Goal: Task Accomplishment & Management: Complete application form

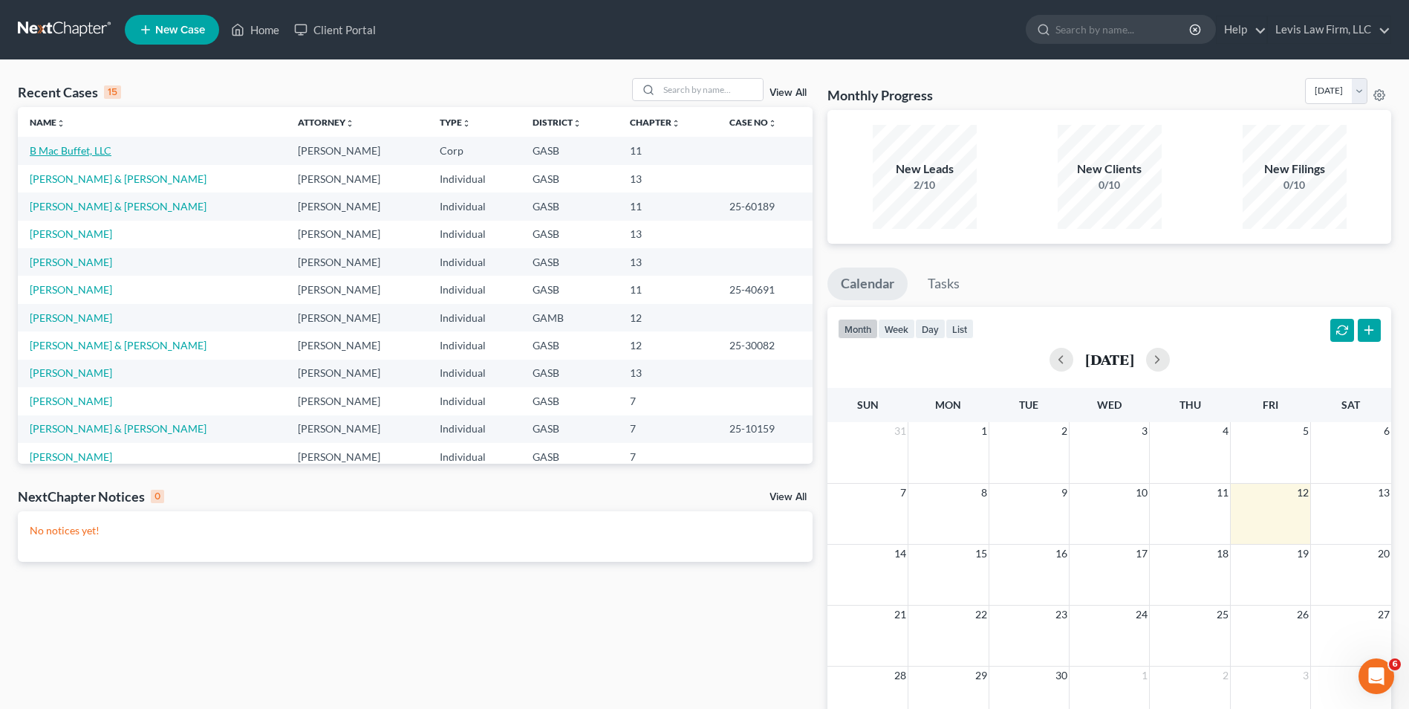
click at [72, 152] on link "B Mac Buffet, LLC" at bounding box center [71, 150] width 82 height 13
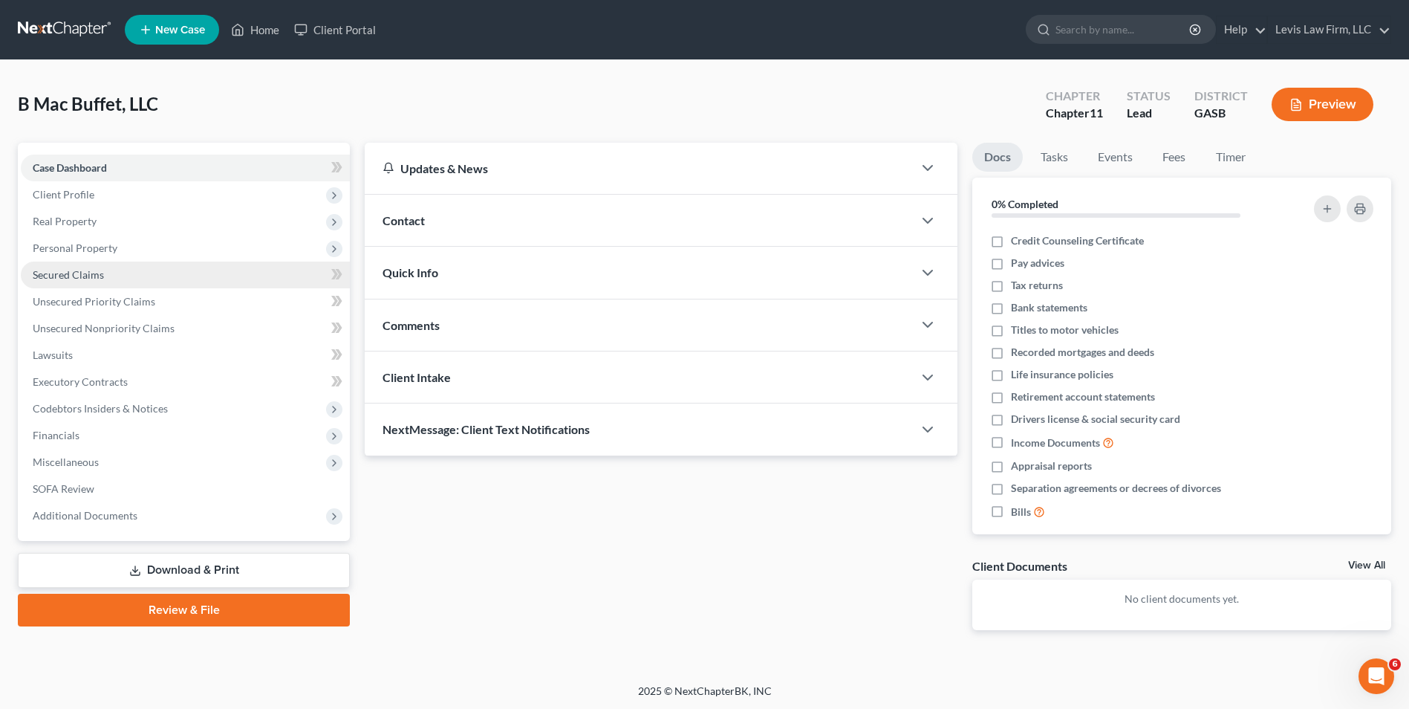
click at [88, 275] on span "Secured Claims" at bounding box center [68, 274] width 71 height 13
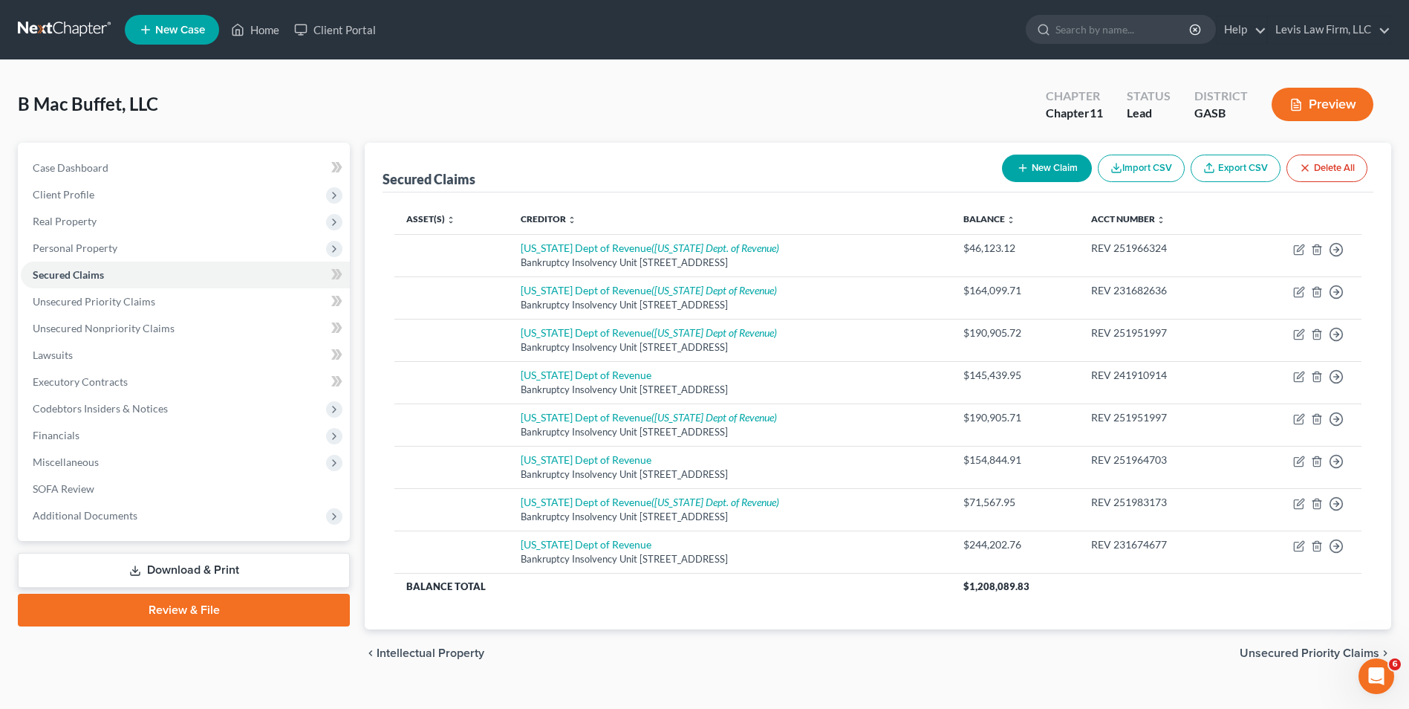
click at [1050, 171] on button "New Claim" at bounding box center [1047, 167] width 90 height 27
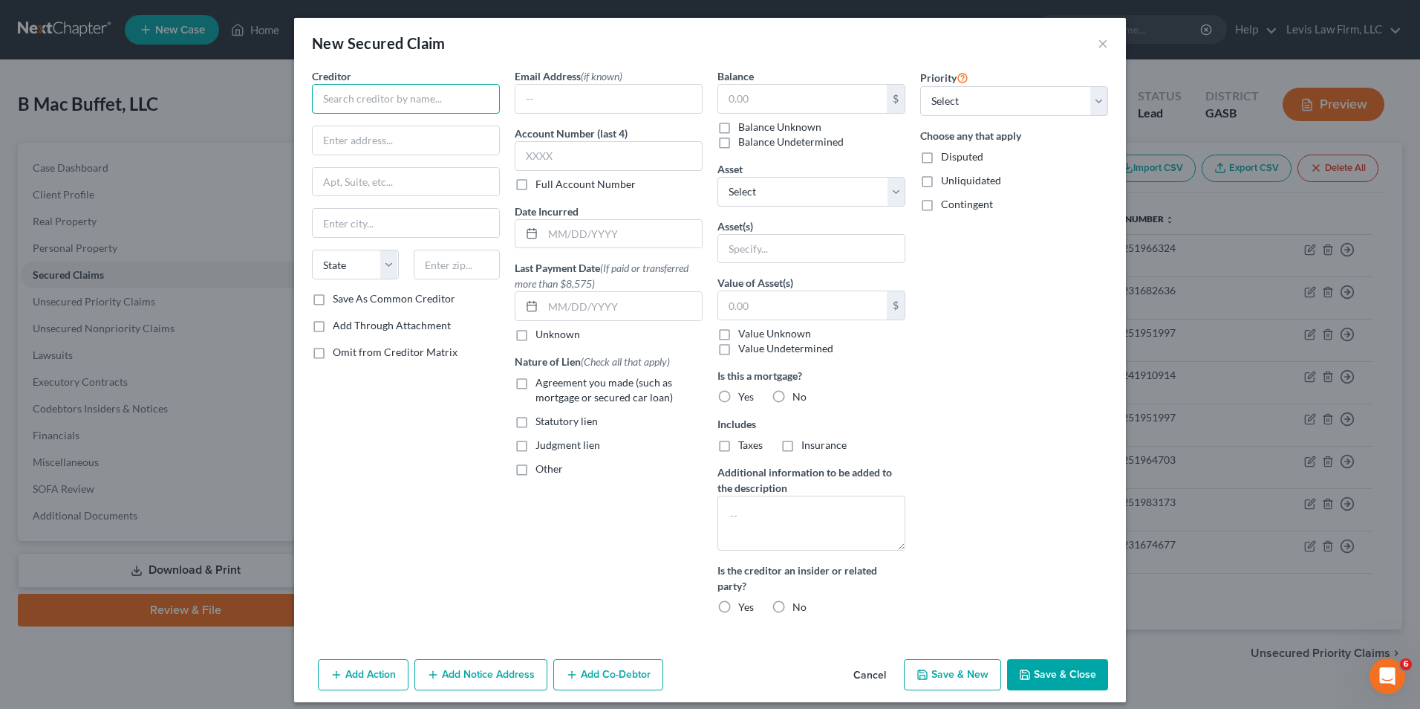
click at [325, 97] on input "text" at bounding box center [406, 99] width 188 height 30
type input "CT Corporation Systems, as representative"
type input "[STREET_ADDRESS]"
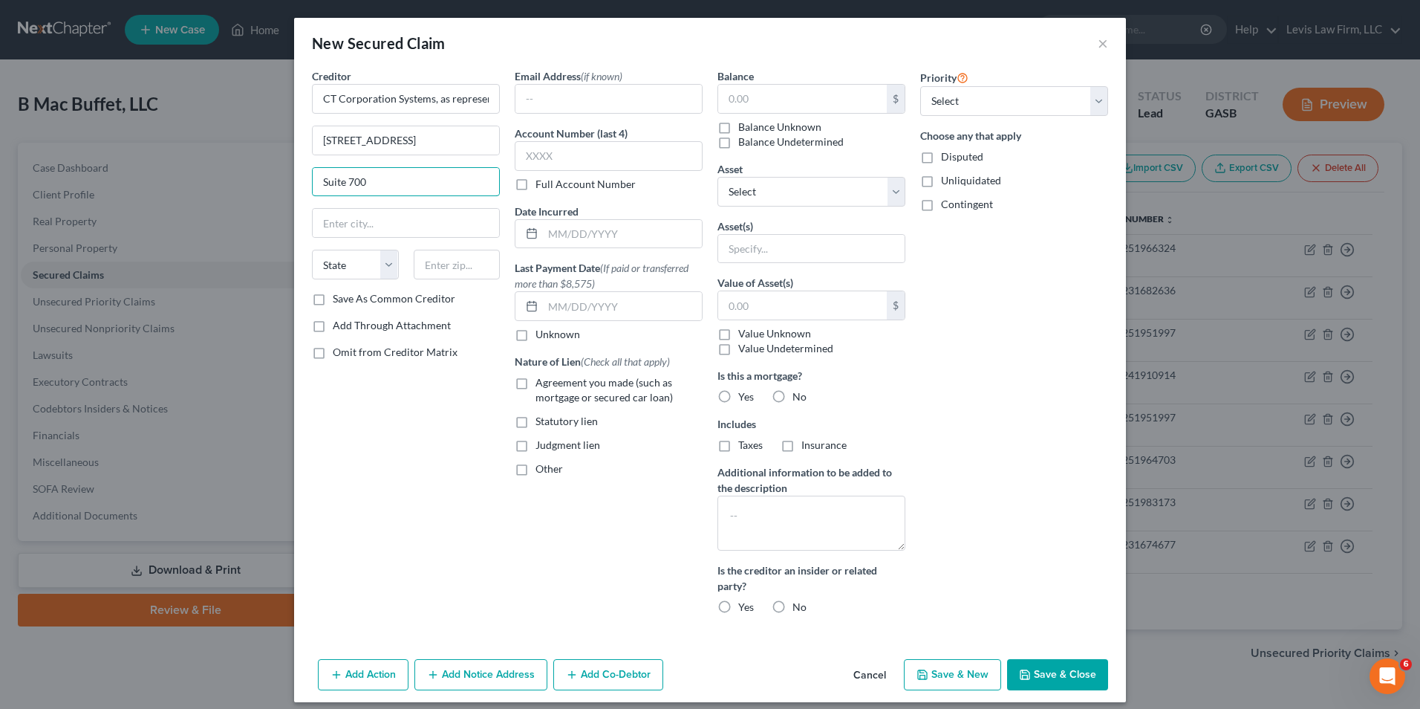
type input "Suite 700"
type input "[GEOGRAPHIC_DATA]"
select select "4"
type input "91203"
click at [536, 186] on label "Full Account Number" at bounding box center [586, 184] width 100 height 15
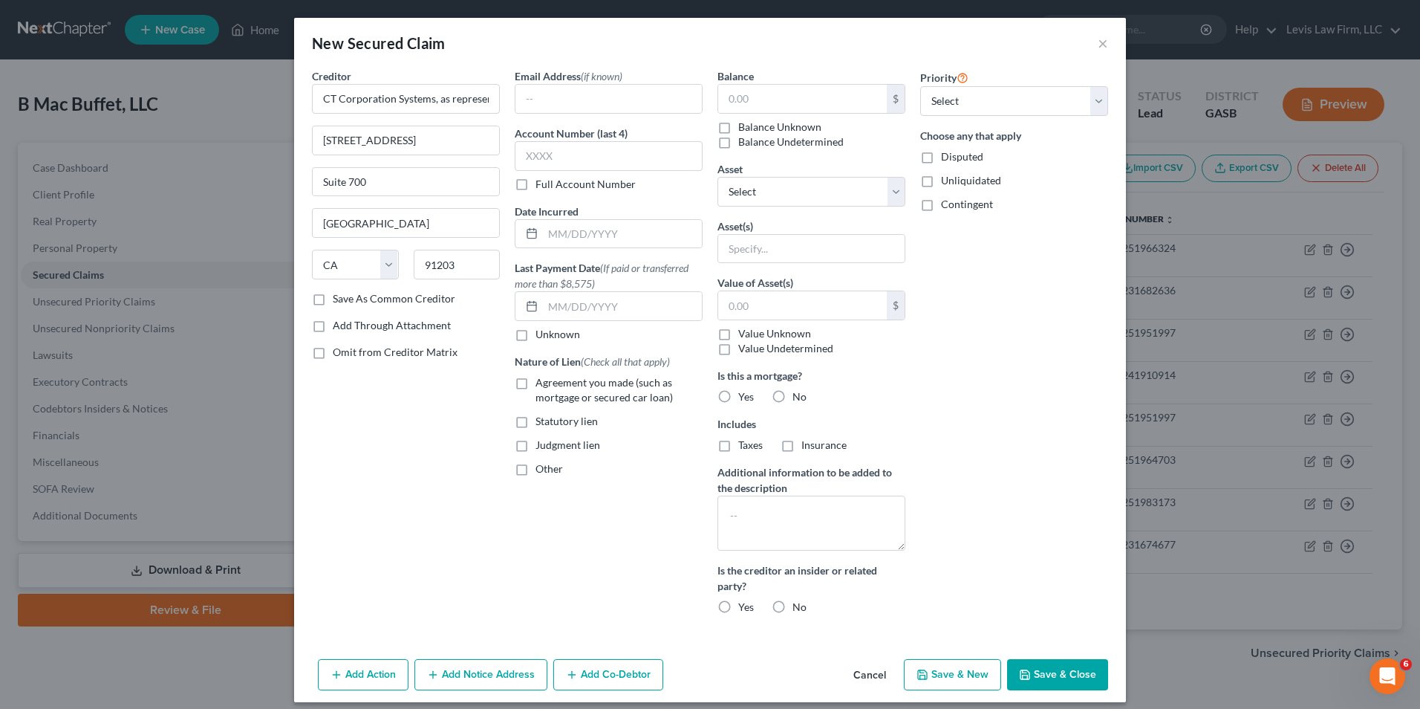
click at [541, 186] on input "Full Account Number" at bounding box center [546, 182] width 10 height 10
click at [518, 154] on input "text" at bounding box center [609, 156] width 188 height 30
type input "[PHONE_NUMBER]"
drag, startPoint x: 539, startPoint y: 232, endPoint x: 541, endPoint y: 244, distance: 12.7
click at [543, 232] on input "text" at bounding box center [622, 234] width 159 height 28
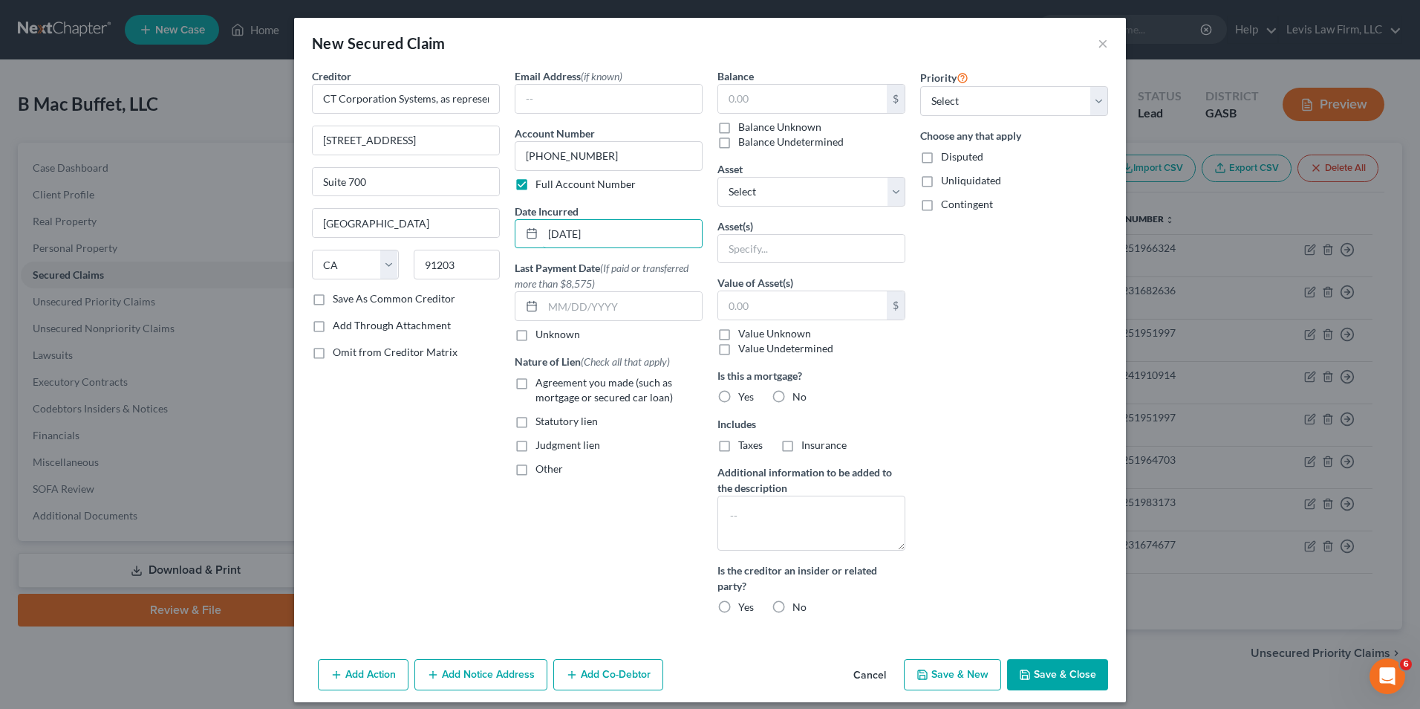
type input "[DATE]"
click at [536, 468] on label "Other" at bounding box center [549, 468] width 27 height 15
click at [541, 468] on input "Other" at bounding box center [546, 466] width 10 height 10
checkbox input "true"
click at [528, 501] on input "text" at bounding box center [608, 503] width 186 height 28
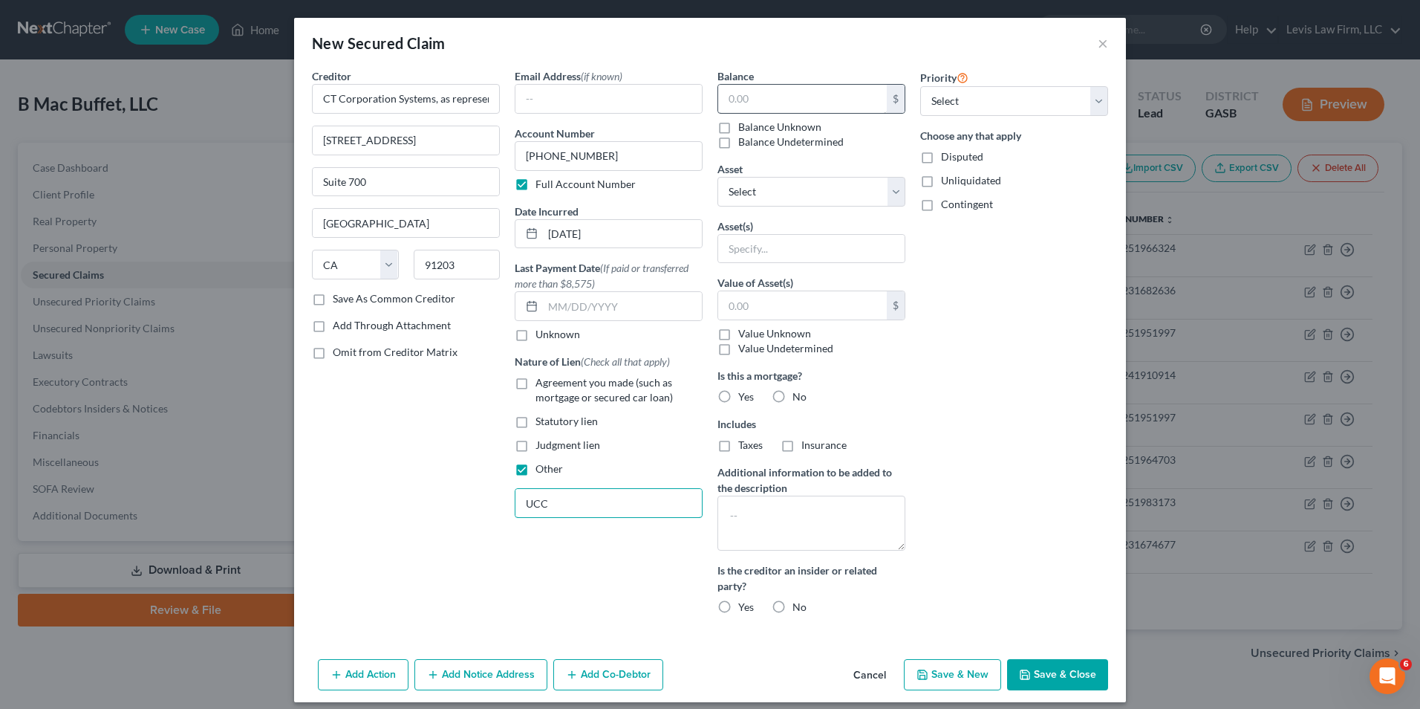
type input "UCC"
click at [718, 100] on input "text" at bounding box center [802, 99] width 169 height 28
type input "1.00"
click at [941, 154] on label "Disputed" at bounding box center [962, 156] width 42 height 15
click at [947, 154] on input "Disputed" at bounding box center [952, 154] width 10 height 10
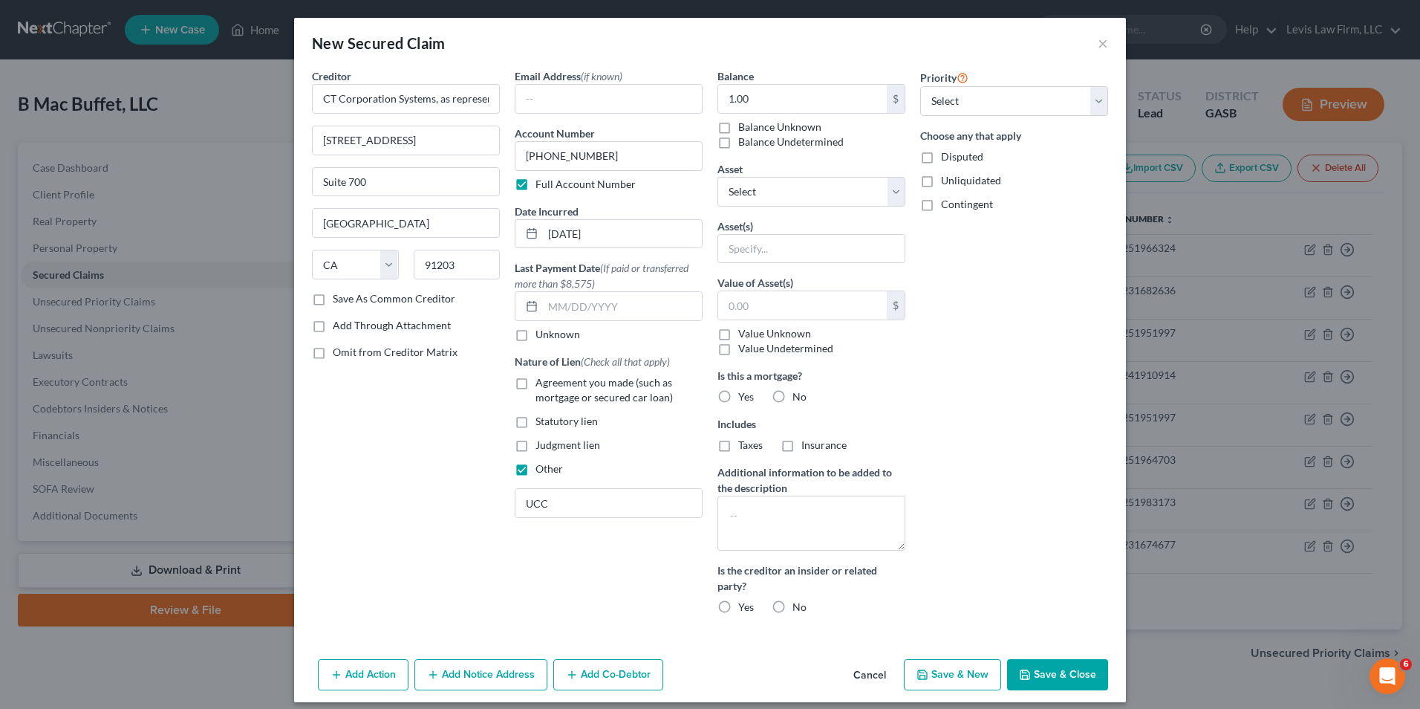
checkbox input "true"
drag, startPoint x: 607, startPoint y: 154, endPoint x: 510, endPoint y: 160, distance: 96.7
click at [515, 160] on input "[PHONE_NUMBER]" at bounding box center [609, 156] width 188 height 30
type input "2620970"
click at [1021, 403] on div "Priority Select 1st 2nd 3rd 4th 5th 6th 7th 8th 9th 10th 11th 12th 13th 14th 15…" at bounding box center [1014, 347] width 203 height 558
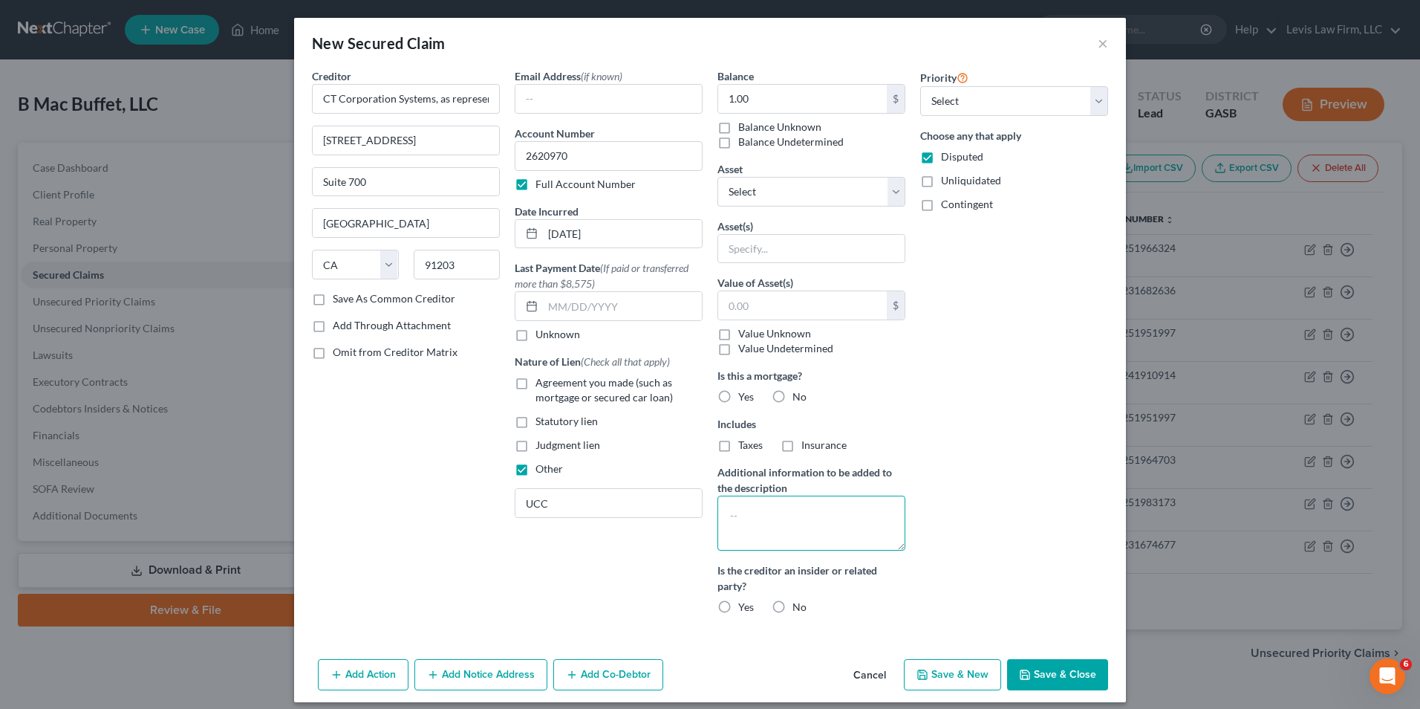
click at [733, 515] on textarea at bounding box center [812, 522] width 188 height 55
click at [569, 504] on input "UCC" at bounding box center [608, 503] width 186 height 28
type input "UCC [PHONE_NUMBER]"
click at [1045, 675] on button "Save & Close" at bounding box center [1057, 674] width 101 height 31
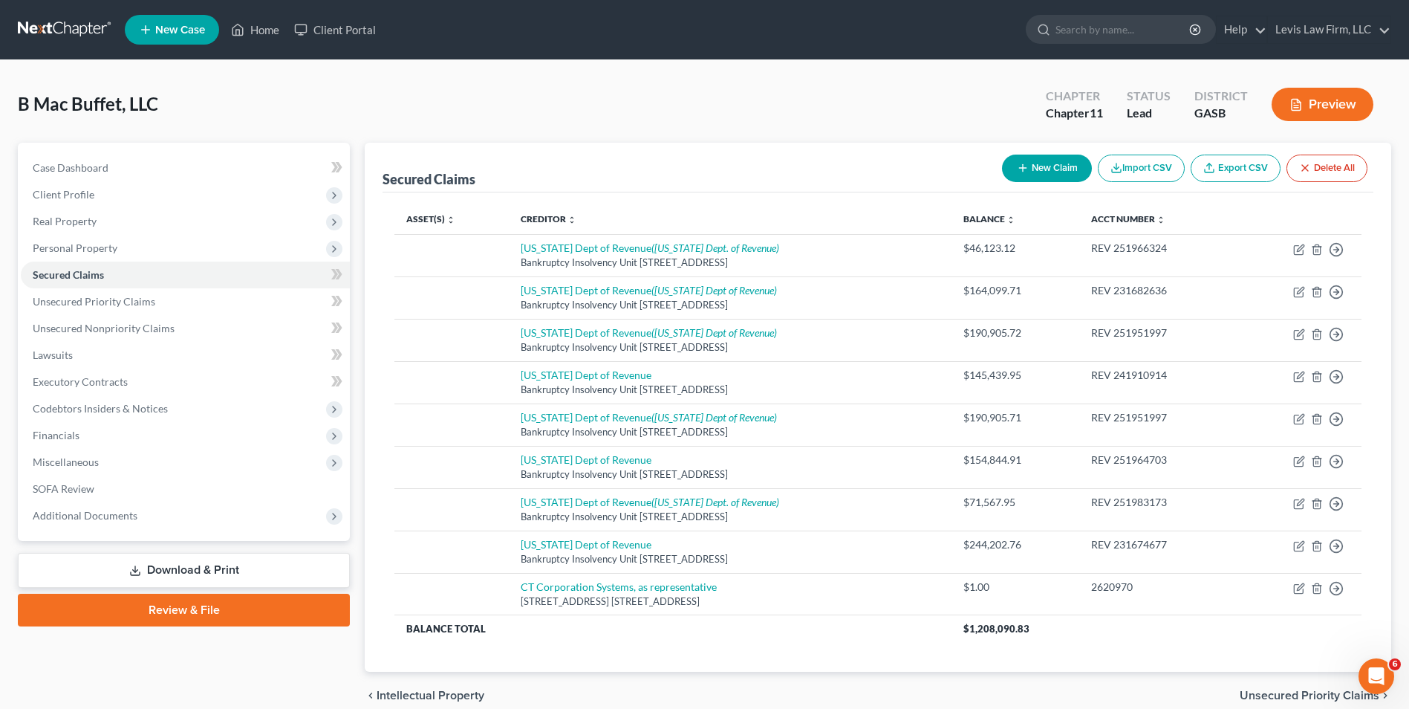
click at [1044, 163] on button "New Claim" at bounding box center [1047, 167] width 90 height 27
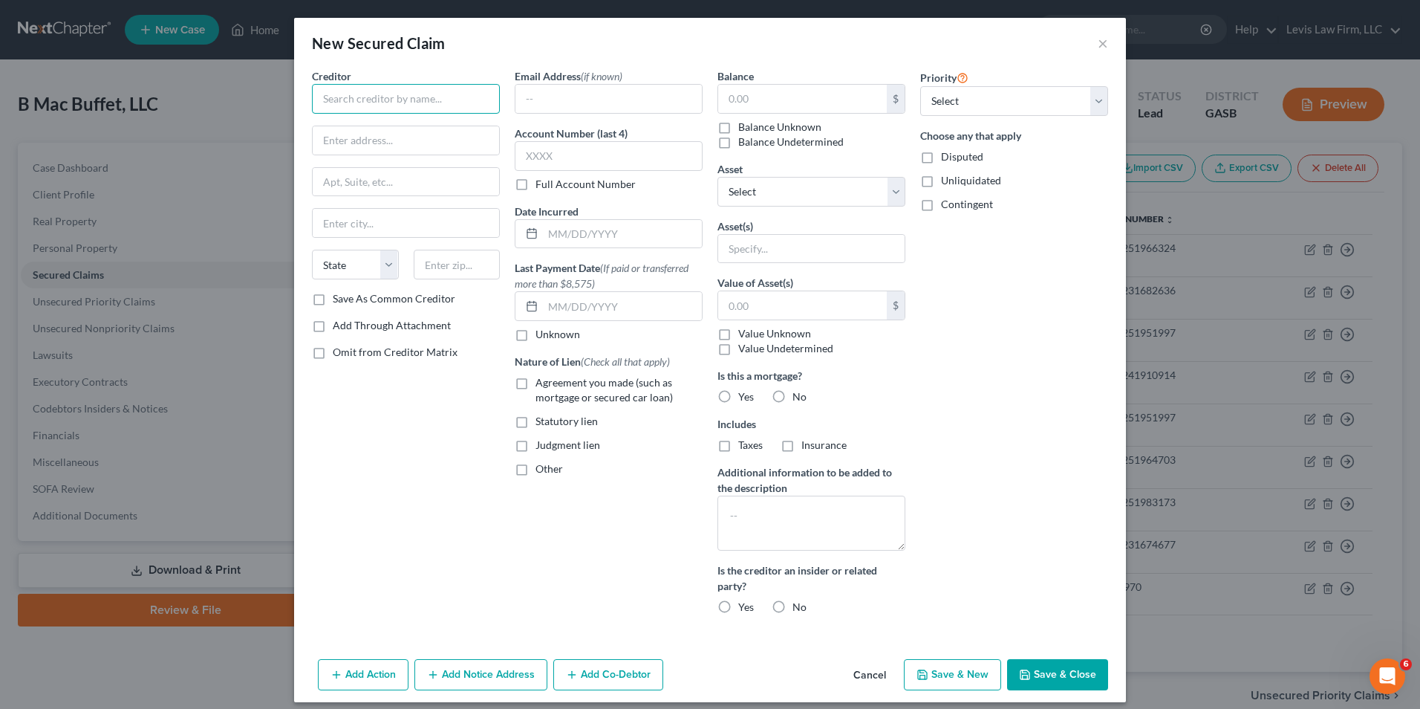
click at [316, 94] on input "text" at bounding box center [406, 99] width 188 height 30
type input "Corporation Service Company, as representative"
type input "Post Office Box 2576"
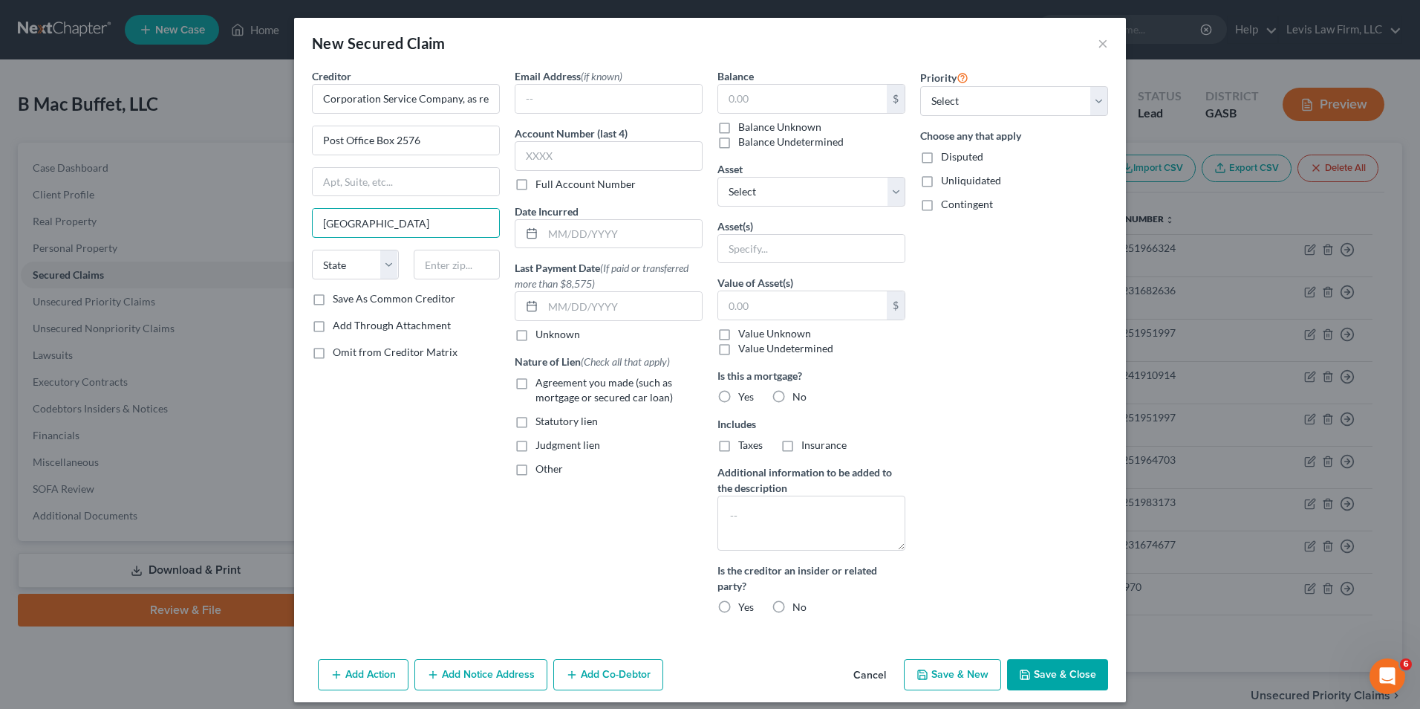
type input "[GEOGRAPHIC_DATA]"
select select "14"
type input "62708"
click at [530, 231] on rect at bounding box center [531, 234] width 9 height 9
click at [543, 233] on input "text" at bounding box center [622, 234] width 159 height 28
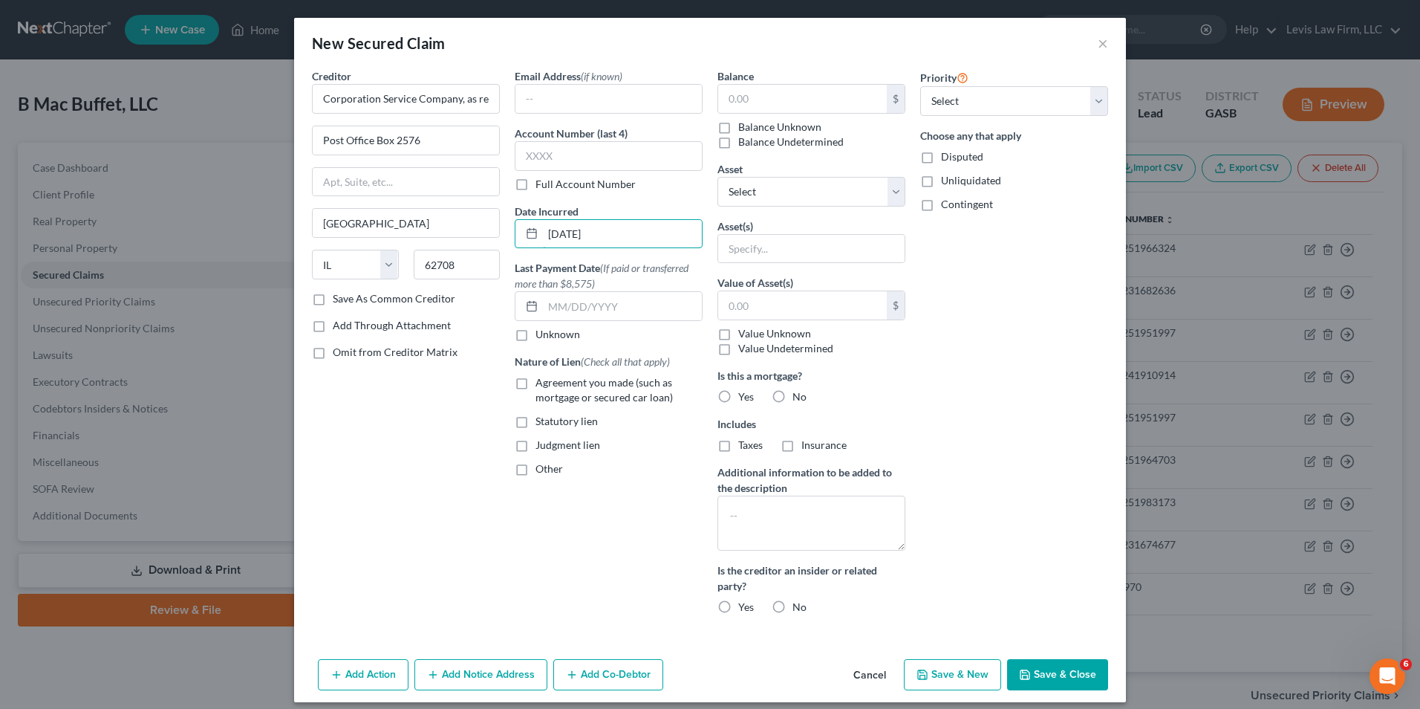
type input "[DATE]"
click at [536, 467] on label "Other" at bounding box center [549, 468] width 27 height 15
click at [541, 467] on input "Other" at bounding box center [546, 466] width 10 height 10
checkbox input "true"
click at [534, 505] on input "text" at bounding box center [608, 503] width 186 height 28
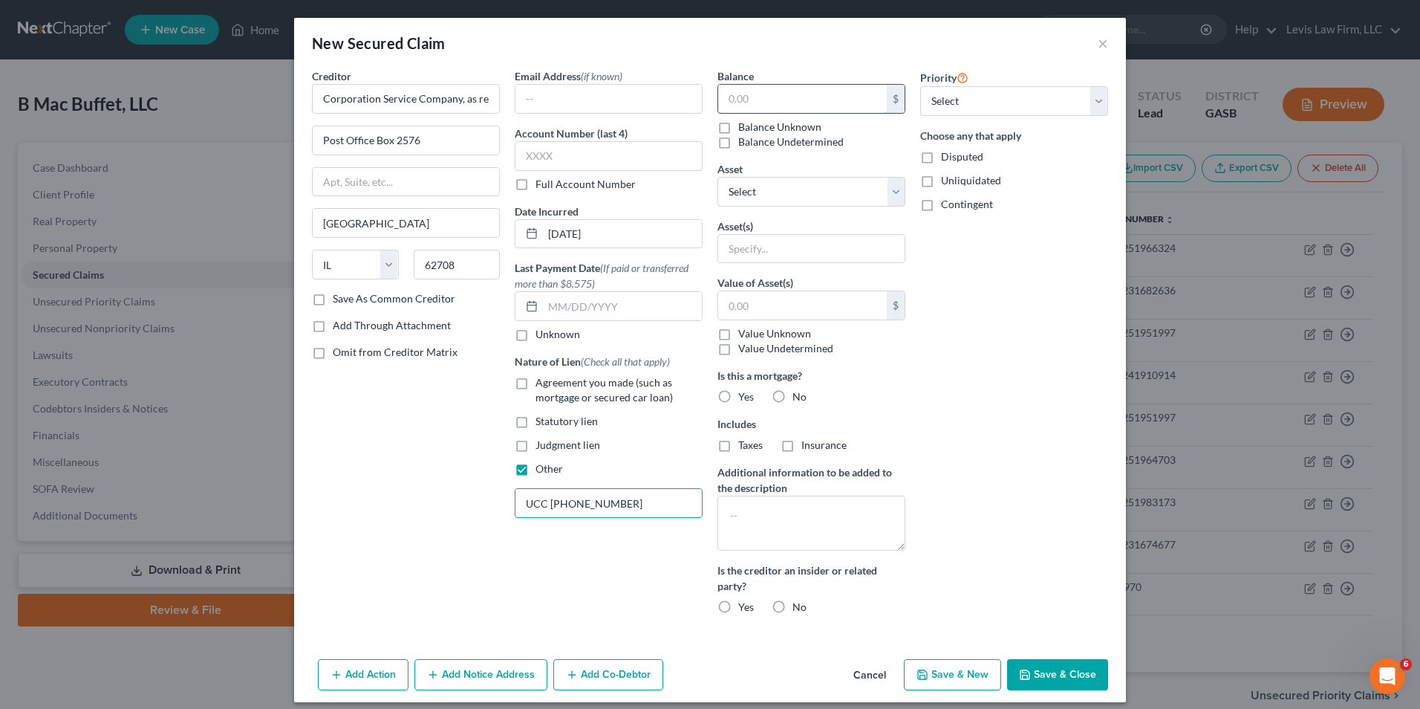
type input "UCC [PHONE_NUMBER]"
click at [723, 94] on input "text" at bounding box center [802, 99] width 169 height 28
type input "1.00"
click at [941, 157] on label "Disputed" at bounding box center [962, 156] width 42 height 15
click at [947, 157] on input "Disputed" at bounding box center [952, 154] width 10 height 10
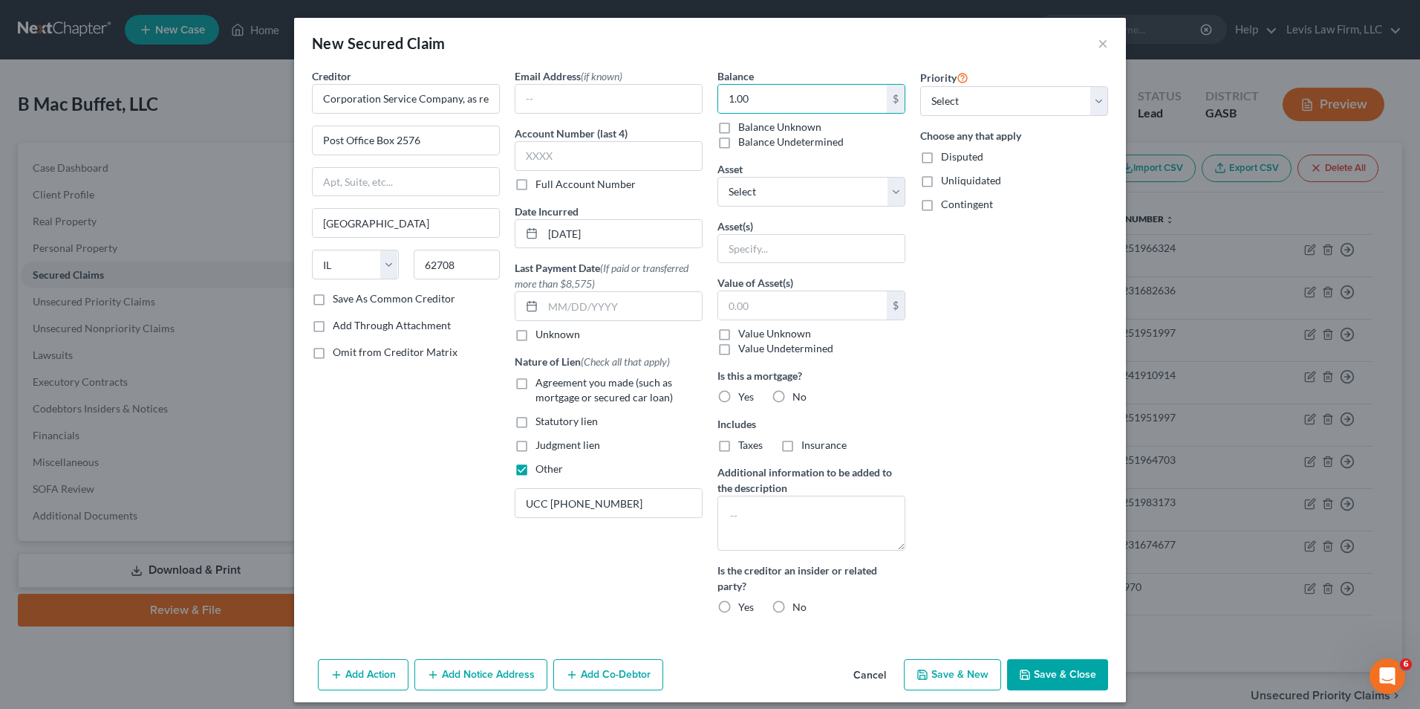
checkbox input "true"
click at [1044, 677] on button "Save & Close" at bounding box center [1057, 674] width 101 height 31
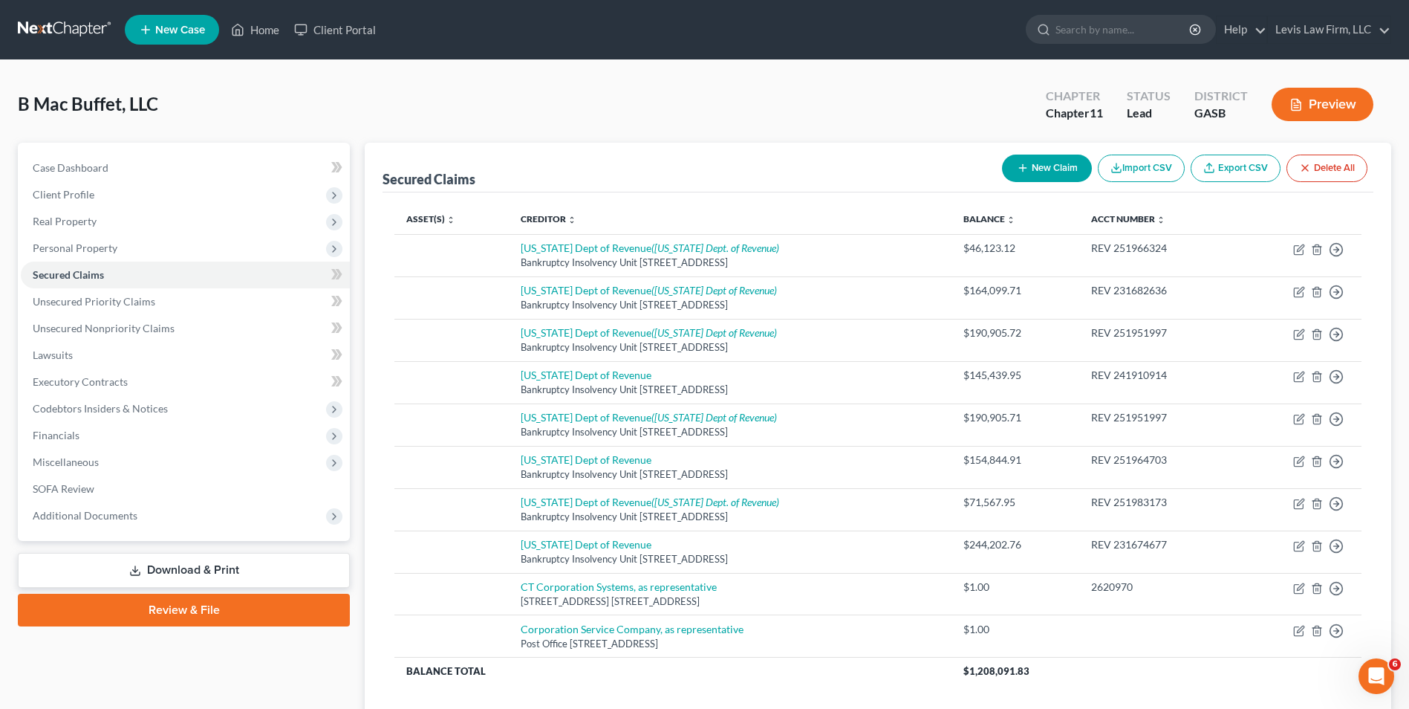
click at [1049, 165] on button "New Claim" at bounding box center [1047, 167] width 90 height 27
select select "0"
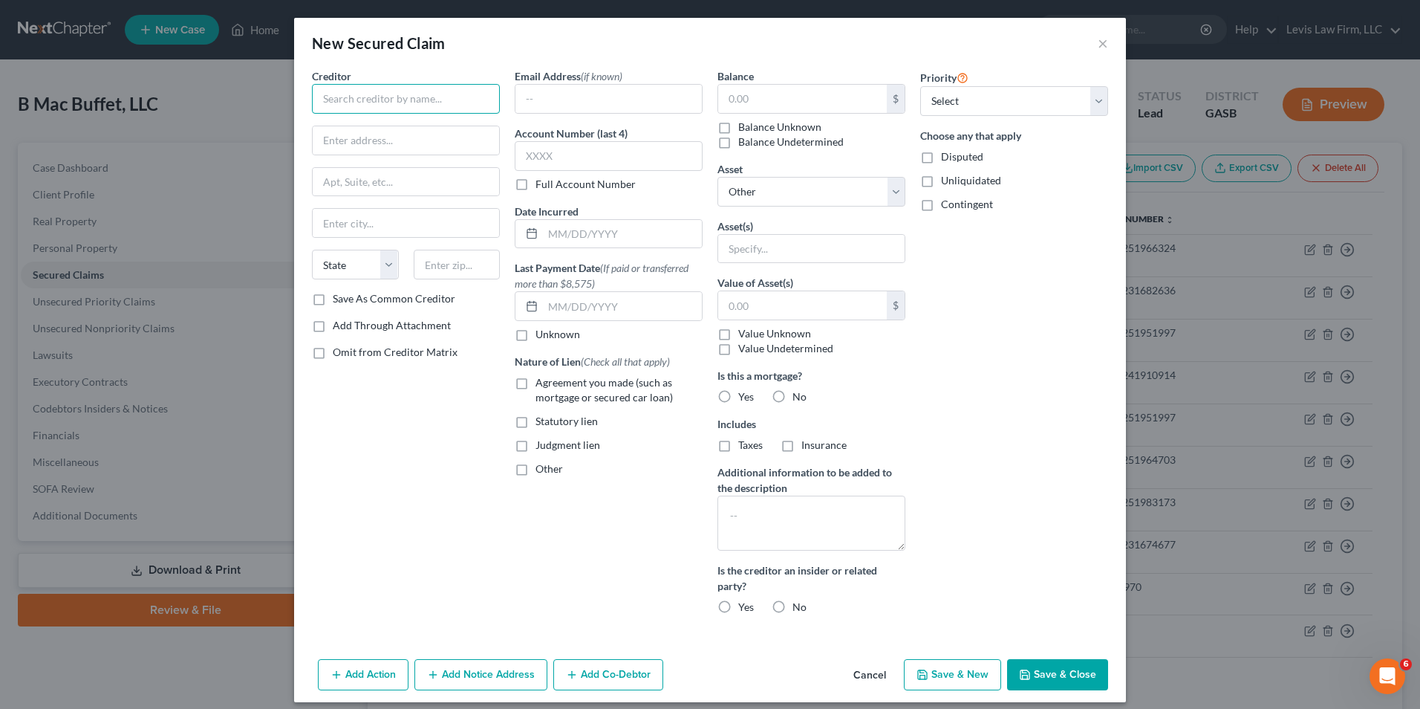
click at [334, 99] on input "text" at bounding box center [406, 99] width 188 height 30
type input "Corporation Service Company, as representative"
type input "Post Office Box 2576"
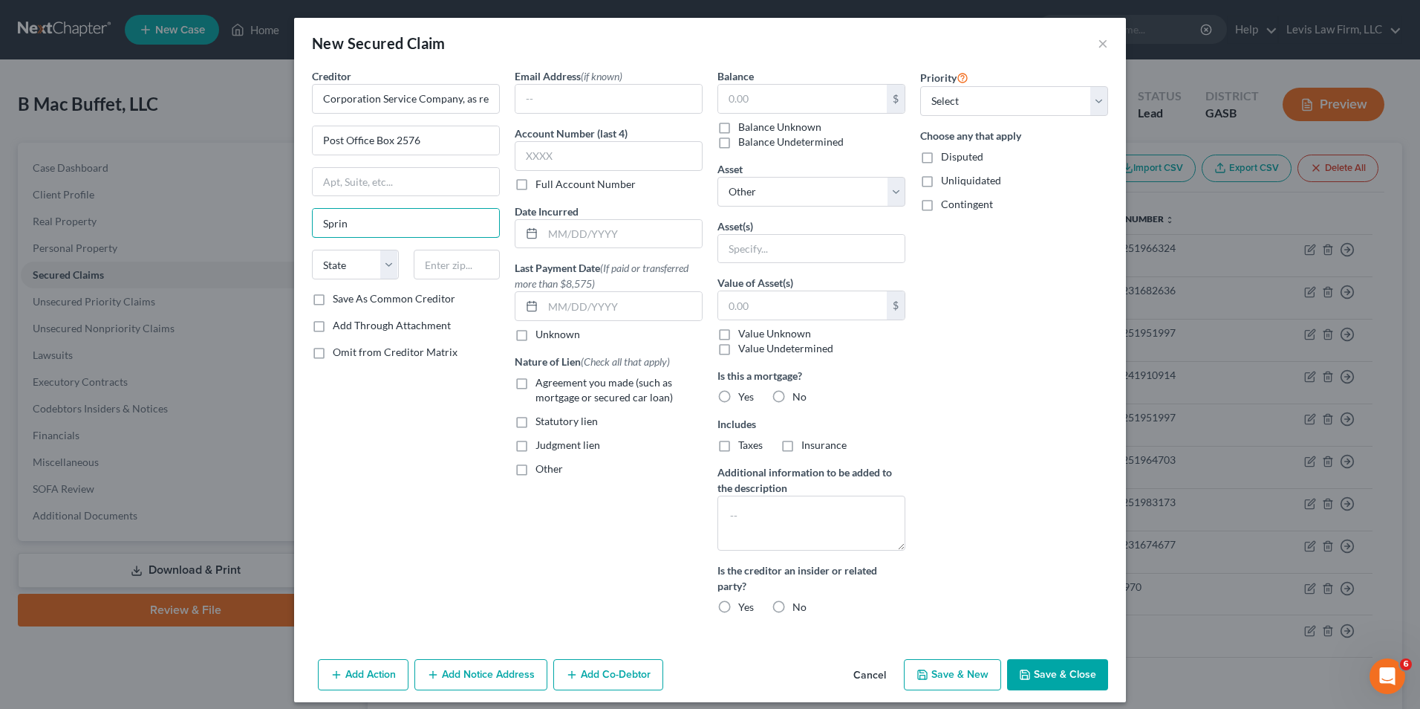
type input "[GEOGRAPHIC_DATA]"
select select "14"
type input "62708"
click at [544, 238] on input "text" at bounding box center [622, 234] width 159 height 28
type input "[DATE]"
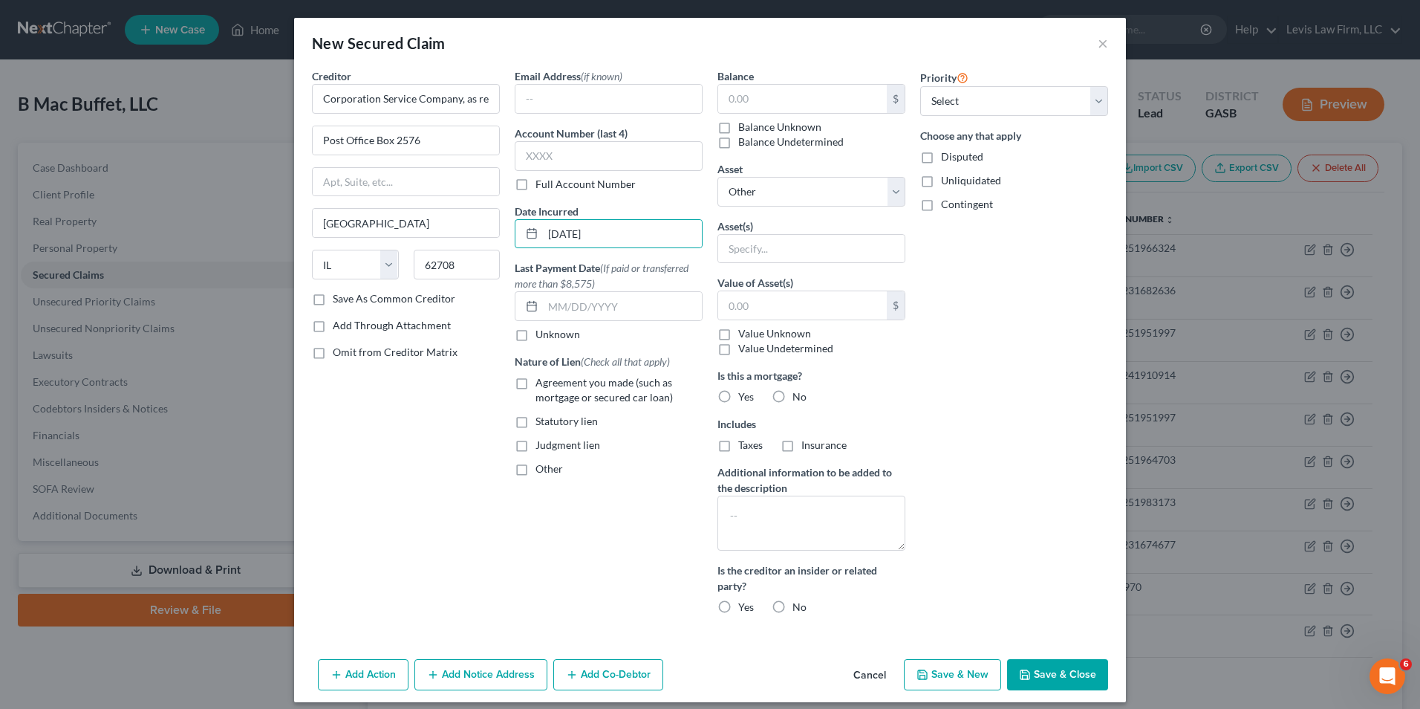
click at [536, 468] on label "Other" at bounding box center [549, 468] width 27 height 15
click at [541, 468] on input "Other" at bounding box center [546, 466] width 10 height 10
checkbox input "true"
click at [529, 504] on input "text" at bounding box center [608, 503] width 186 height 28
type input "UCC [PHONE_NUMBER]"
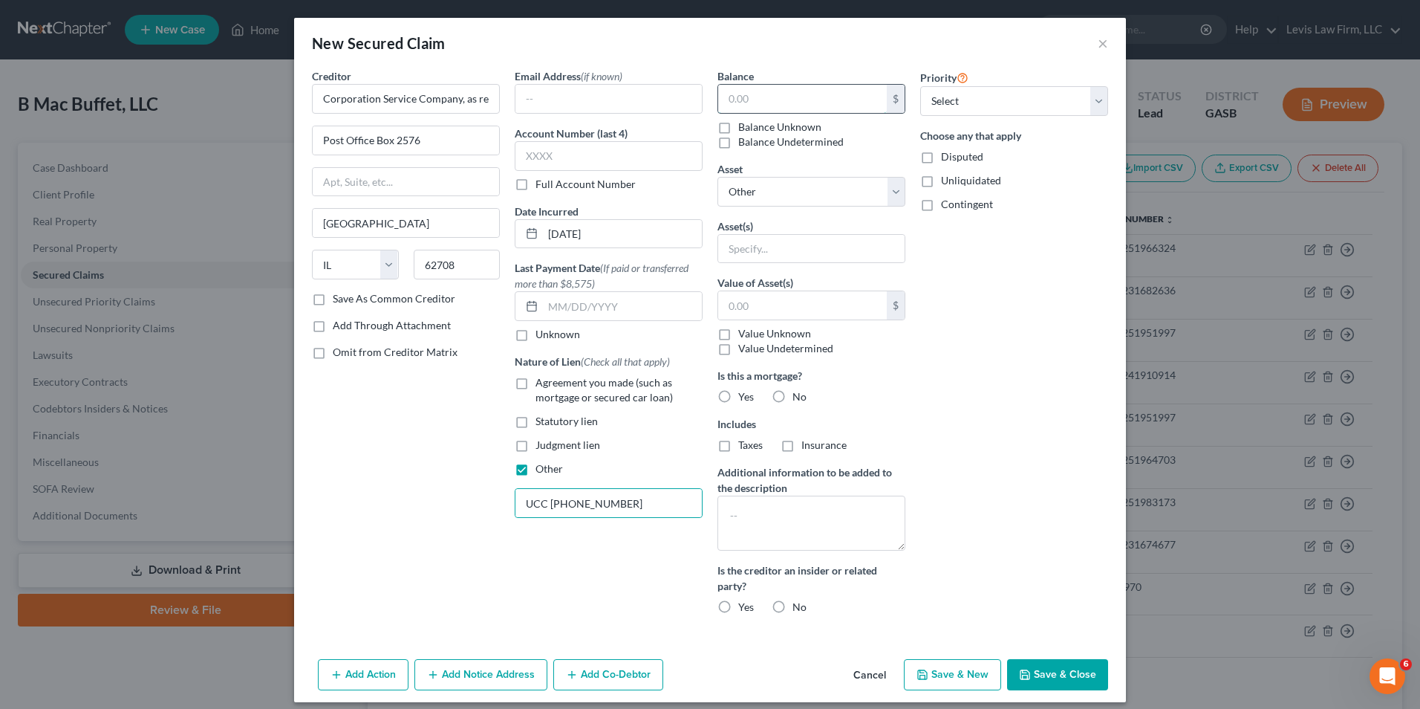
click at [720, 98] on input "text" at bounding box center [802, 99] width 169 height 28
type input "1.00"
click at [941, 158] on label "Disputed" at bounding box center [962, 156] width 42 height 15
click at [947, 158] on input "Disputed" at bounding box center [952, 154] width 10 height 10
checkbox input "true"
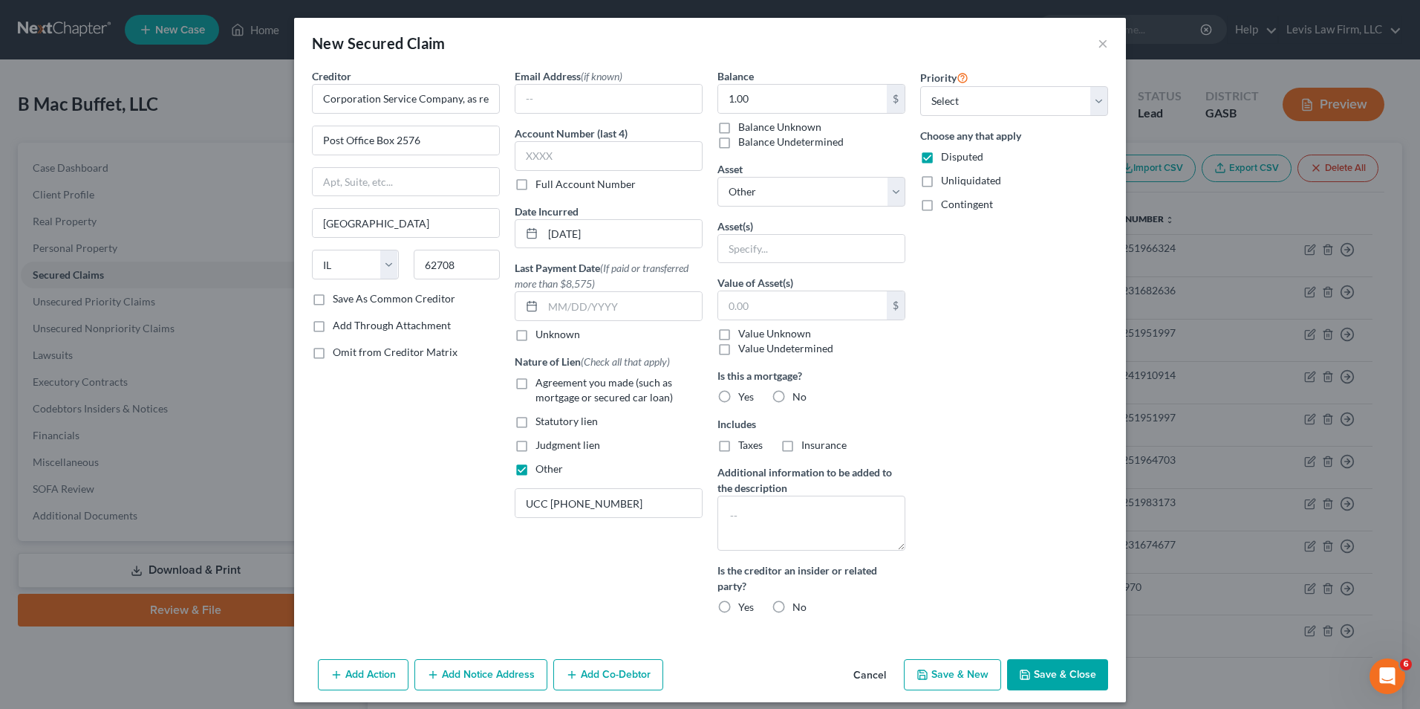
click at [1053, 674] on button "Save & Close" at bounding box center [1057, 674] width 101 height 31
select select
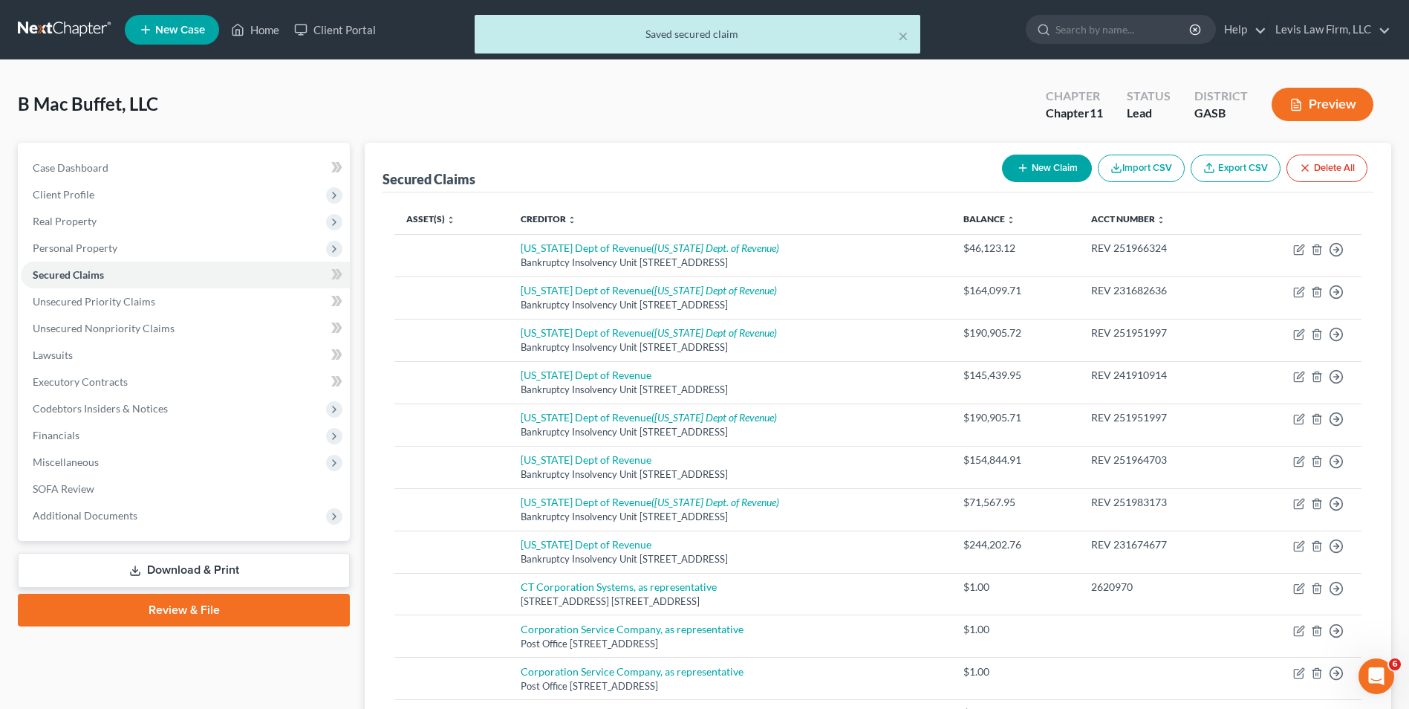
click at [1321, 98] on button "Preview" at bounding box center [1323, 104] width 102 height 33
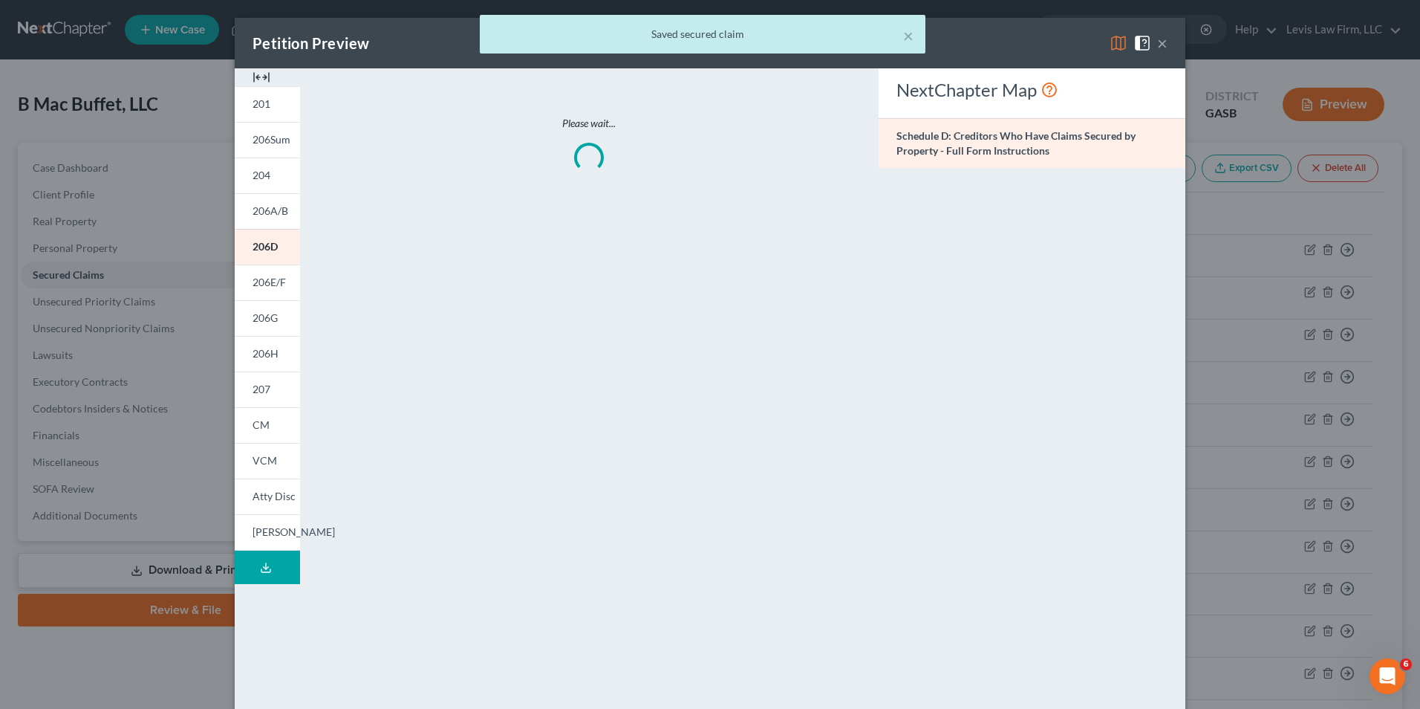
click at [1113, 43] on div "× Saved secured claim" at bounding box center [703, 38] width 1420 height 46
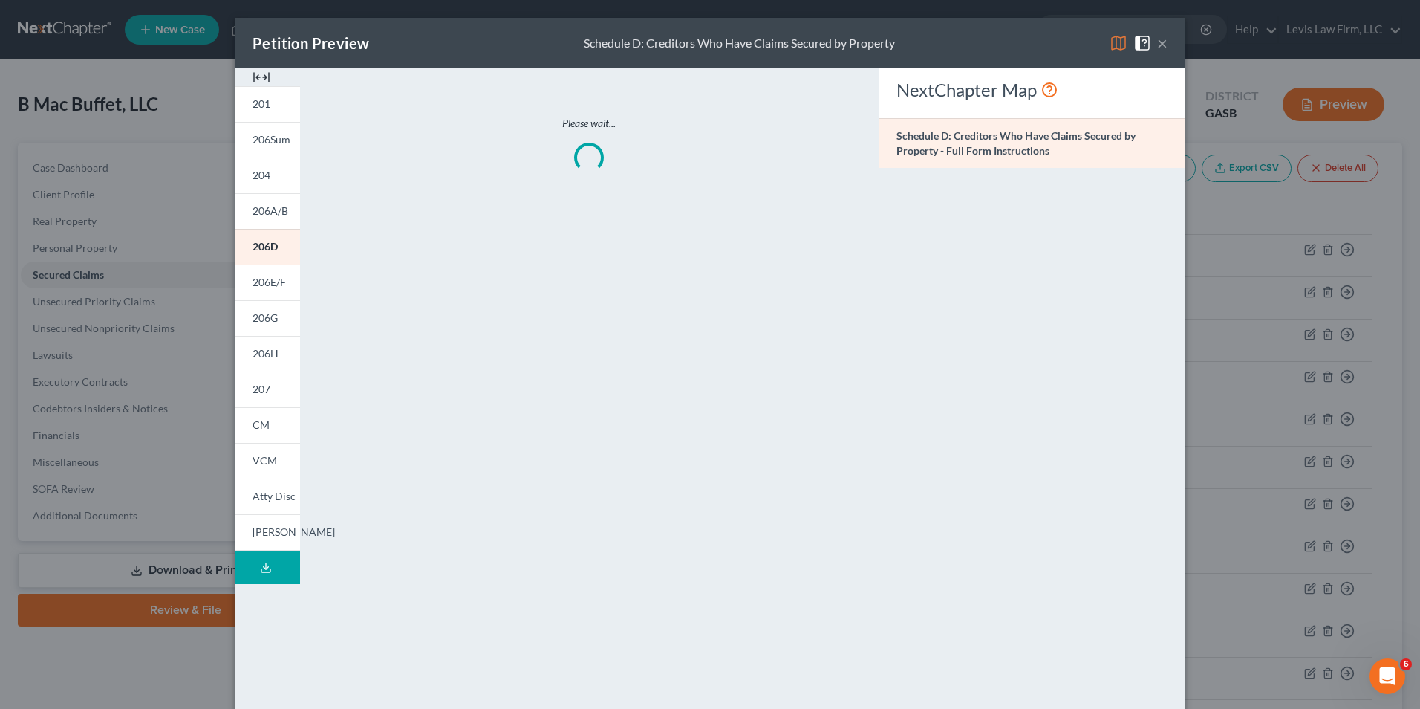
click at [1112, 44] on img at bounding box center [1119, 43] width 18 height 18
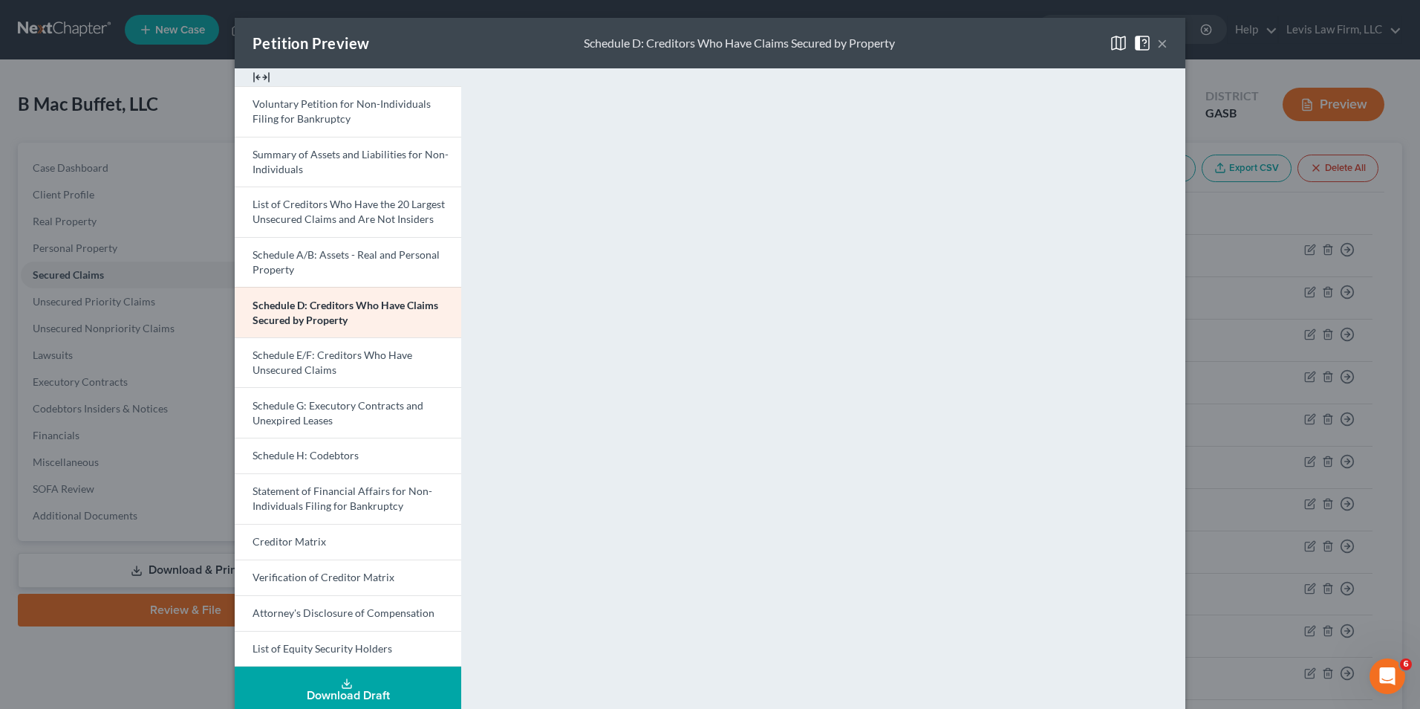
click at [1157, 42] on button "×" at bounding box center [1162, 43] width 10 height 18
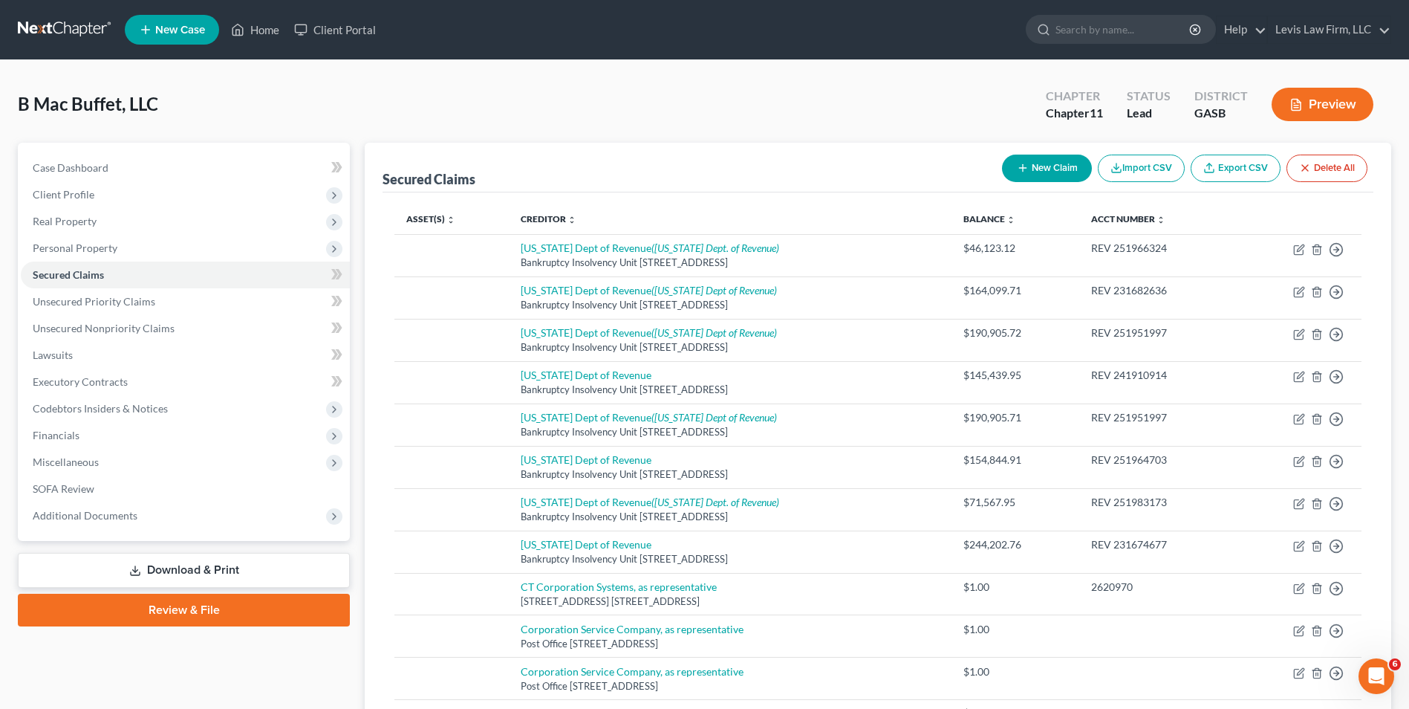
click at [1035, 167] on button "New Claim" at bounding box center [1047, 167] width 90 height 27
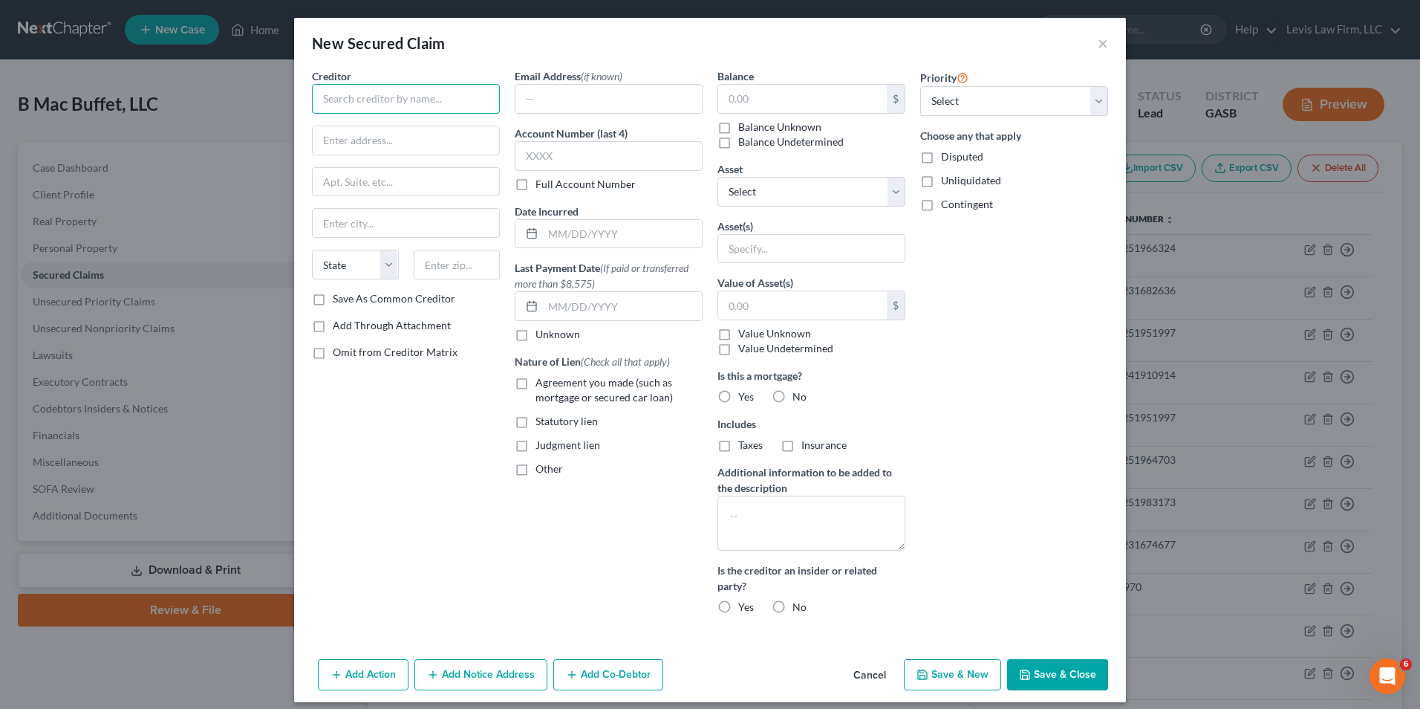
click at [329, 105] on input "text" at bounding box center [406, 99] width 188 height 30
type input "Corporation Service Company, as representative"
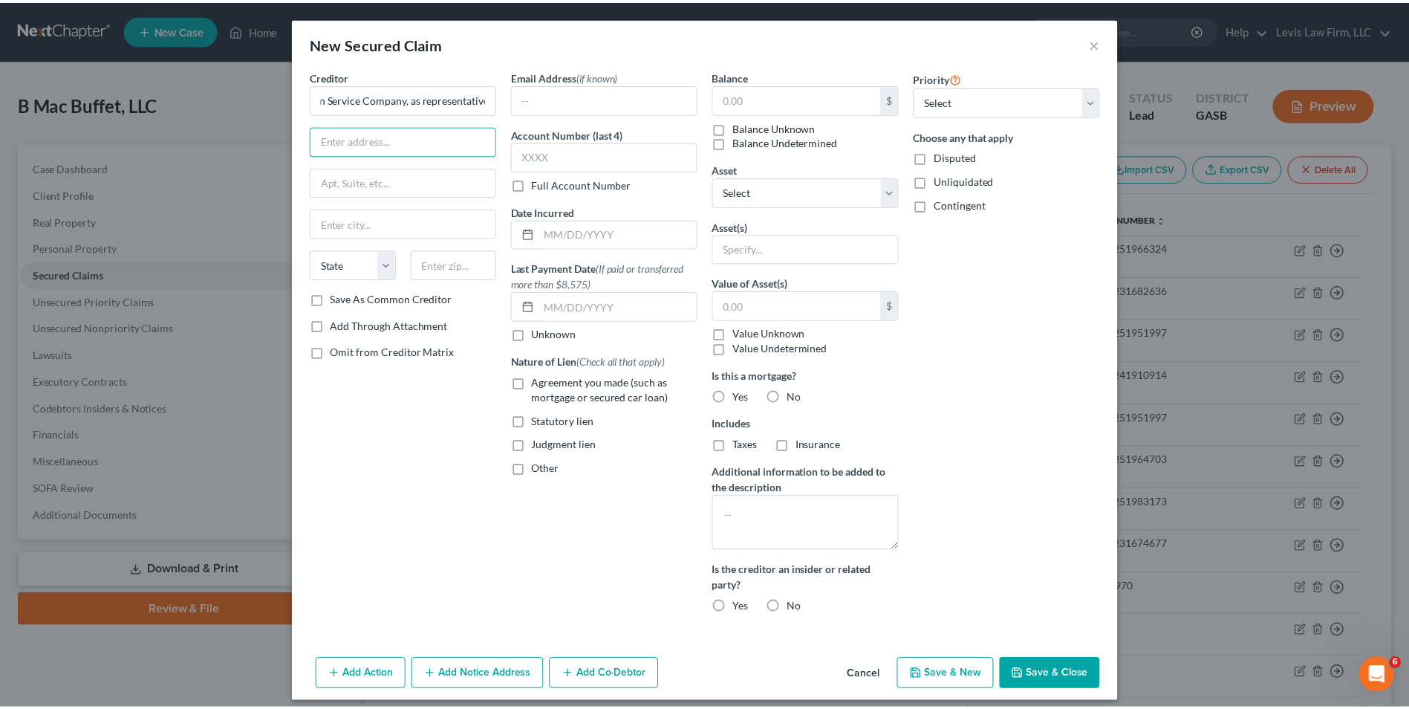
scroll to position [0, 0]
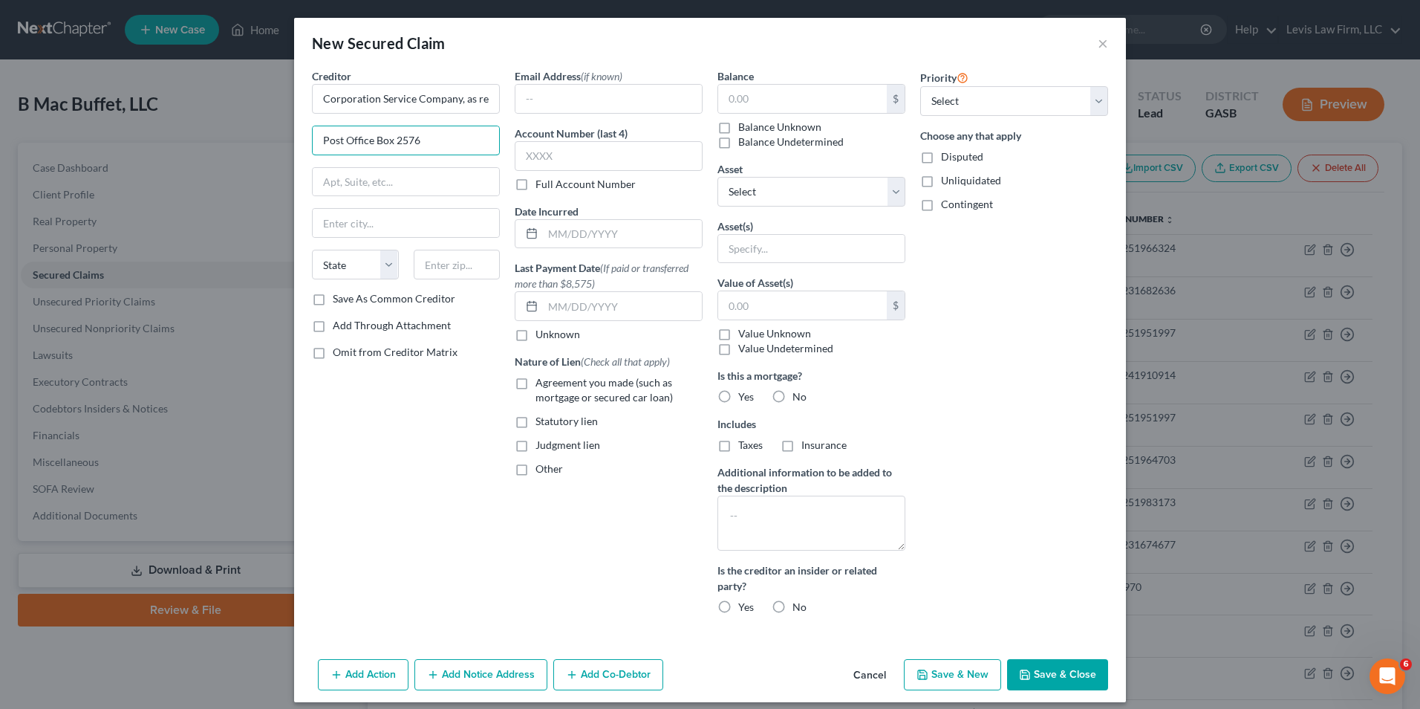
type input "Post Office Box 2576"
type input "[GEOGRAPHIC_DATA]"
select select "14"
type input "62708"
click at [536, 470] on label "Other" at bounding box center [549, 468] width 27 height 15
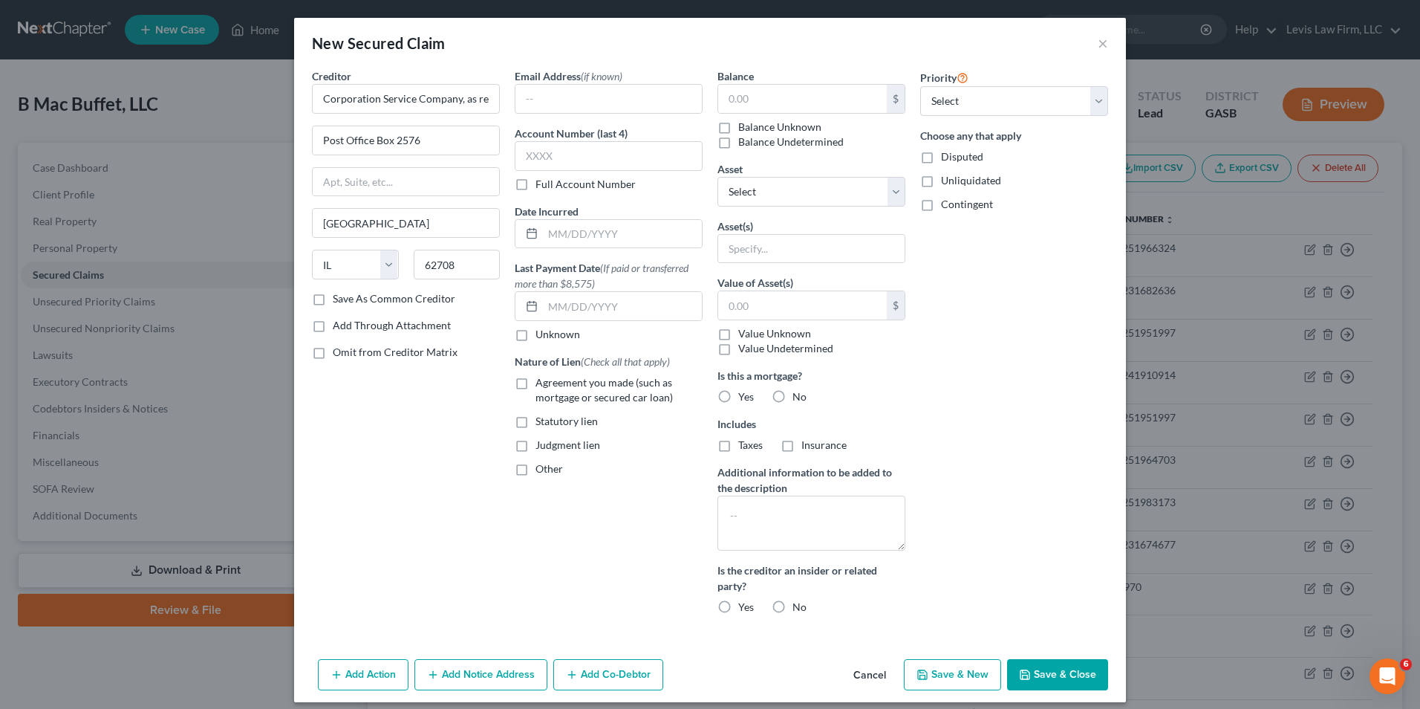
click at [541, 470] on input "Other" at bounding box center [546, 466] width 10 height 10
checkbox input "true"
click at [515, 502] on input "text" at bounding box center [608, 503] width 186 height 28
type input "UCC [PHONE_NUMBER]"
drag, startPoint x: 548, startPoint y: 235, endPoint x: 565, endPoint y: 260, distance: 29.5
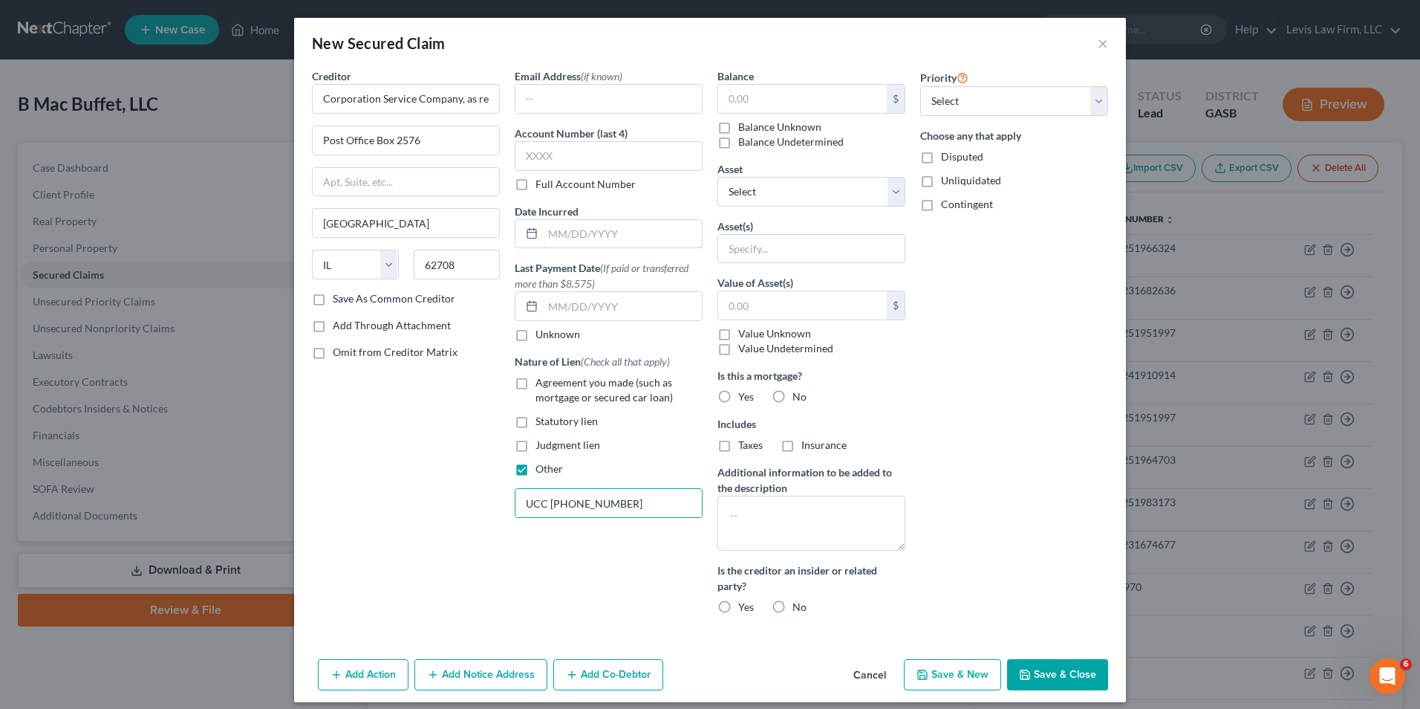
click at [548, 235] on input "text" at bounding box center [622, 234] width 159 height 28
type input "[DATE]"
click at [729, 97] on input "text" at bounding box center [802, 99] width 169 height 28
type input "1.00"
click at [941, 157] on label "Disputed" at bounding box center [962, 156] width 42 height 15
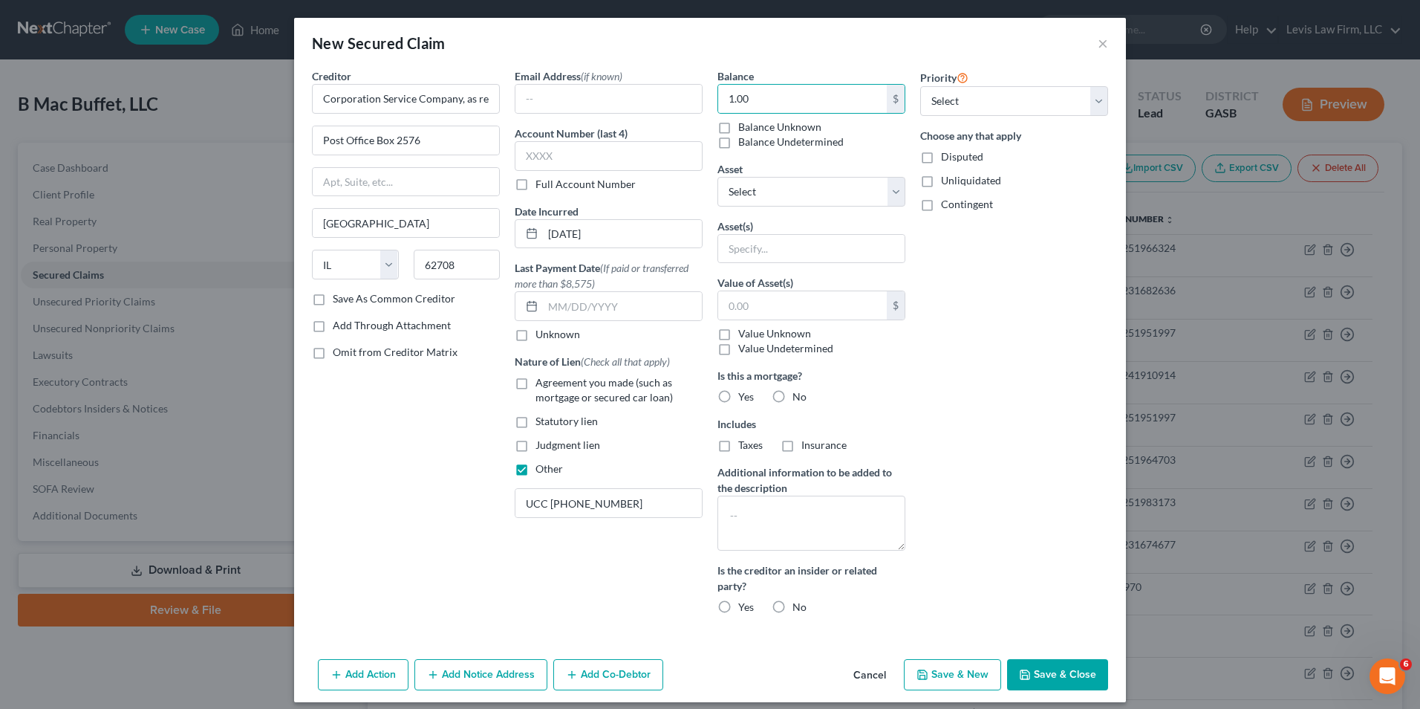
click at [947, 157] on input "Disputed" at bounding box center [952, 154] width 10 height 10
checkbox input "true"
click at [1048, 670] on button "Save & Close" at bounding box center [1057, 674] width 101 height 31
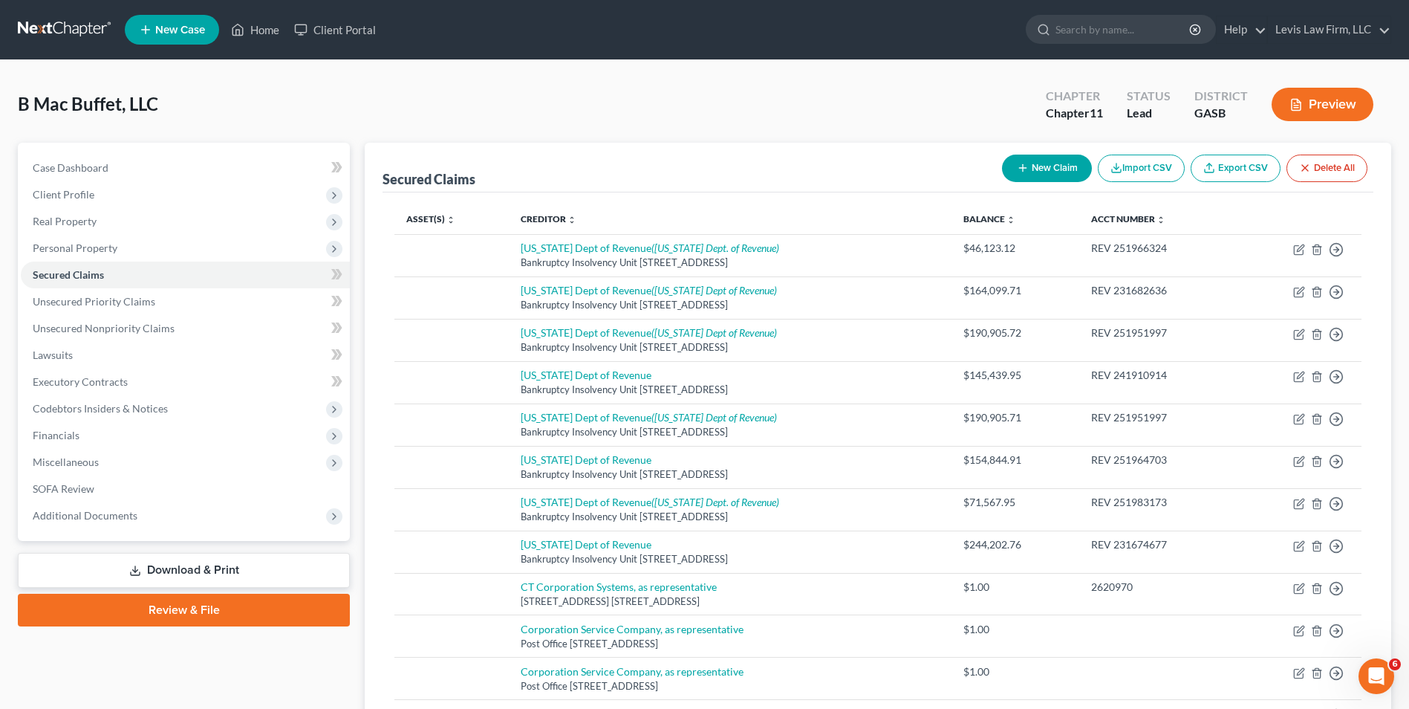
click at [1038, 167] on button "New Claim" at bounding box center [1047, 167] width 90 height 27
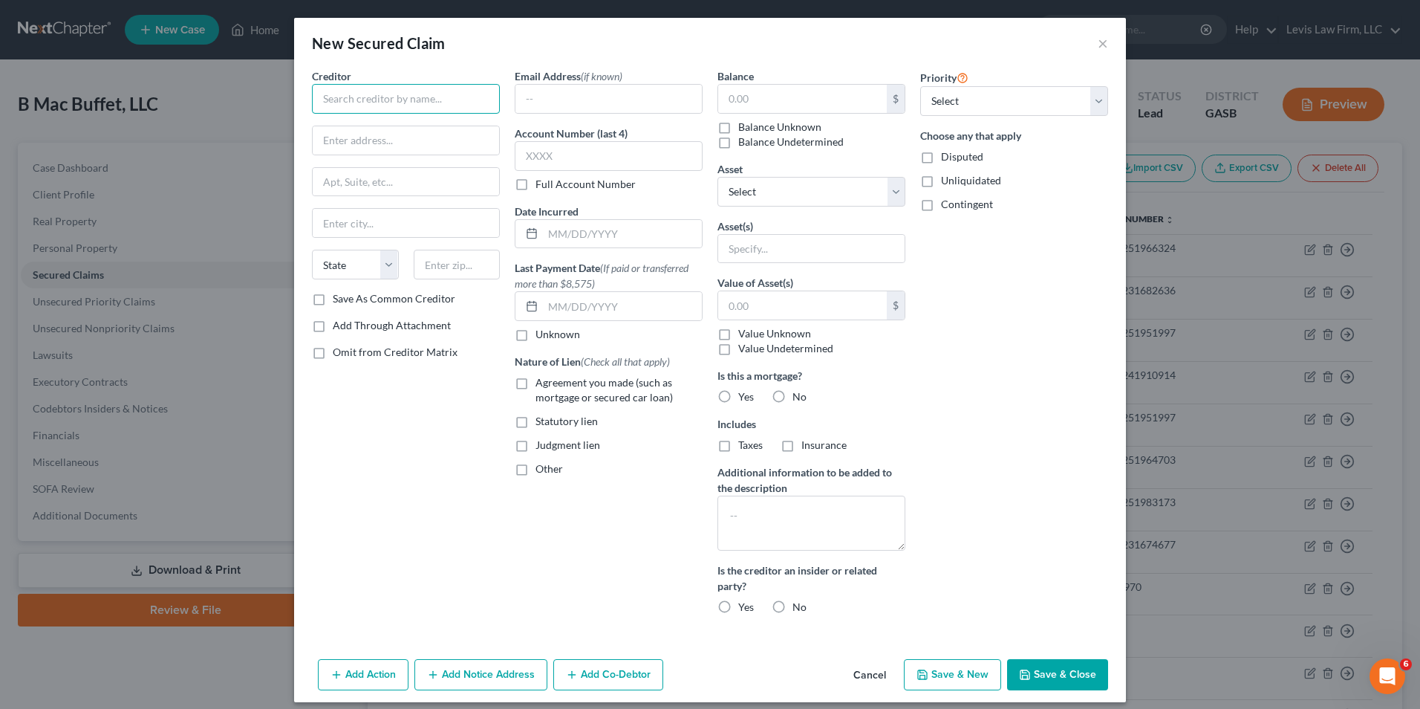
click at [341, 101] on input "text" at bounding box center [406, 99] width 188 height 30
type input "G and G Funding Group, LLC"
type input "[STREET_ADDRESS][PERSON_NAME]"
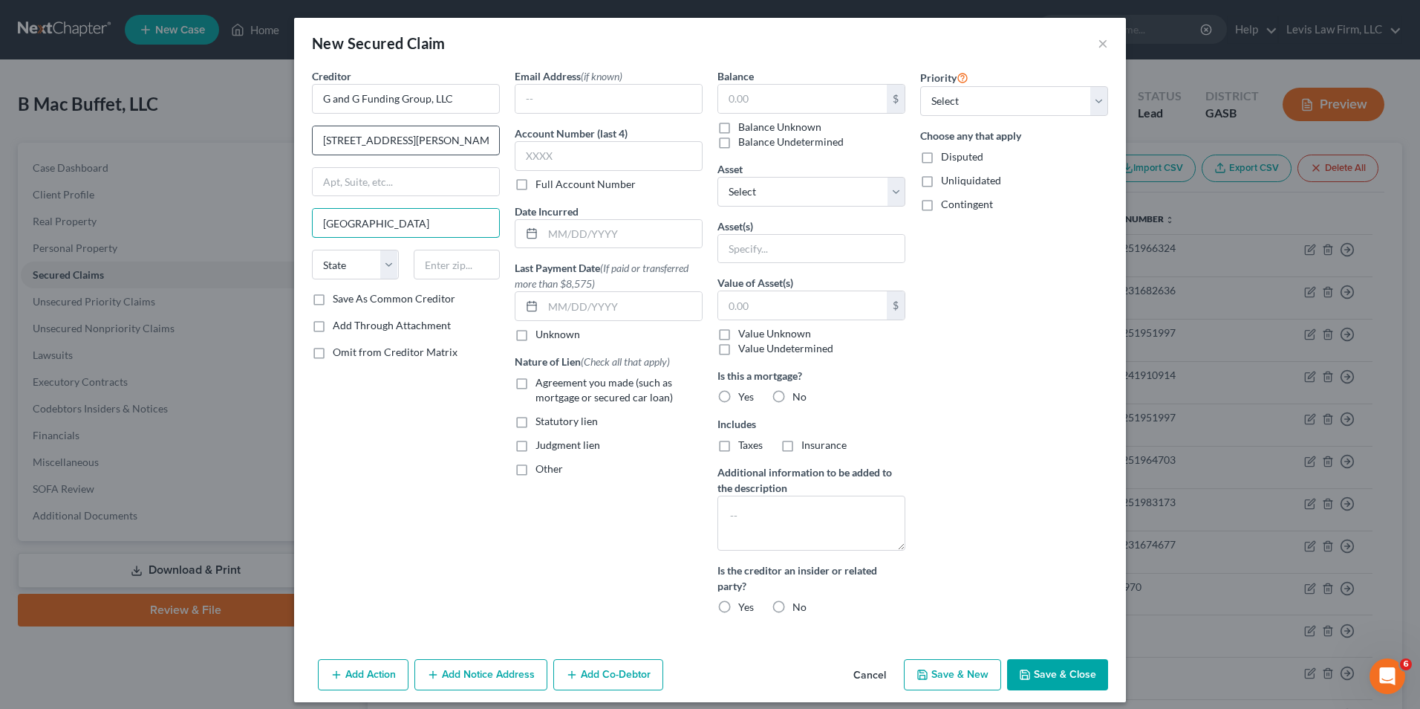
type input "[GEOGRAPHIC_DATA]"
select select "35"
type input "11101"
drag, startPoint x: 550, startPoint y: 237, endPoint x: 554, endPoint y: 244, distance: 8.7
click at [550, 237] on input "text" at bounding box center [622, 234] width 159 height 28
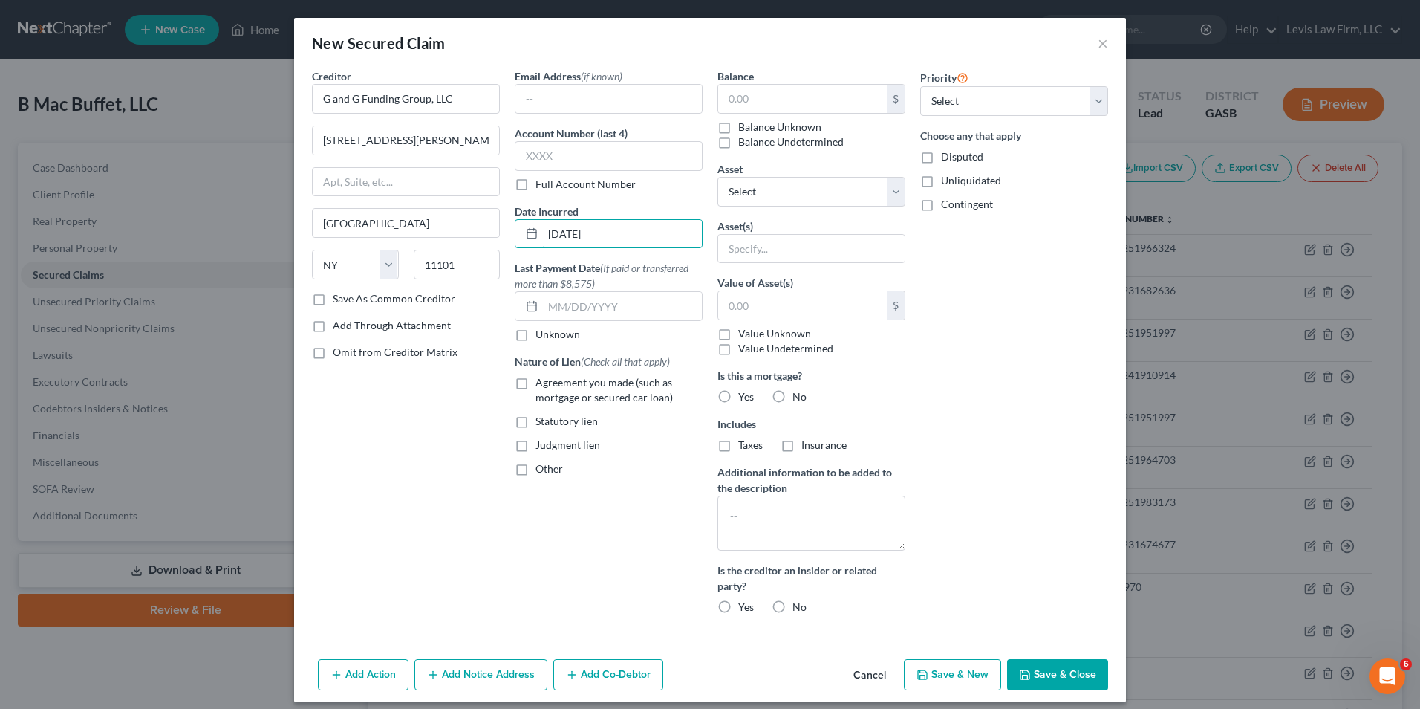
type input "[DATE]"
click at [536, 469] on label "Other" at bounding box center [549, 468] width 27 height 15
click at [541, 469] on input "Other" at bounding box center [546, 466] width 10 height 10
checkbox input "true"
drag, startPoint x: 537, startPoint y: 505, endPoint x: 797, endPoint y: 493, distance: 260.2
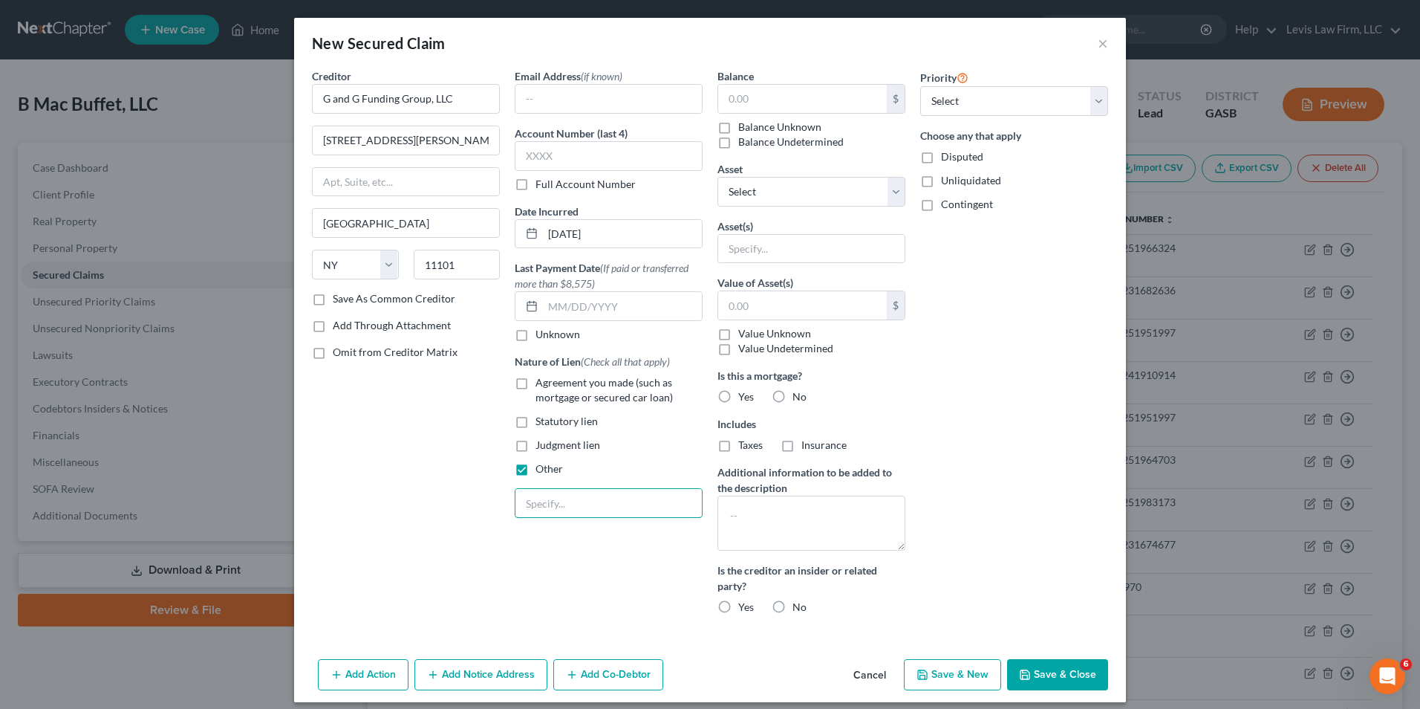
click at [541, 505] on input "text" at bounding box center [608, 503] width 186 height 28
type input "UCC [PHONE_NUMBER]"
click at [719, 95] on input "text" at bounding box center [802, 99] width 169 height 28
type input "1.00"
click at [941, 156] on label "Disputed" at bounding box center [962, 156] width 42 height 15
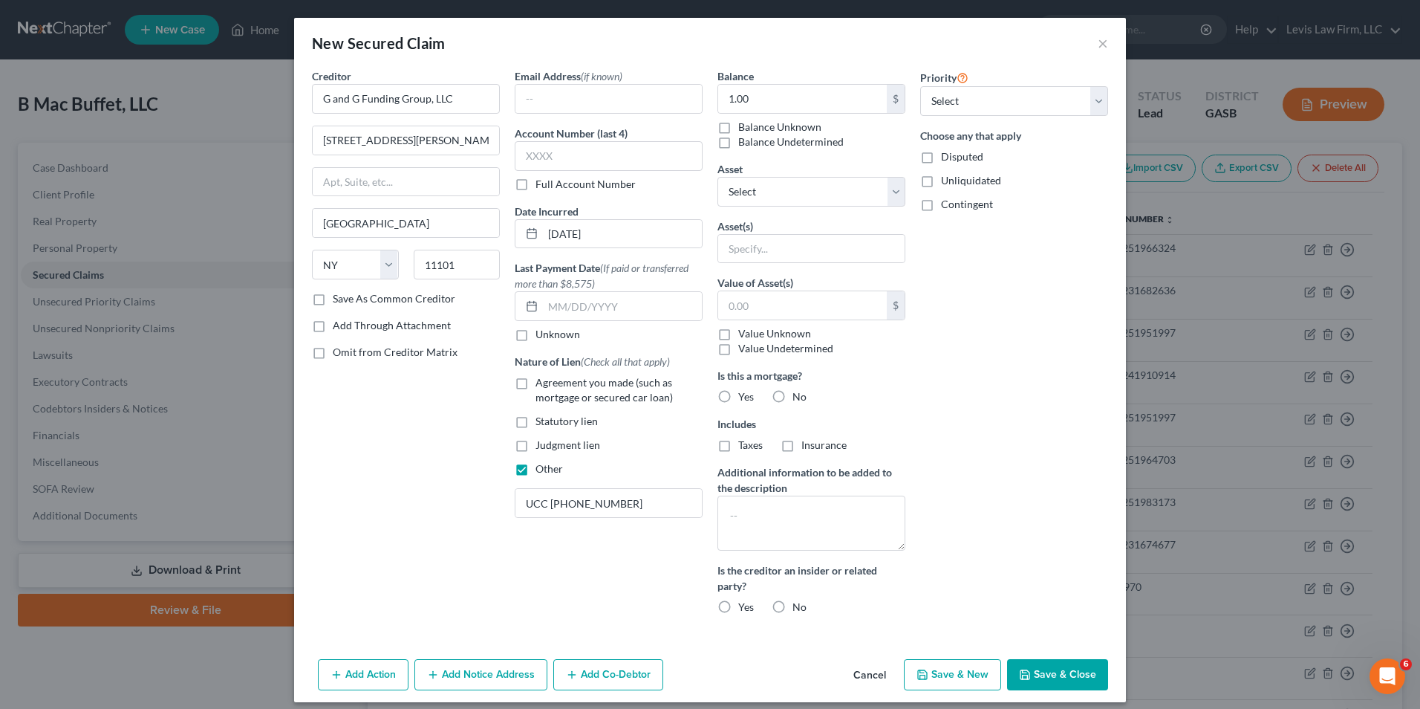
click at [947, 156] on input "Disputed" at bounding box center [952, 154] width 10 height 10
checkbox input "true"
drag, startPoint x: 1059, startPoint y: 677, endPoint x: 1062, endPoint y: 684, distance: 8.0
click at [1062, 683] on button "Save & Close" at bounding box center [1057, 674] width 101 height 31
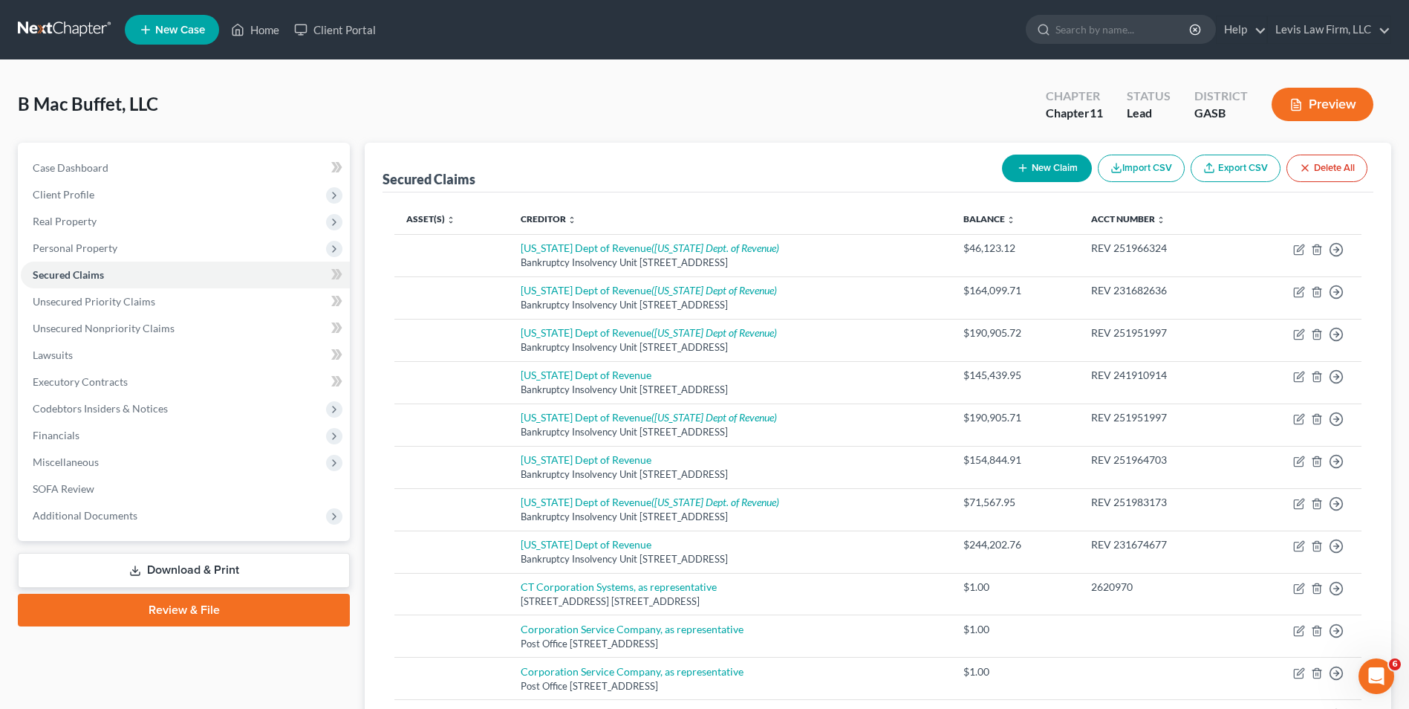
click at [1048, 170] on button "New Claim" at bounding box center [1047, 167] width 90 height 27
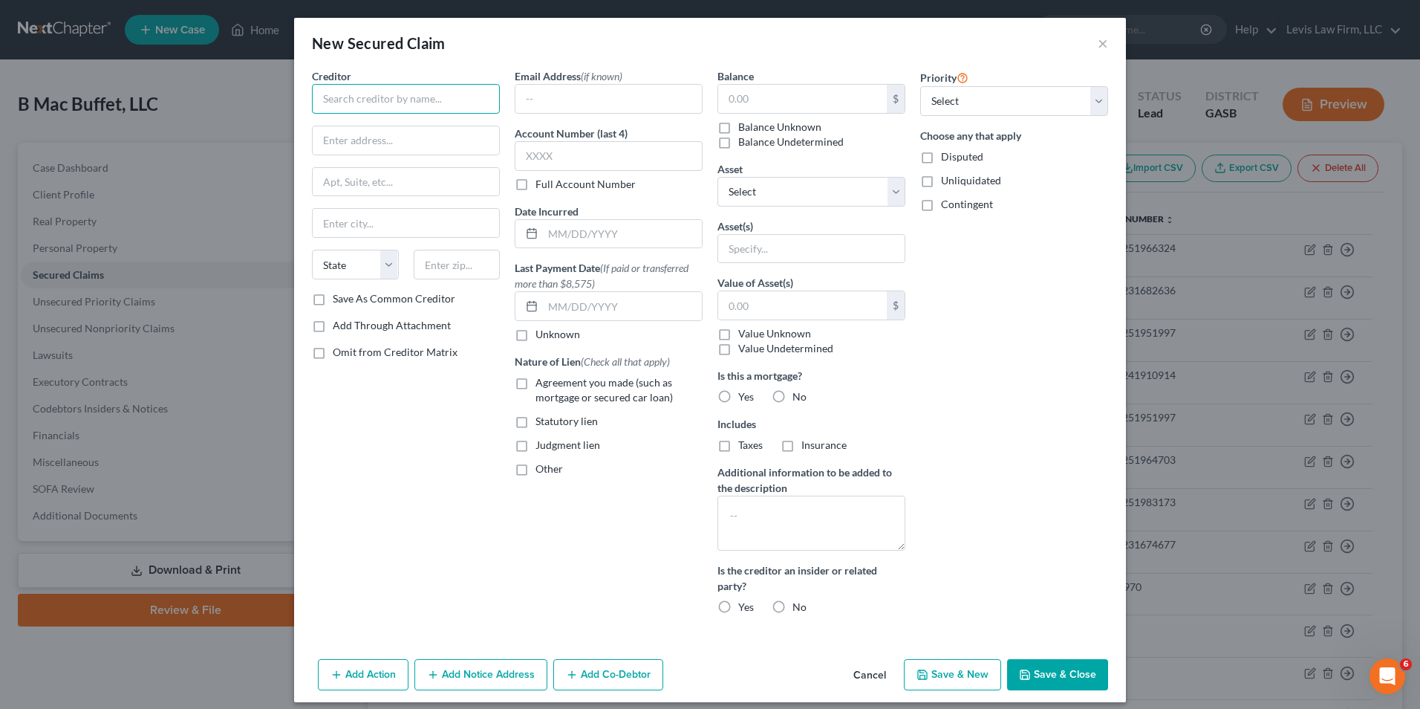
click at [340, 101] on input "text" at bounding box center [406, 99] width 188 height 30
type input "US Foods, Inc."
type input "[STREET_ADDRESS][PERSON_NAME]"
type input "[GEOGRAPHIC_DATA]"
select select "9"
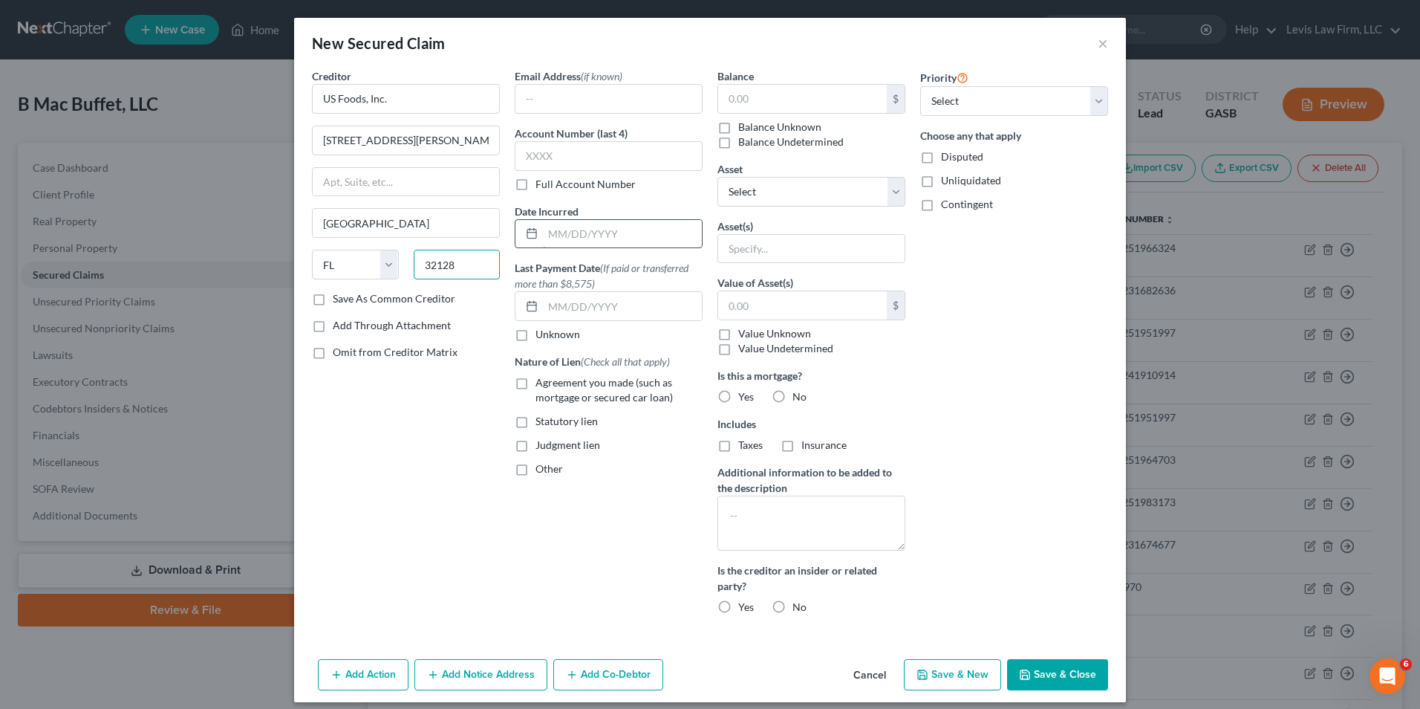
type input "32128"
click at [550, 237] on input "text" at bounding box center [622, 234] width 159 height 28
type input "[DATE]"
click at [536, 470] on label "Other" at bounding box center [549, 468] width 27 height 15
click at [541, 470] on input "Other" at bounding box center [546, 466] width 10 height 10
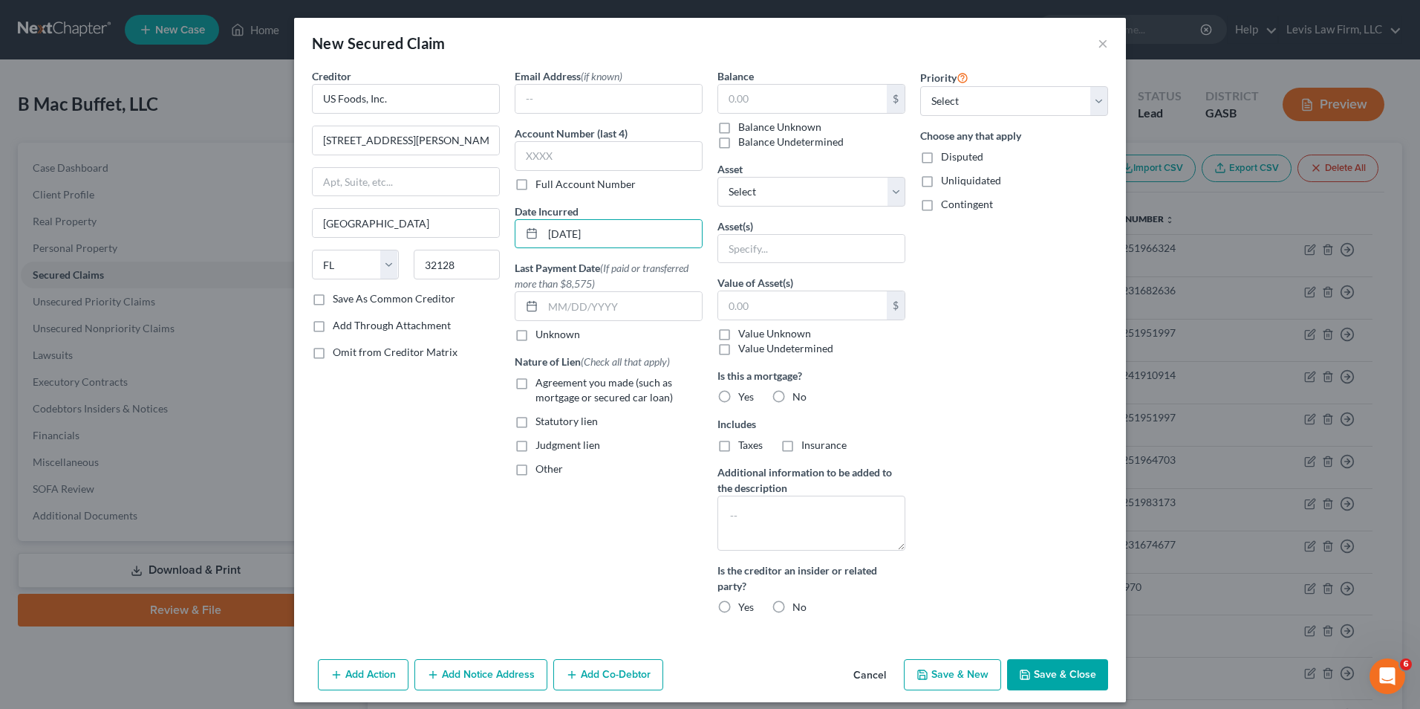
checkbox input "true"
drag, startPoint x: 537, startPoint y: 507, endPoint x: 610, endPoint y: 511, distance: 72.9
click at [547, 510] on input "text" at bounding box center [608, 503] width 186 height 28
type input "UCC [PHONE_NUMBER]"
click at [719, 100] on input "text" at bounding box center [802, 99] width 169 height 28
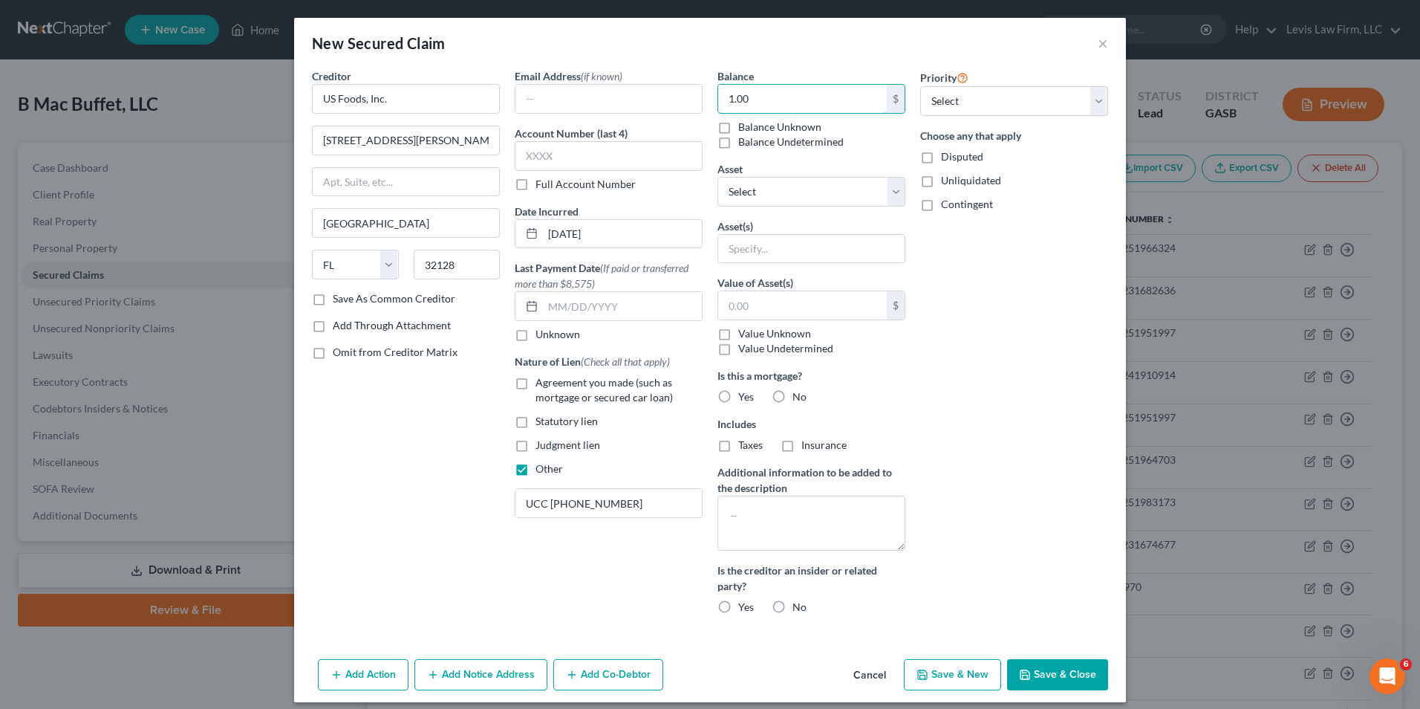
type input "1.00"
click at [941, 157] on label "Disputed" at bounding box center [962, 156] width 42 height 15
click at [947, 157] on input "Disputed" at bounding box center [952, 154] width 10 height 10
checkbox input "true"
click at [1051, 673] on button "Save & Close" at bounding box center [1057, 674] width 101 height 31
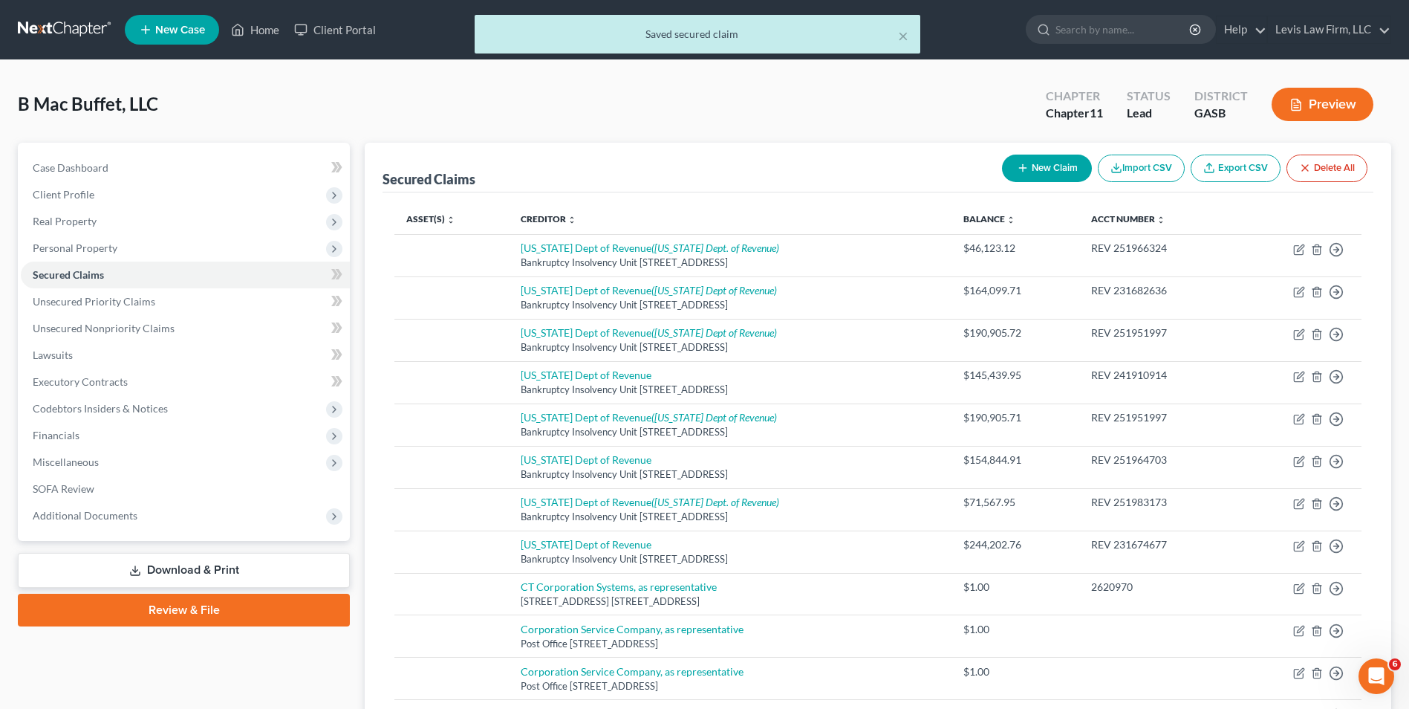
click at [1056, 166] on button "New Claim" at bounding box center [1047, 167] width 90 height 27
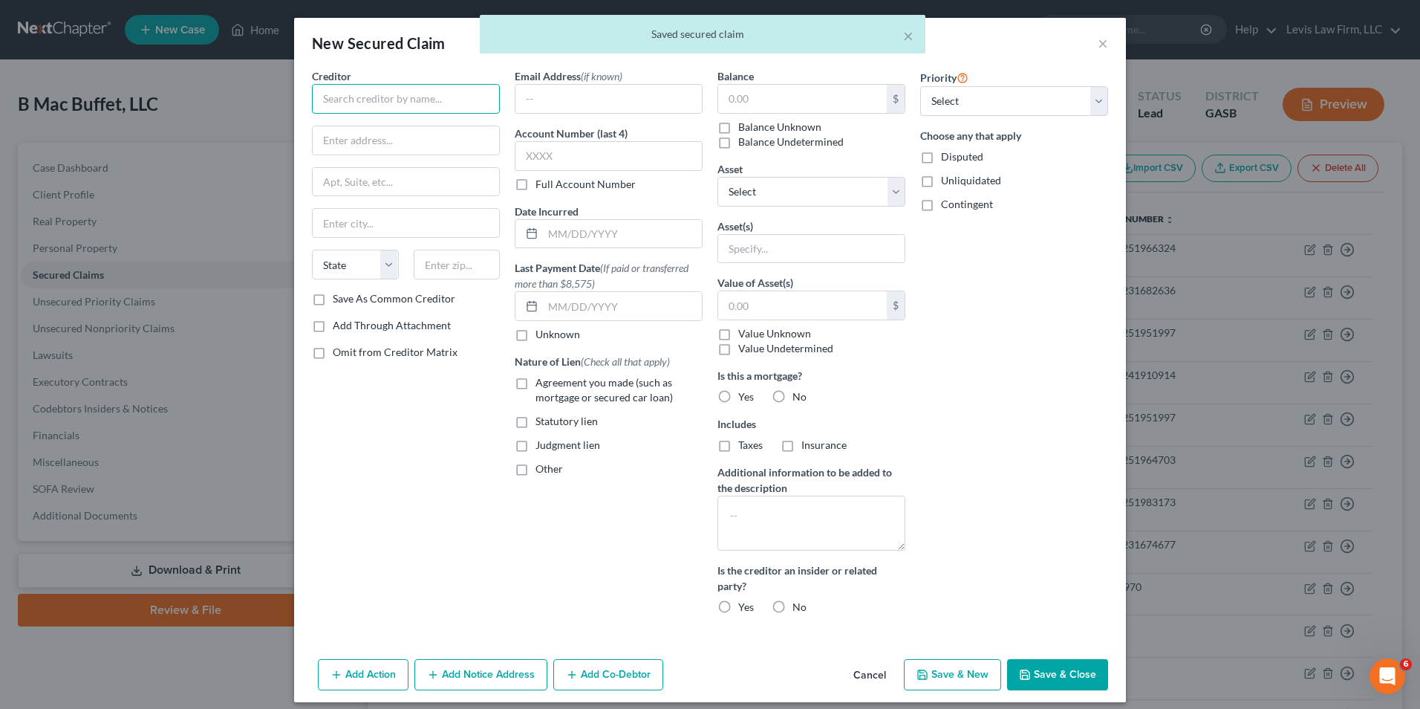
click at [325, 97] on input "text" at bounding box center [406, 99] width 188 height 30
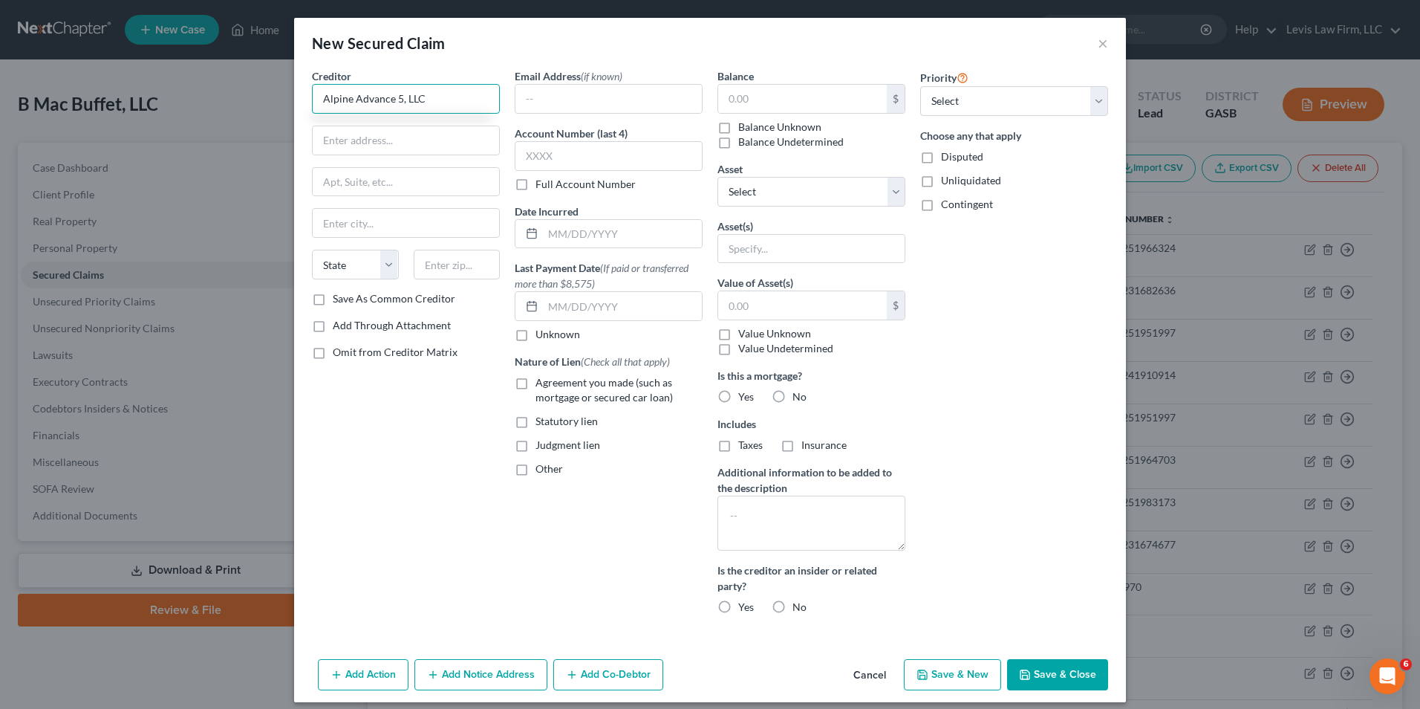
type input "Alpine Advance 5, LLC"
type input "[STREET_ADDRESS][US_STATE]"
type input "Suite #6"
type input "[GEOGRAPHIC_DATA]"
select select "6"
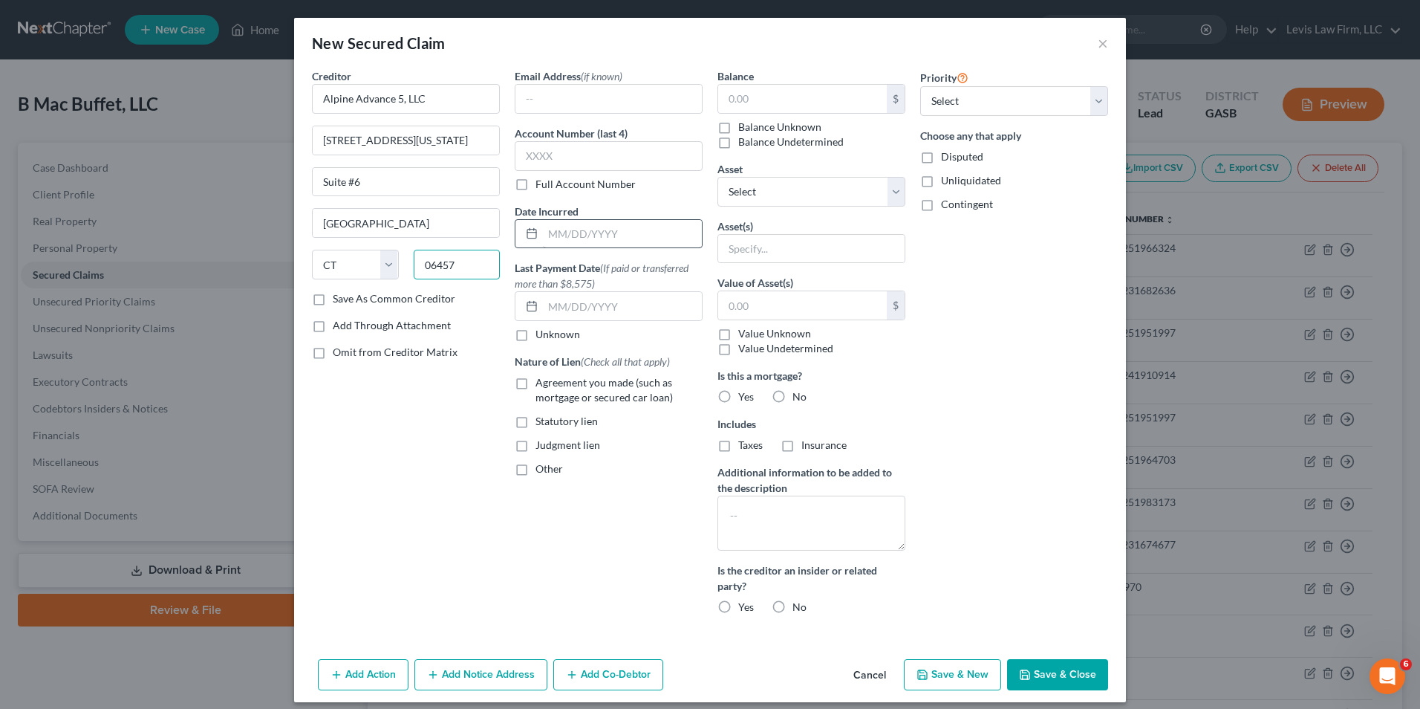
type input "06457"
click at [543, 238] on input "text" at bounding box center [622, 234] width 159 height 28
type input "[DATE]"
click at [536, 472] on label "Other" at bounding box center [549, 468] width 27 height 15
click at [541, 471] on input "Other" at bounding box center [546, 466] width 10 height 10
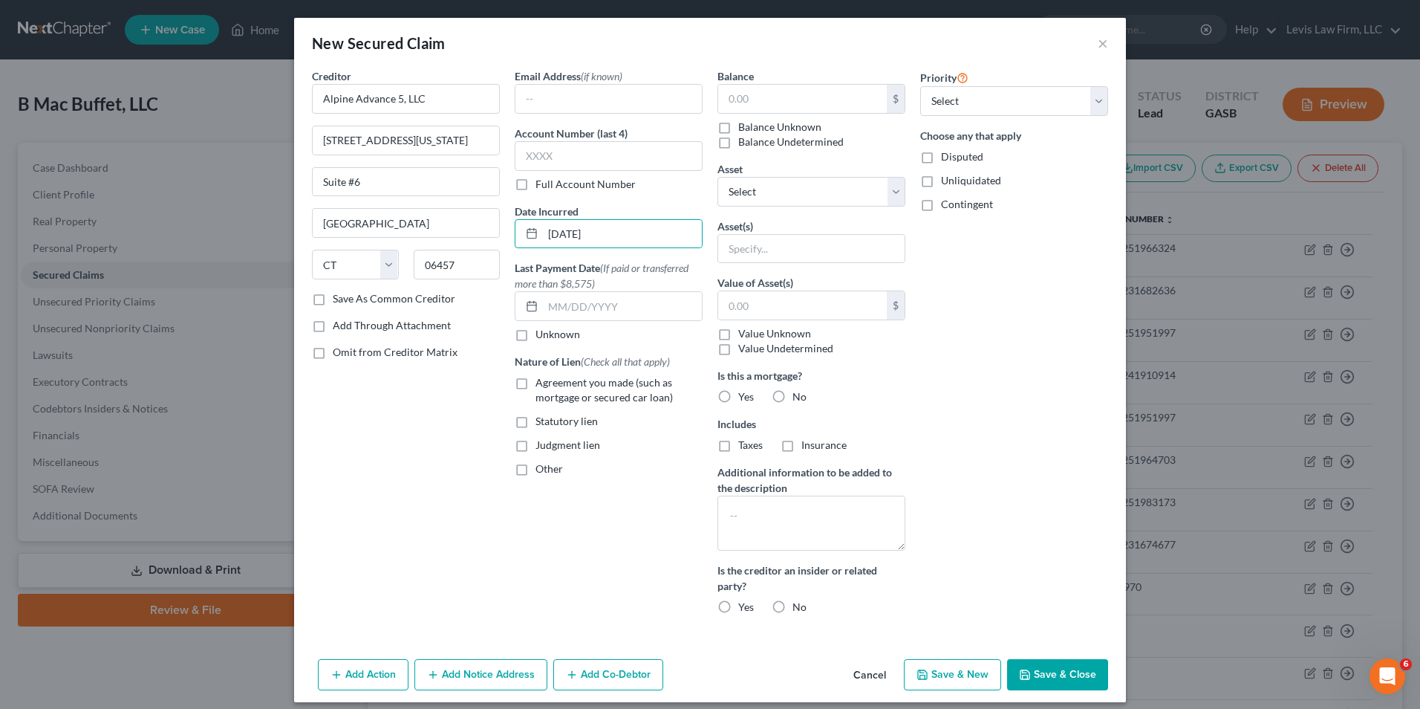
checkbox input "true"
click at [533, 508] on input "text" at bounding box center [608, 503] width 186 height 28
type input "UCC [PHONE_NUMBER]"
click at [718, 95] on input "text" at bounding box center [802, 99] width 169 height 28
type input "1.00"
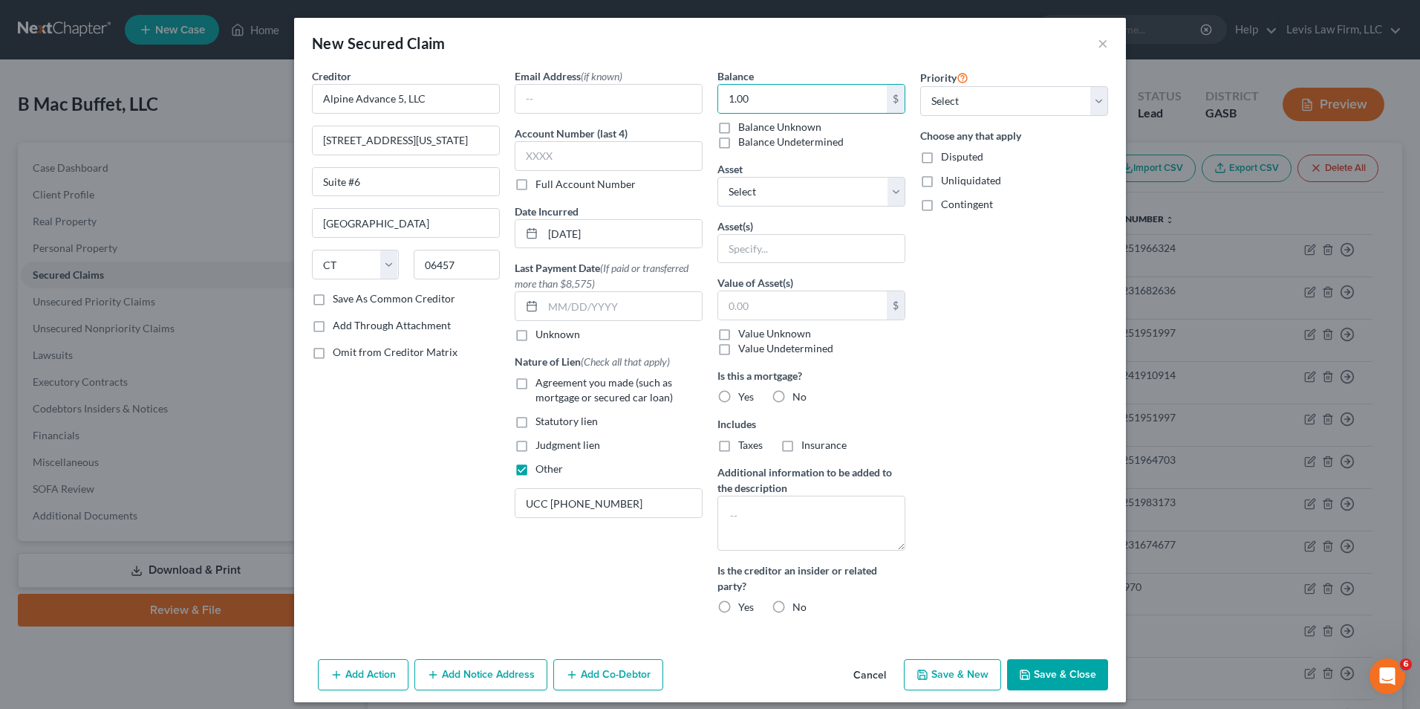
click at [941, 159] on label "Disputed" at bounding box center [962, 156] width 42 height 15
click at [947, 159] on input "Disputed" at bounding box center [952, 154] width 10 height 10
checkbox input "true"
click at [1036, 669] on button "Save & Close" at bounding box center [1057, 674] width 101 height 31
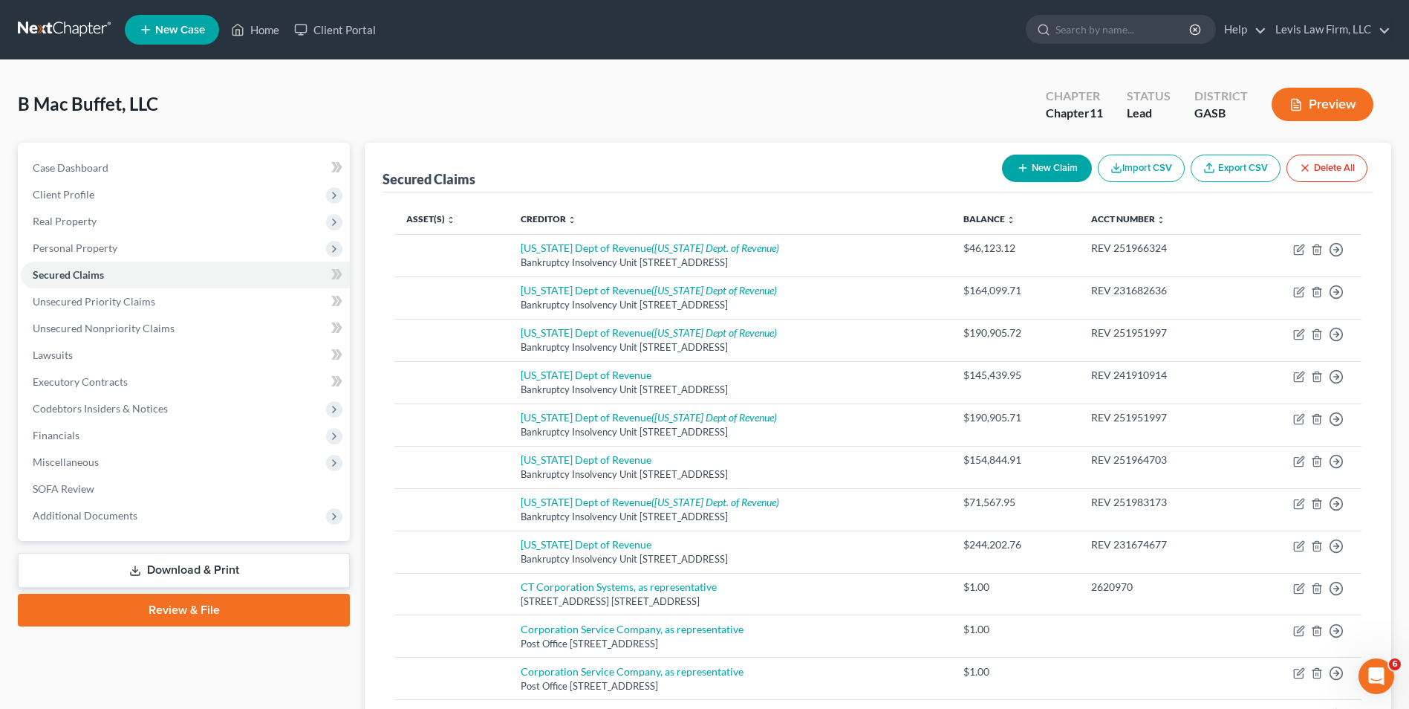
click at [1058, 164] on button "New Claim" at bounding box center [1047, 167] width 90 height 27
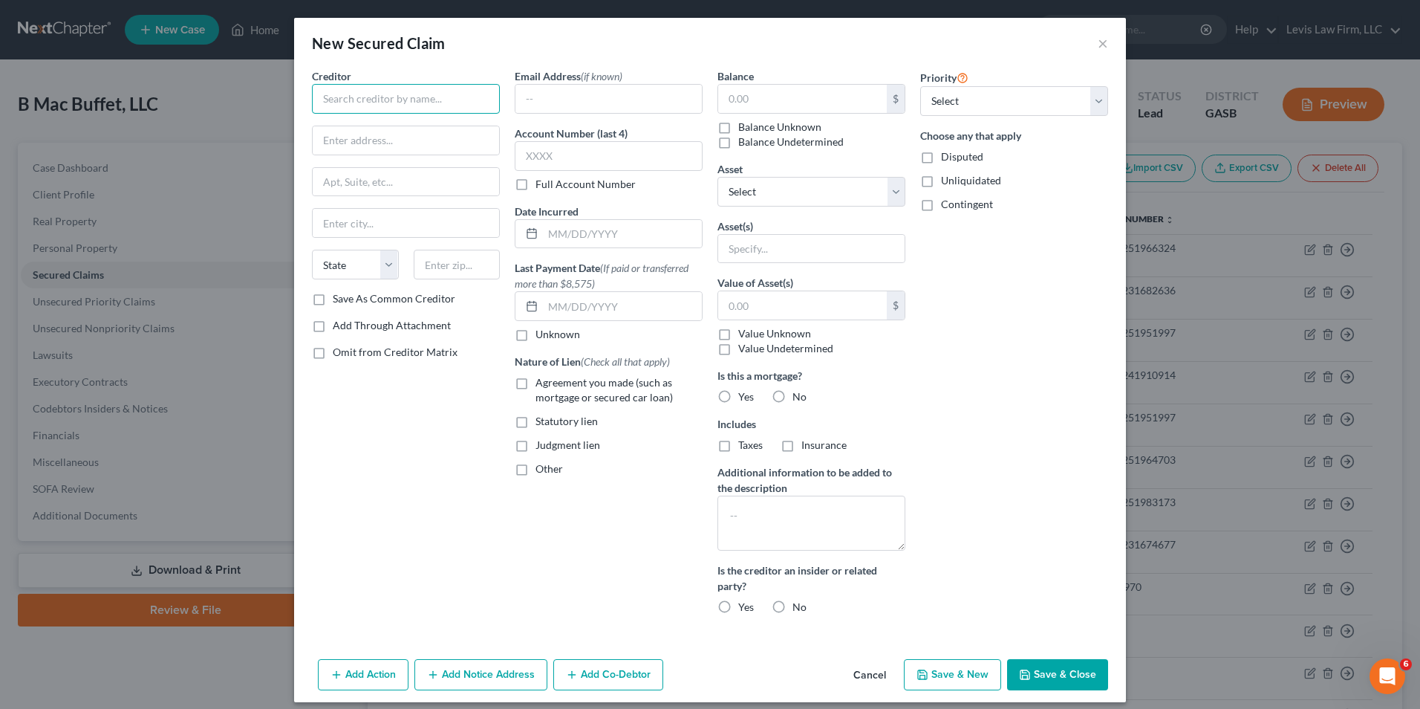
click at [316, 102] on input "text" at bounding box center [406, 99] width 188 height 30
type input "Institution Food House, Inc."
type input "[STREET_ADDRESS]"
type input "Hickory"
select select "28"
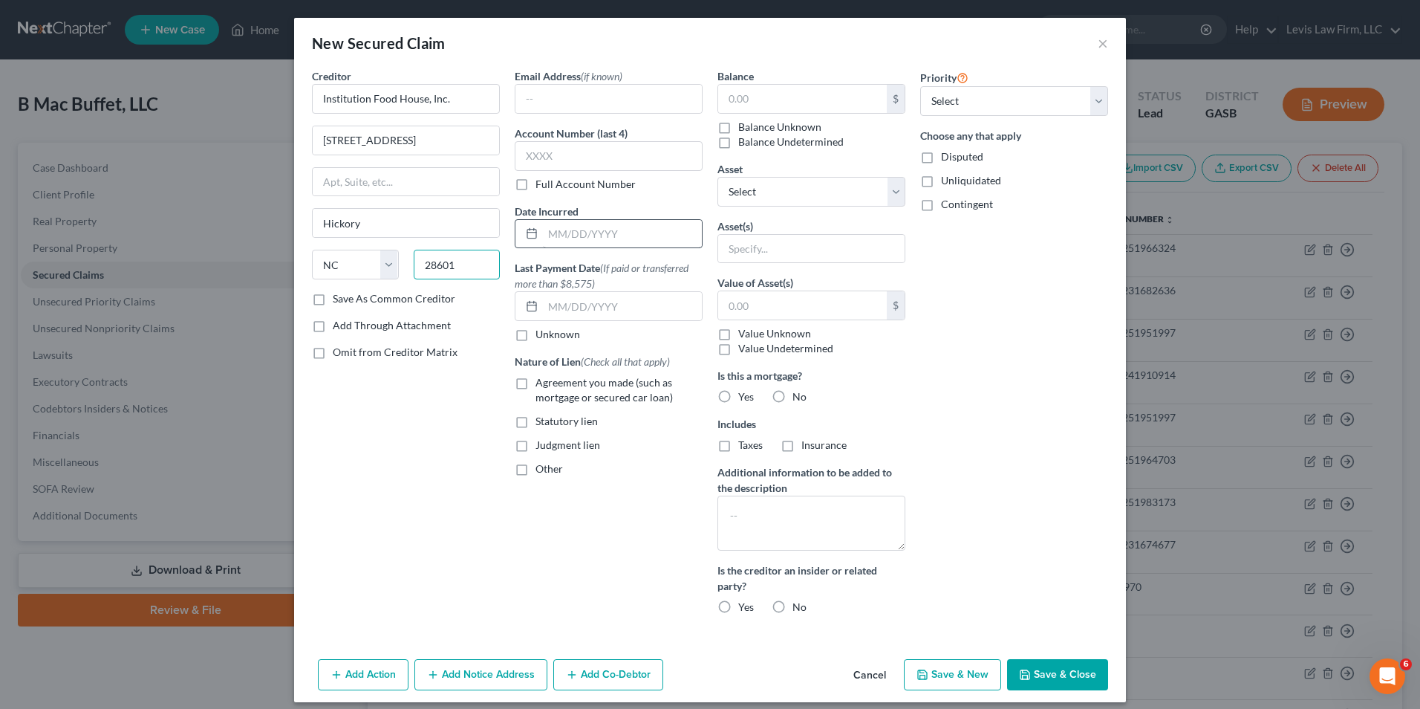
type input "28601"
click at [550, 230] on input "text" at bounding box center [622, 234] width 159 height 28
type input "0"
type input "[DATE]"
click at [536, 469] on label "Other" at bounding box center [549, 468] width 27 height 15
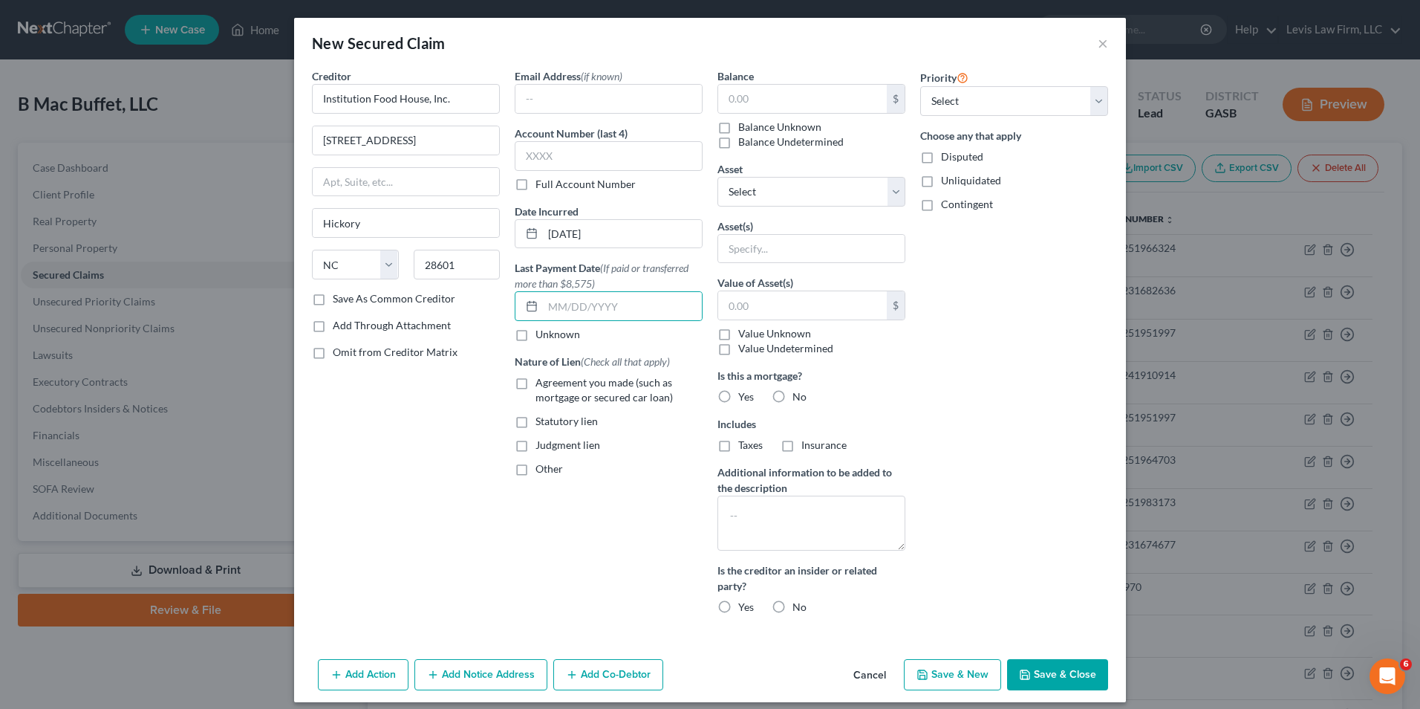
click at [541, 469] on input "Other" at bounding box center [546, 466] width 10 height 10
checkbox input "true"
drag, startPoint x: 534, startPoint y: 512, endPoint x: 592, endPoint y: 498, distance: 59.6
click at [534, 511] on input "text" at bounding box center [608, 503] width 186 height 28
type input "UCC [PHONE_NUMBER]"
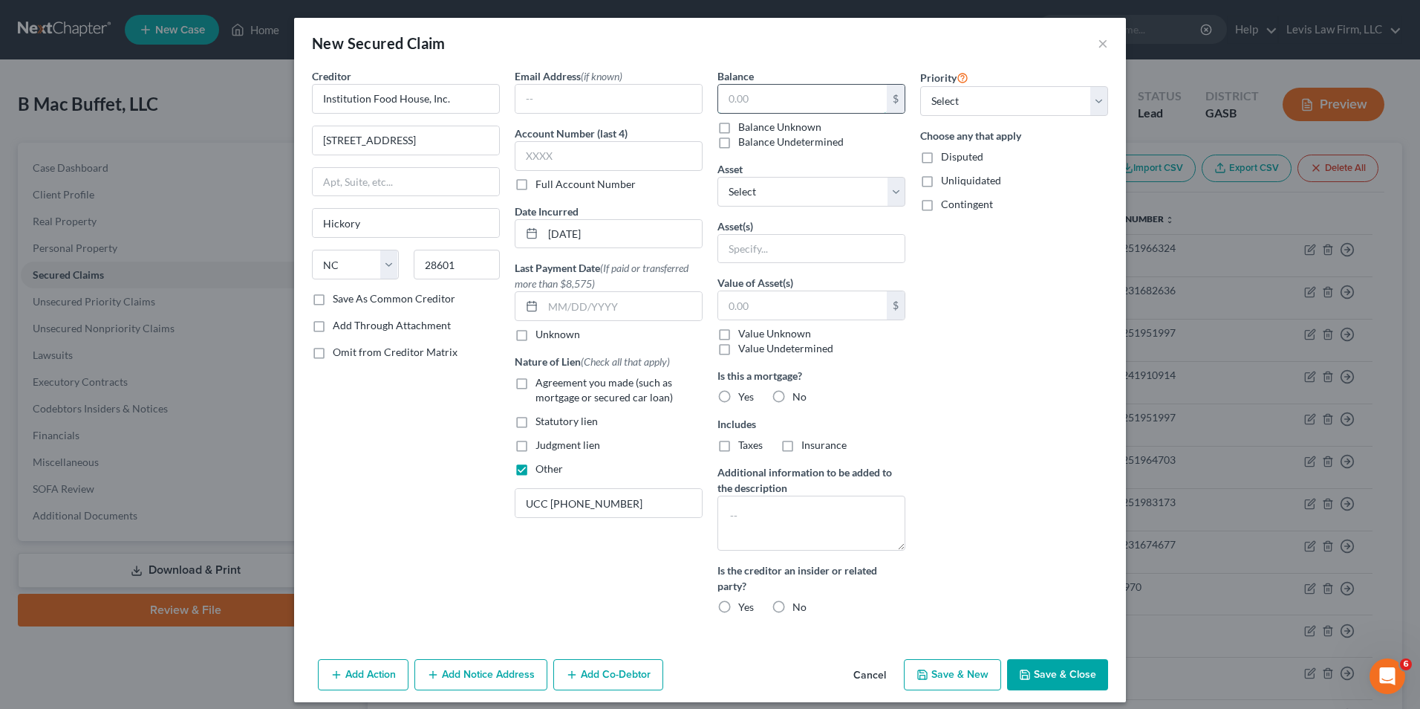
click at [724, 98] on input "text" at bounding box center [802, 99] width 169 height 28
type input "1.00"
click at [941, 158] on label "Disputed" at bounding box center [962, 156] width 42 height 15
click at [947, 158] on input "Disputed" at bounding box center [952, 154] width 10 height 10
checkbox input "true"
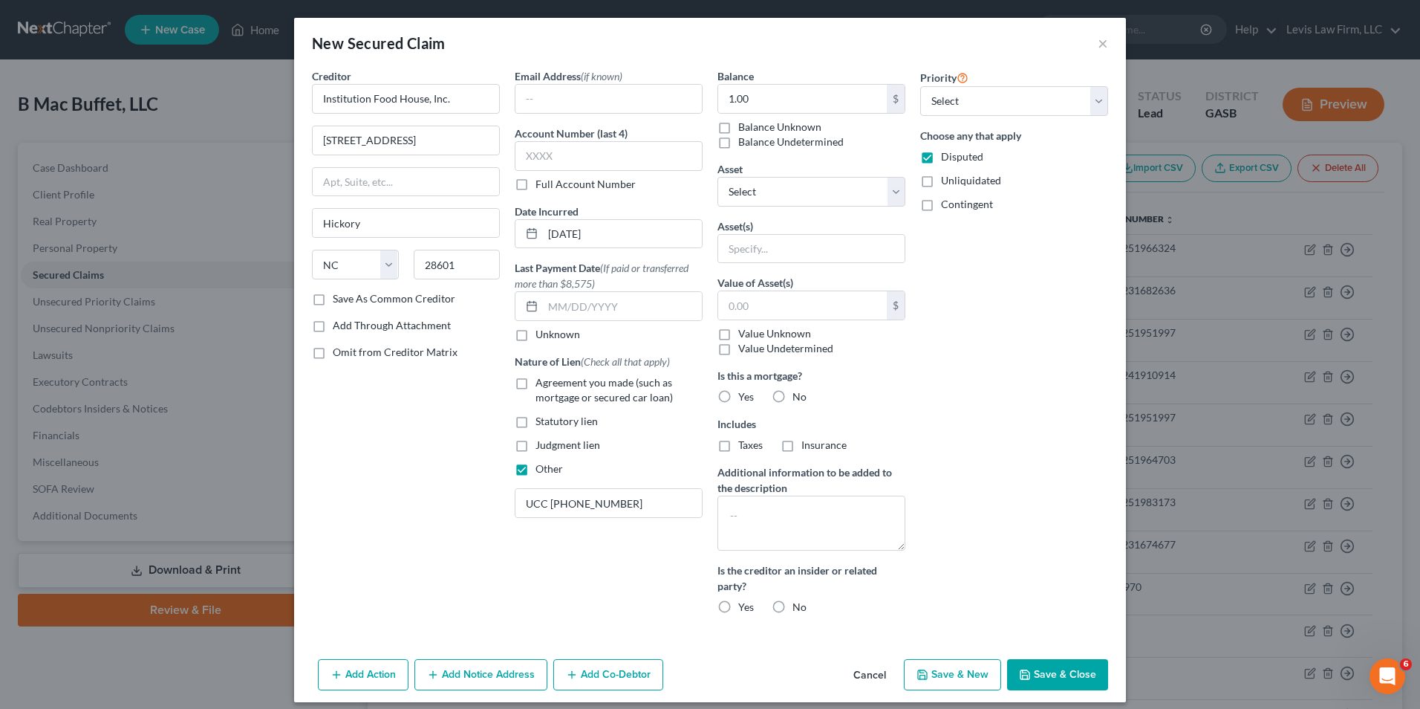
click at [1029, 662] on button "Save & Close" at bounding box center [1057, 674] width 101 height 31
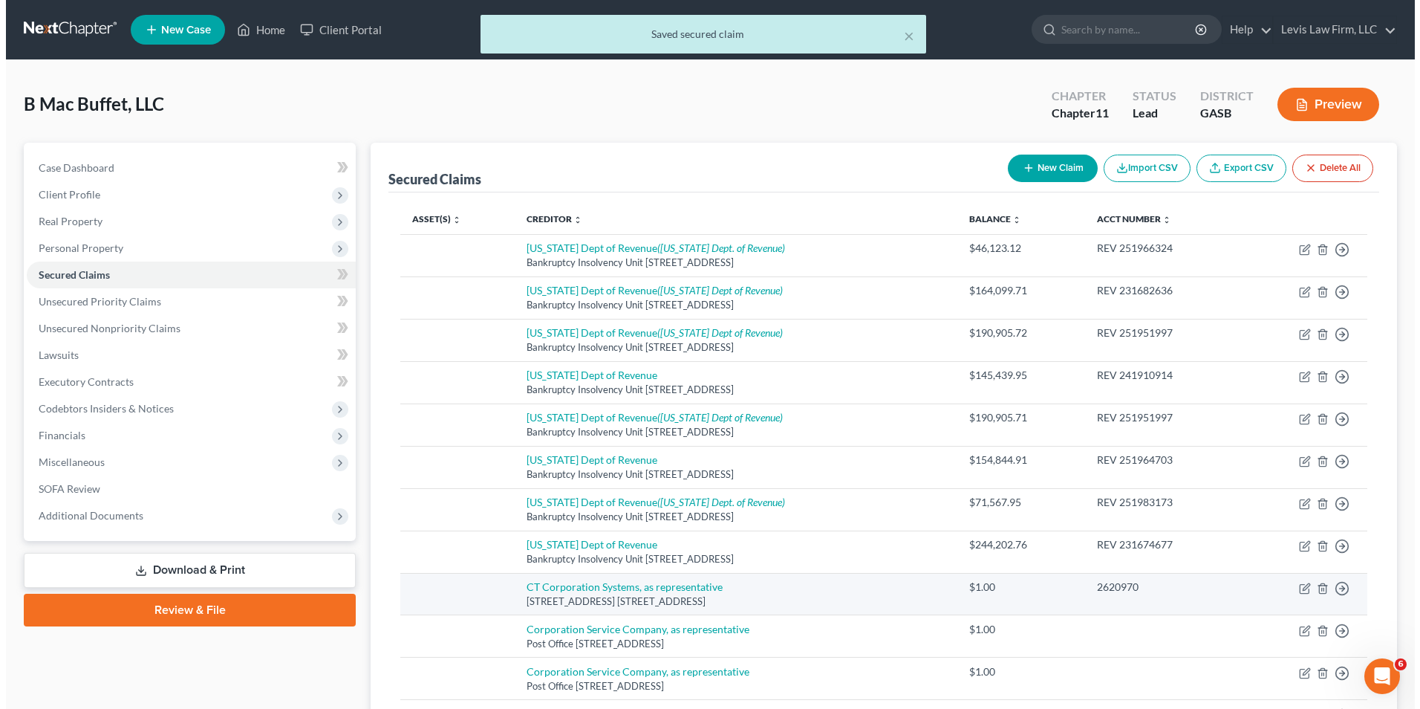
scroll to position [363, 0]
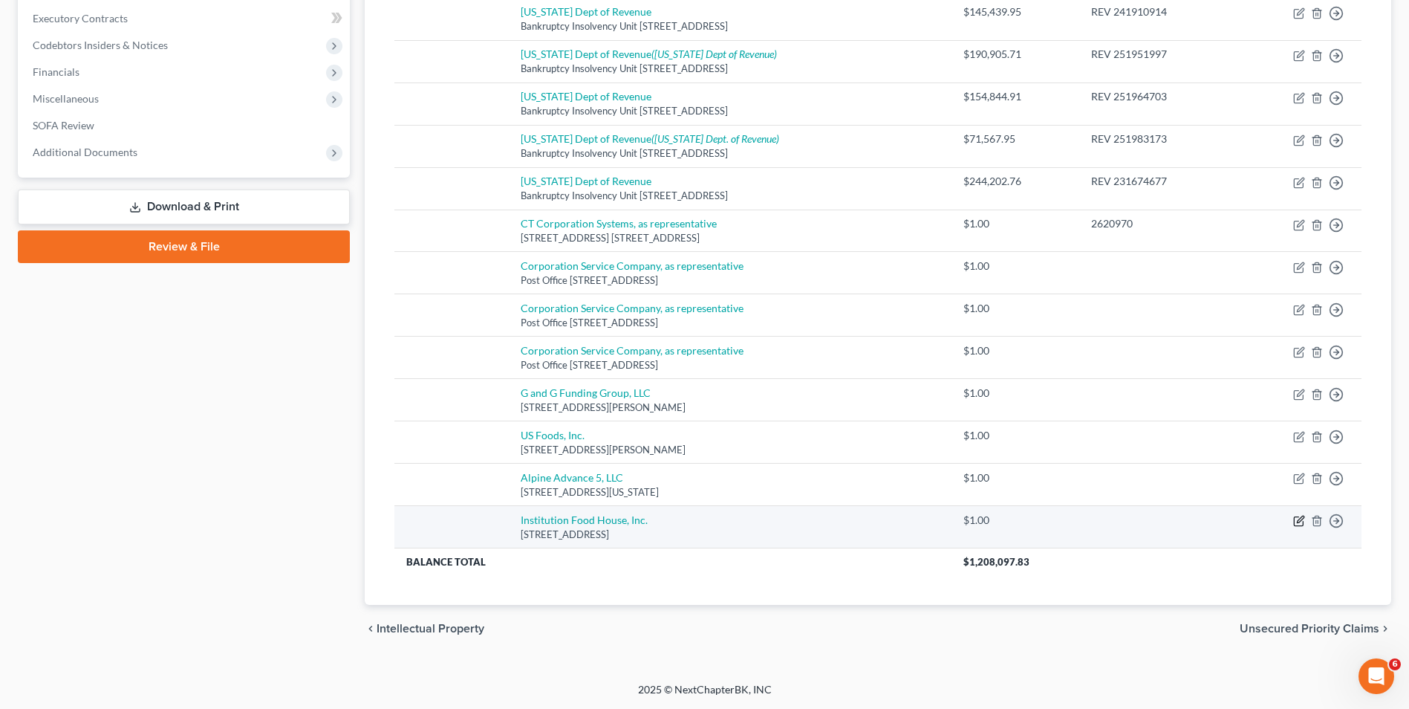
click at [1299, 521] on icon "button" at bounding box center [1299, 521] width 12 height 12
select select "28"
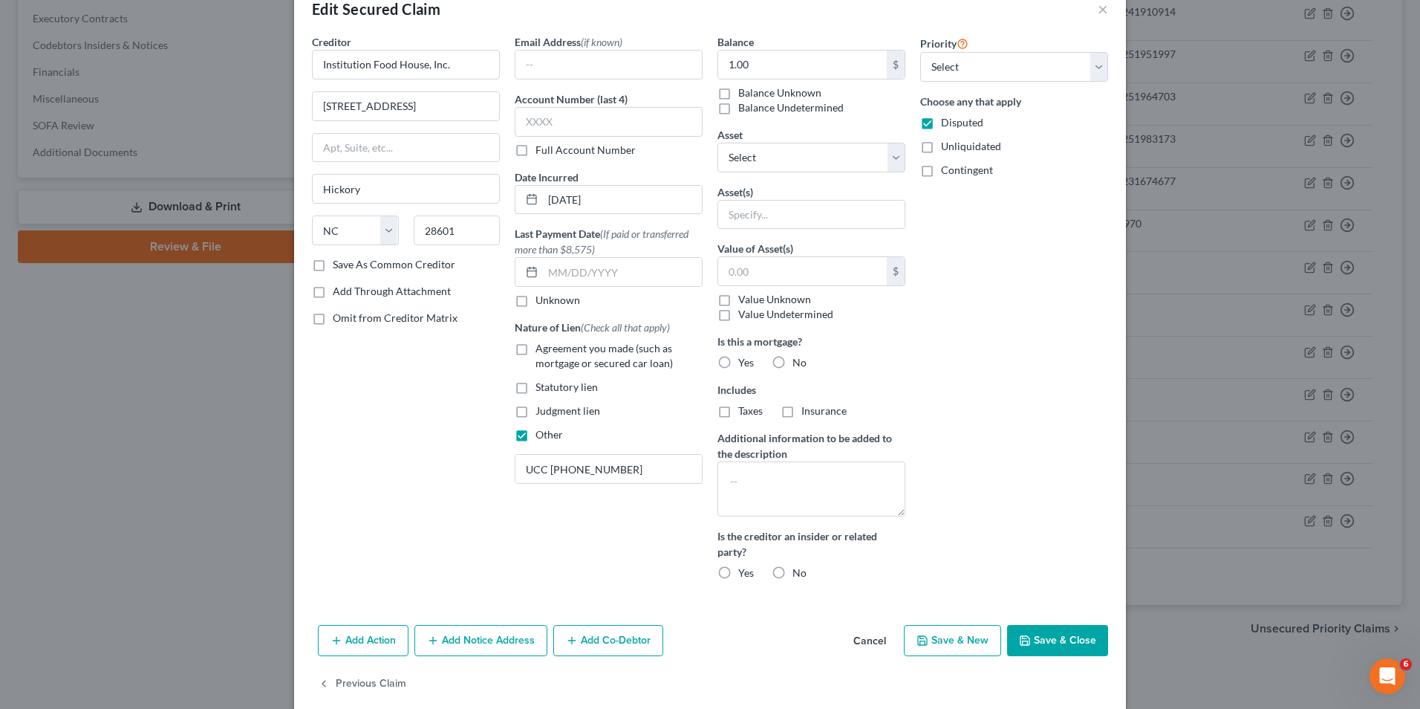
scroll to position [53, 0]
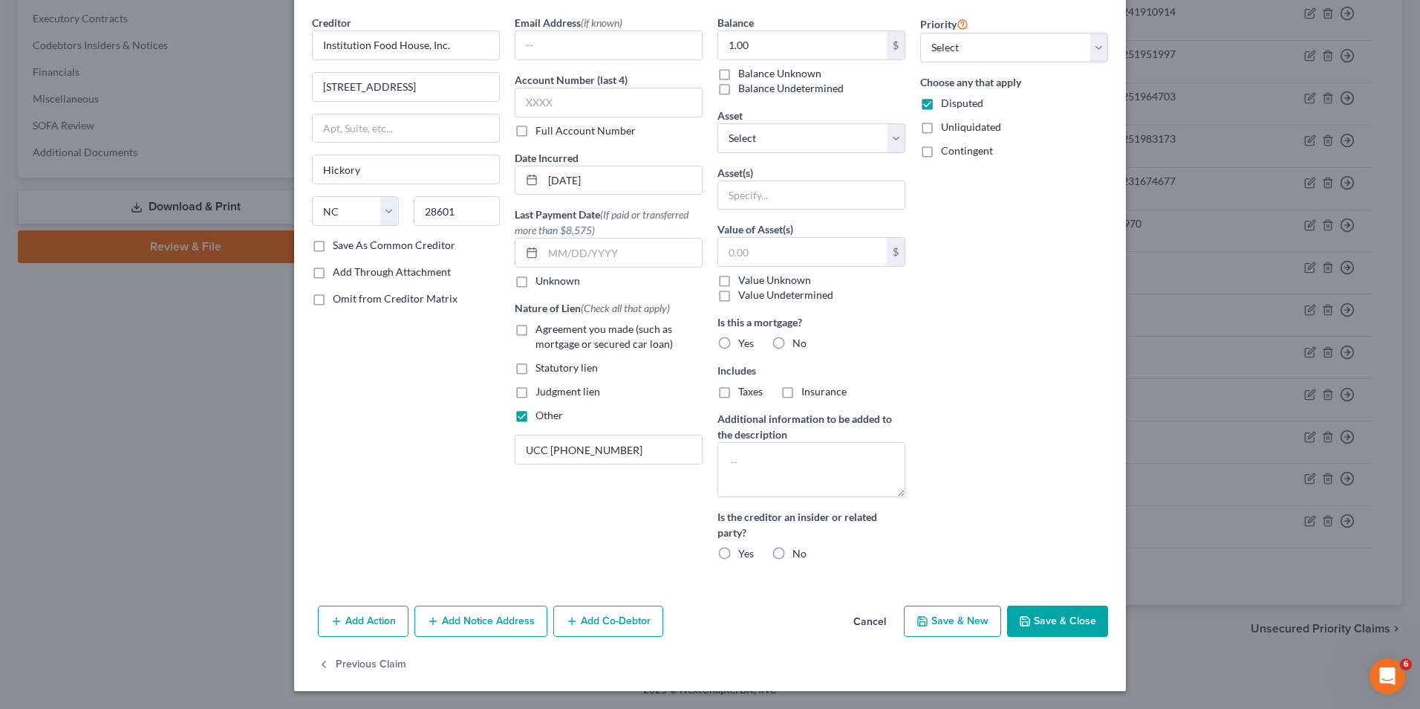
click at [476, 619] on button "Add Notice Address" at bounding box center [480, 620] width 133 height 31
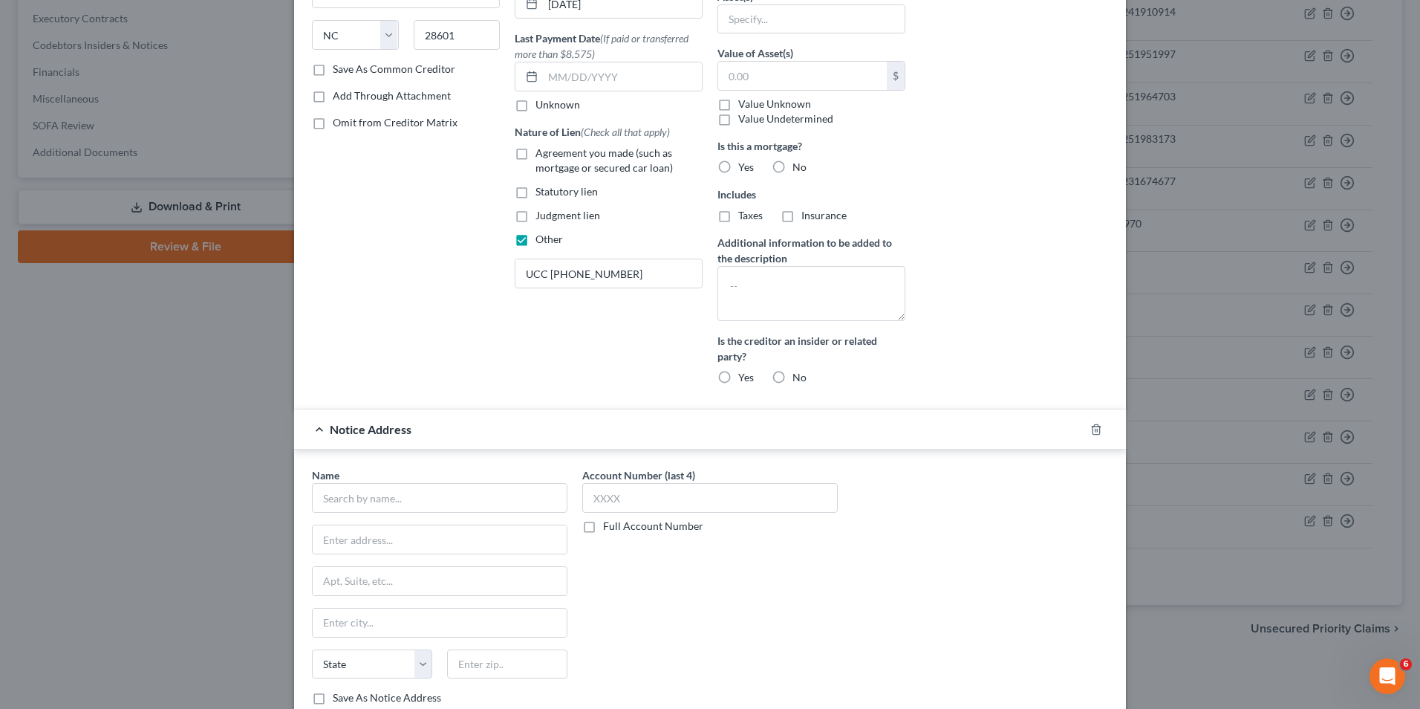
scroll to position [401, 0]
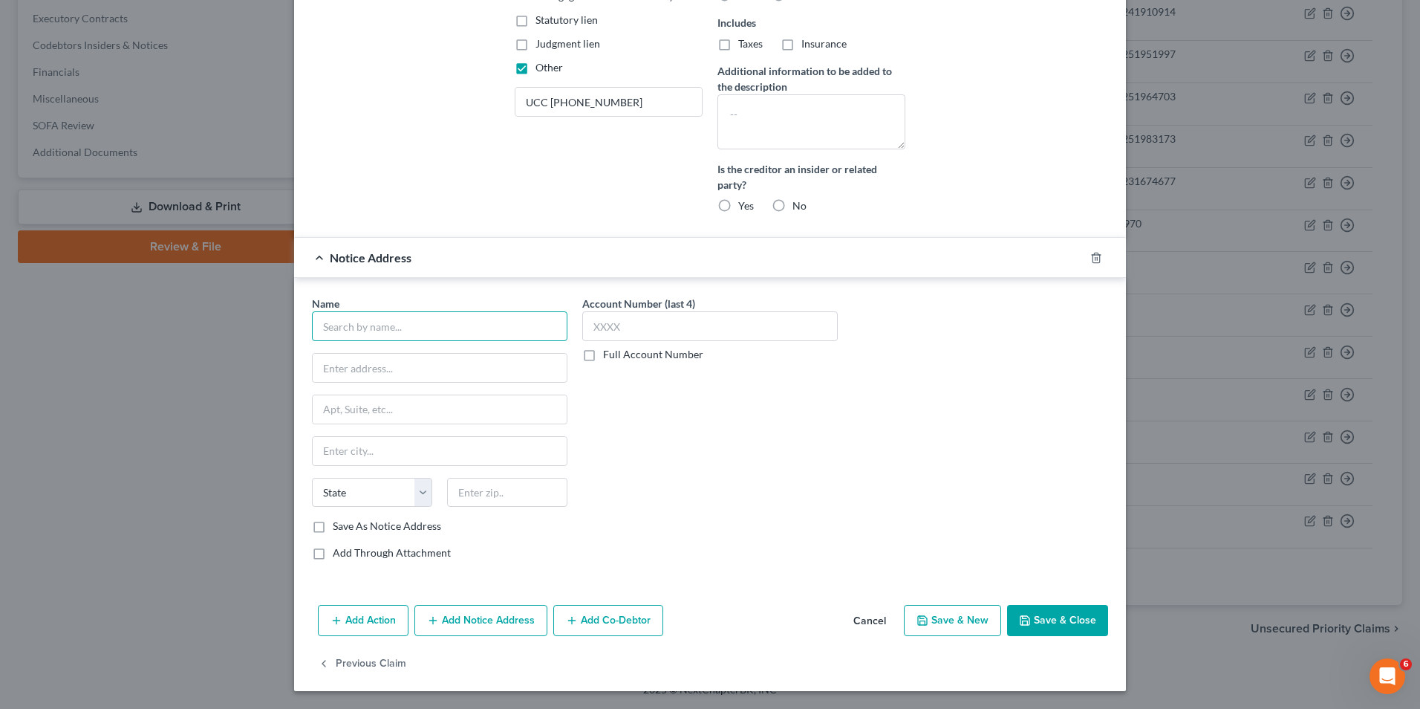
click at [331, 322] on input "text" at bounding box center [440, 326] width 256 height 30
type input "Performance Food Group Hickory & [GEOGRAPHIC_DATA]"
type input "[STREET_ADDRESS]"
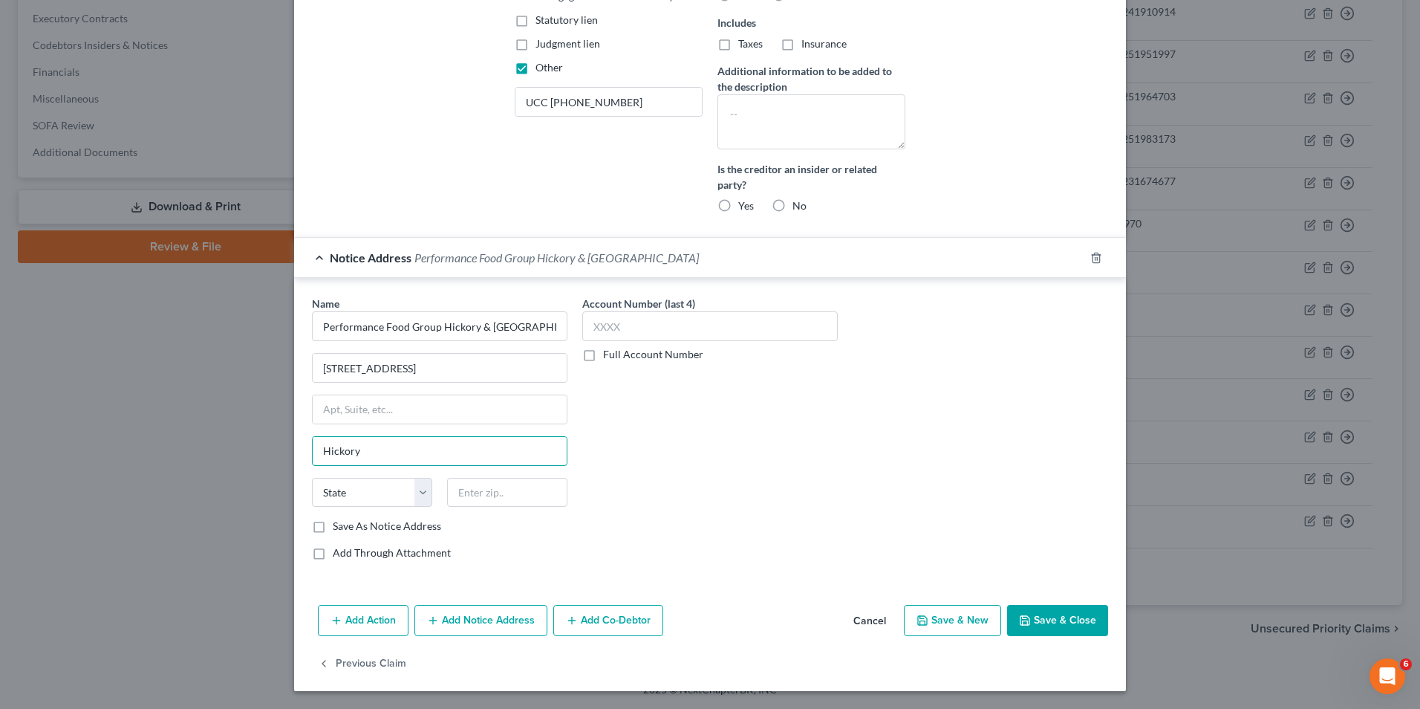
type input "Hickory"
select select "28"
type input "28601"
click at [1069, 622] on button "Save & Close" at bounding box center [1057, 620] width 101 height 31
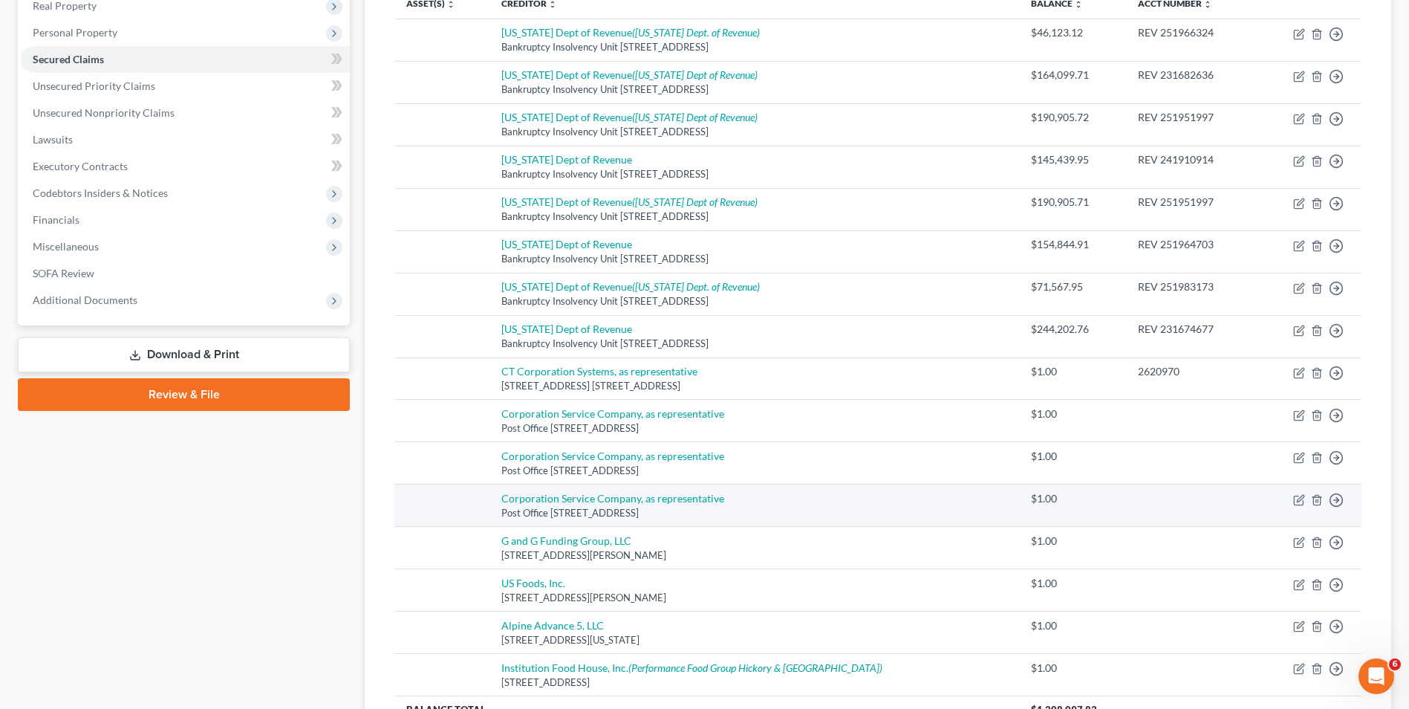
scroll to position [215, 0]
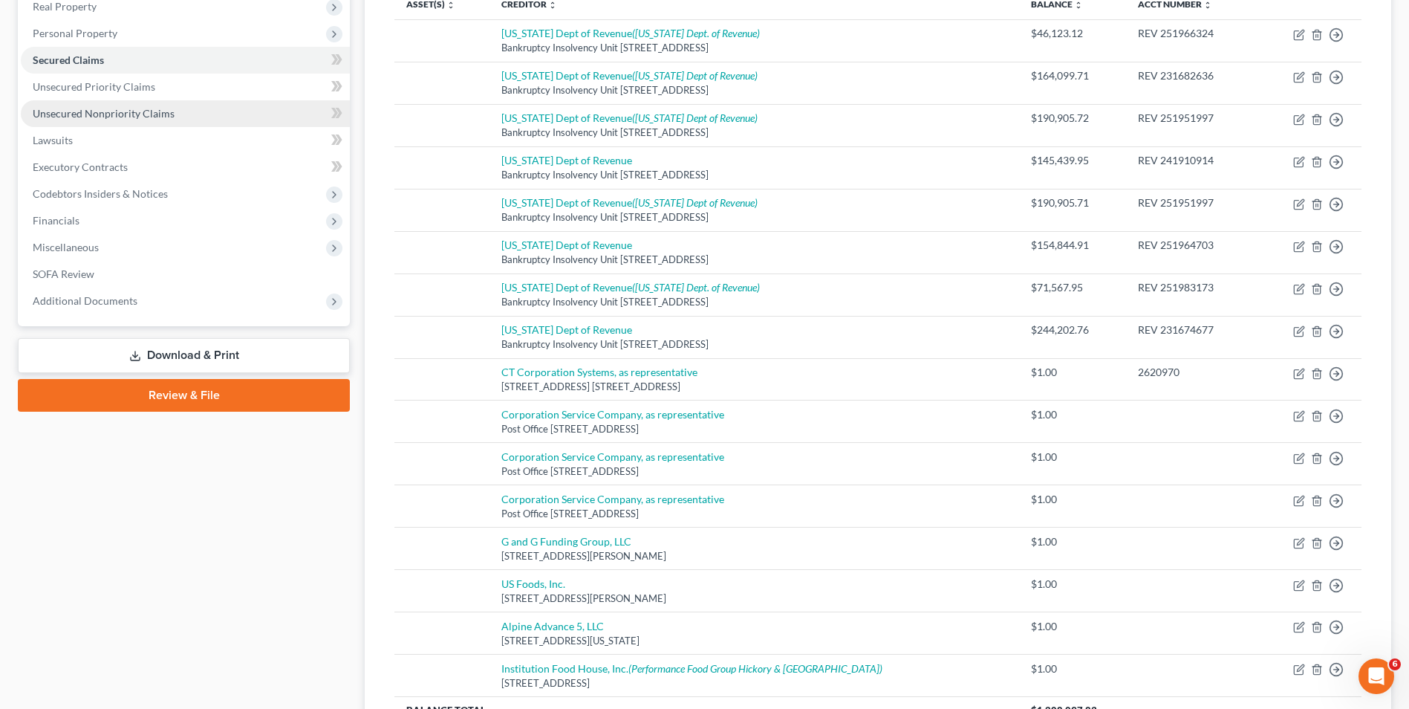
click at [81, 109] on span "Unsecured Nonpriority Claims" at bounding box center [104, 113] width 142 height 13
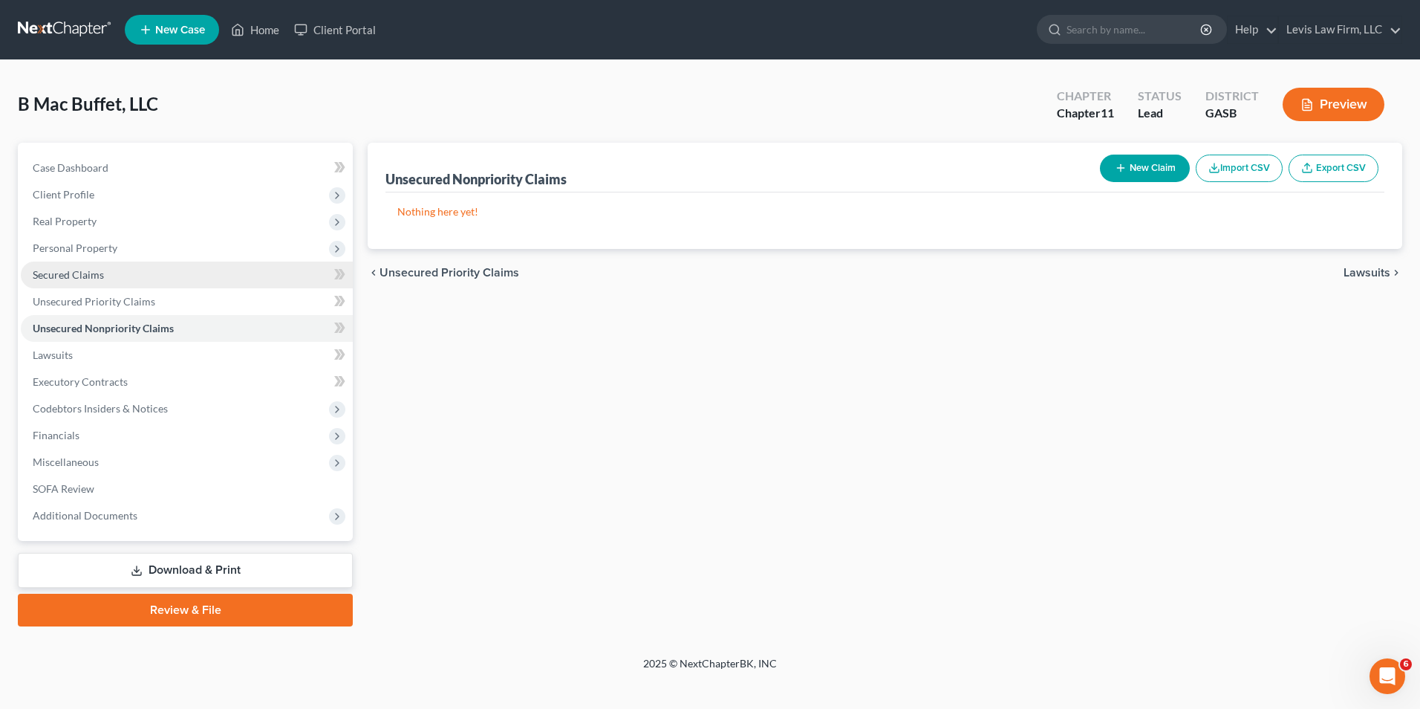
click at [94, 273] on span "Secured Claims" at bounding box center [68, 274] width 71 height 13
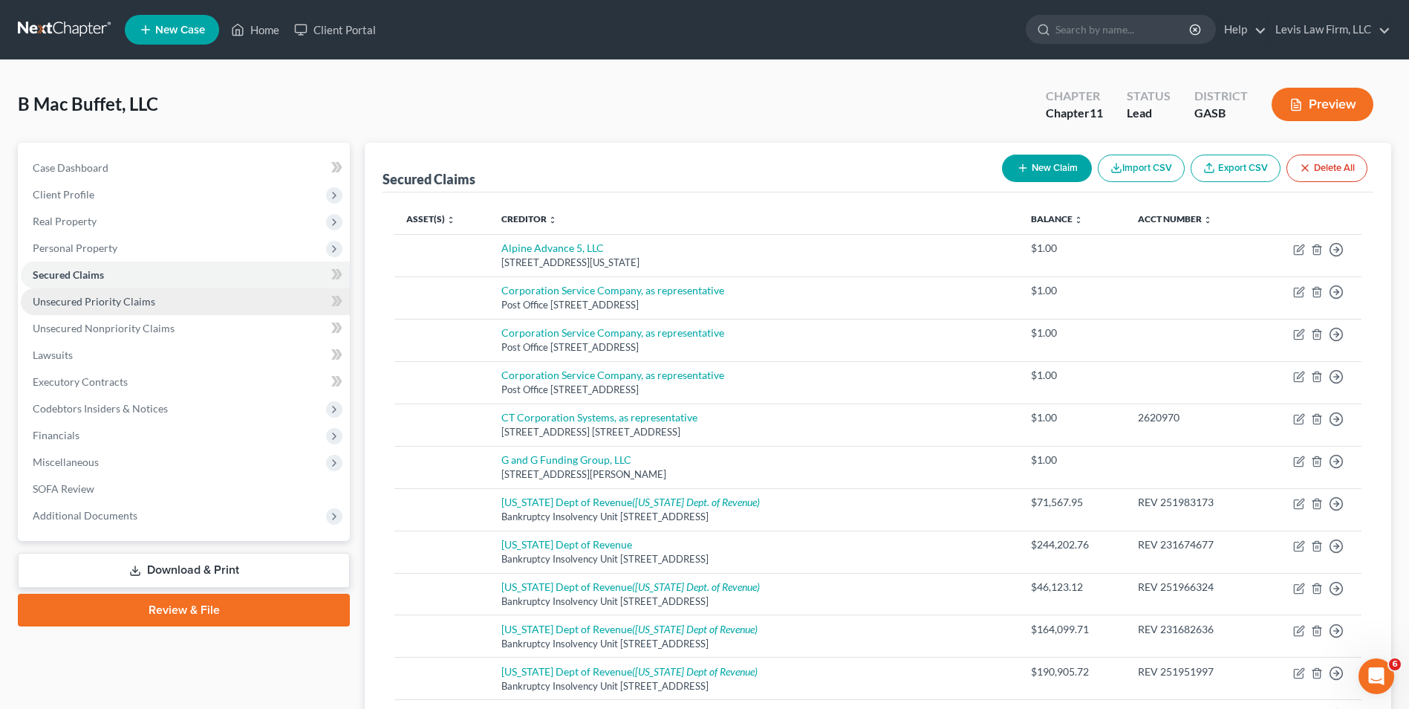
click at [143, 299] on span "Unsecured Priority Claims" at bounding box center [94, 301] width 123 height 13
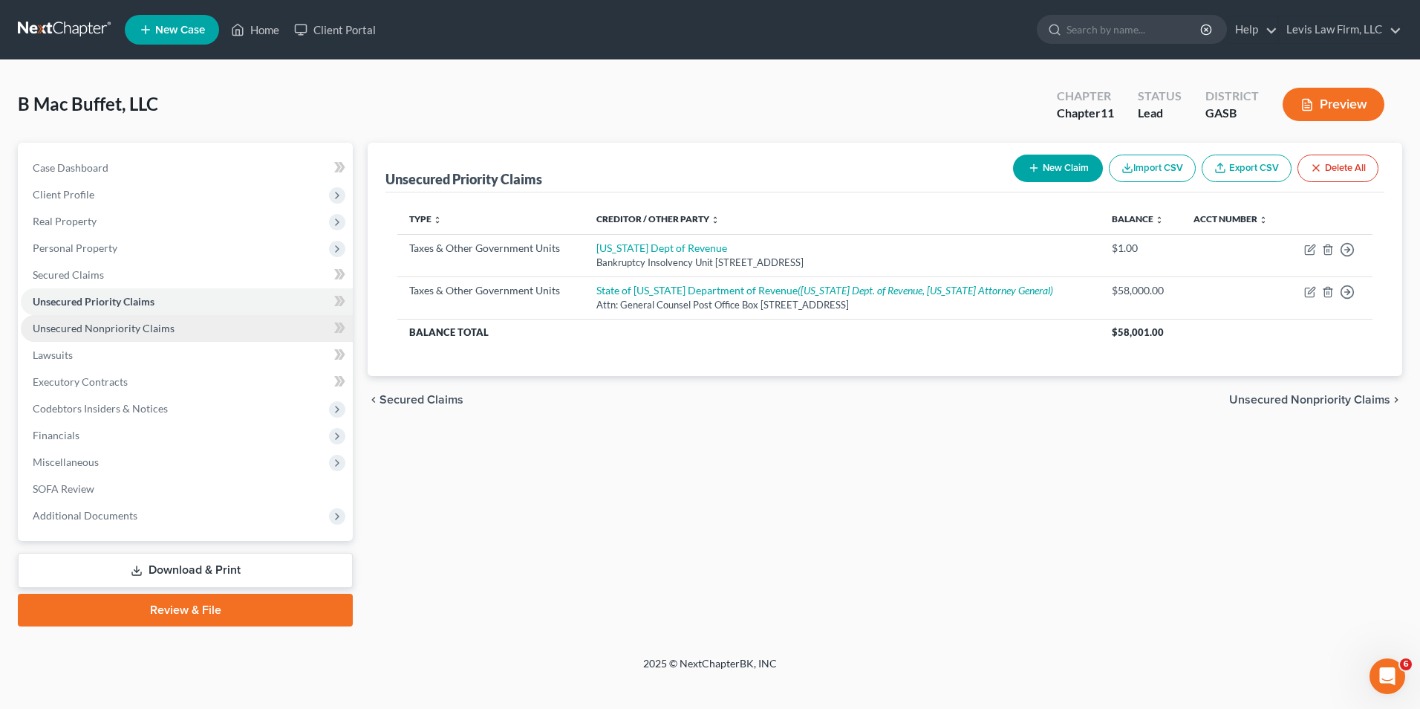
click at [139, 331] on span "Unsecured Nonpriority Claims" at bounding box center [104, 328] width 142 height 13
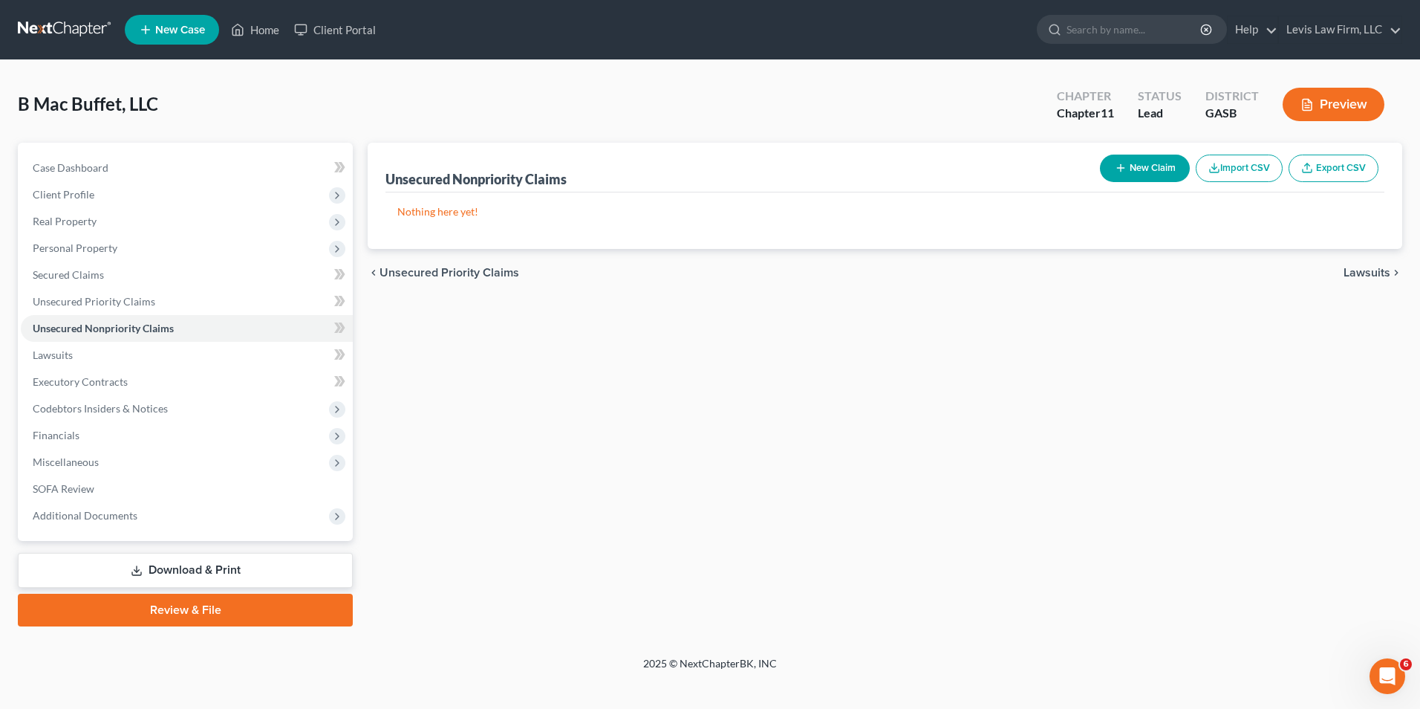
click at [1125, 165] on button "New Claim" at bounding box center [1145, 167] width 90 height 27
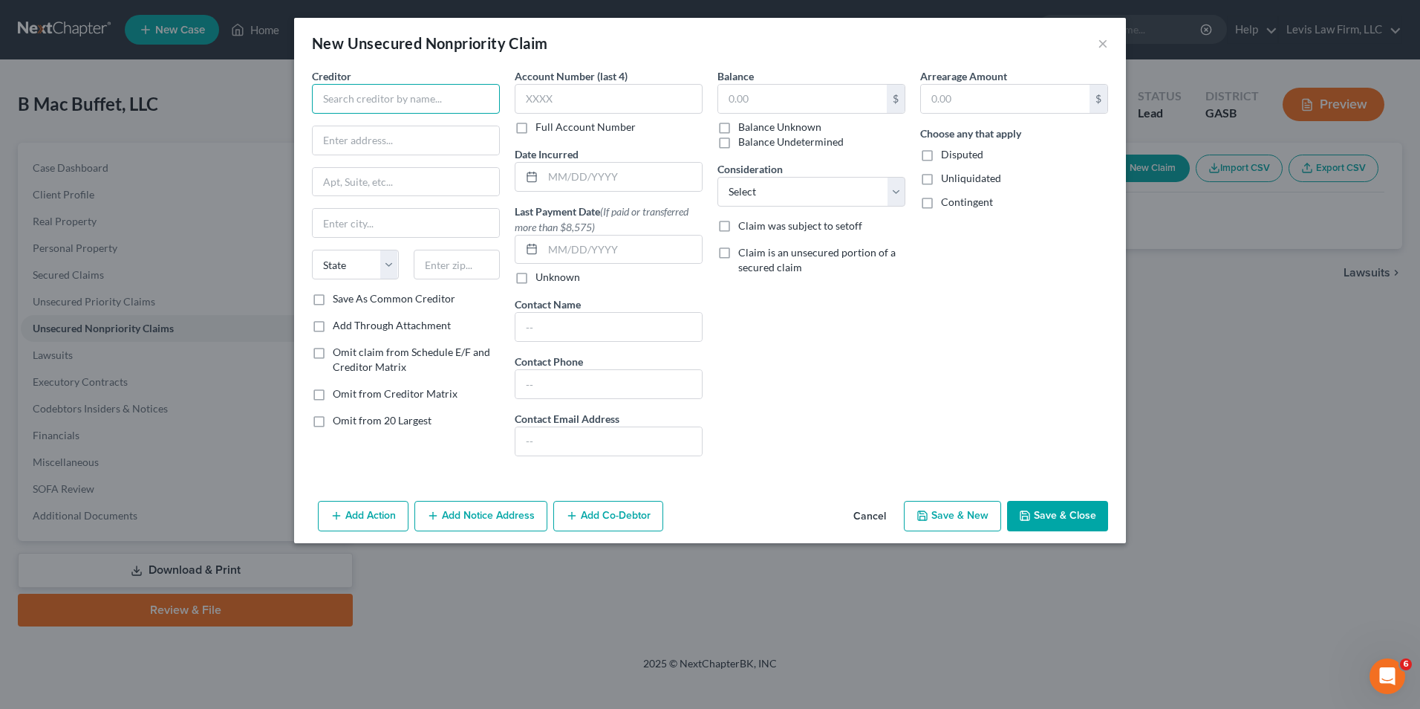
click at [345, 100] on input "text" at bounding box center [406, 99] width 188 height 30
type input "R.T.R. Financial Services, Inc."
type input "Post Office Box 30306"
type input "[GEOGRAPHIC_DATA]"
select select "35"
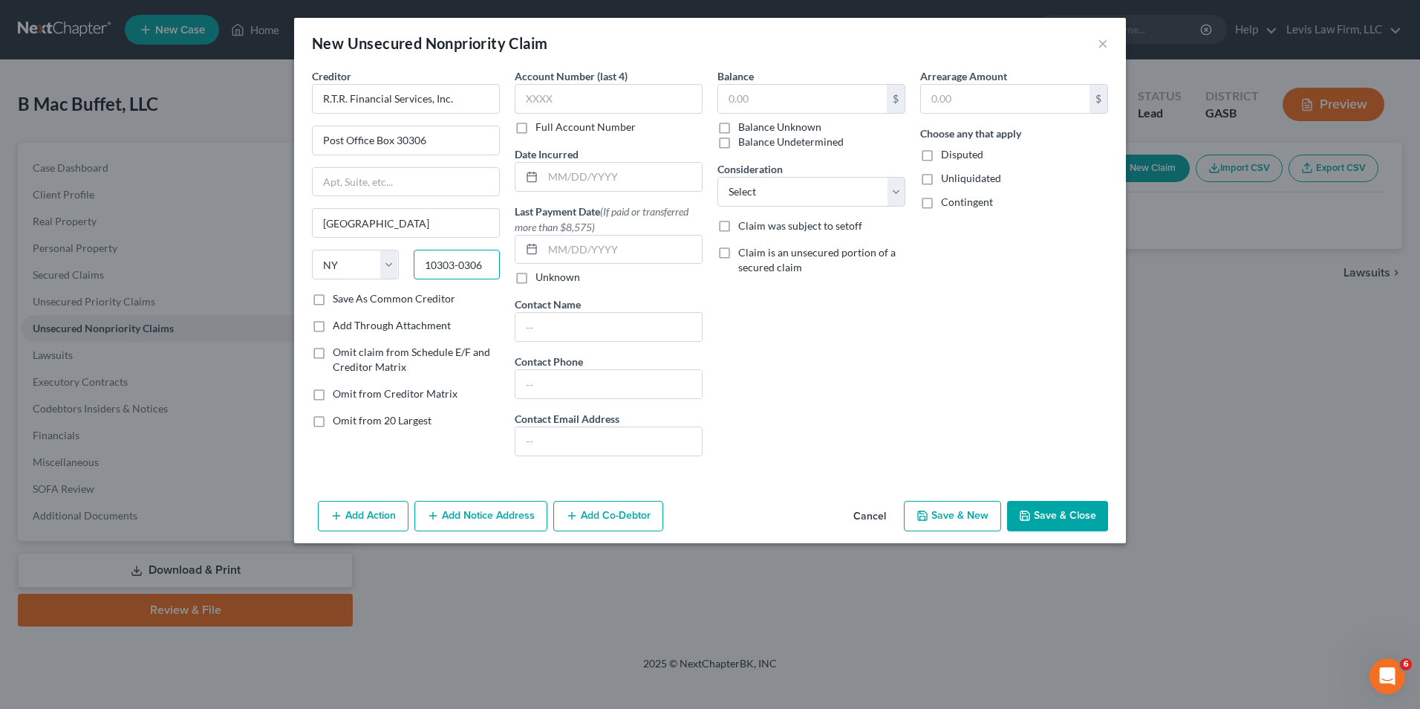
type input "10303-0306"
click at [536, 126] on label "Full Account Number" at bounding box center [586, 127] width 100 height 15
click at [541, 126] on input "Full Account Number" at bounding box center [546, 125] width 10 height 10
click at [527, 103] on input "text" at bounding box center [609, 99] width 188 height 30
type input "1558494366"
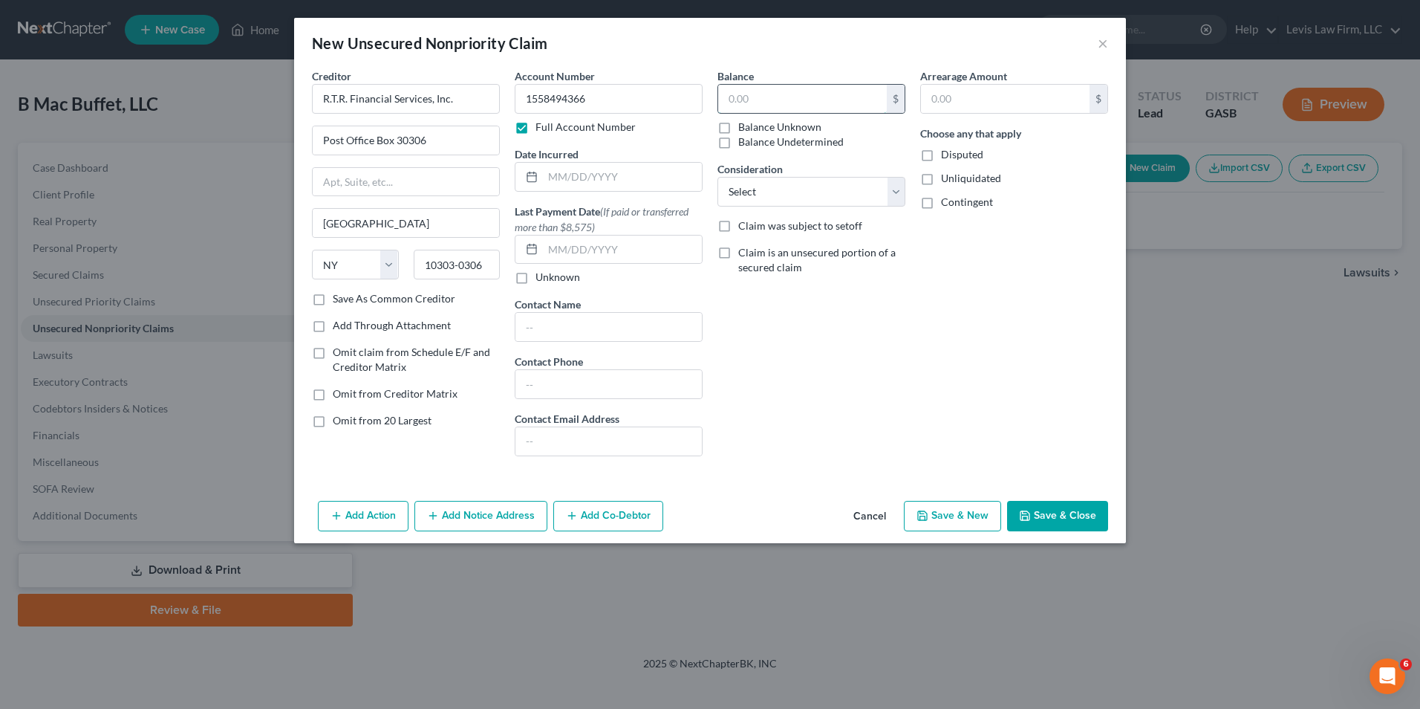
click at [729, 105] on input "text" at bounding box center [802, 99] width 169 height 28
type input "3,737.46"
click at [850, 362] on div "Balance 3,737.46 $ Balance Unknown Balance Undetermined 3,737.46 $ Balance Unkn…" at bounding box center [811, 268] width 203 height 400
click at [449, 521] on button "Add Notice Address" at bounding box center [480, 516] width 133 height 31
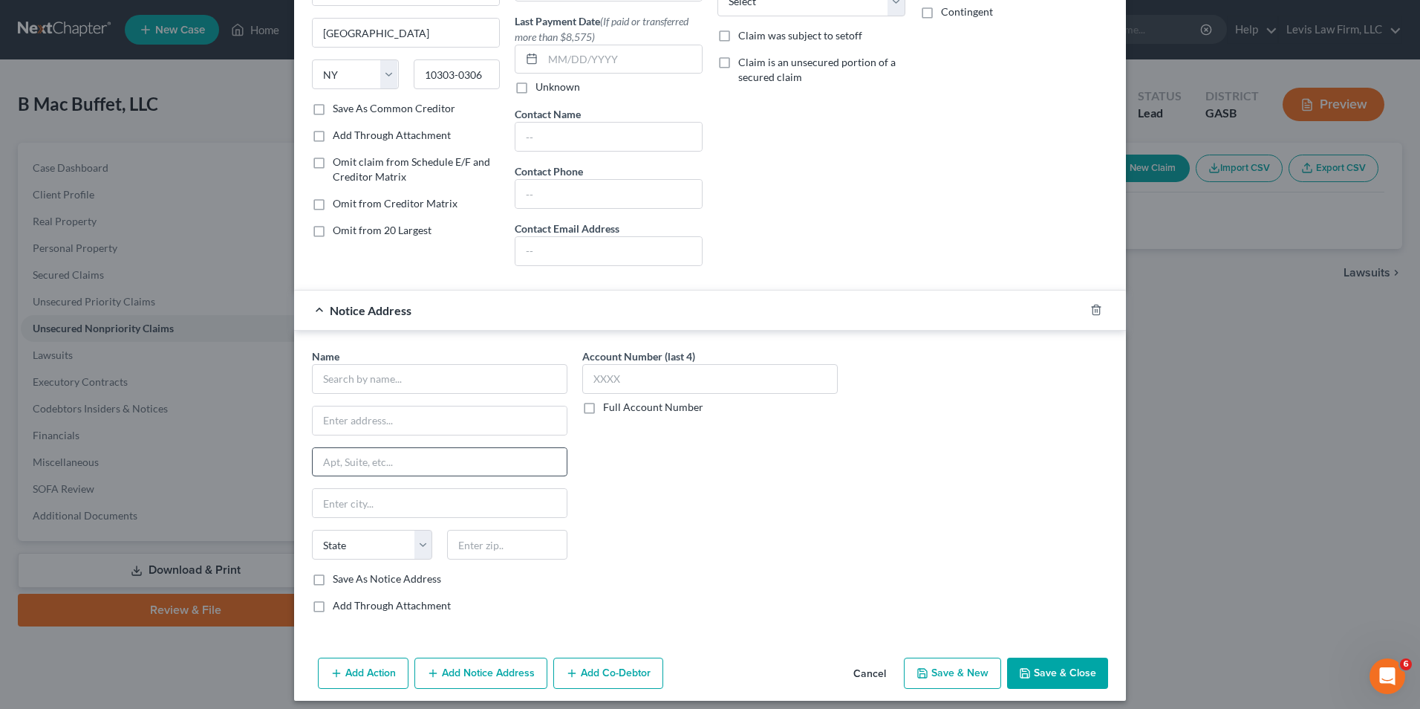
scroll to position [200, 0]
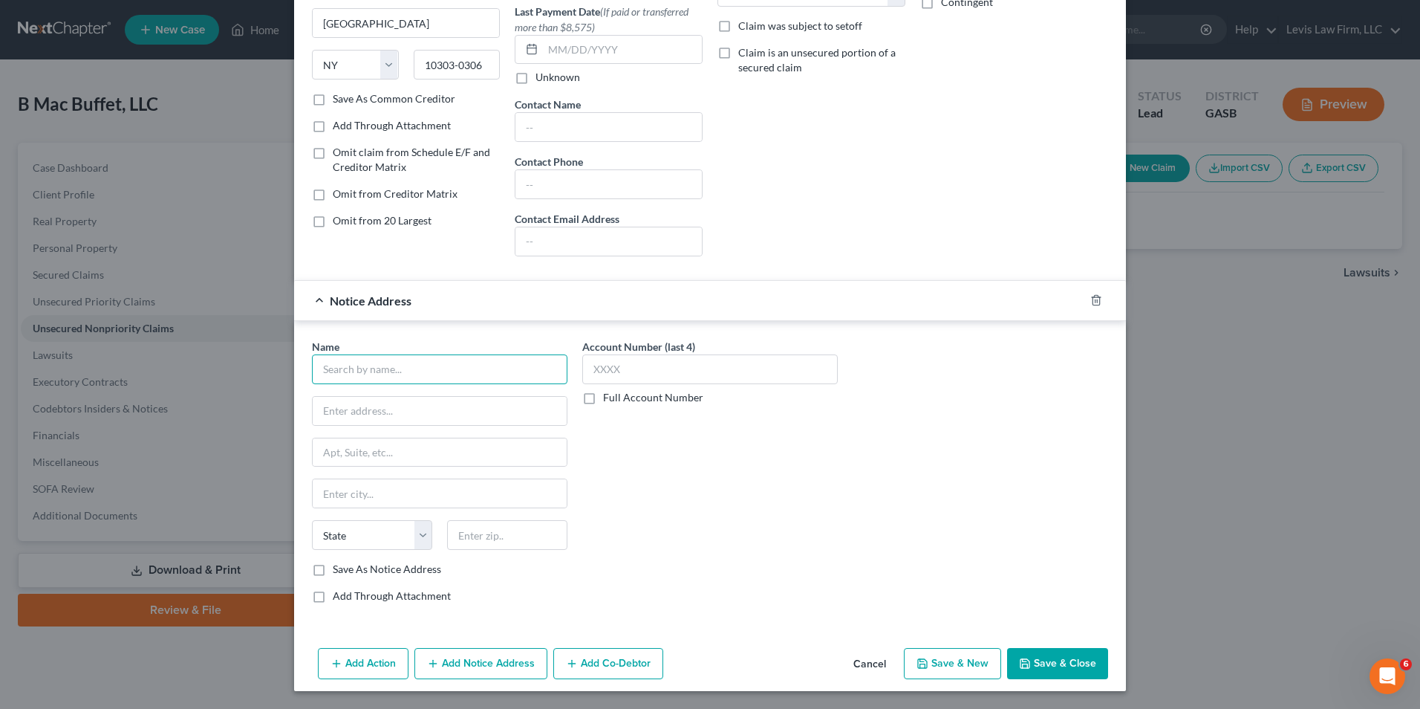
click at [328, 381] on input "text" at bounding box center [440, 369] width 256 height 30
type input "JEA"
type input "[STREET_ADDRESS]"
type input "[GEOGRAPHIC_DATA]"
select select "9"
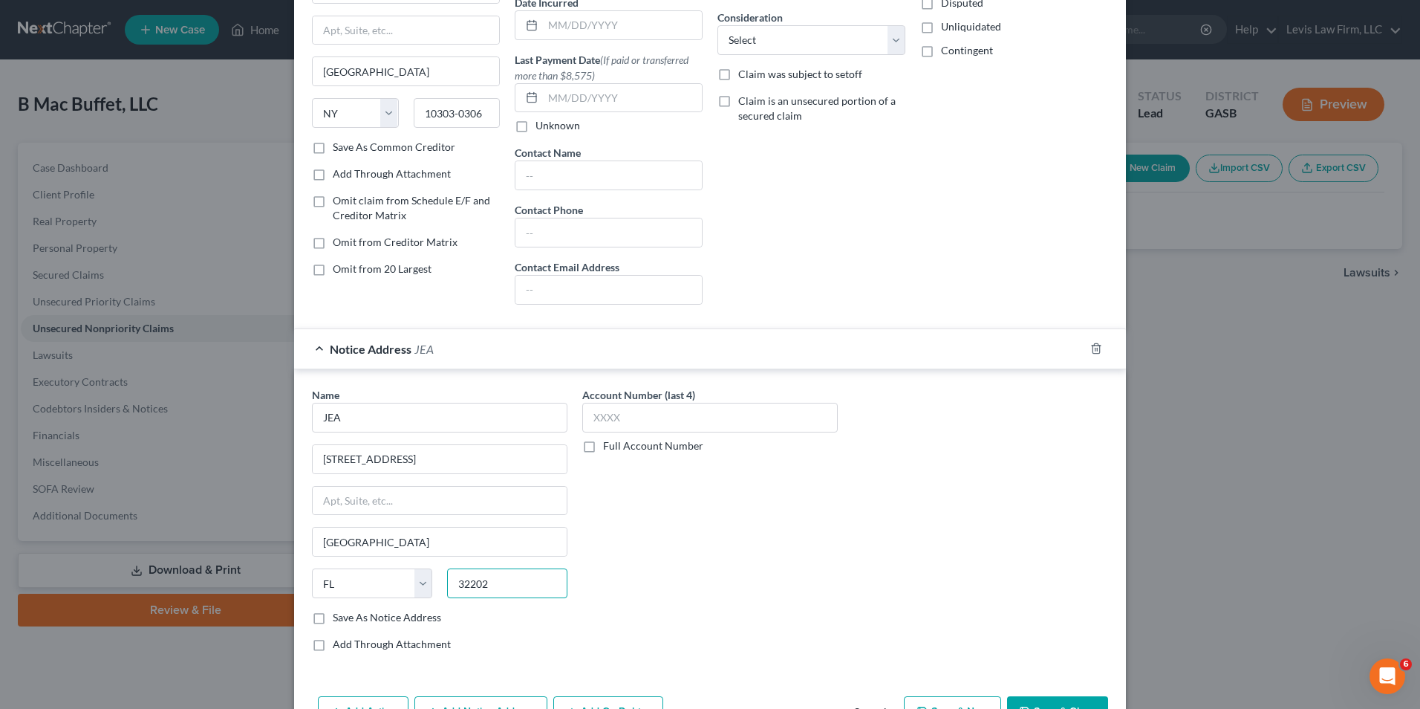
scroll to position [0, 0]
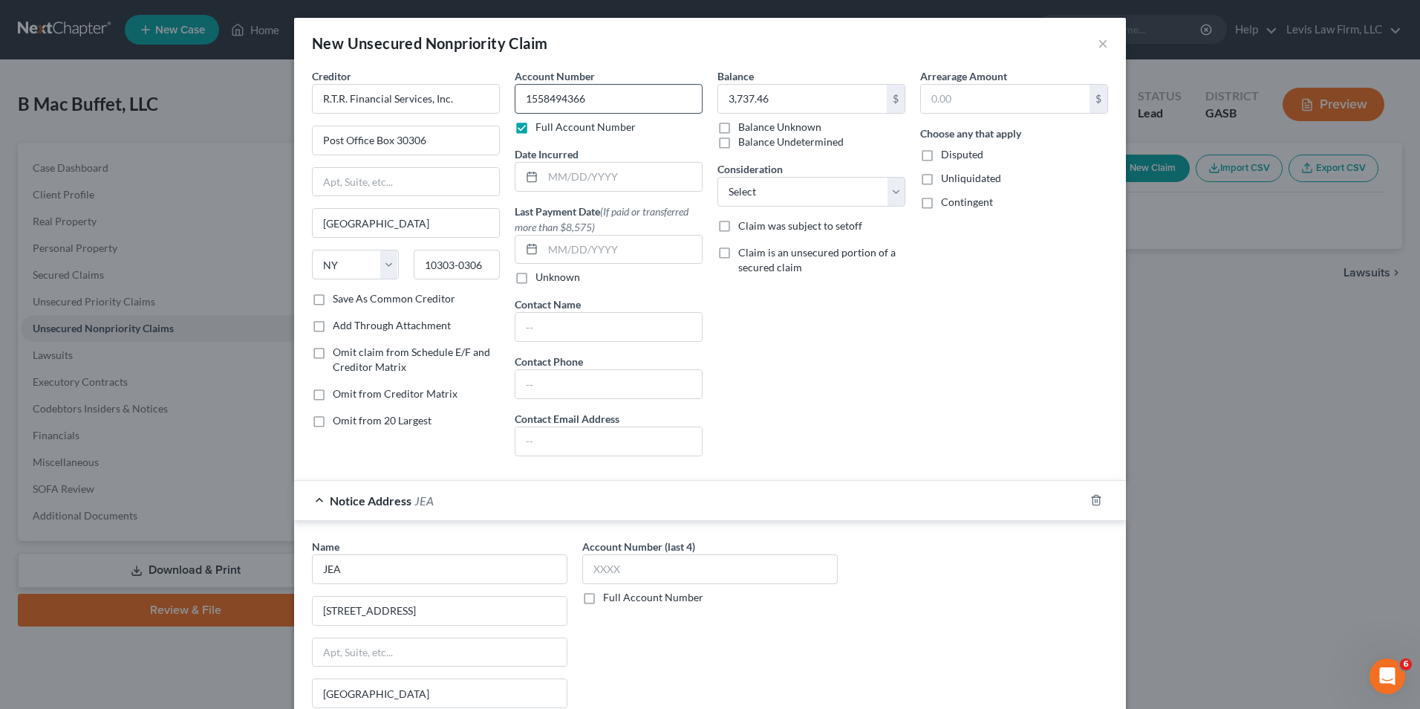
type input "32202"
drag, startPoint x: 604, startPoint y: 94, endPoint x: 618, endPoint y: 100, distance: 15.0
click at [604, 94] on input "1558494366" at bounding box center [609, 99] width 188 height 30
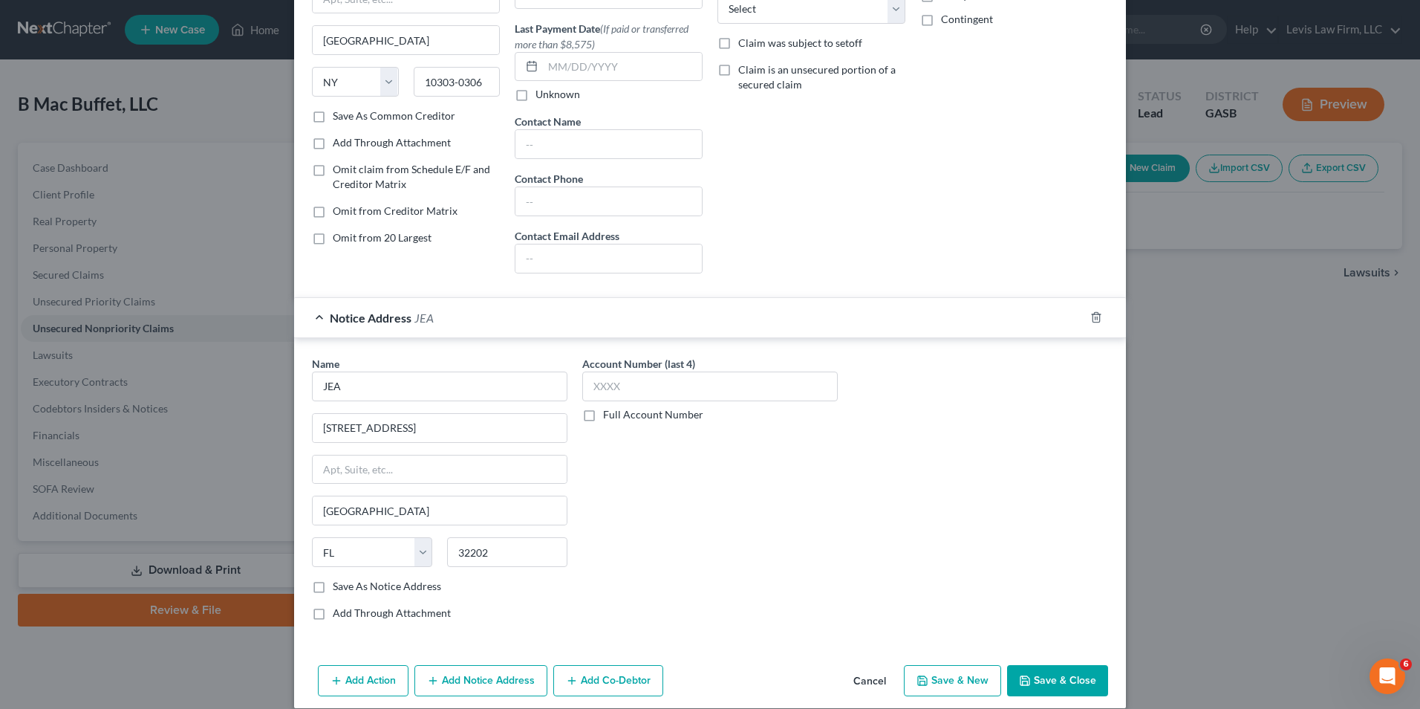
scroll to position [200, 0]
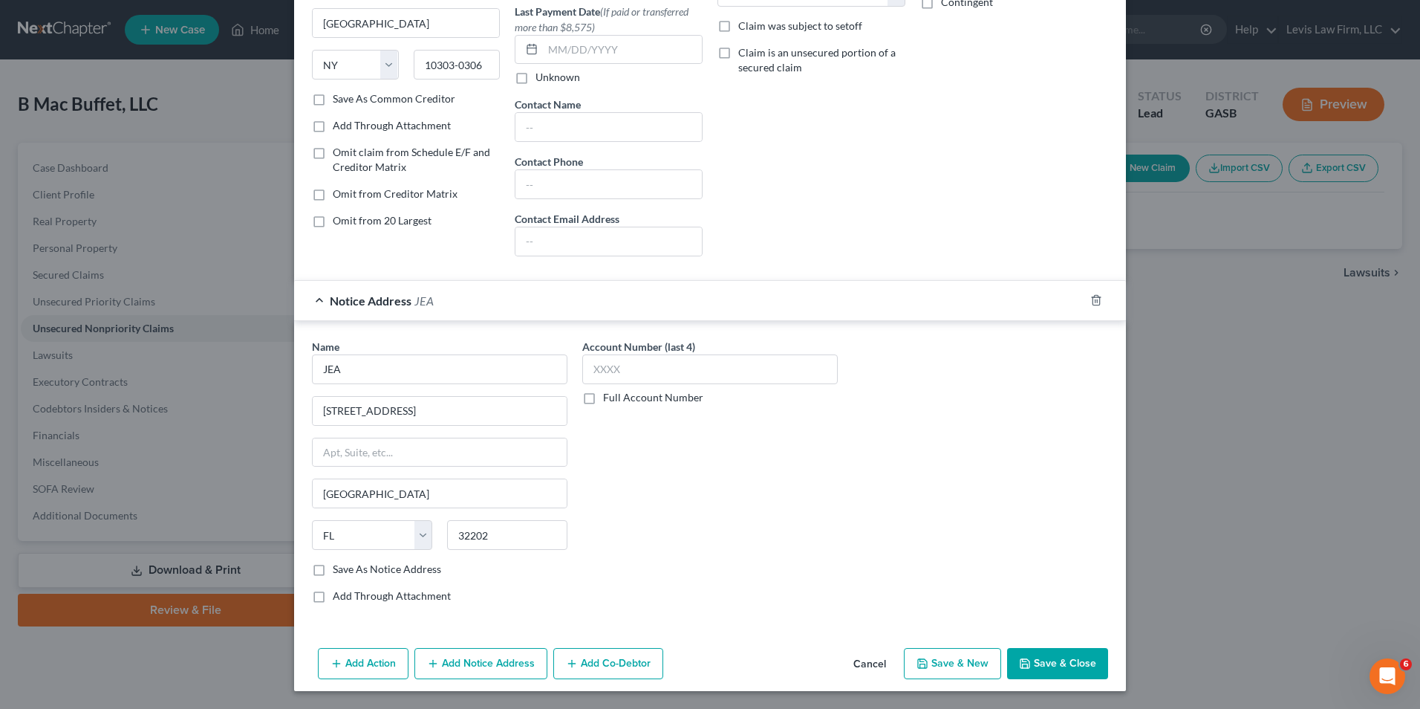
type input "1558494366 740-1558494399"
click at [1056, 662] on button "Save & Close" at bounding box center [1057, 663] width 101 height 31
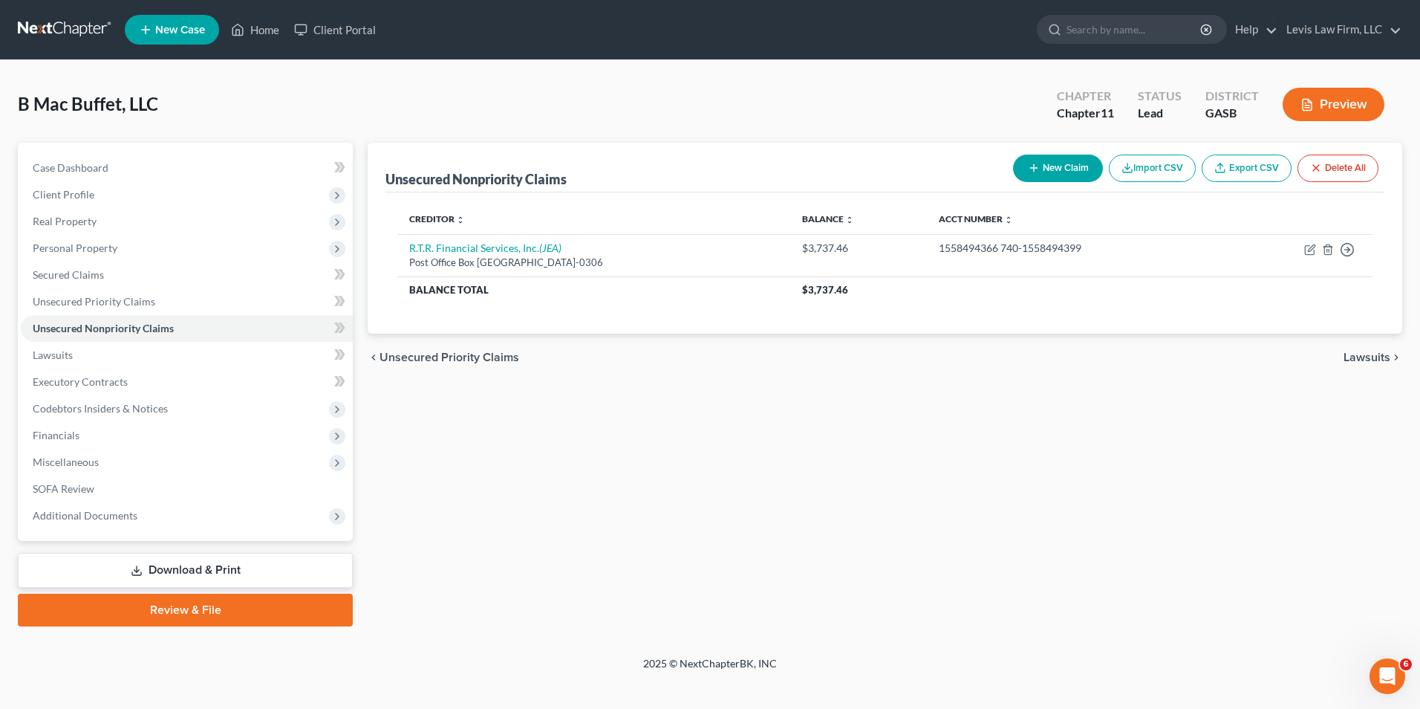
click at [1047, 166] on button "New Claim" at bounding box center [1058, 167] width 90 height 27
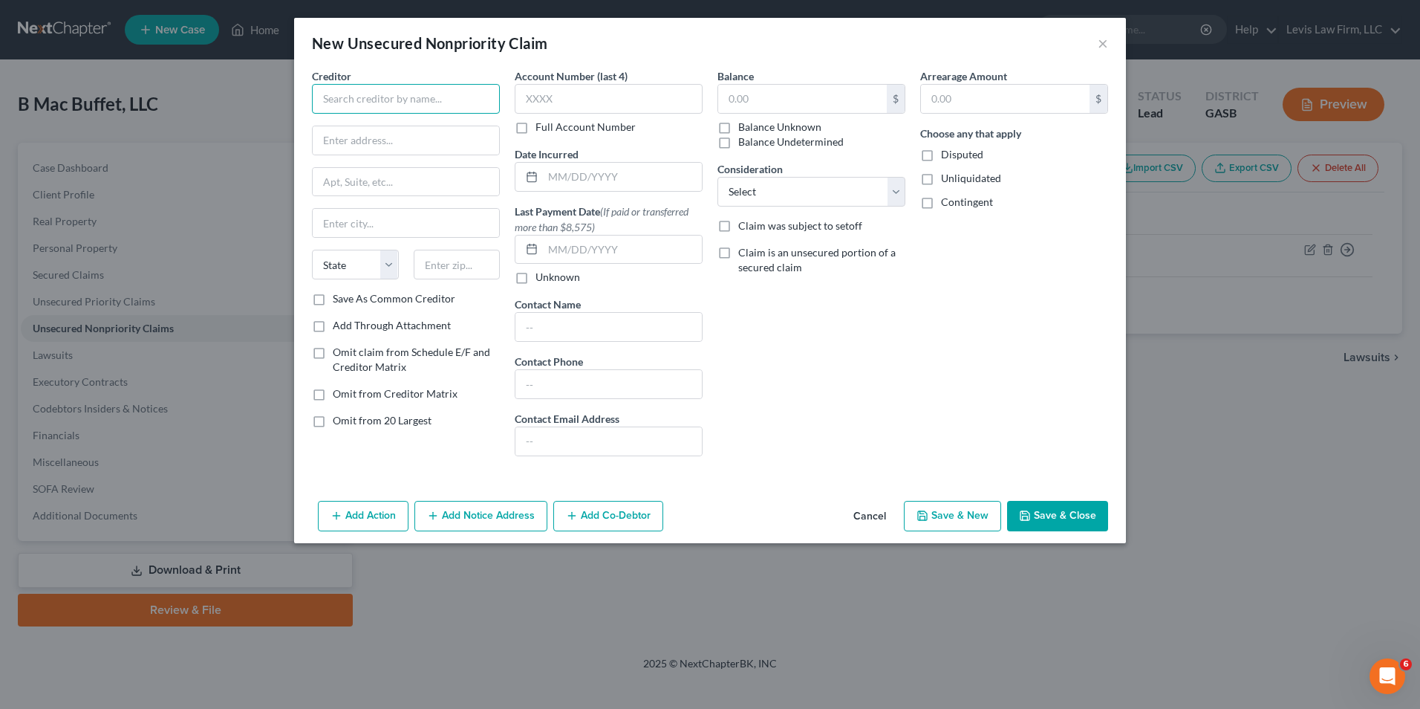
click at [339, 97] on input "text" at bounding box center [406, 99] width 188 height 30
type input "[PERSON_NAME] Pro"
type input "Post Office Box 669824"
type input "[GEOGRAPHIC_DATA]"
select select "45"
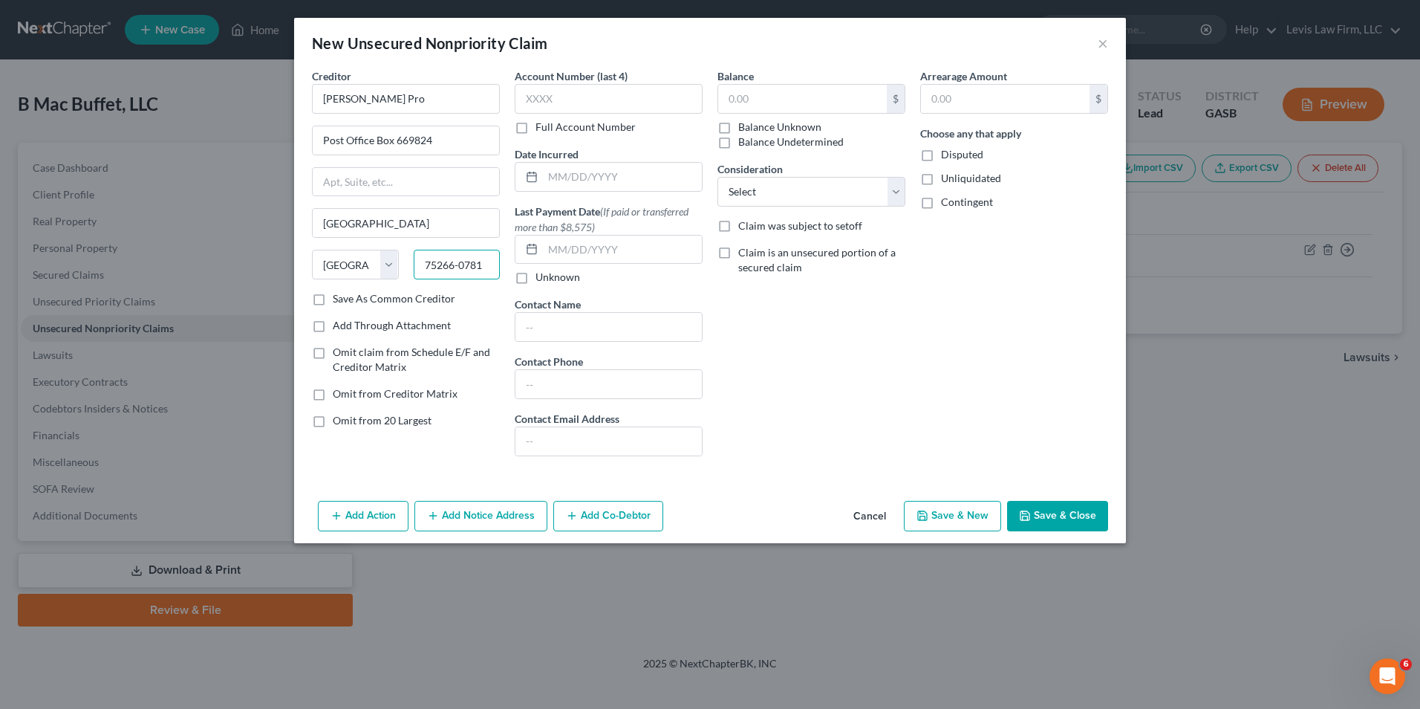
type input "75266-0781"
click at [536, 130] on label "Full Account Number" at bounding box center [586, 127] width 100 height 15
click at [541, 129] on input "Full Account Number" at bounding box center [546, 125] width 10 height 10
click at [530, 89] on input "text" at bounding box center [609, 99] width 188 height 30
type input "821 3111 078338 3"
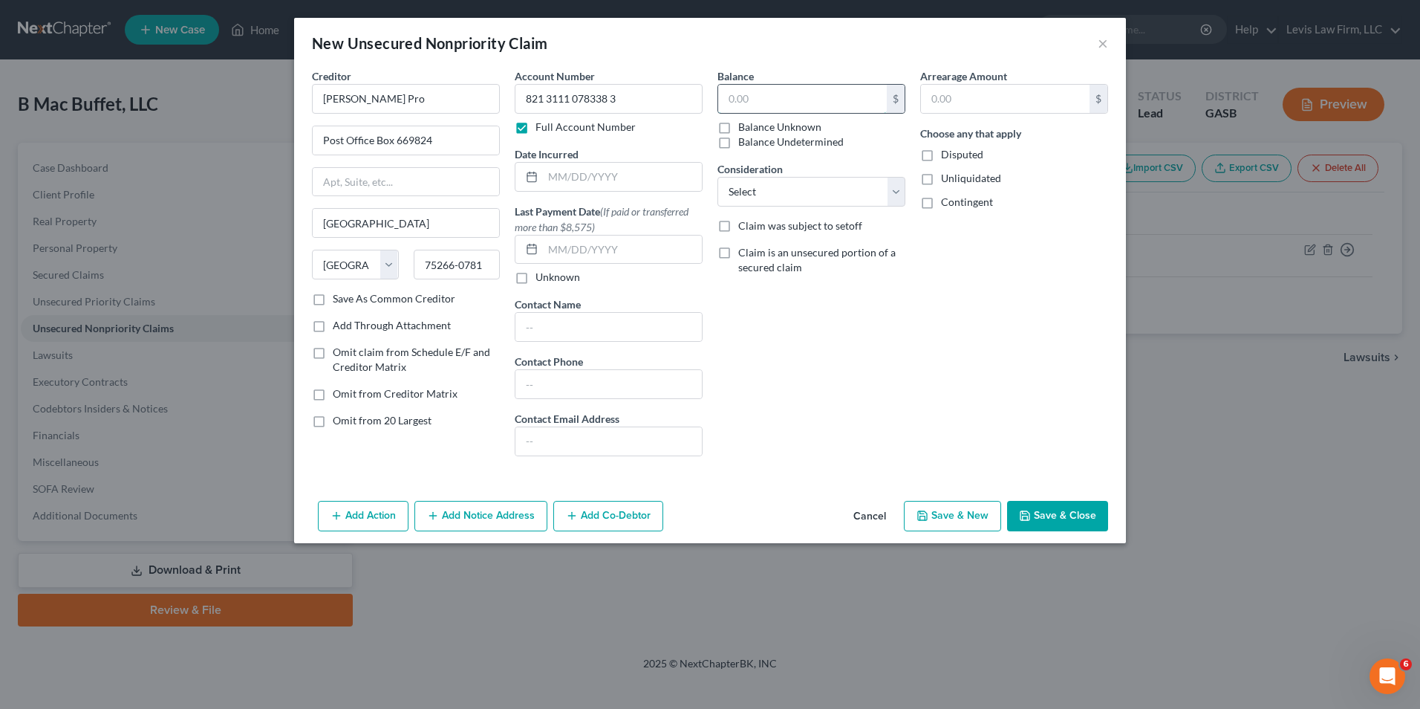
click at [732, 100] on input "text" at bounding box center [802, 99] width 169 height 28
type input "943.14"
click at [897, 183] on select "Select Cable / Satellite Services Collection Agency Credit Card Debt Debt Couns…" at bounding box center [812, 192] width 188 height 30
select select "2"
click at [718, 177] on select "Select Cable / Satellite Services Collection Agency Credit Card Debt Debt Couns…" at bounding box center [812, 192] width 188 height 30
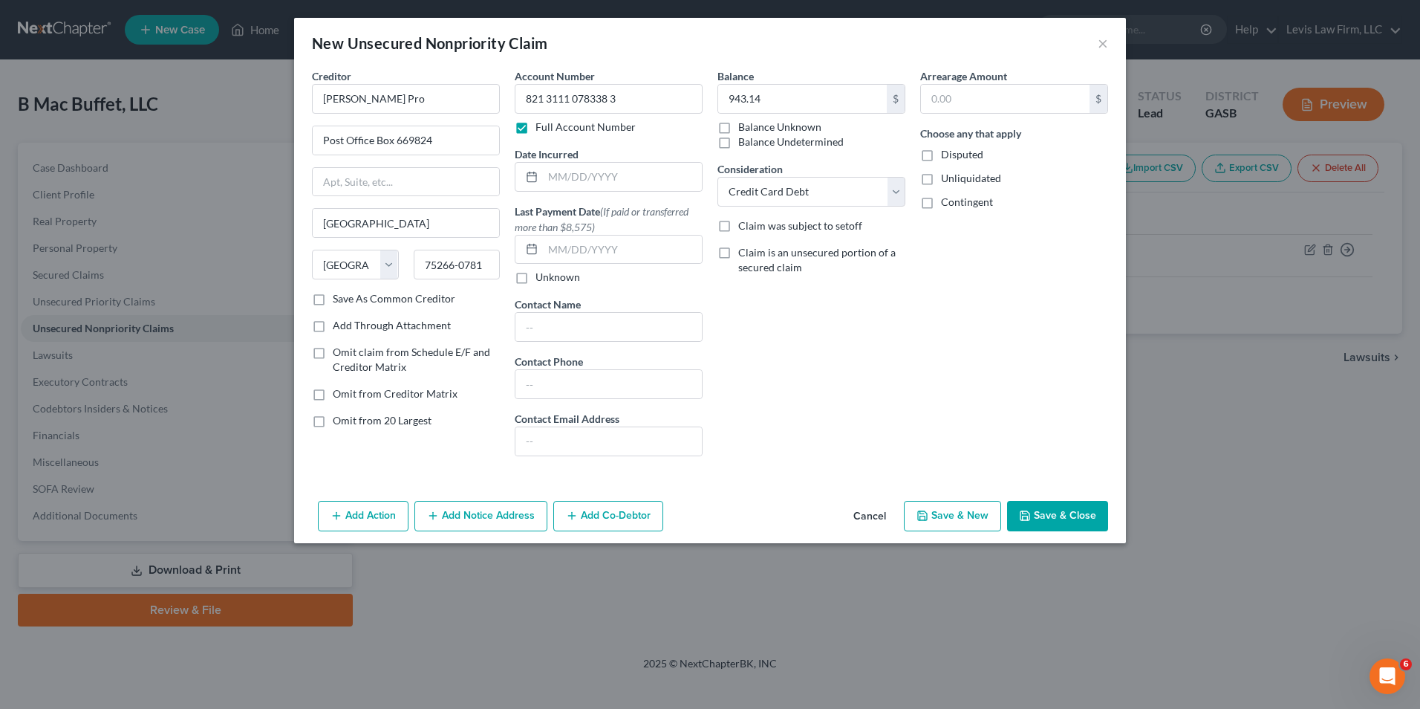
click at [479, 516] on button "Add Notice Address" at bounding box center [480, 516] width 133 height 31
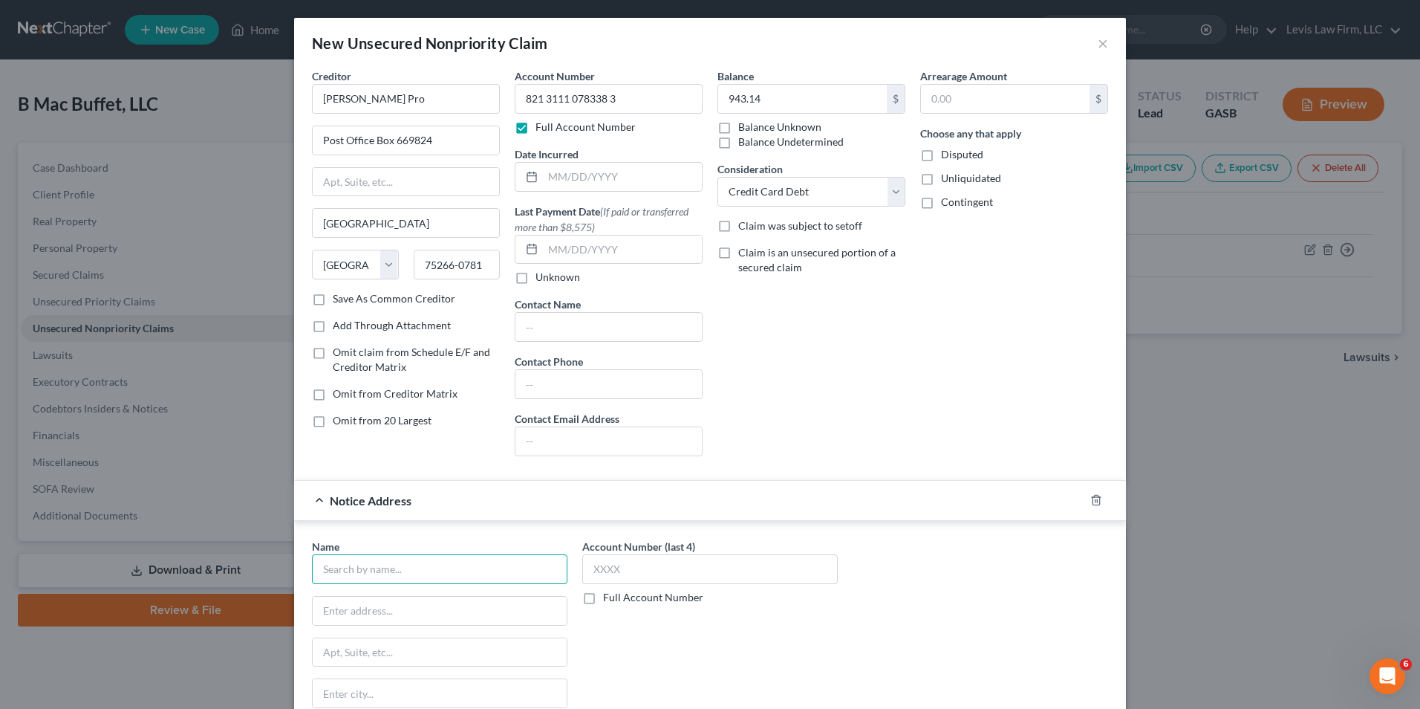
click at [337, 559] on input "text" at bounding box center [440, 569] width 256 height 30
type input "V"
type input "Credit Control, LLC"
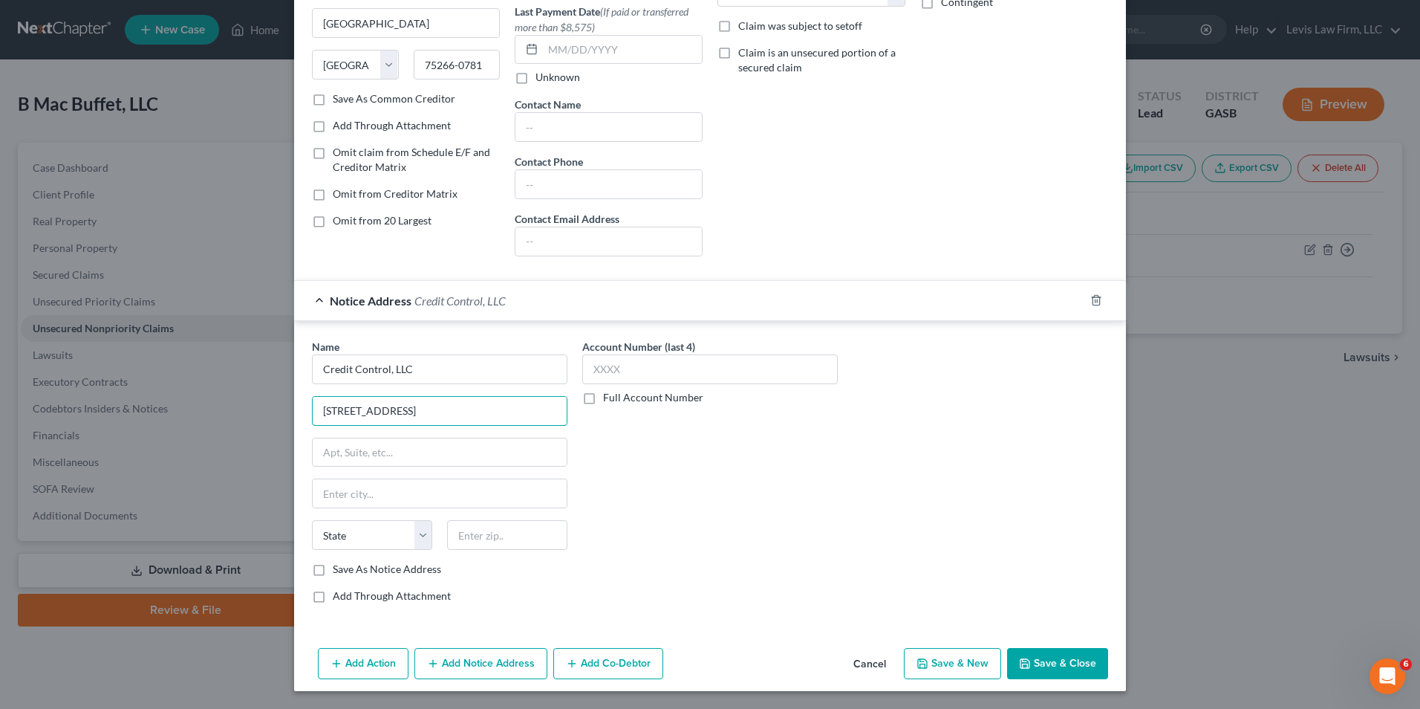
type input "[STREET_ADDRESS]"
type input "Earth City"
select select "26"
type input "63045"
click at [1055, 654] on button "Save & Close" at bounding box center [1057, 663] width 101 height 31
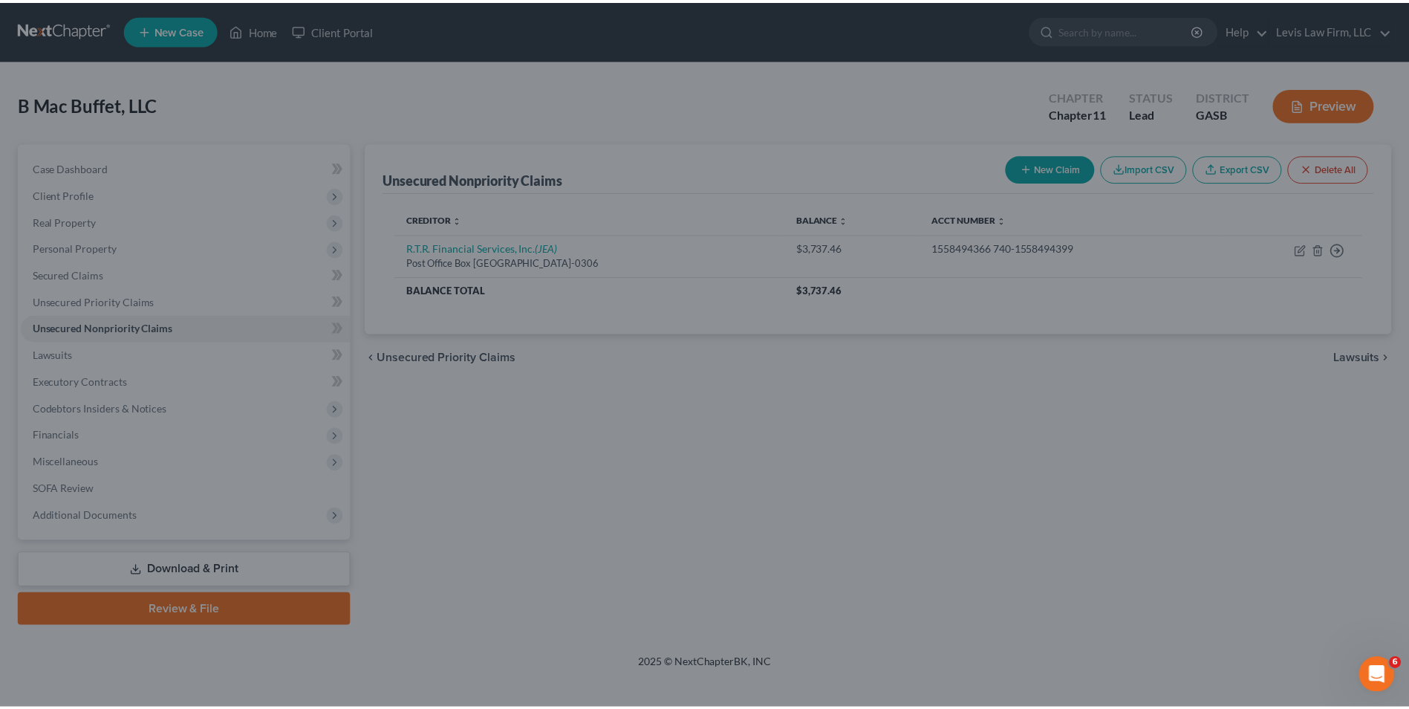
scroll to position [0, 0]
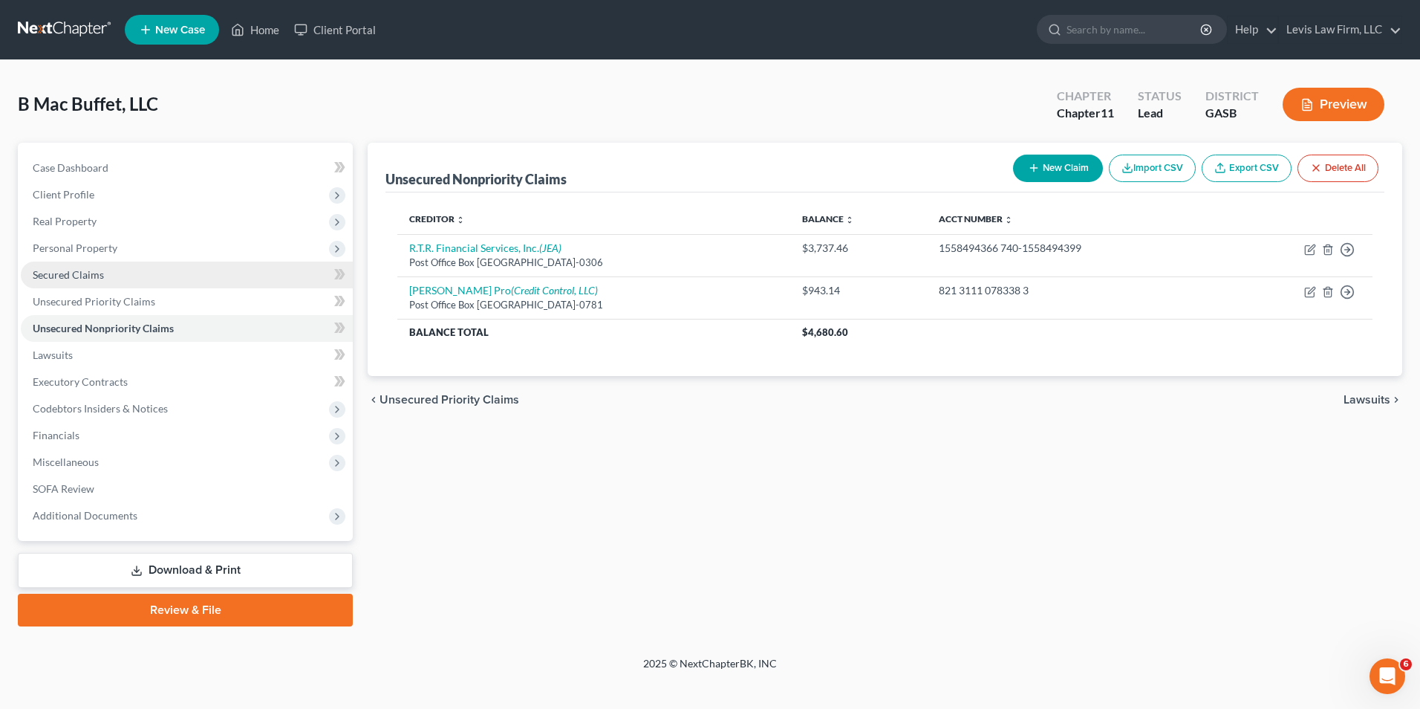
click at [90, 267] on link "Secured Claims" at bounding box center [187, 274] width 332 height 27
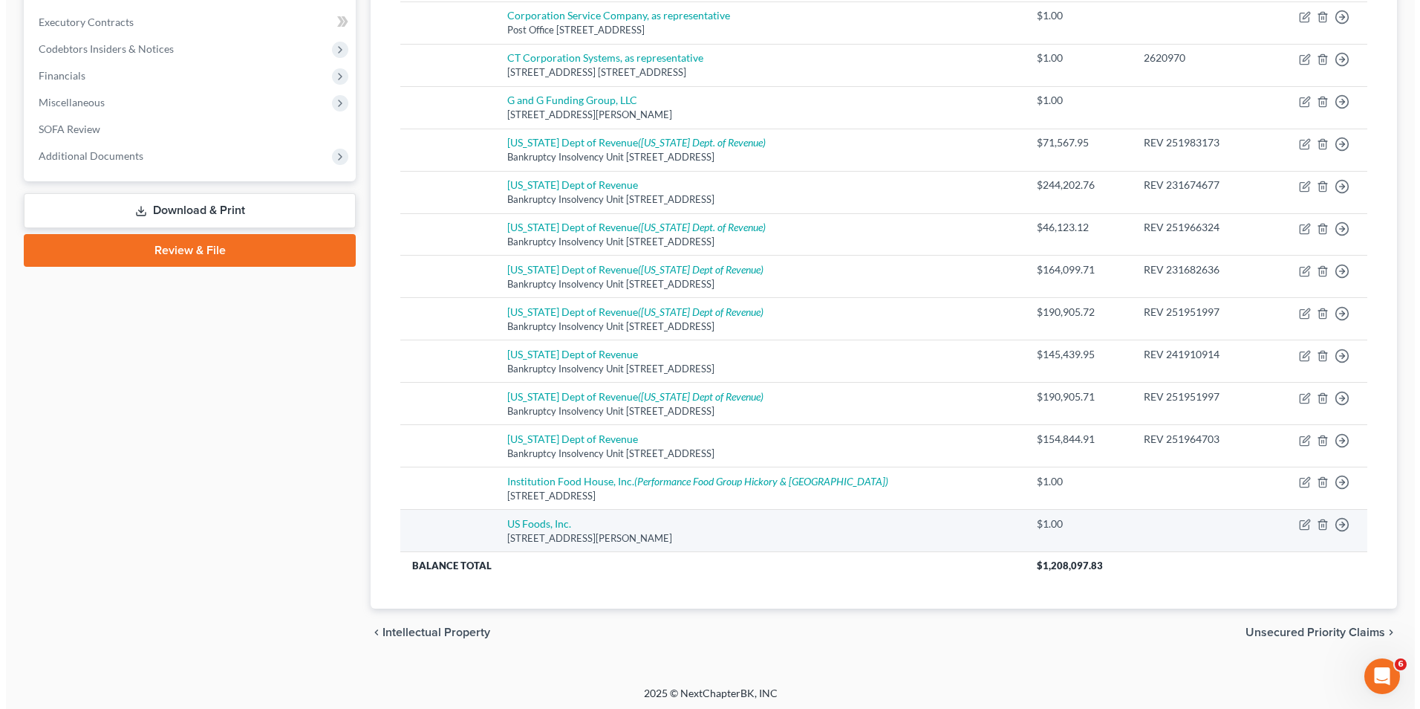
scroll to position [363, 0]
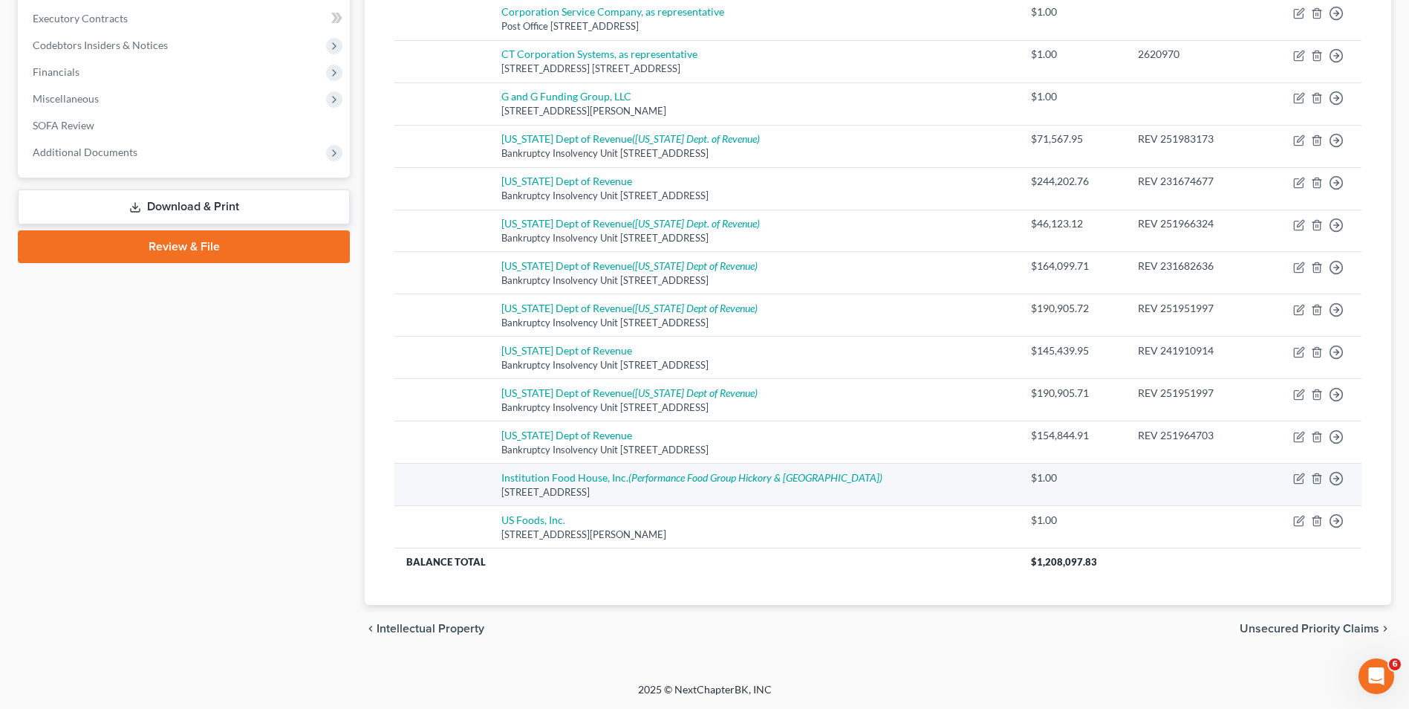
click at [1281, 484] on td "Move to E Move to F Move to G Move to Notice Only" at bounding box center [1309, 484] width 105 height 42
click at [1298, 476] on icon "button" at bounding box center [1299, 478] width 12 height 12
select select "28"
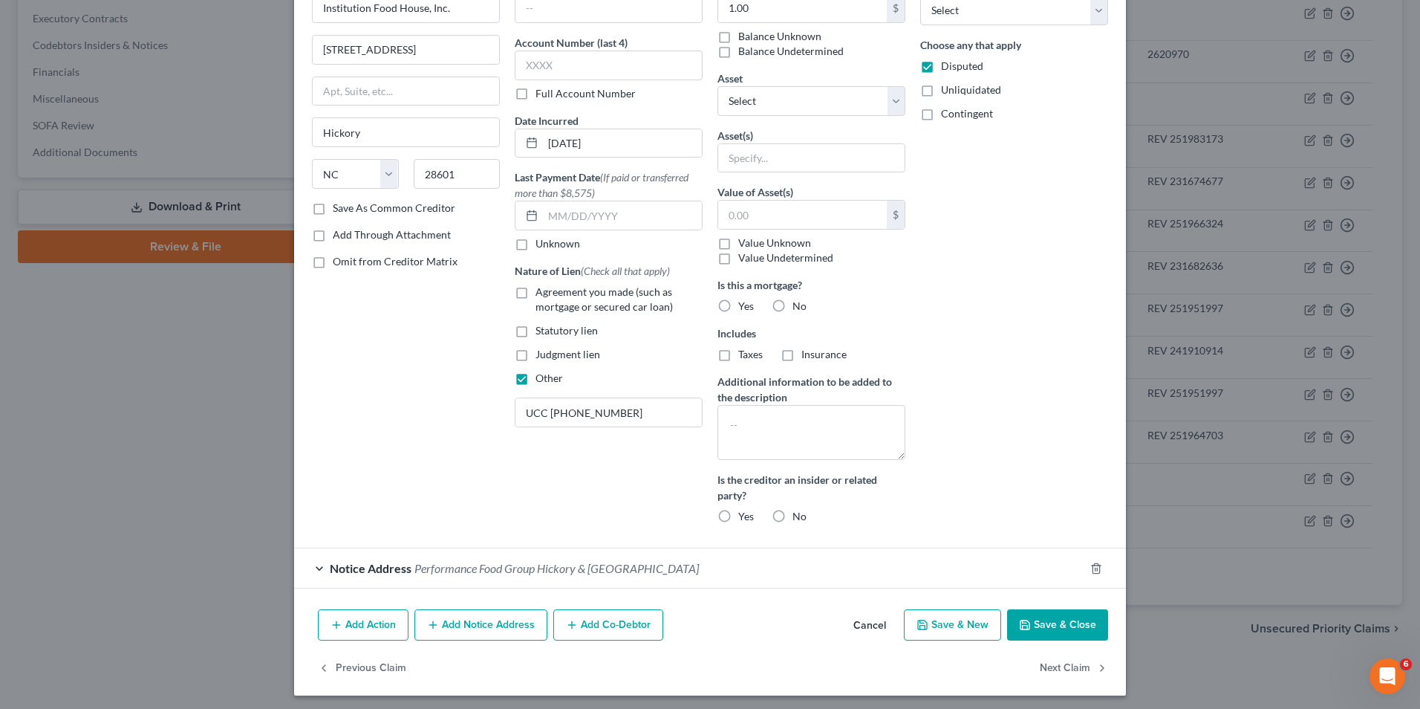
scroll to position [95, 0]
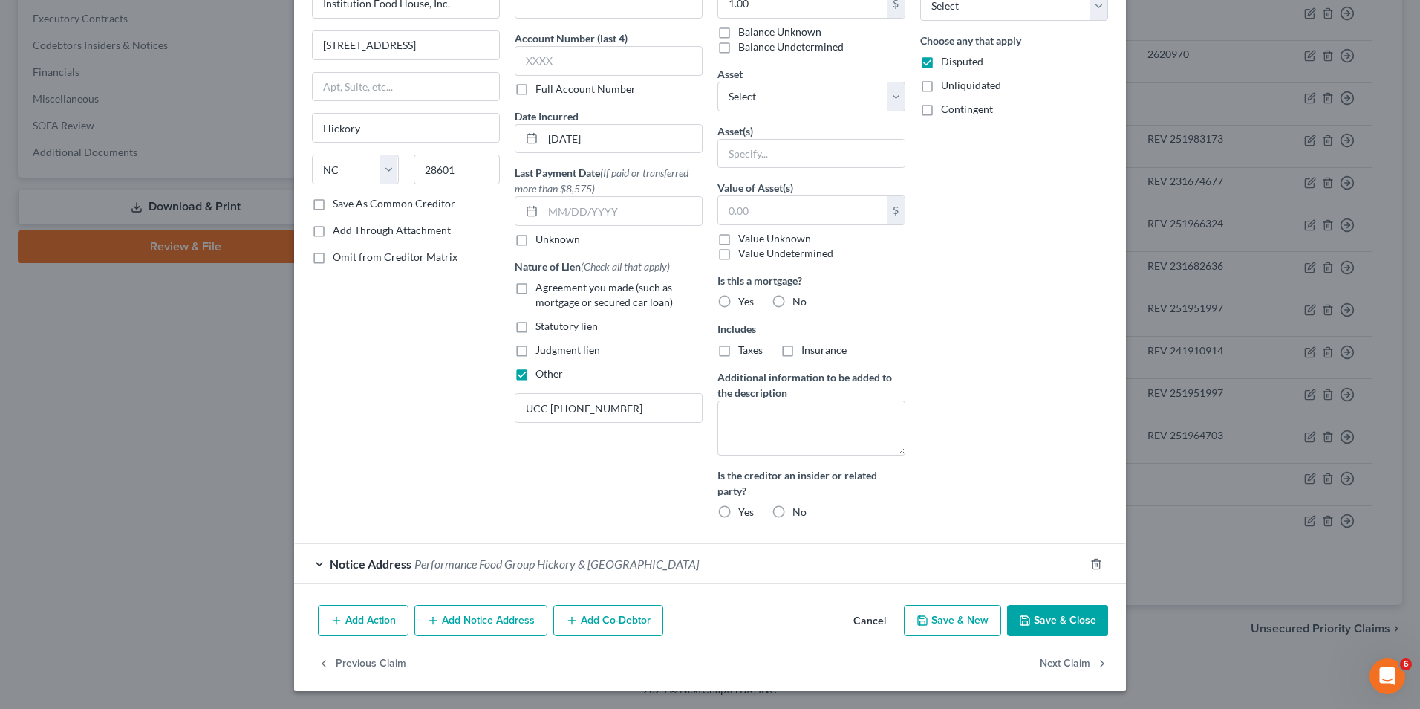
click at [559, 566] on span "Performance Food Group Hickory & [GEOGRAPHIC_DATA]" at bounding box center [556, 563] width 284 height 14
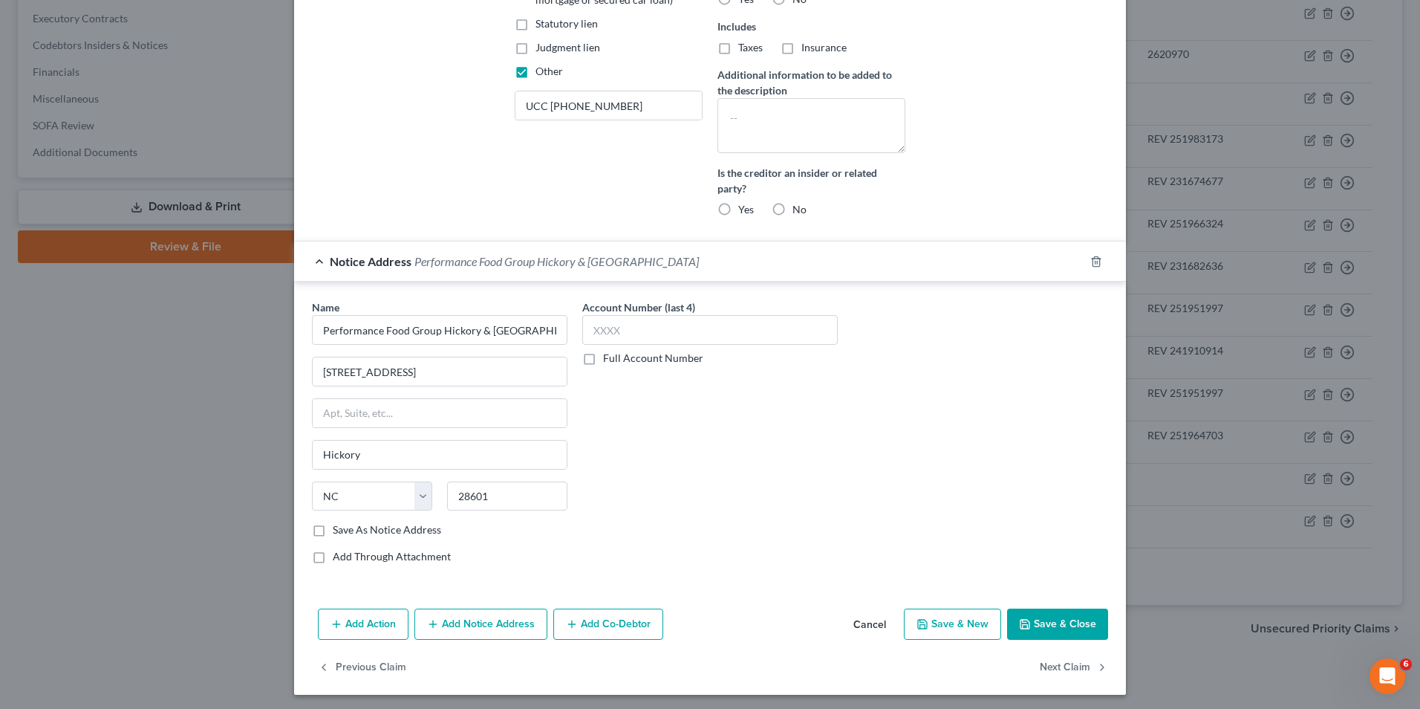
scroll to position [401, 0]
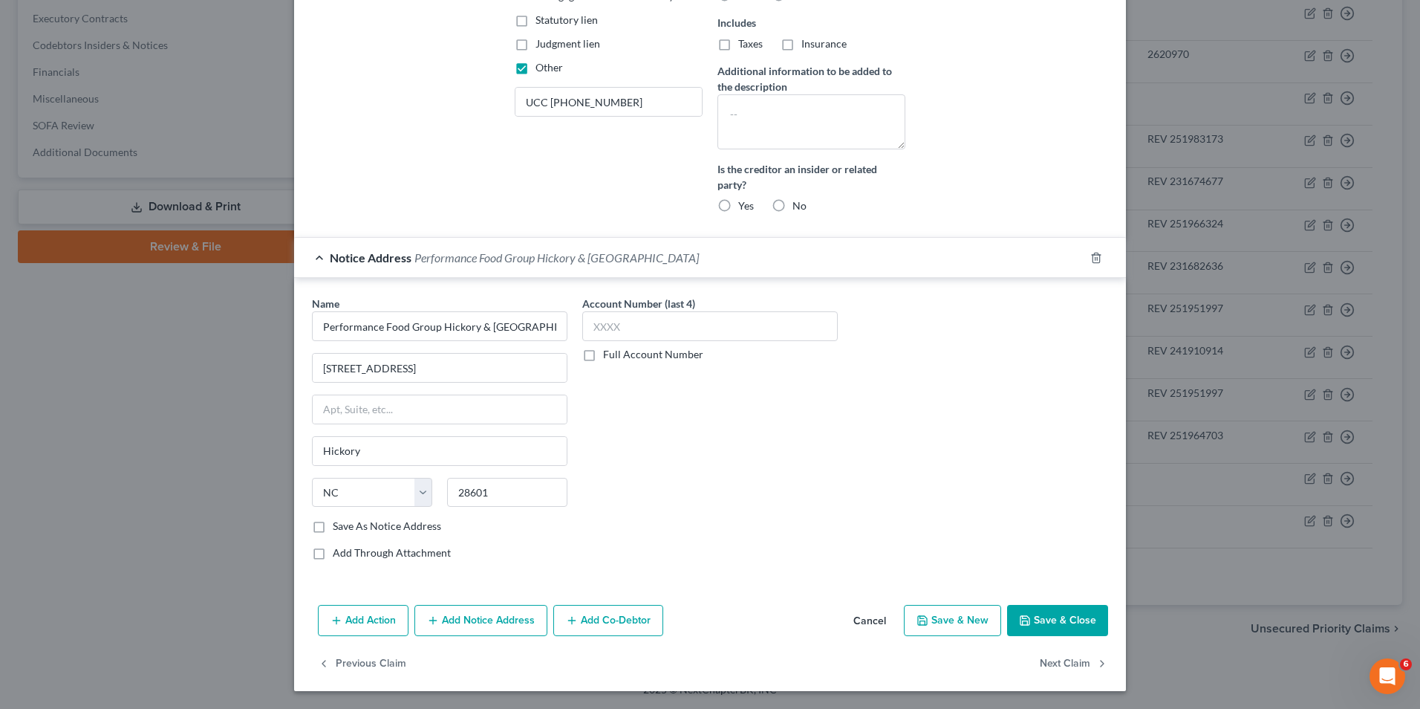
click at [450, 620] on button "Add Notice Address" at bounding box center [480, 620] width 133 height 31
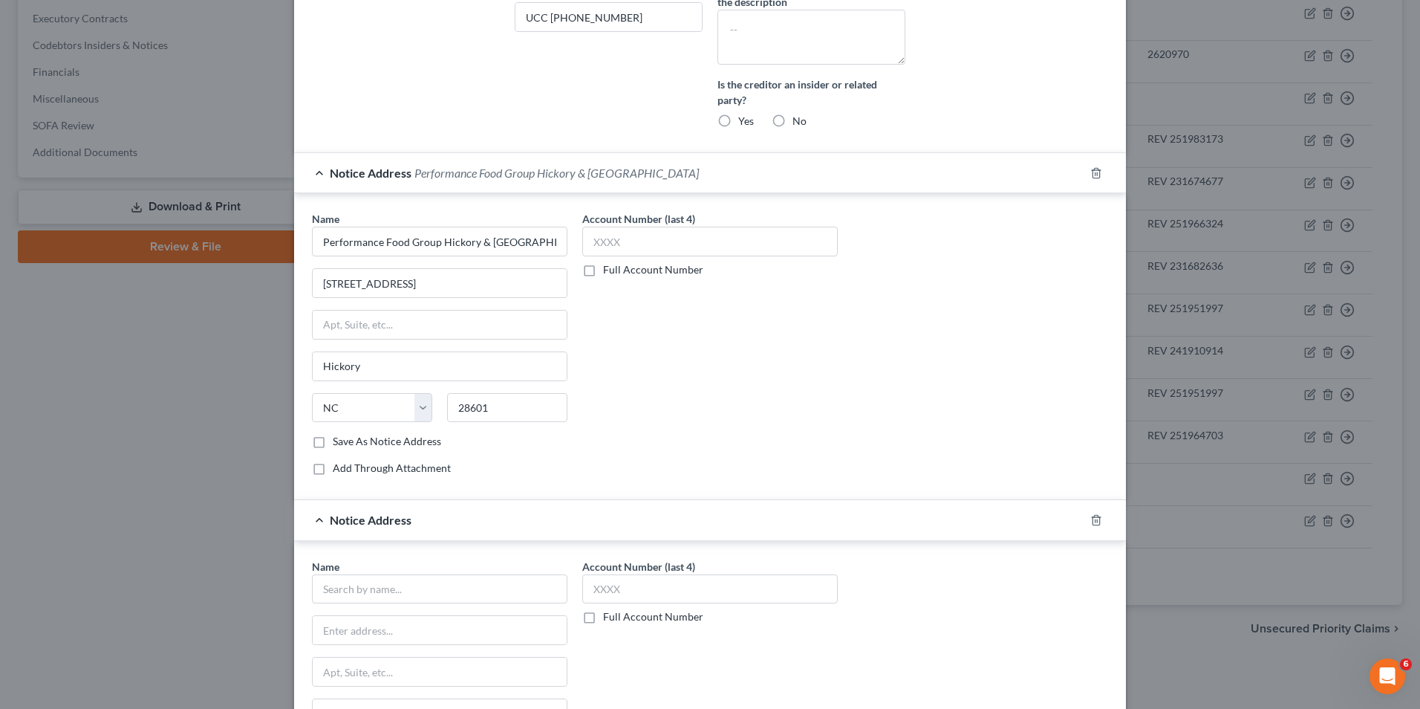
scroll to position [698, 0]
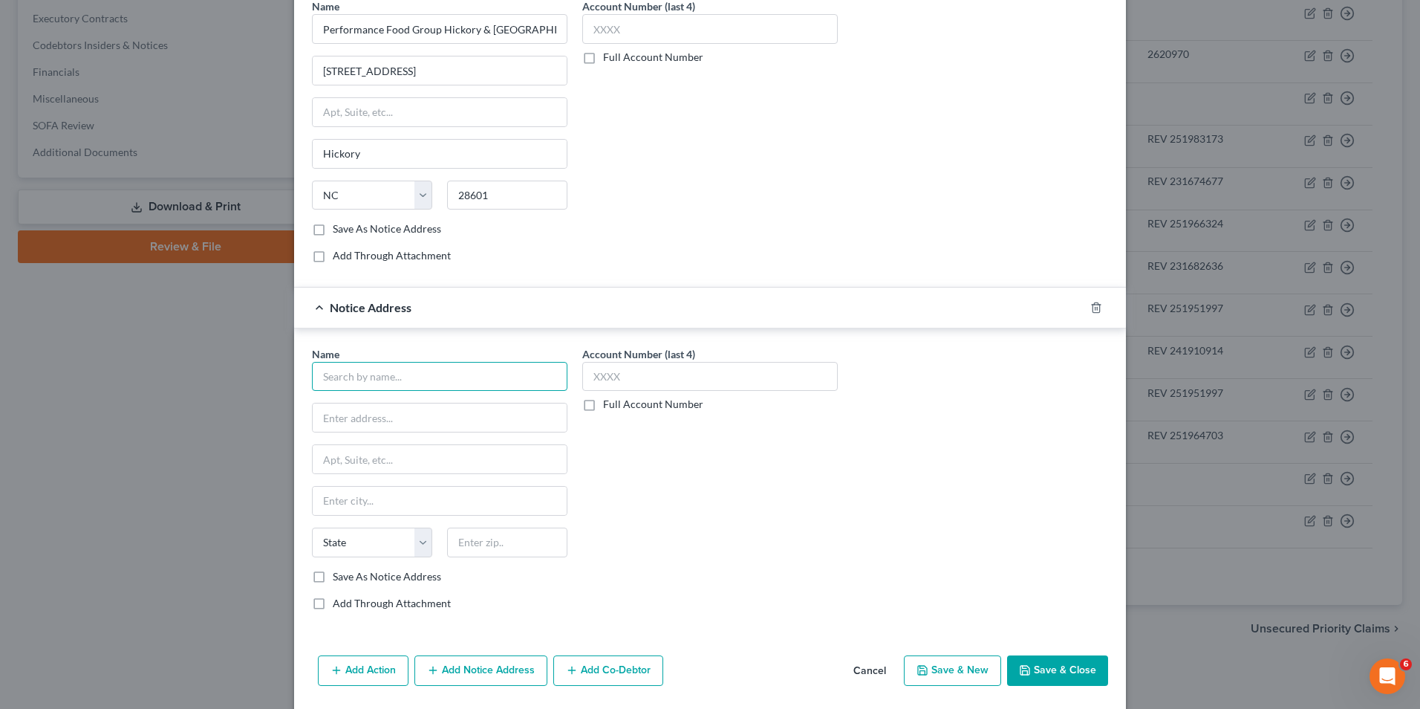
click at [329, 374] on input "text" at bounding box center [440, 377] width 256 height 30
type input "Performance Foodservice"
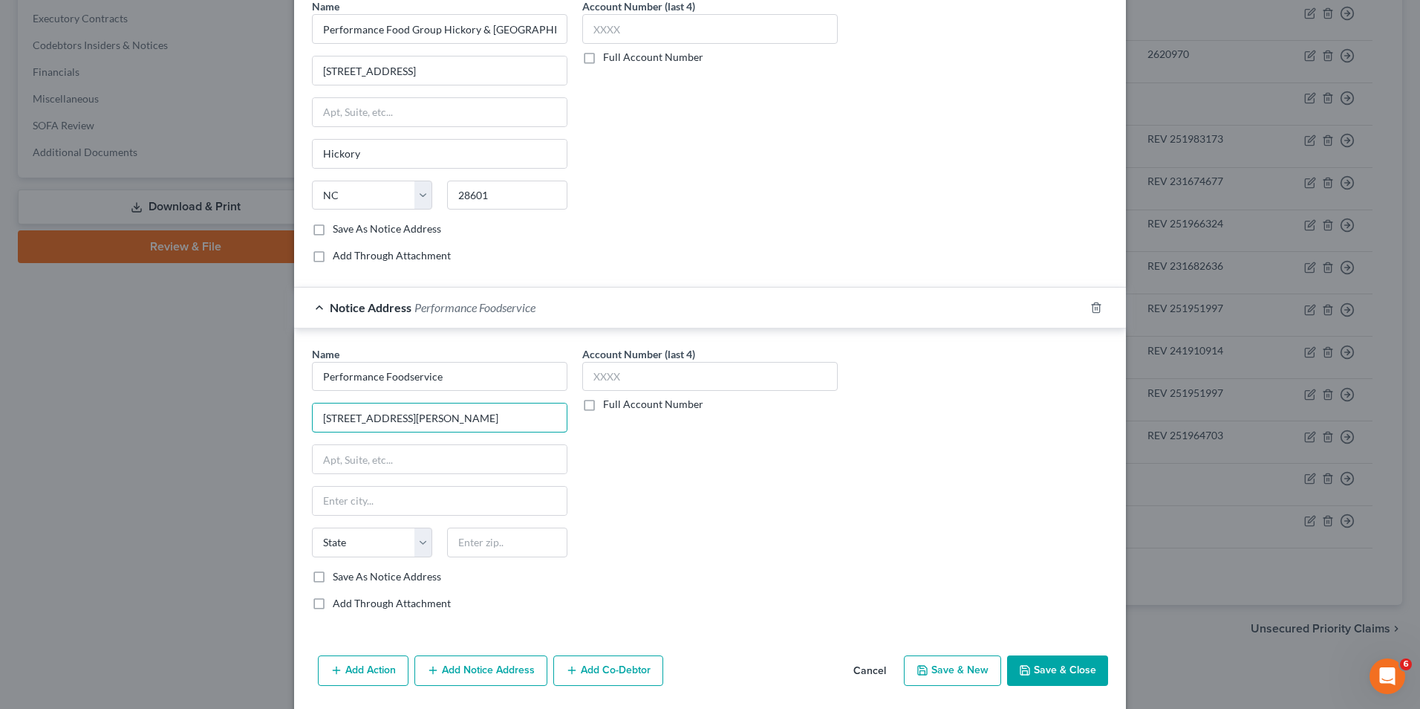
type input "[STREET_ADDRESS][PERSON_NAME]"
type input "[GEOGRAPHIC_DATA]"
select select "42"
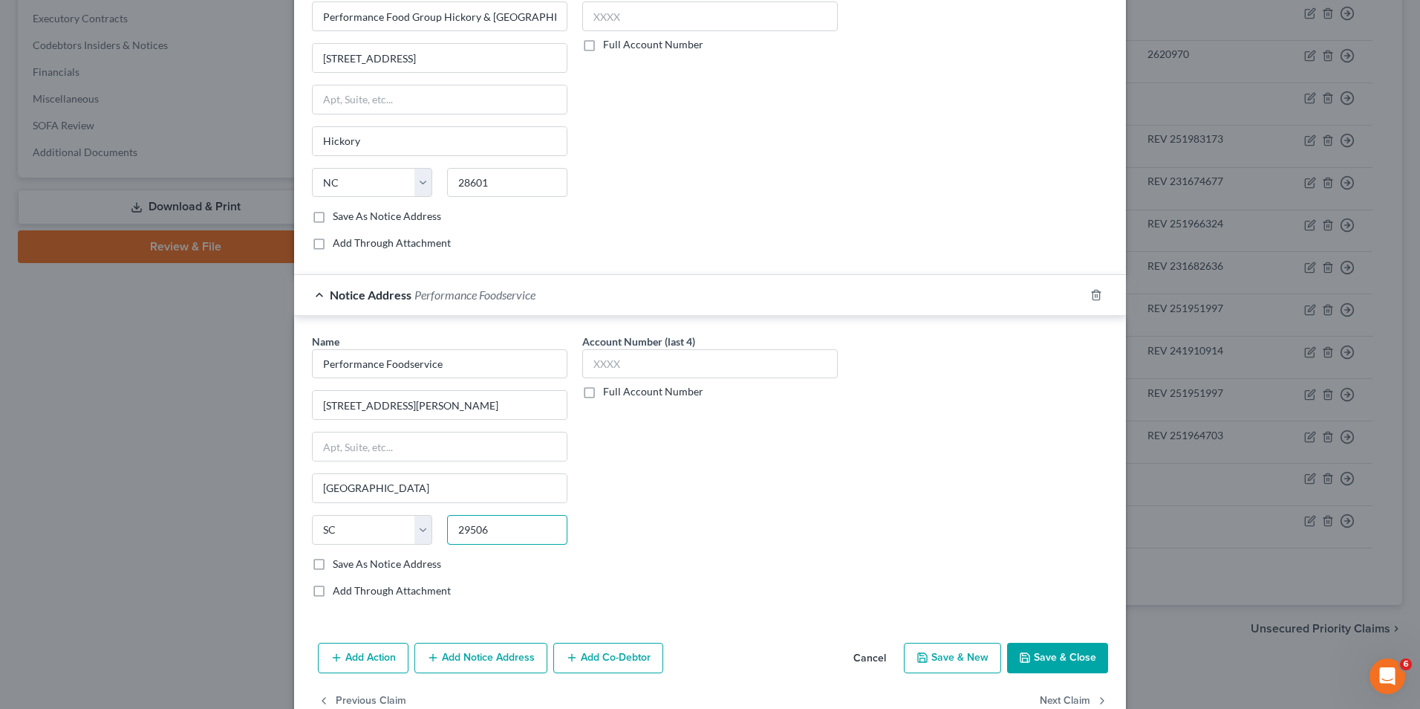
scroll to position [748, 0]
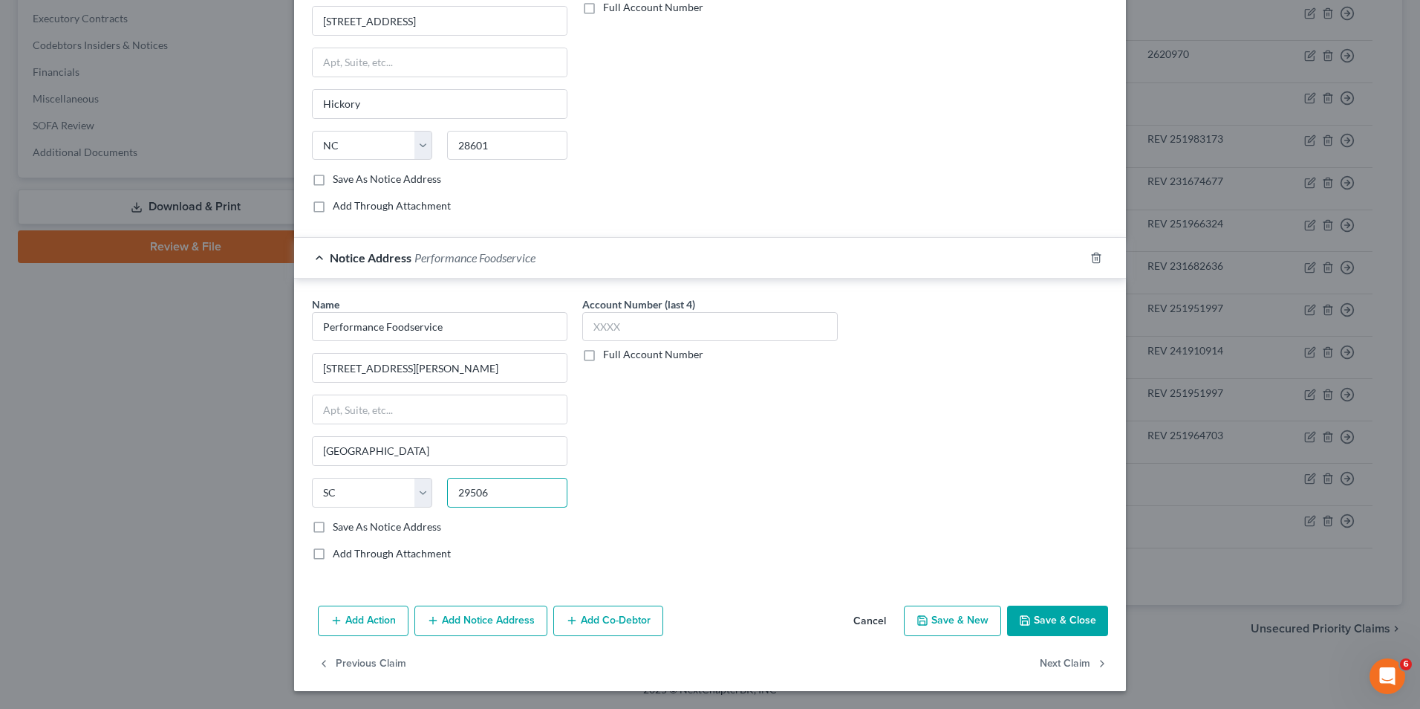
type input "29506"
click at [1053, 620] on button "Save & Close" at bounding box center [1057, 620] width 101 height 31
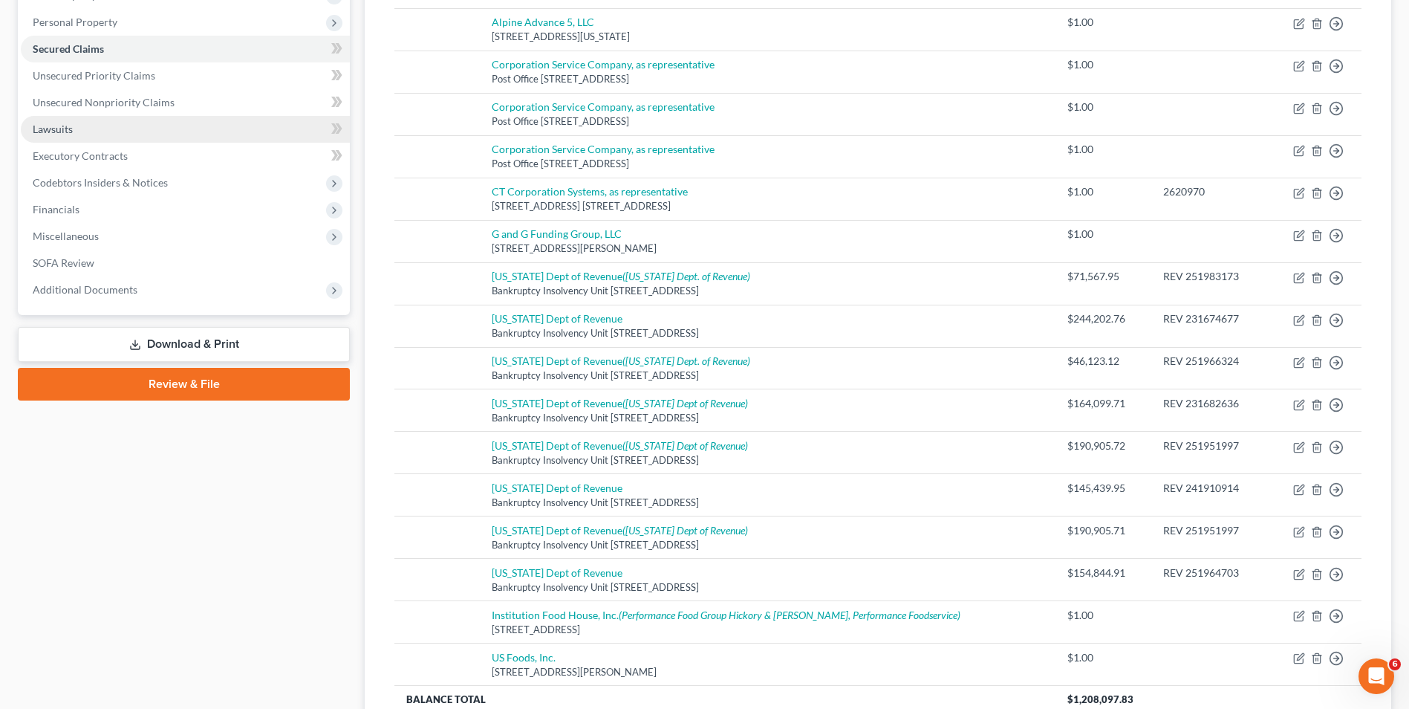
scroll to position [66, 0]
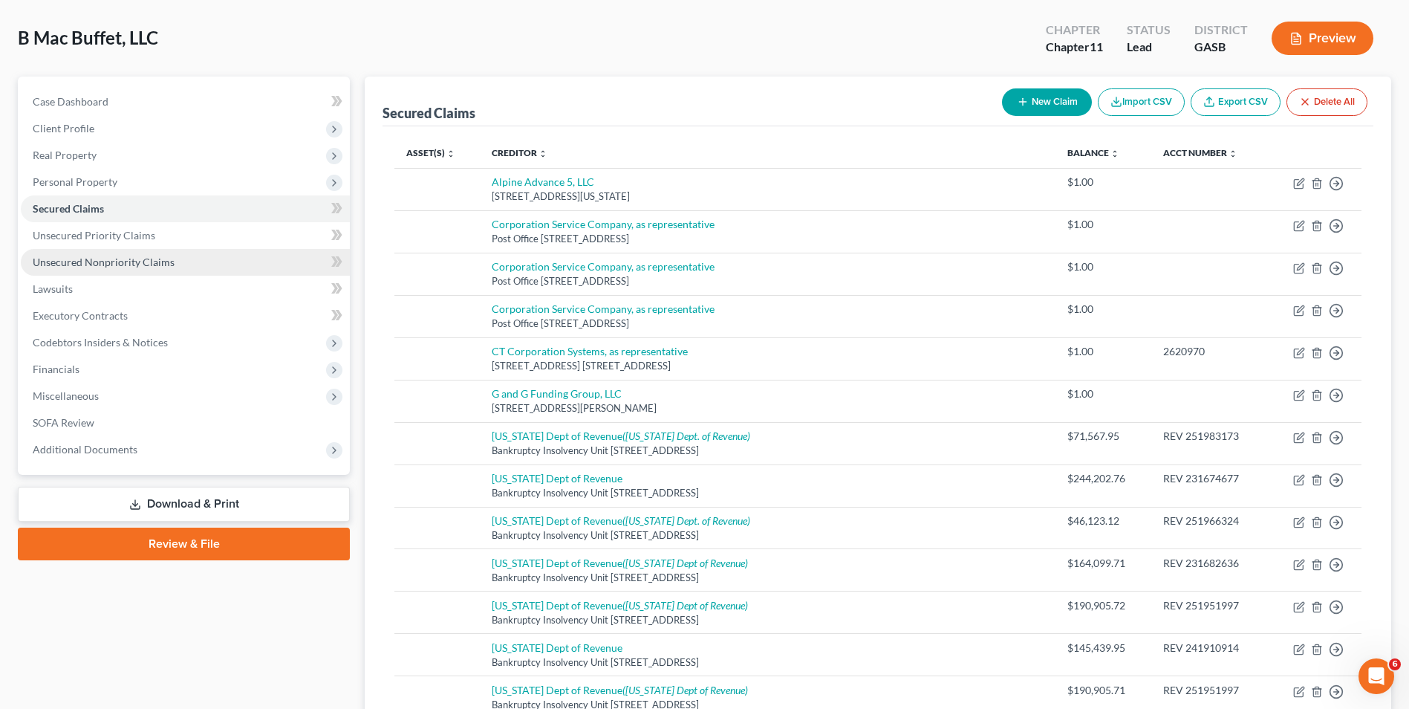
click at [132, 259] on span "Unsecured Nonpriority Claims" at bounding box center [104, 262] width 142 height 13
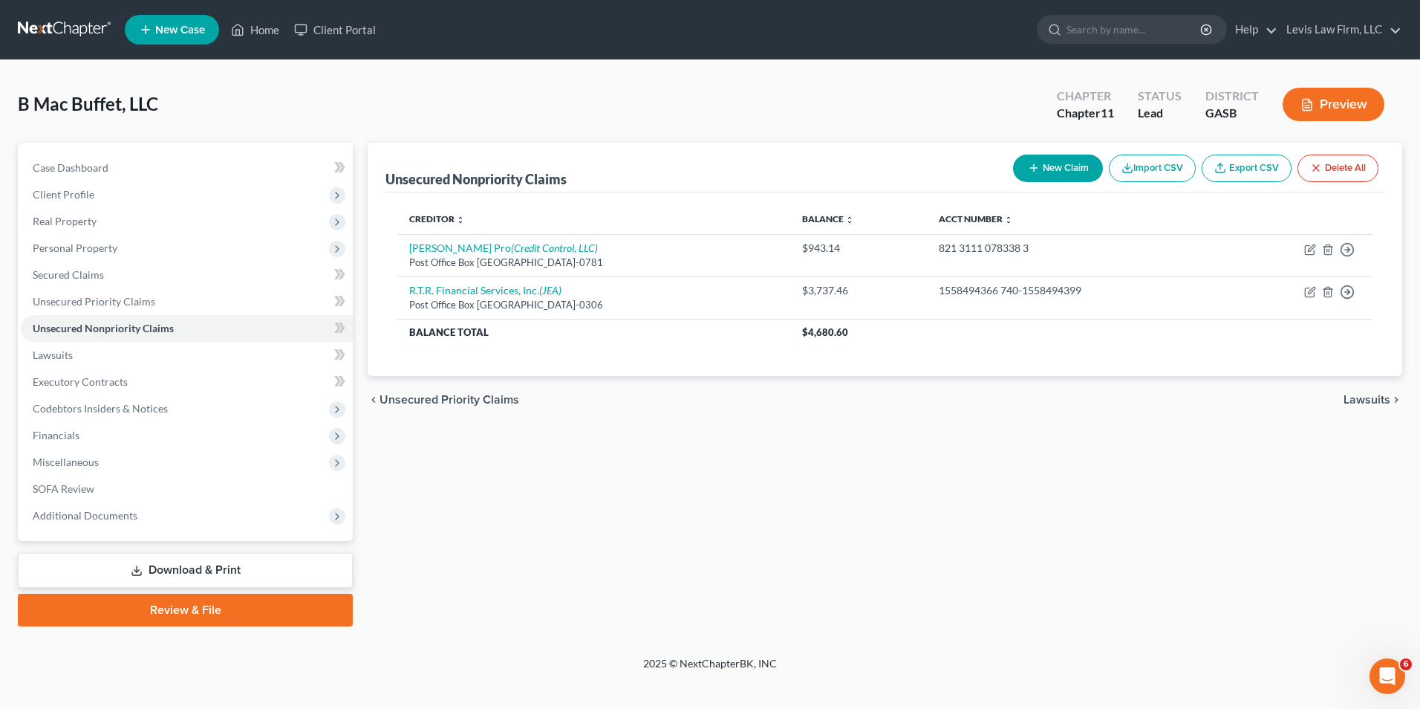
click at [1057, 169] on button "New Claim" at bounding box center [1058, 167] width 90 height 27
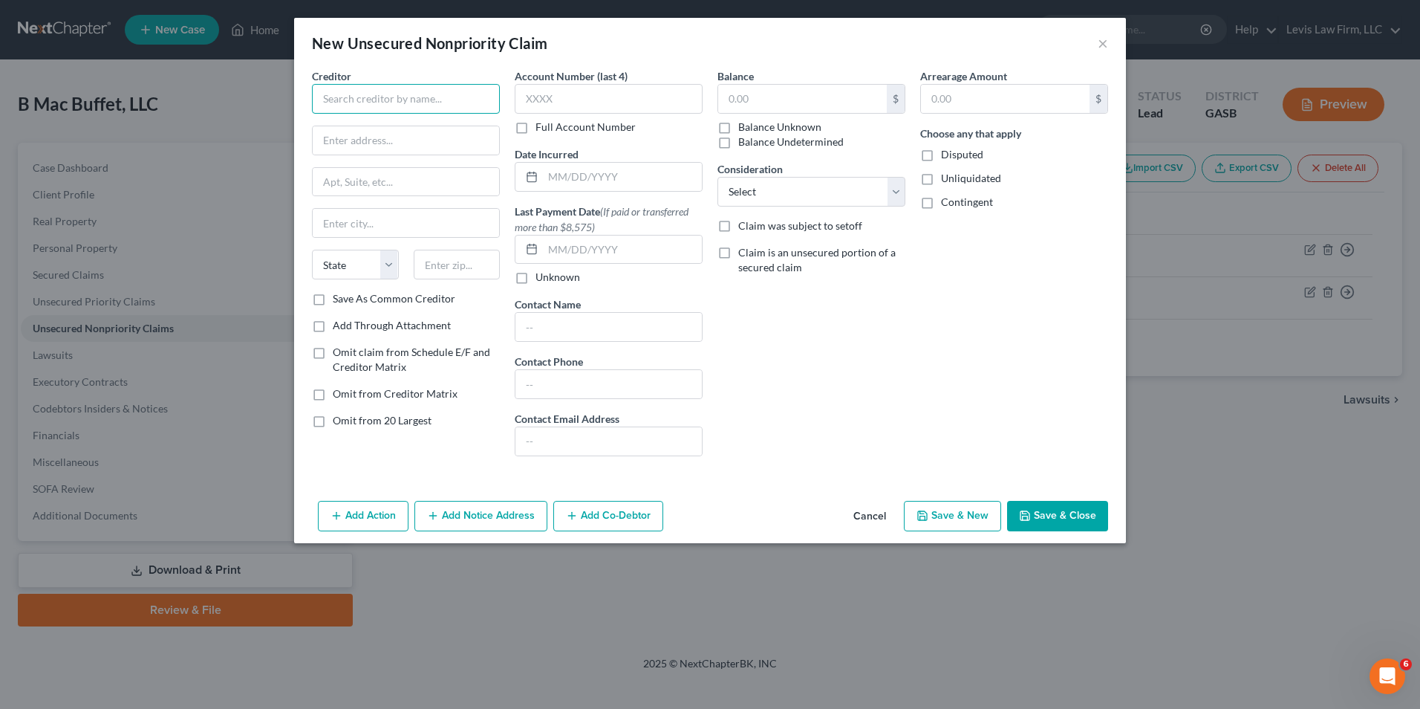
click at [336, 100] on input "text" at bounding box center [406, 99] width 188 height 30
type input "Waste Management"
type input "Post Office Box 302"
type input "Monroe"
select select "52"
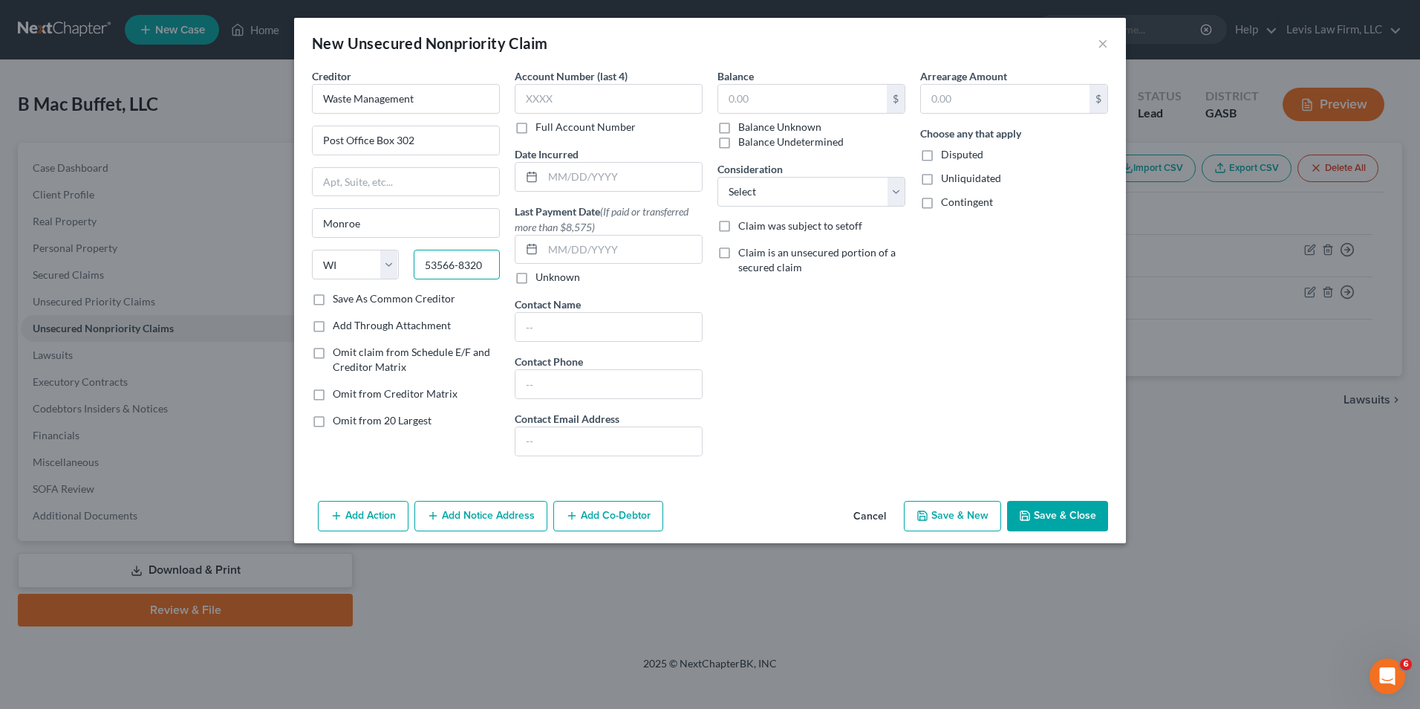
type input "53566-8320"
click at [536, 129] on label "Full Account Number" at bounding box center [586, 127] width 100 height 15
click at [541, 129] on input "Full Account Number" at bounding box center [546, 125] width 10 height 10
click at [529, 97] on input "text" at bounding box center [609, 99] width 188 height 30
type input "[PHONE_NUMBER]"
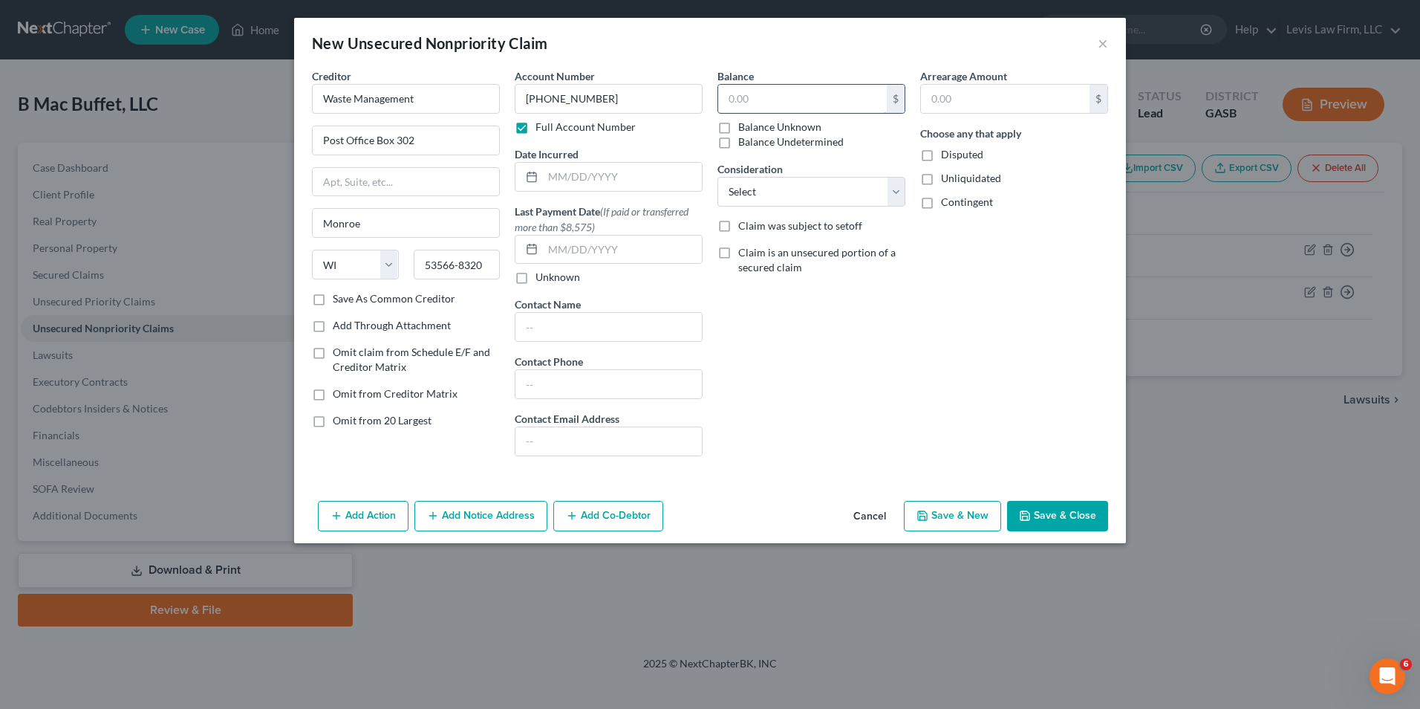
click at [734, 99] on input "text" at bounding box center [802, 99] width 169 height 28
type input "7,197.16"
click at [897, 192] on select "Select Cable / Satellite Services Collection Agency Credit Card Debt Debt Couns…" at bounding box center [812, 192] width 188 height 30
select select "15"
click at [718, 177] on select "Select Cable / Satellite Services Collection Agency Credit Card Debt Debt Couns…" at bounding box center [812, 192] width 188 height 30
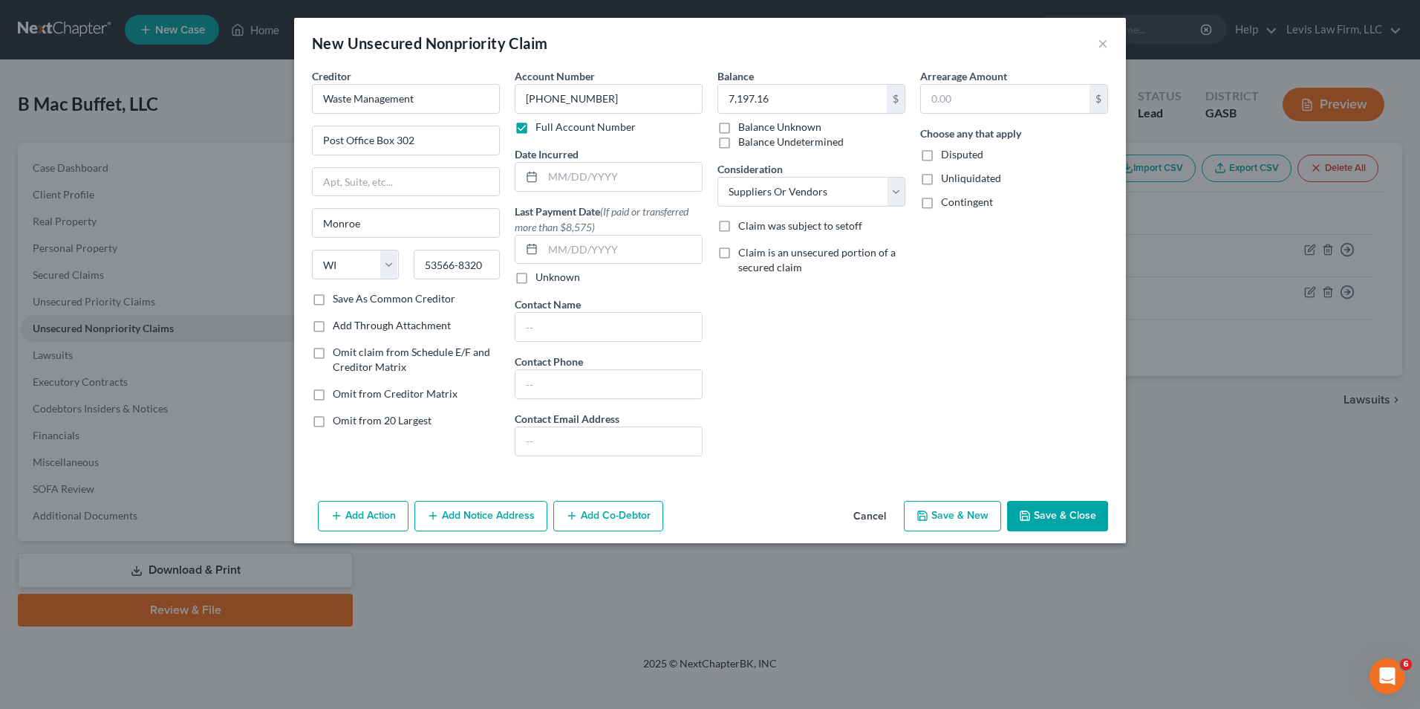
click at [1050, 525] on button "Save & Close" at bounding box center [1057, 516] width 101 height 31
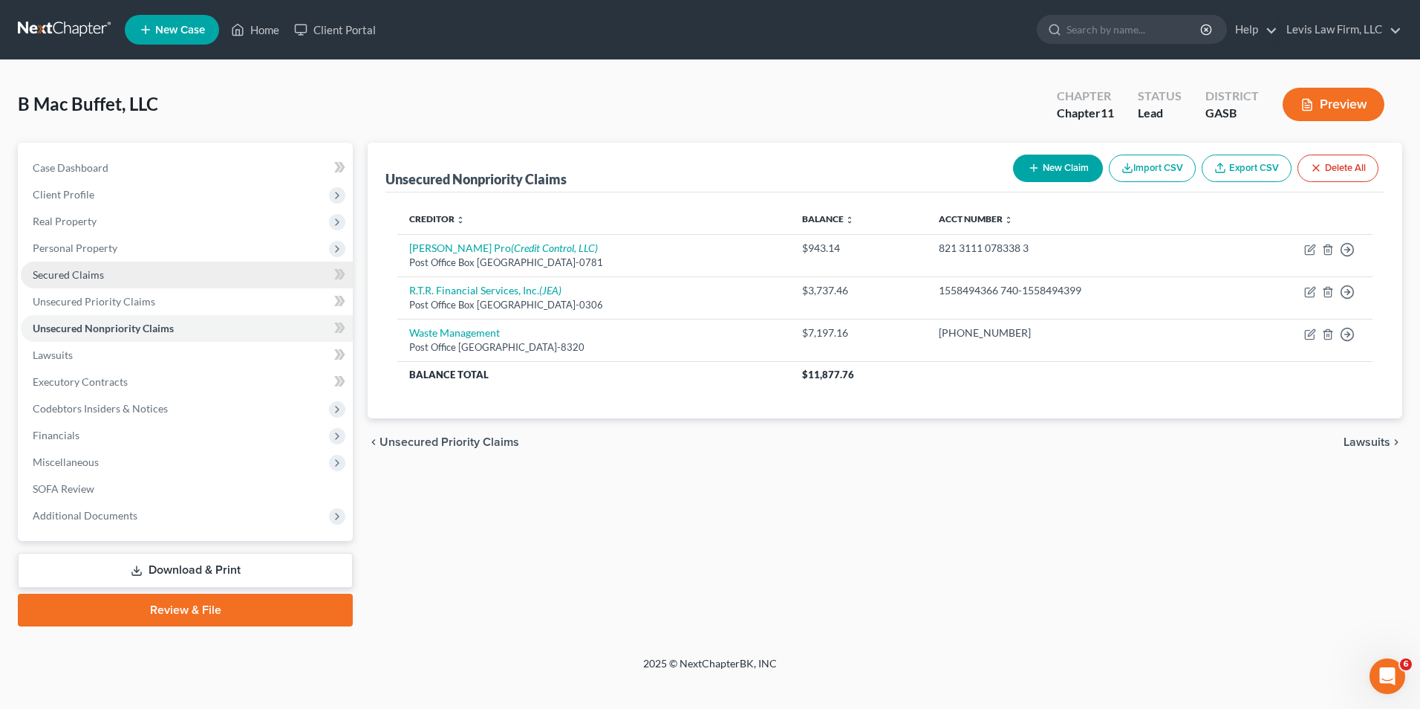
click at [76, 276] on span "Secured Claims" at bounding box center [68, 274] width 71 height 13
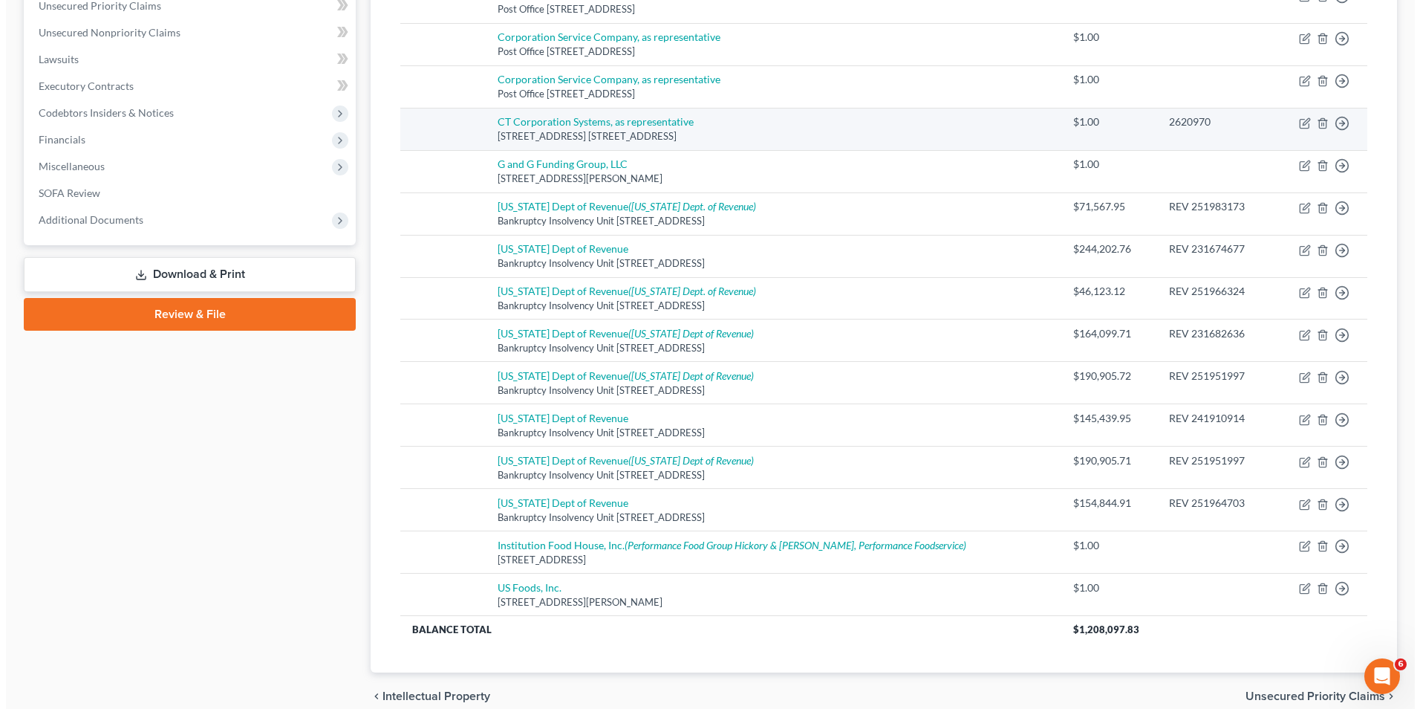
scroll to position [297, 0]
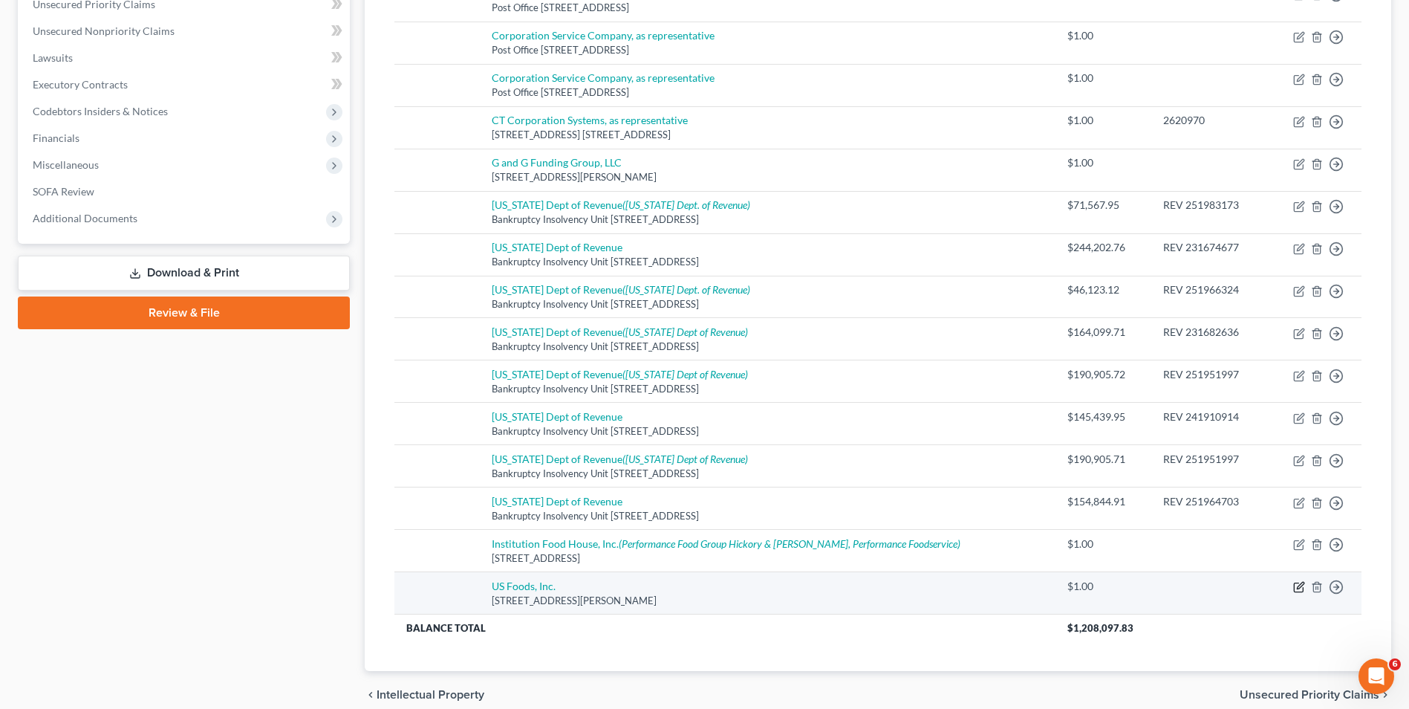
click at [1297, 587] on icon "button" at bounding box center [1299, 587] width 12 height 12
select select "9"
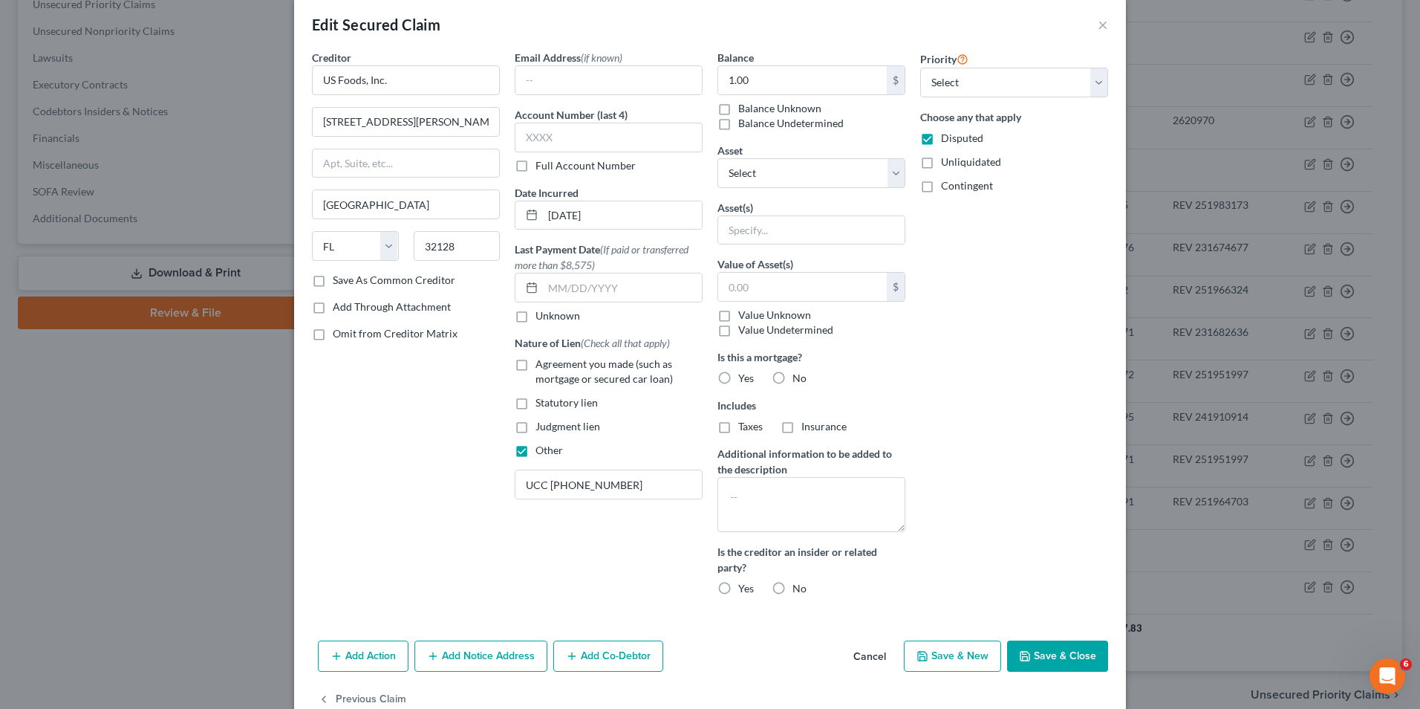
scroll to position [0, 0]
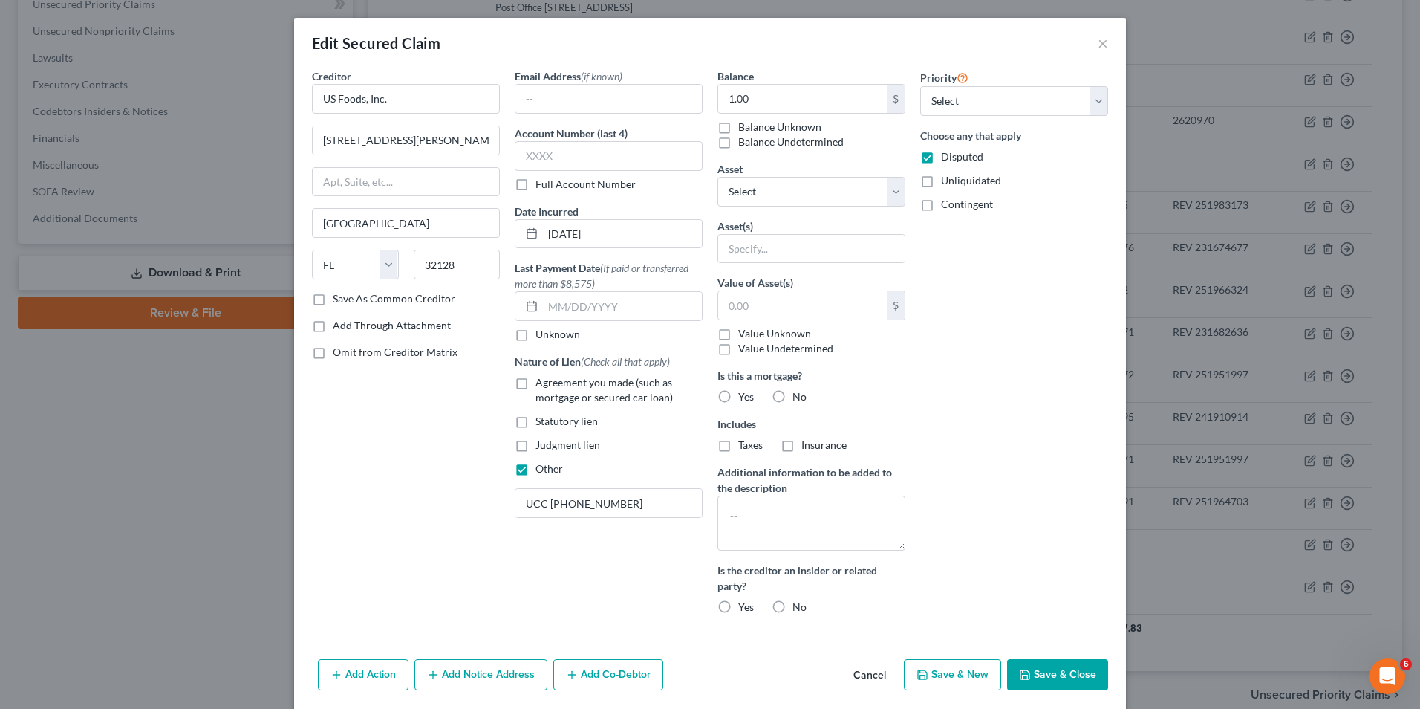
click at [536, 184] on label "Full Account Number" at bounding box center [586, 184] width 100 height 15
click at [541, 184] on input "Full Account Number" at bounding box center [546, 182] width 10 height 10
drag, startPoint x: 513, startPoint y: 184, endPoint x: 521, endPoint y: 159, distance: 26.3
click at [521, 159] on input "text" at bounding box center [609, 156] width 188 height 30
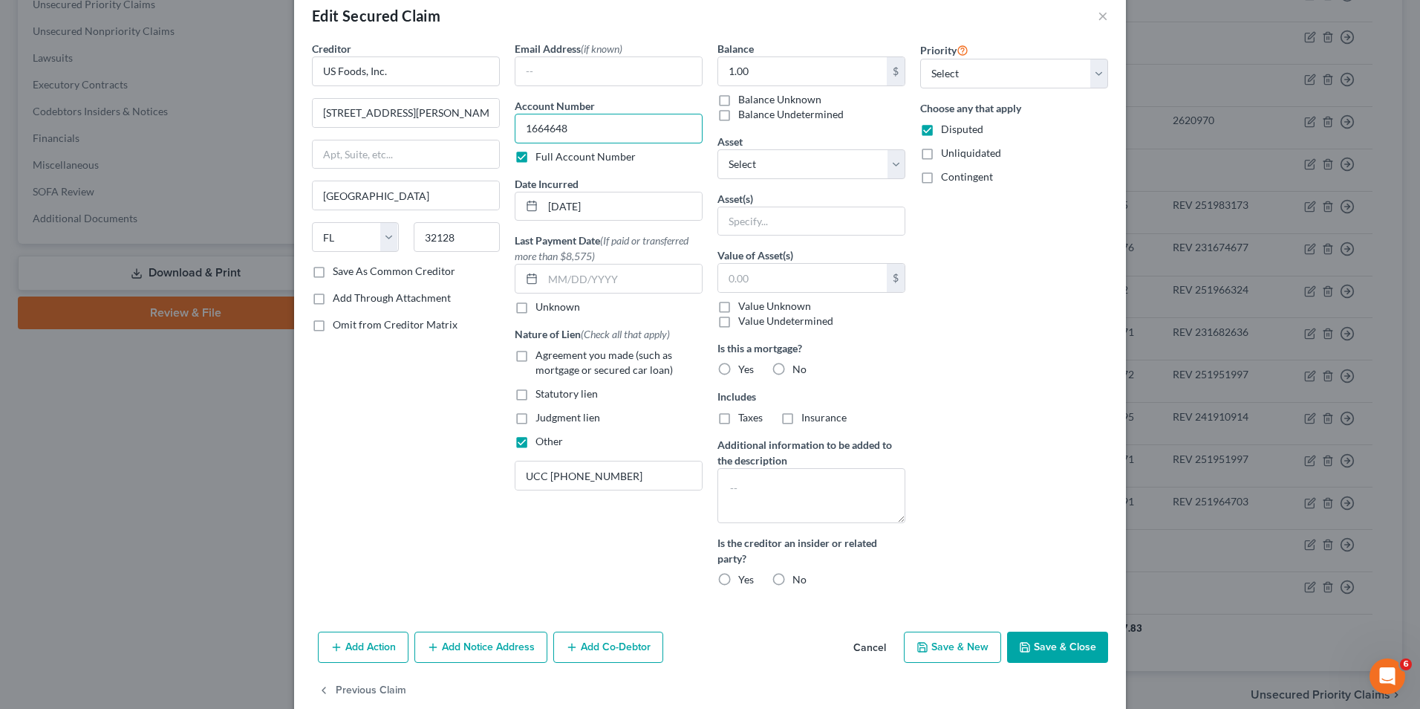
scroll to position [53, 0]
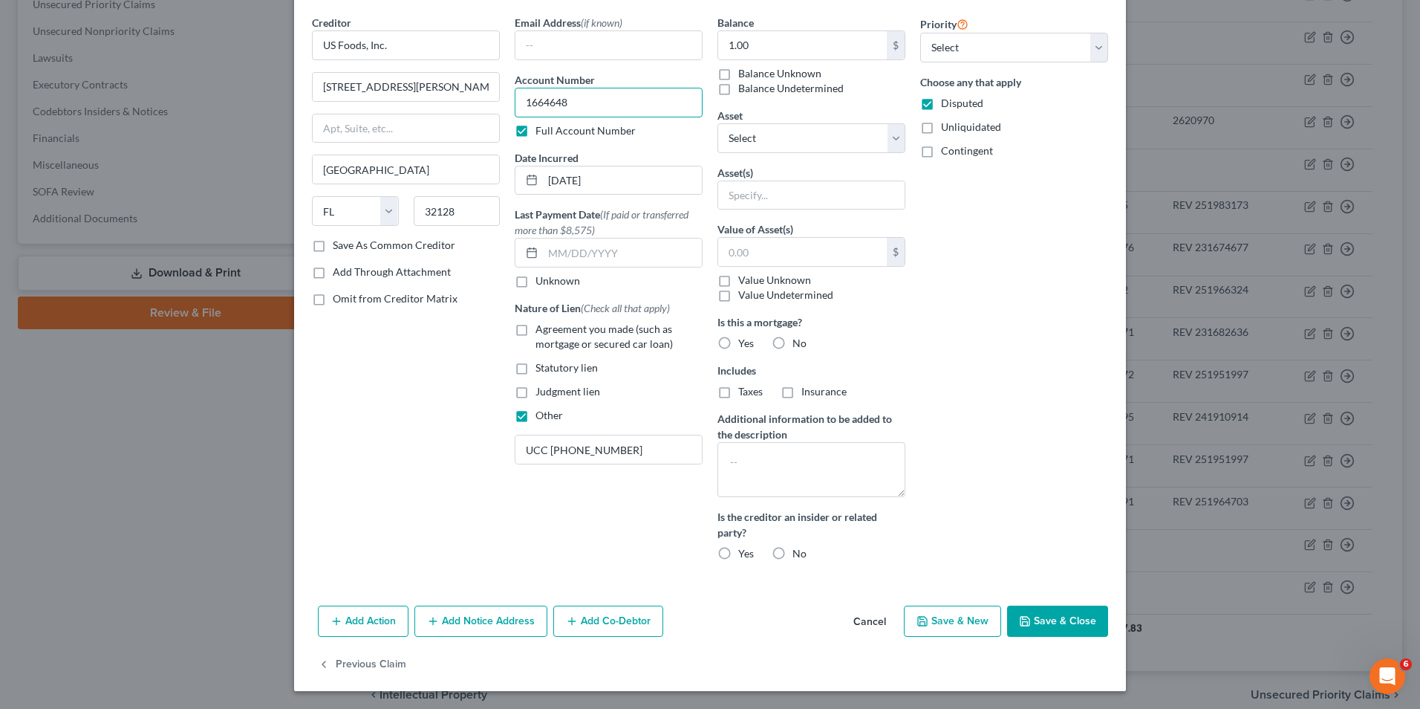
type input "1664648"
click at [468, 613] on button "Add Notice Address" at bounding box center [480, 620] width 133 height 31
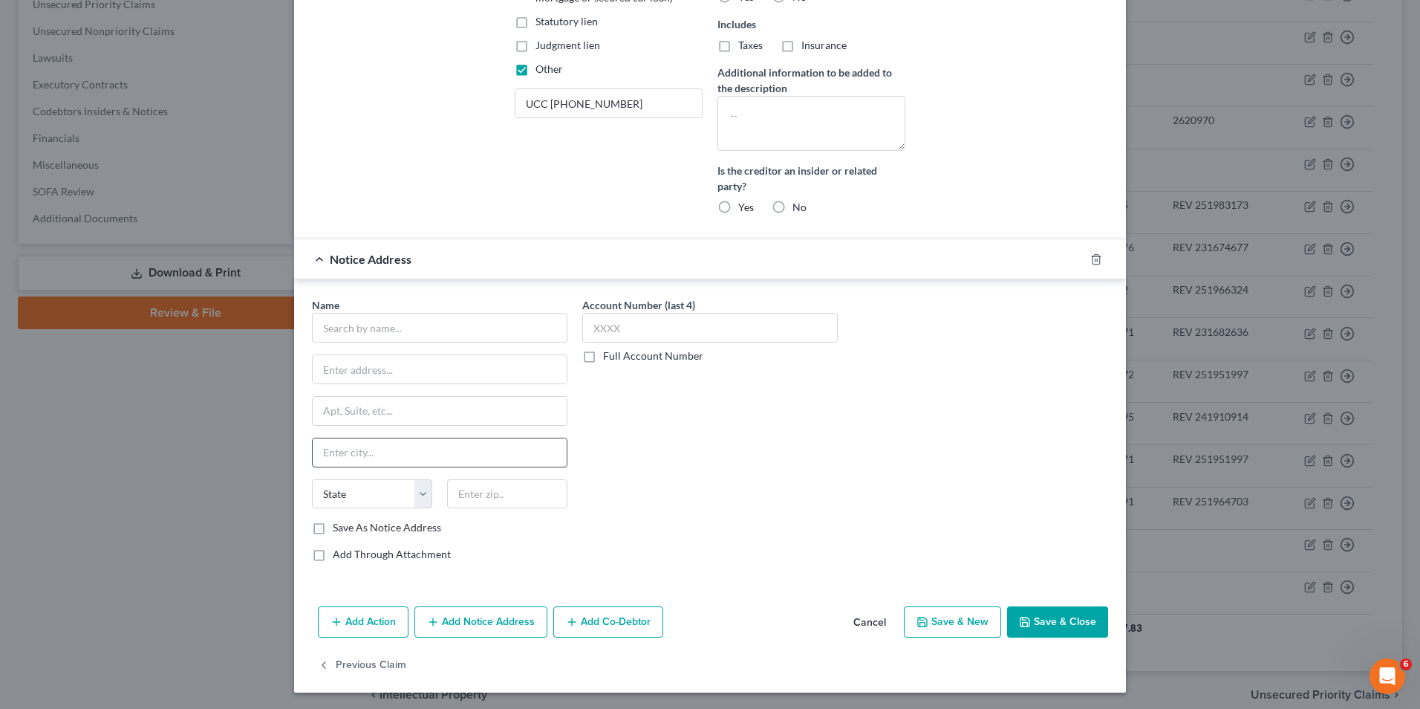
scroll to position [401, 0]
click at [326, 334] on input "text" at bounding box center [440, 326] width 256 height 30
type input "US Foods"
type input "Post Office Box 198421"
type input "[GEOGRAPHIC_DATA]"
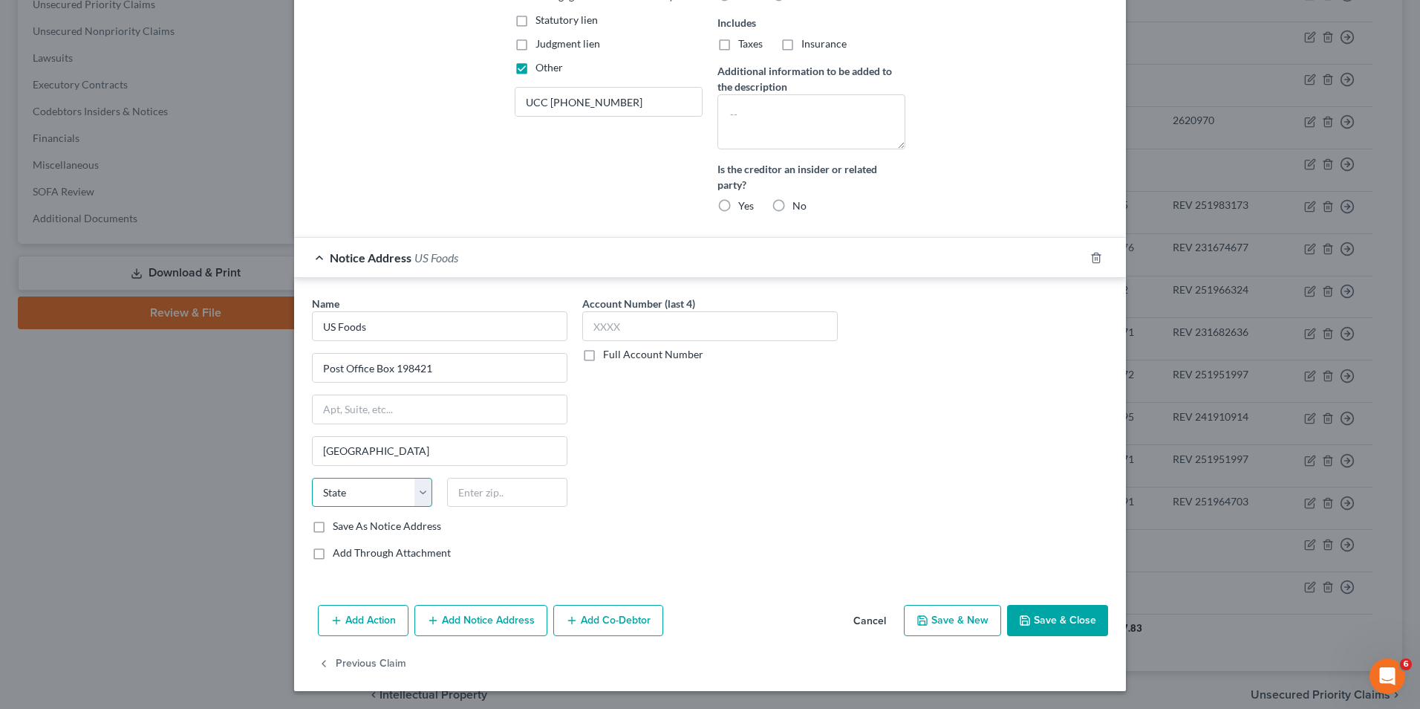
select select "10"
type input "30384"
click at [492, 622] on button "Add Notice Address" at bounding box center [480, 620] width 133 height 31
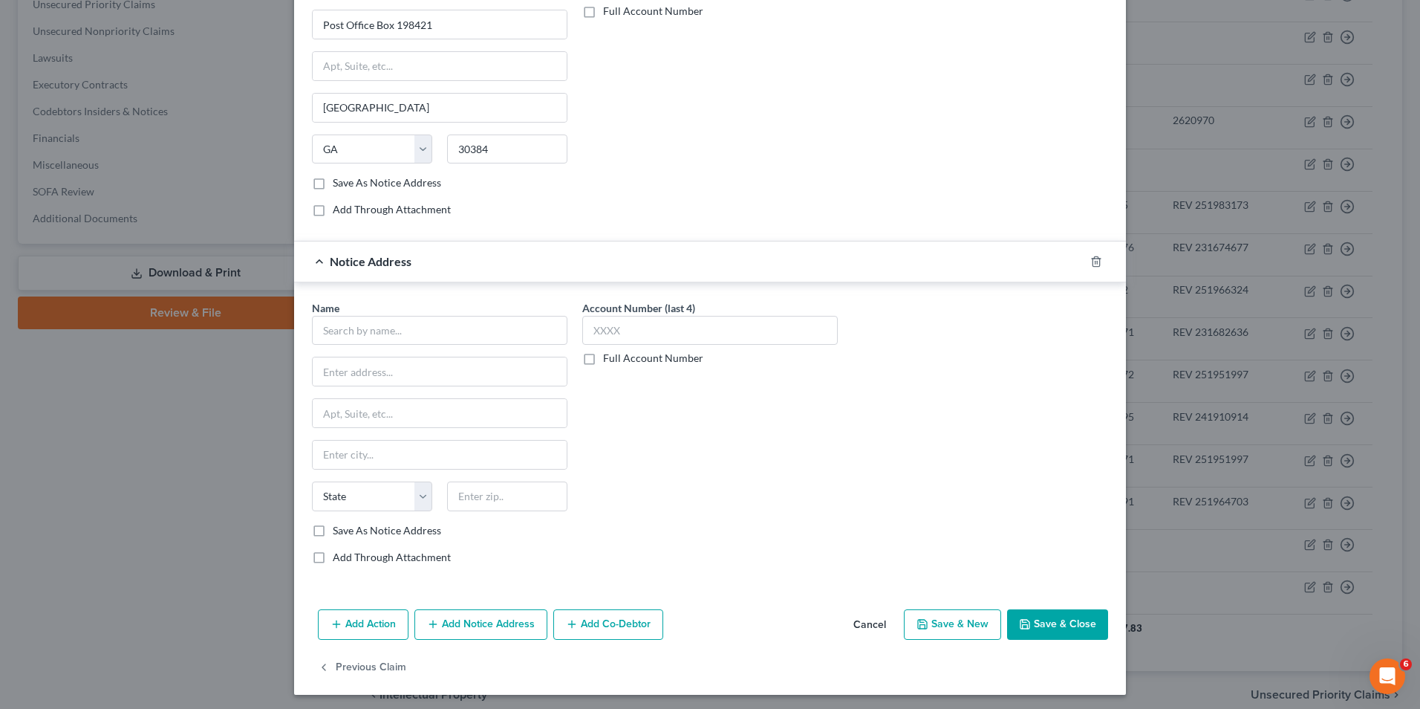
scroll to position [748, 0]
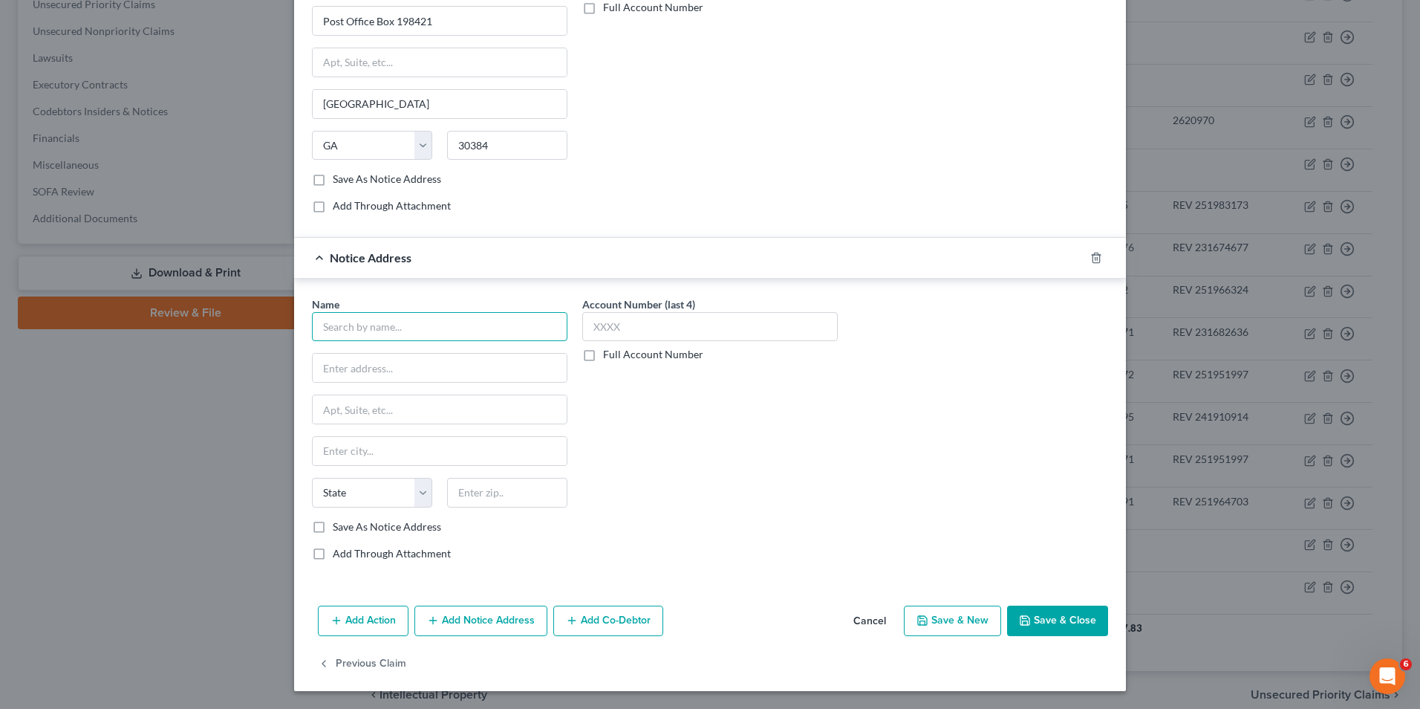
click at [317, 328] on input "text" at bounding box center [440, 327] width 256 height 30
type input "US Foods"
type input "[STREET_ADDRESS][PERSON_NAME]"
type input "Fairburn"
select select "10"
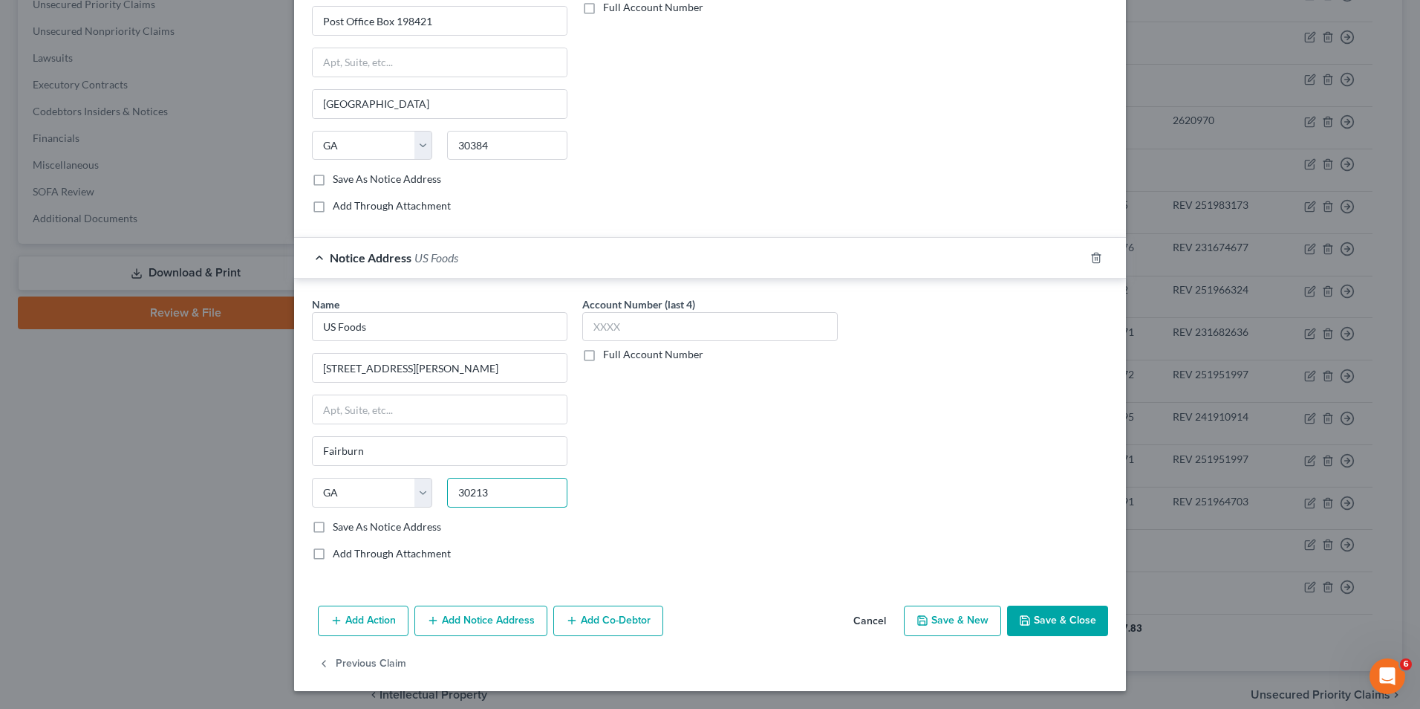
type input "30213"
click at [487, 624] on button "Add Notice Address" at bounding box center [480, 620] width 133 height 31
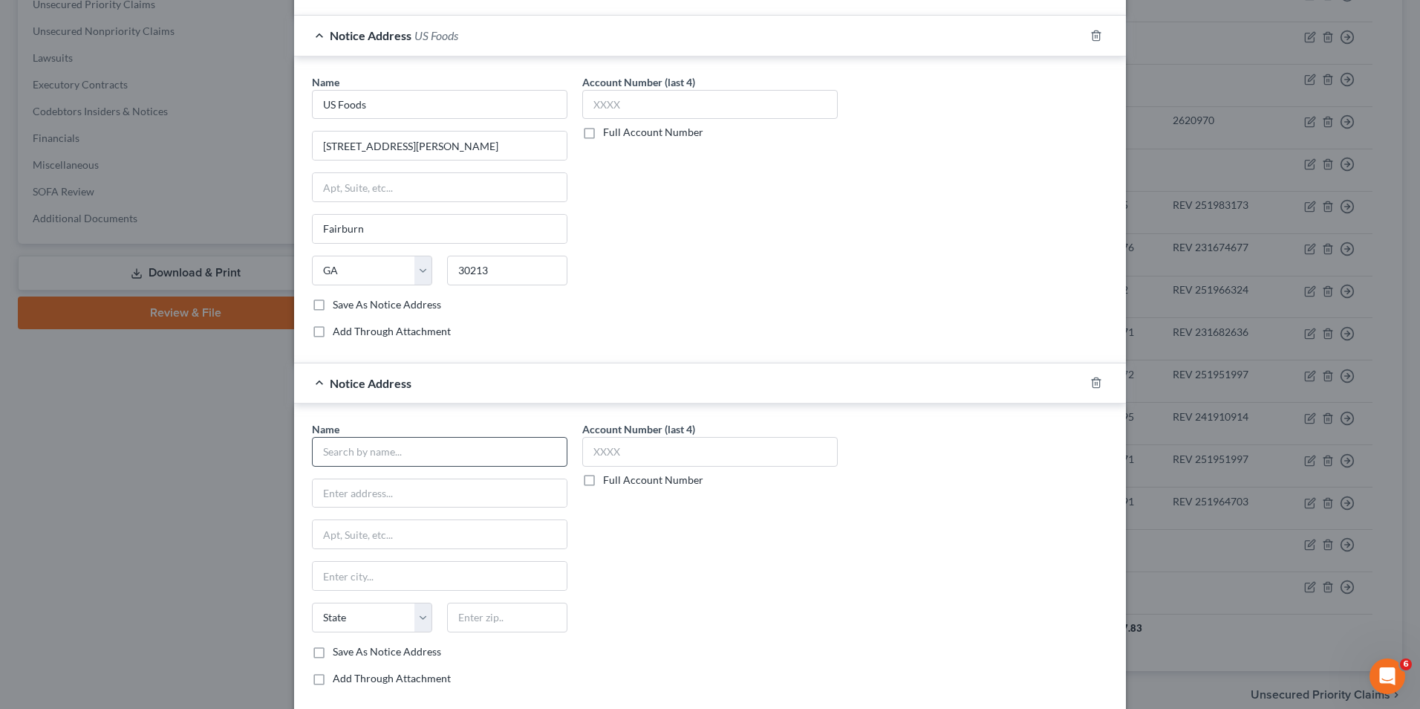
scroll to position [971, 0]
drag, startPoint x: 337, startPoint y: 452, endPoint x: 547, endPoint y: 409, distance: 214.4
click at [336, 452] on input "text" at bounding box center [440, 451] width 256 height 30
type input "US Foods, Inc."
type input "c/o Corporation Service Company"
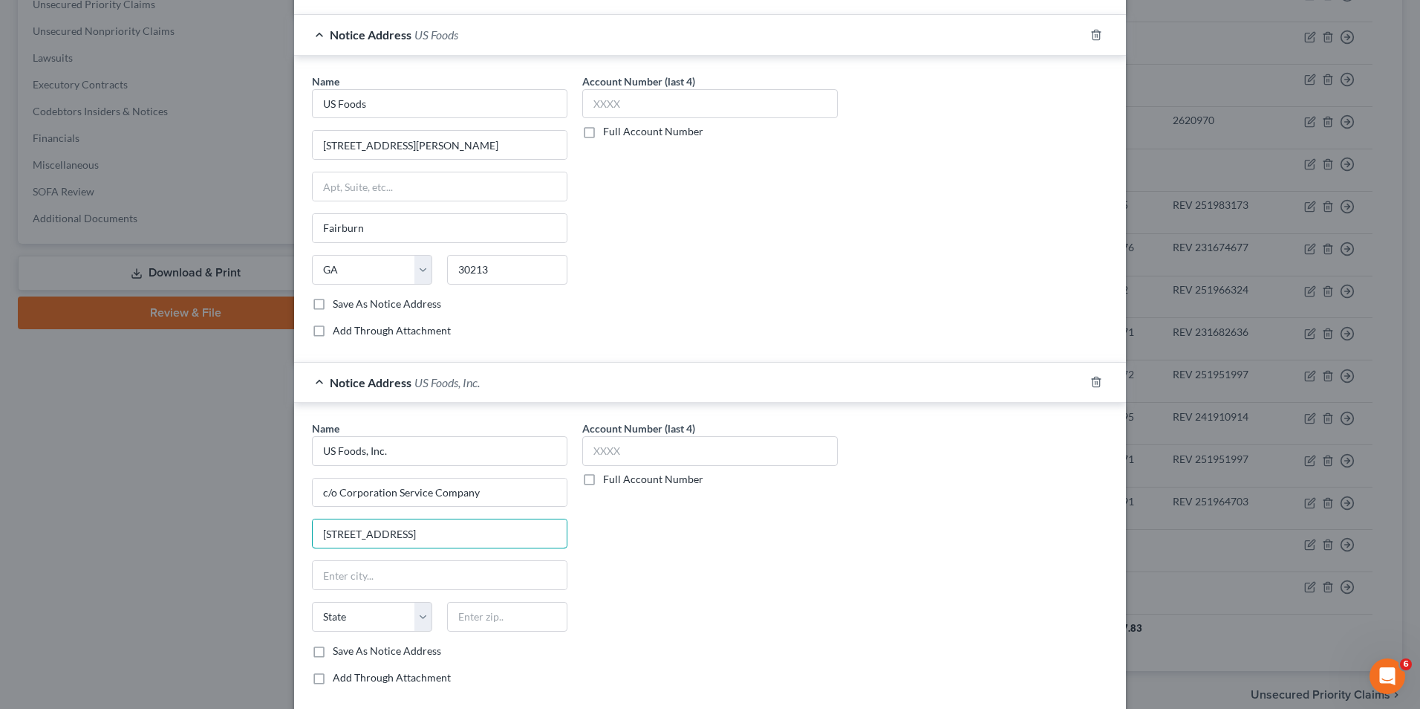
type input "[STREET_ADDRESS]"
type input "O"
type input "Peachtree Corners"
select select "10"
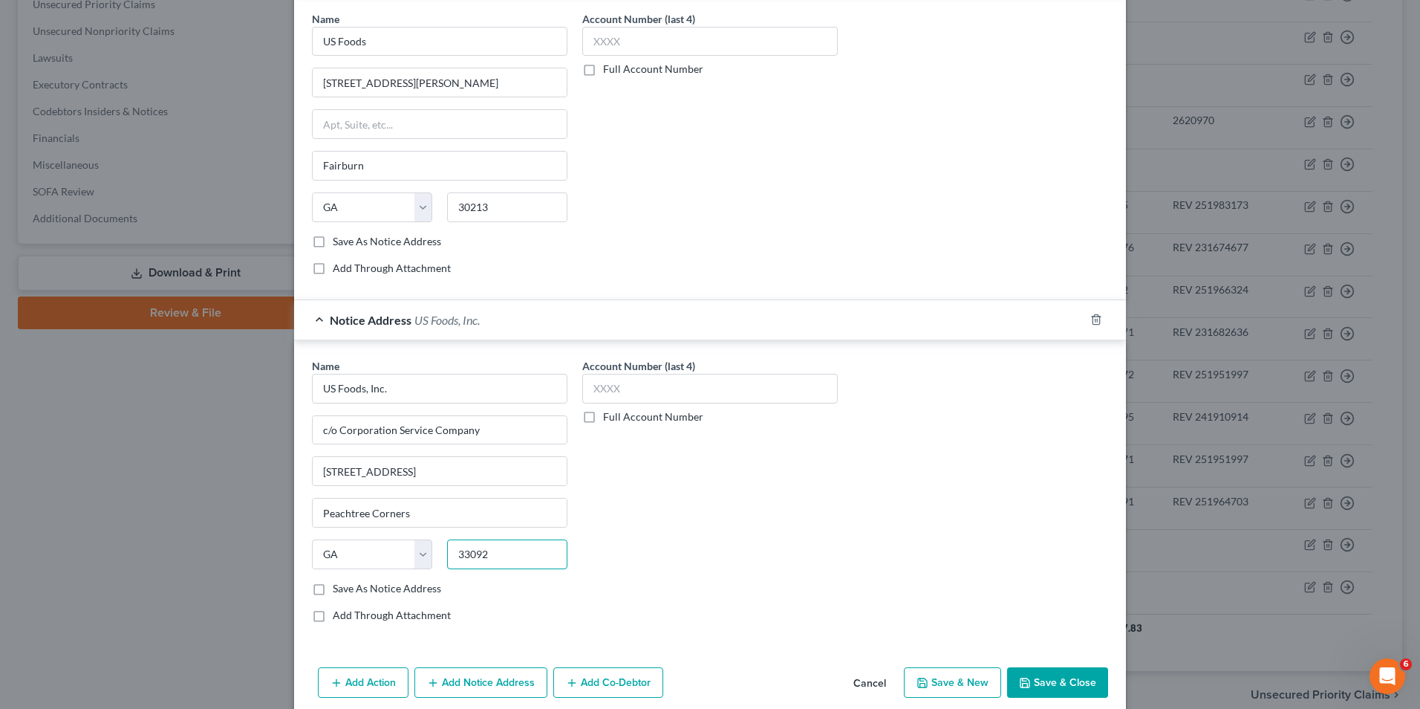
scroll to position [1095, 0]
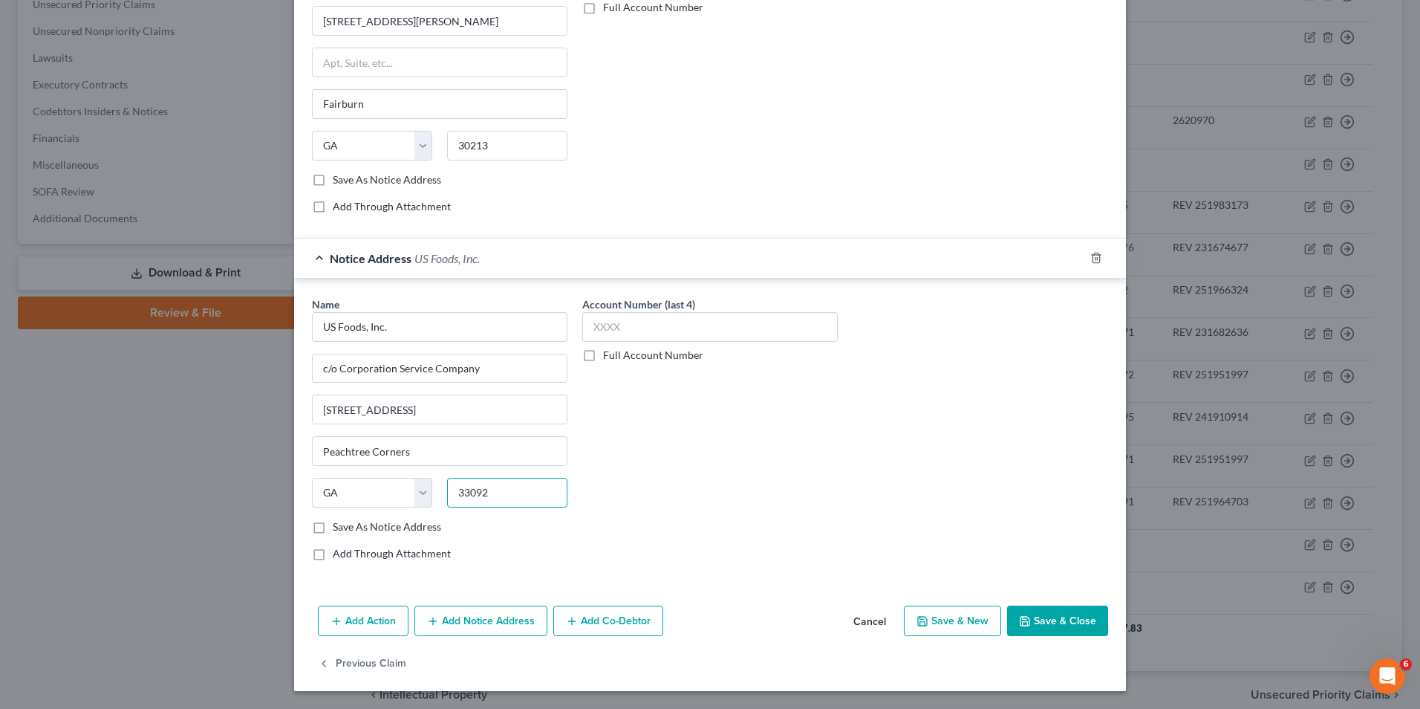
type input "33092"
type input "Homestead"
select select "9"
click at [487, 622] on button "Add Notice Address" at bounding box center [480, 620] width 133 height 31
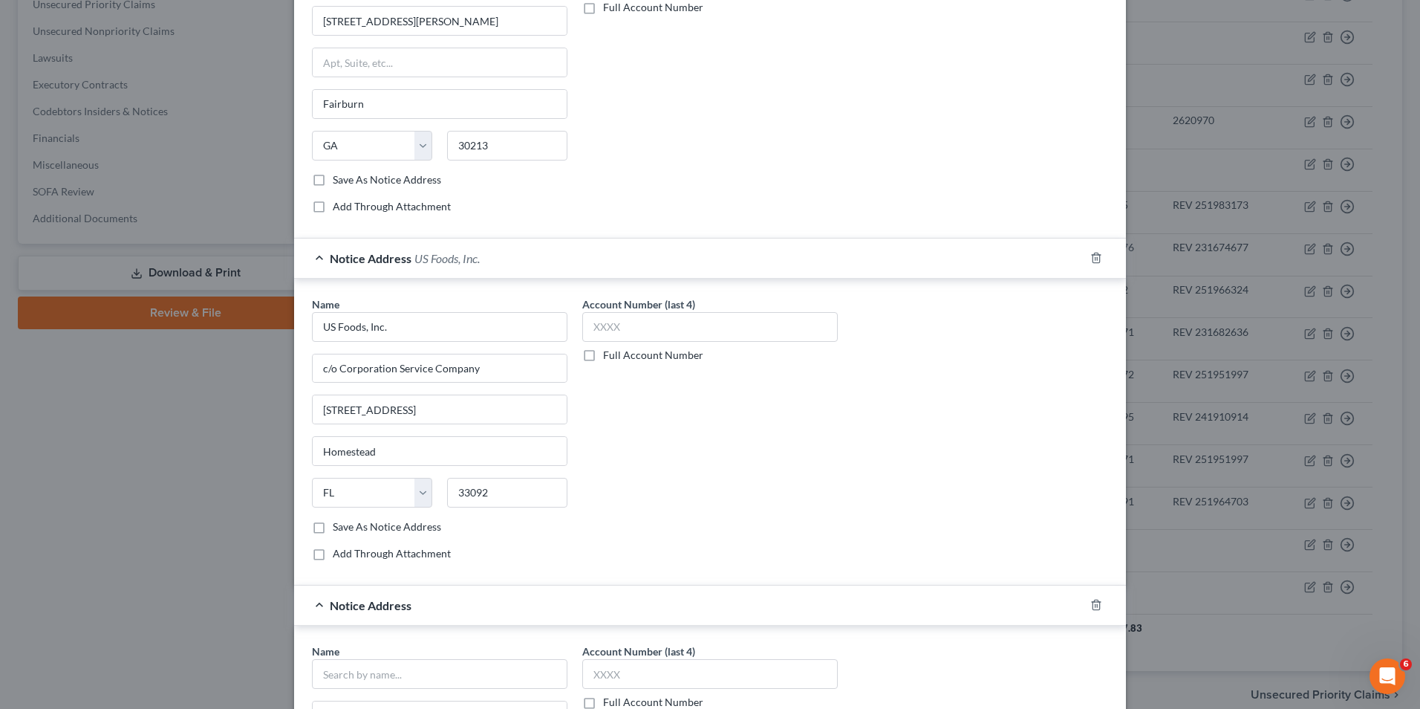
scroll to position [1318, 0]
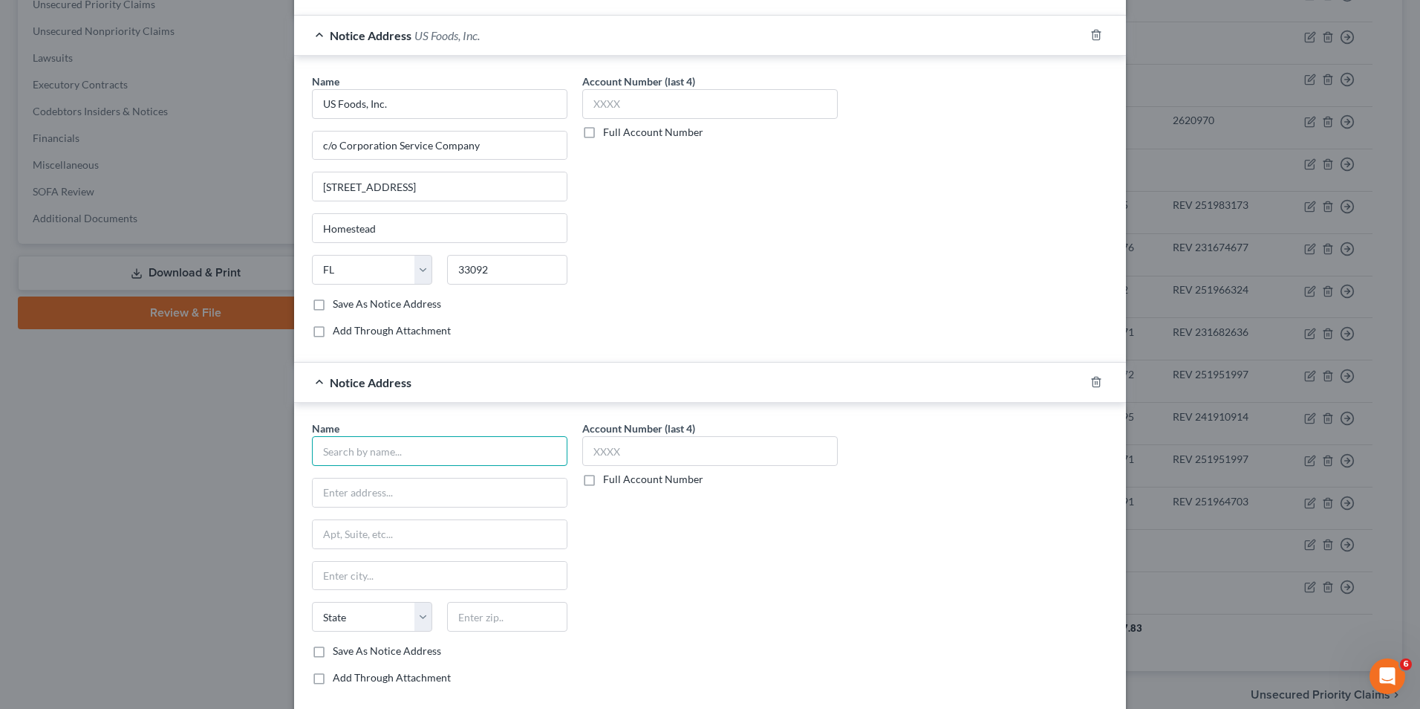
click at [337, 452] on input "text" at bounding box center [440, 451] width 256 height 30
type input "US Foods, Inc."
type input "Attn: [PERSON_NAME]"
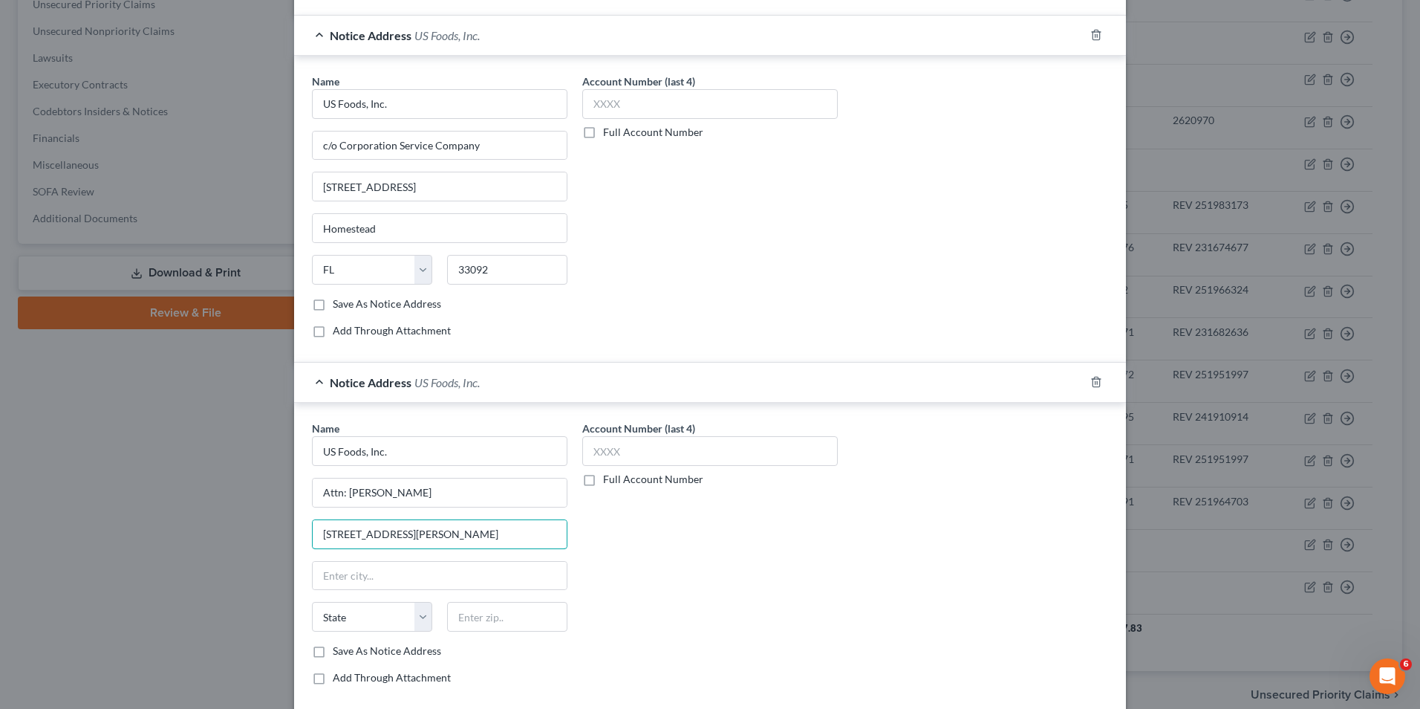
type input "[STREET_ADDRESS][PERSON_NAME]"
type input "r"
type input "Rosemount"
select select "14"
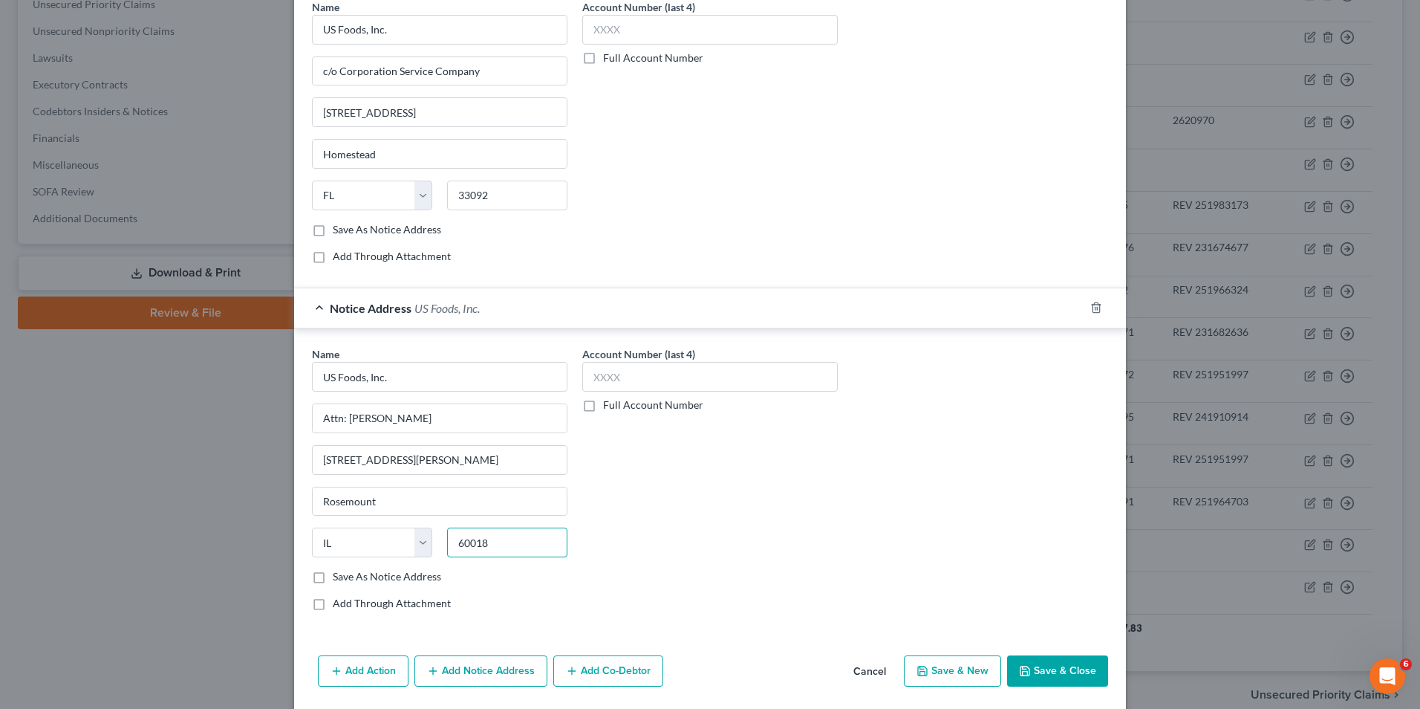
scroll to position [1442, 0]
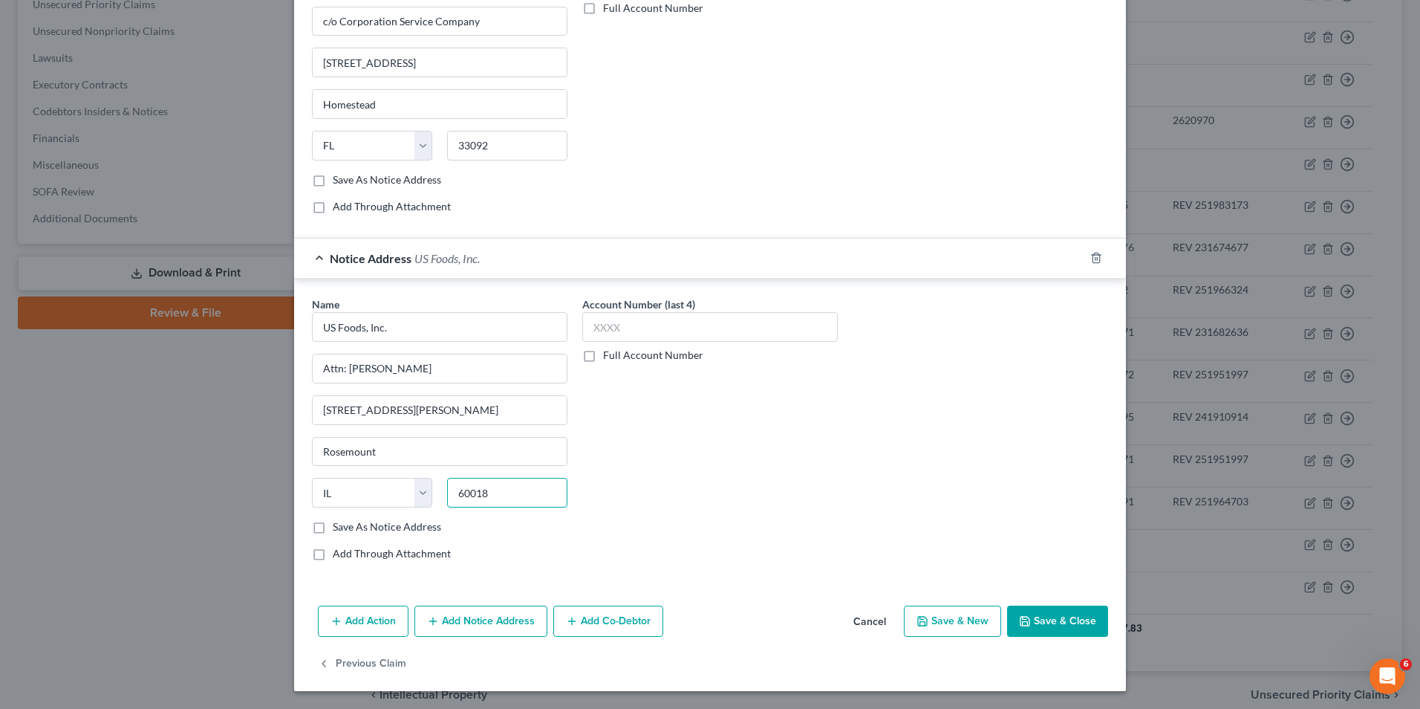
type input "60018"
type input "Des Plaines"
click at [1053, 614] on button "Save & Close" at bounding box center [1057, 620] width 101 height 31
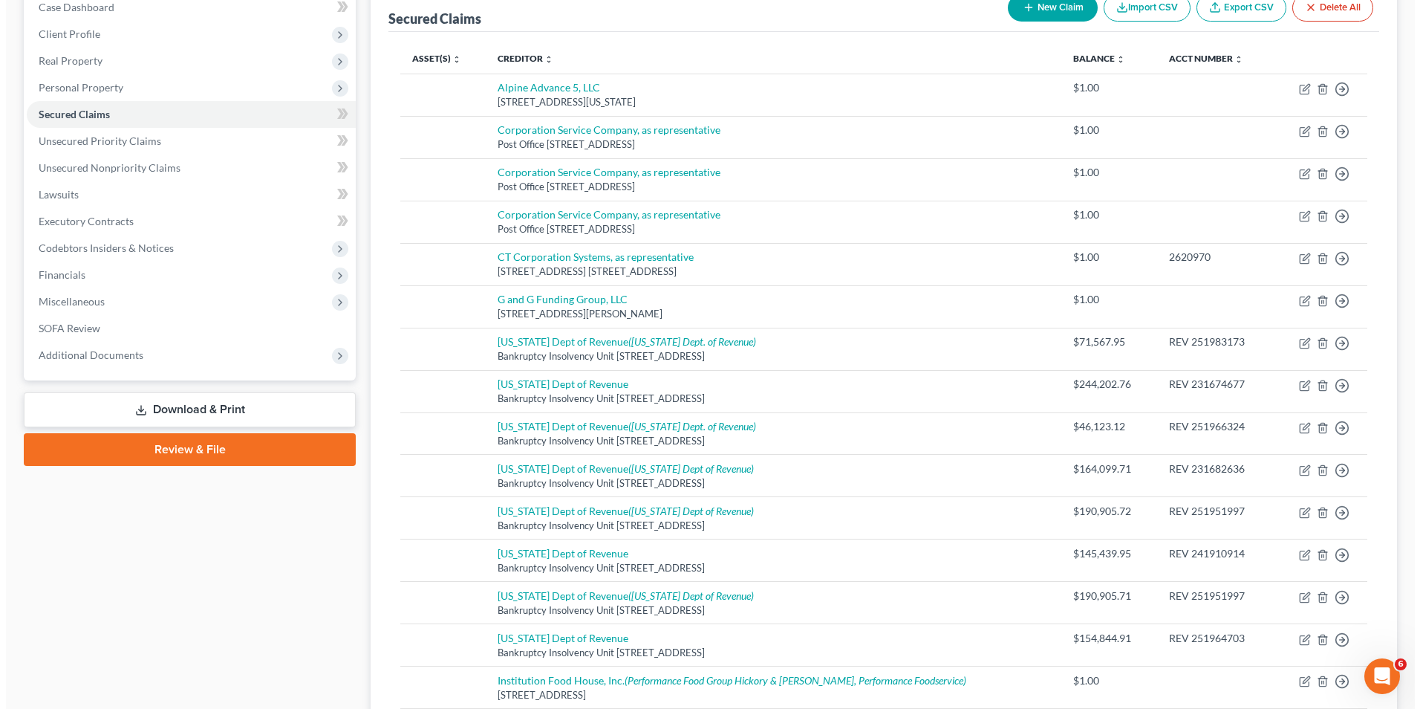
scroll to position [0, 0]
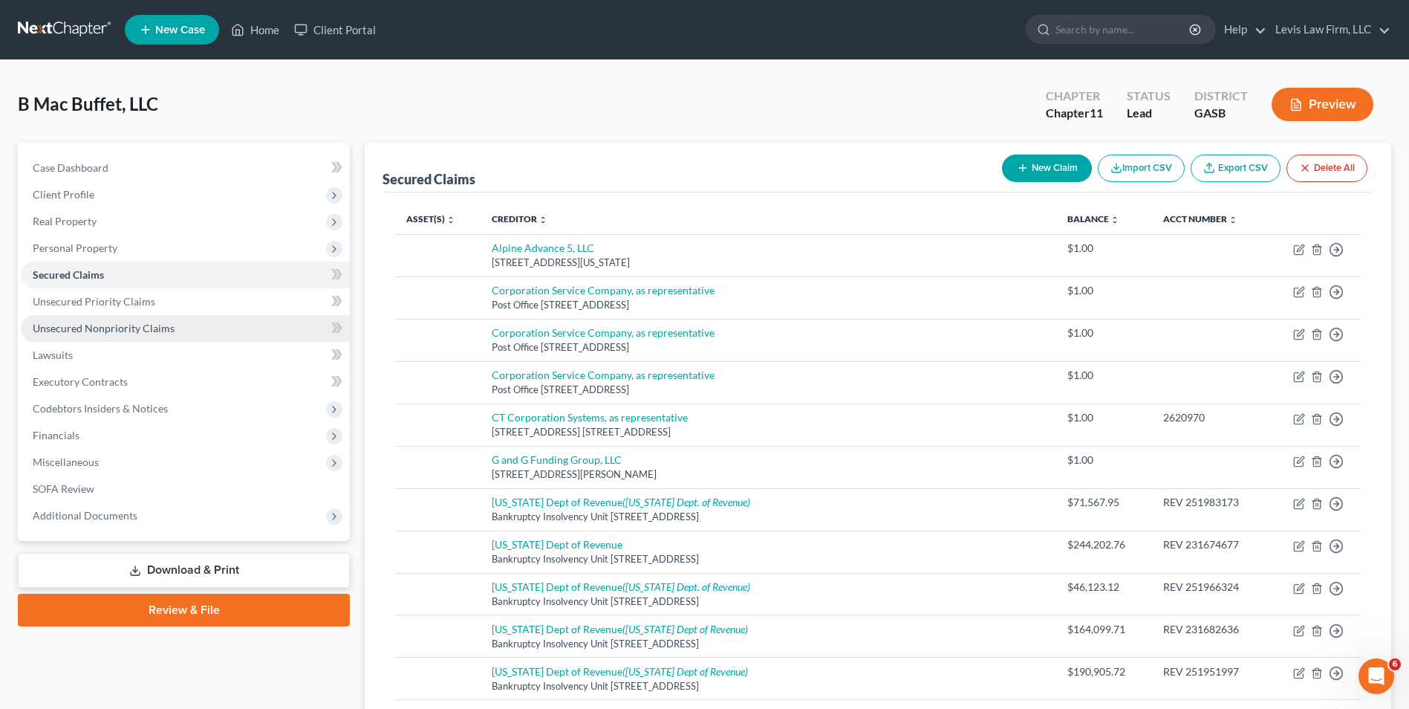
drag, startPoint x: 127, startPoint y: 328, endPoint x: 160, endPoint y: 336, distance: 34.2
click at [127, 328] on span "Unsecured Nonpriority Claims" at bounding box center [104, 328] width 142 height 13
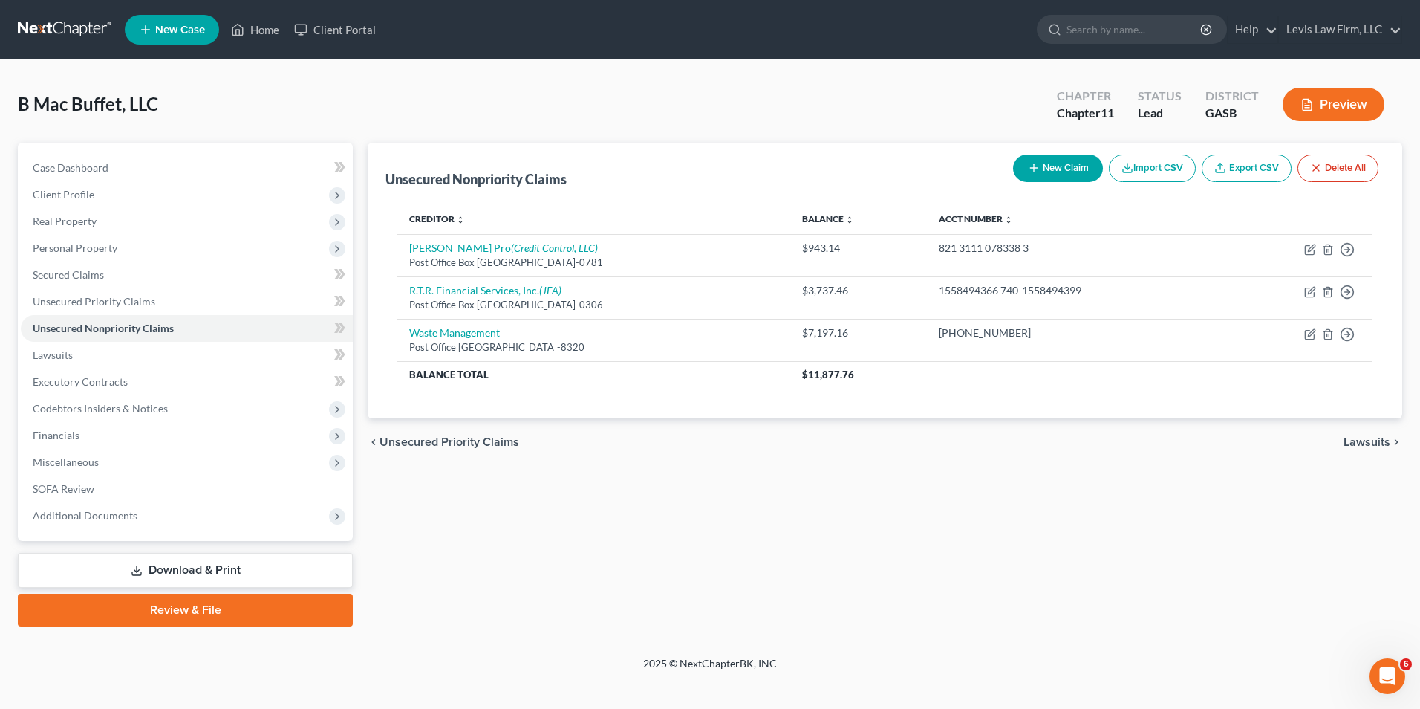
click at [1070, 163] on button "New Claim" at bounding box center [1058, 167] width 90 height 27
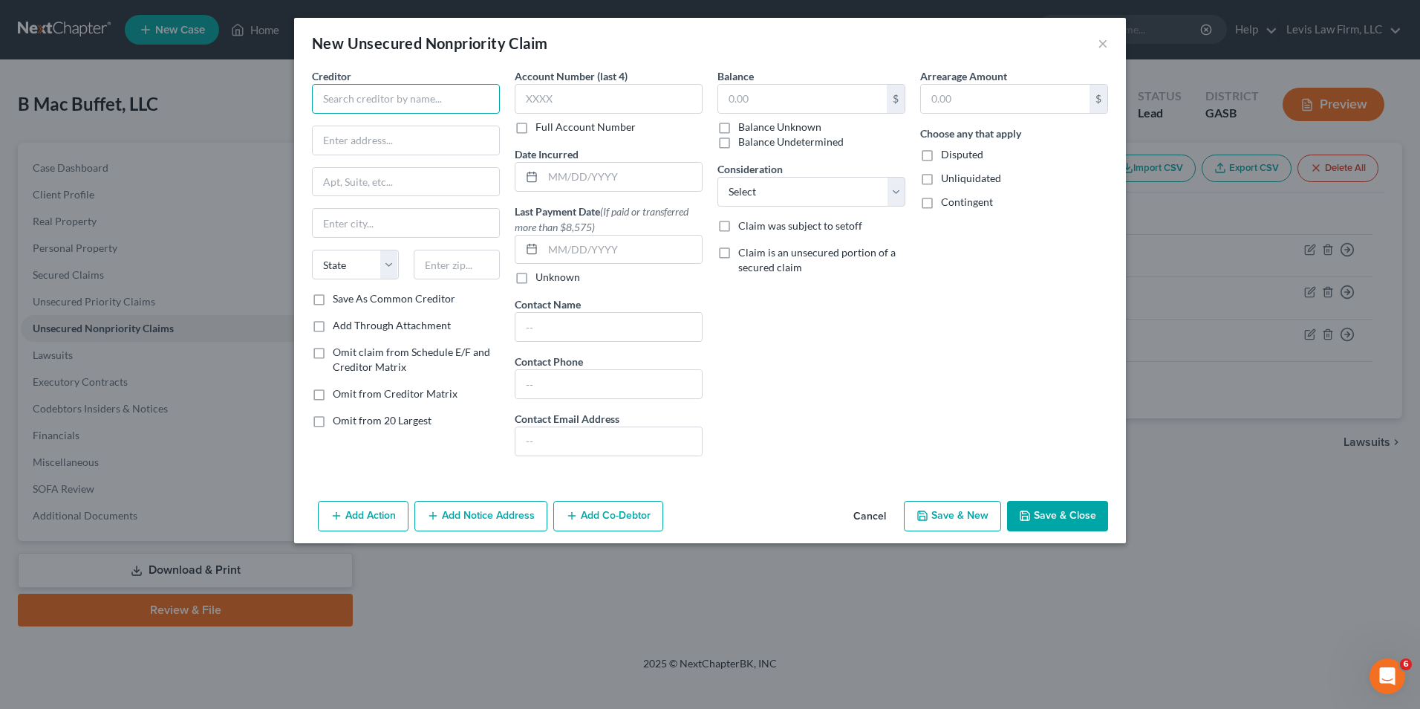
click at [322, 102] on input "text" at bounding box center [406, 99] width 188 height 30
type input "Ameris Bank"
type input "c/o Elan Financial Services"
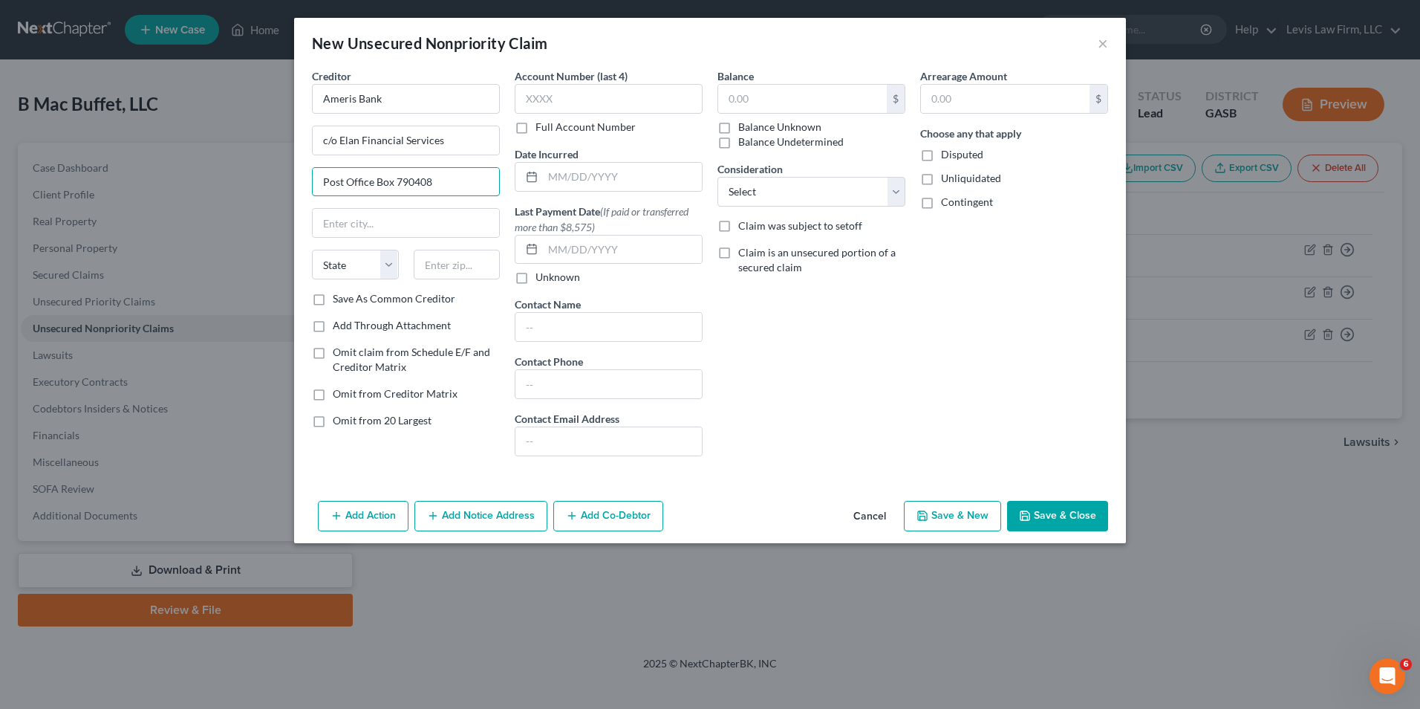
type input "Post Office Box 790408"
type input "?"
type input "[GEOGRAPHIC_DATA][PERSON_NAME]"
select select "26"
type input "63179"
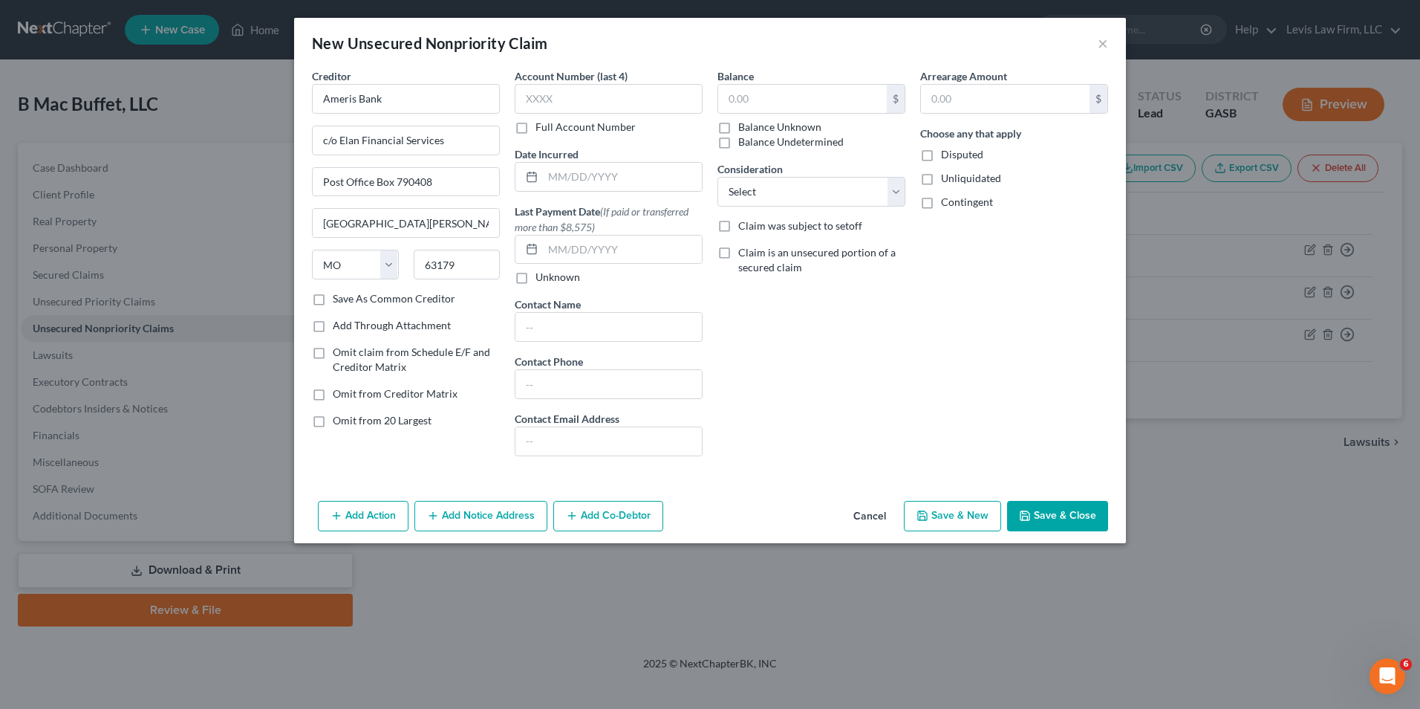
type input "Saint Louis"
click at [536, 125] on label "Full Account Number" at bounding box center [586, 127] width 100 height 15
click at [541, 125] on input "Full Account Number" at bounding box center [546, 125] width 10 height 10
click at [519, 100] on input "text" at bounding box center [609, 99] width 188 height 30
type input "4798-5110-5821-7023"
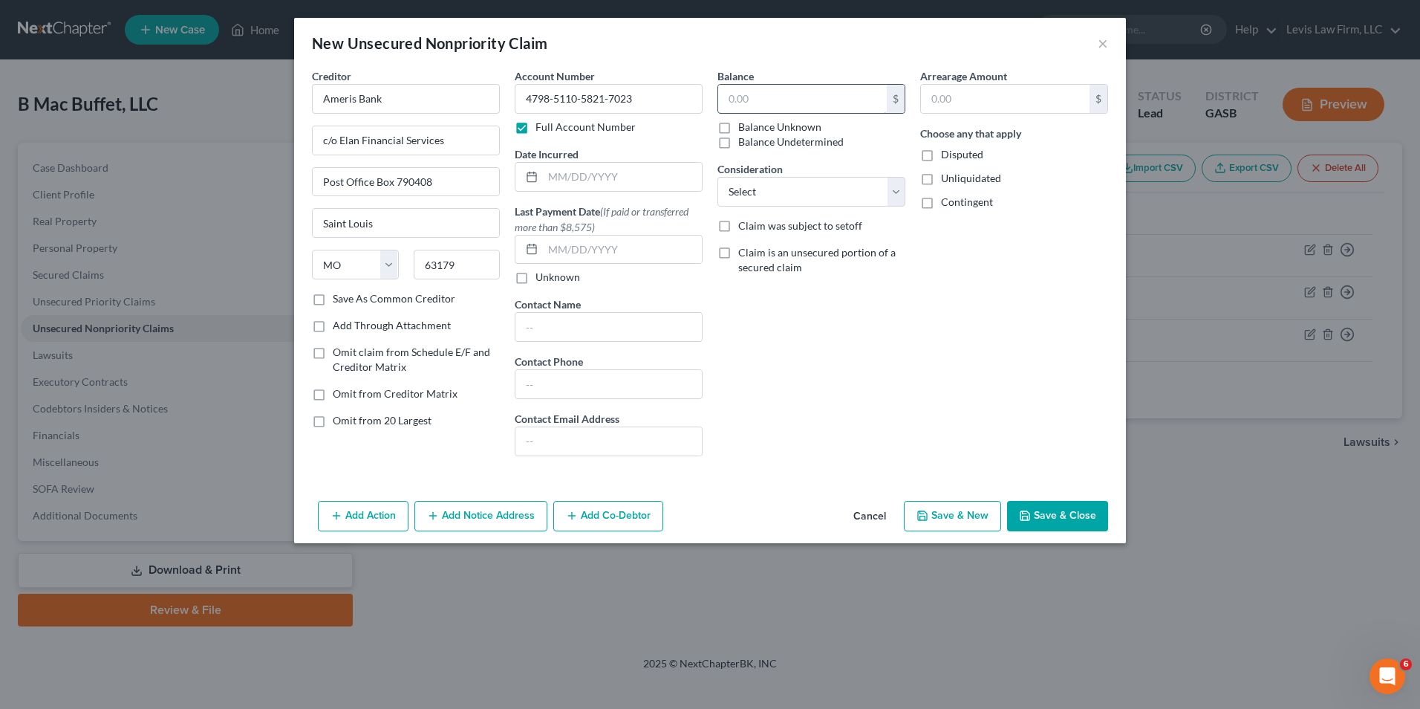
click at [721, 104] on input "text" at bounding box center [802, 99] width 169 height 28
type input "12,267.00"
click at [901, 189] on select "Select Cable / Satellite Services Collection Agency Credit Card Debt Debt Couns…" at bounding box center [812, 192] width 188 height 30
select select "2"
click at [718, 177] on select "Select Cable / Satellite Services Collection Agency Credit Card Debt Debt Couns…" at bounding box center [812, 192] width 188 height 30
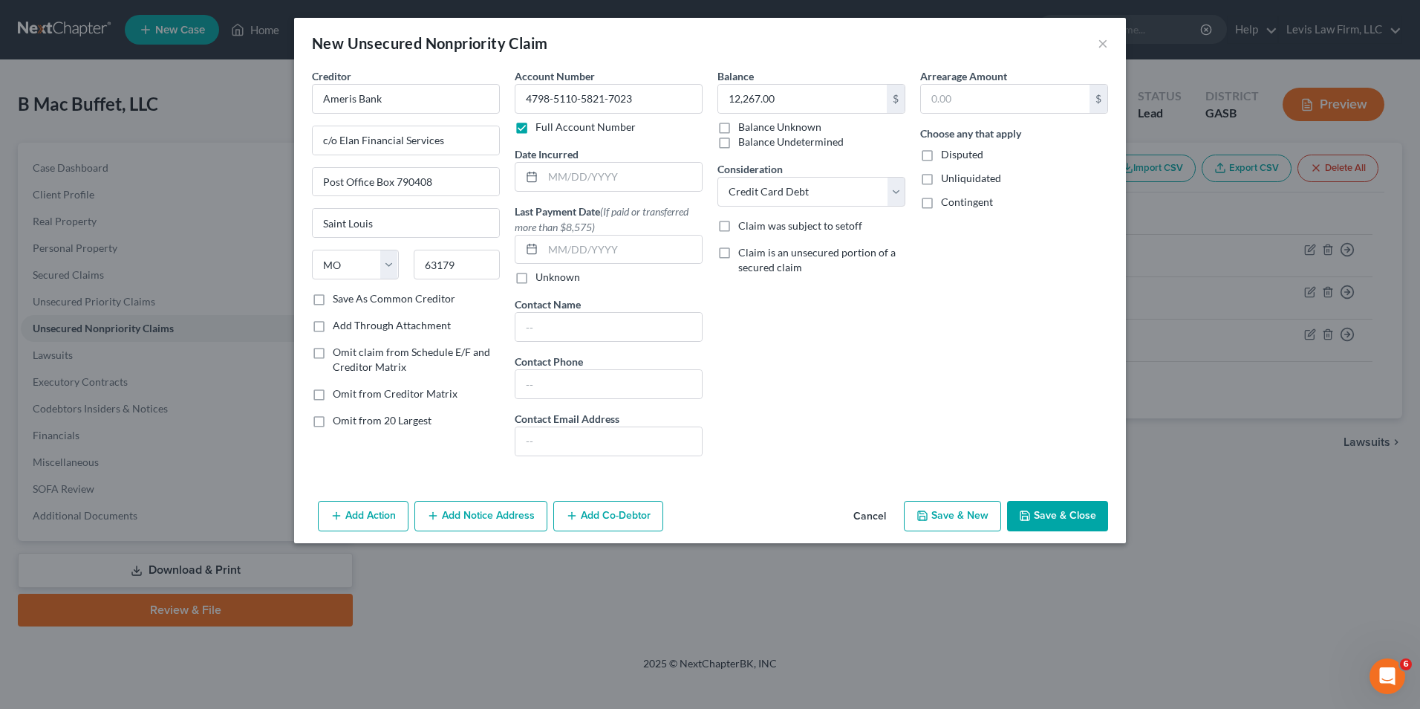
click at [471, 515] on button "Add Notice Address" at bounding box center [480, 516] width 133 height 31
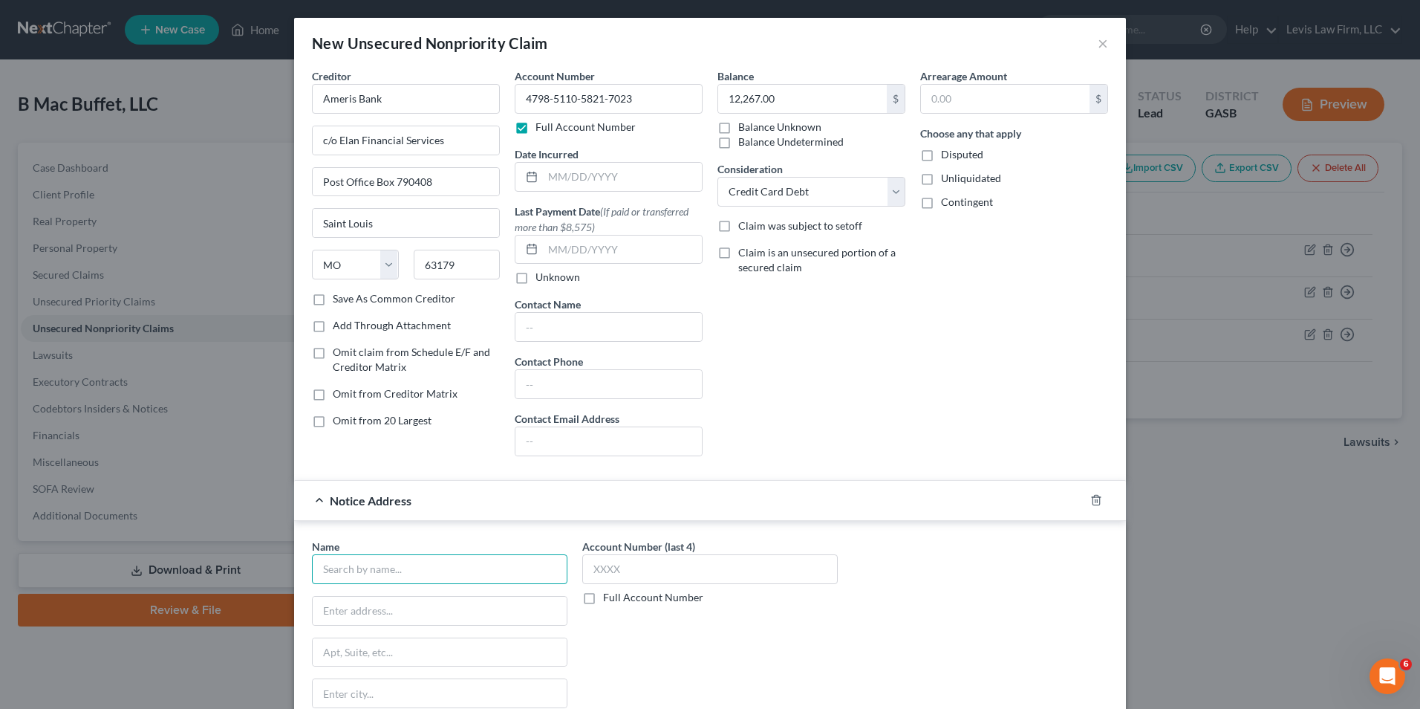
click at [323, 565] on input "text" at bounding box center [440, 569] width 256 height 30
type input "Ameris Bank"
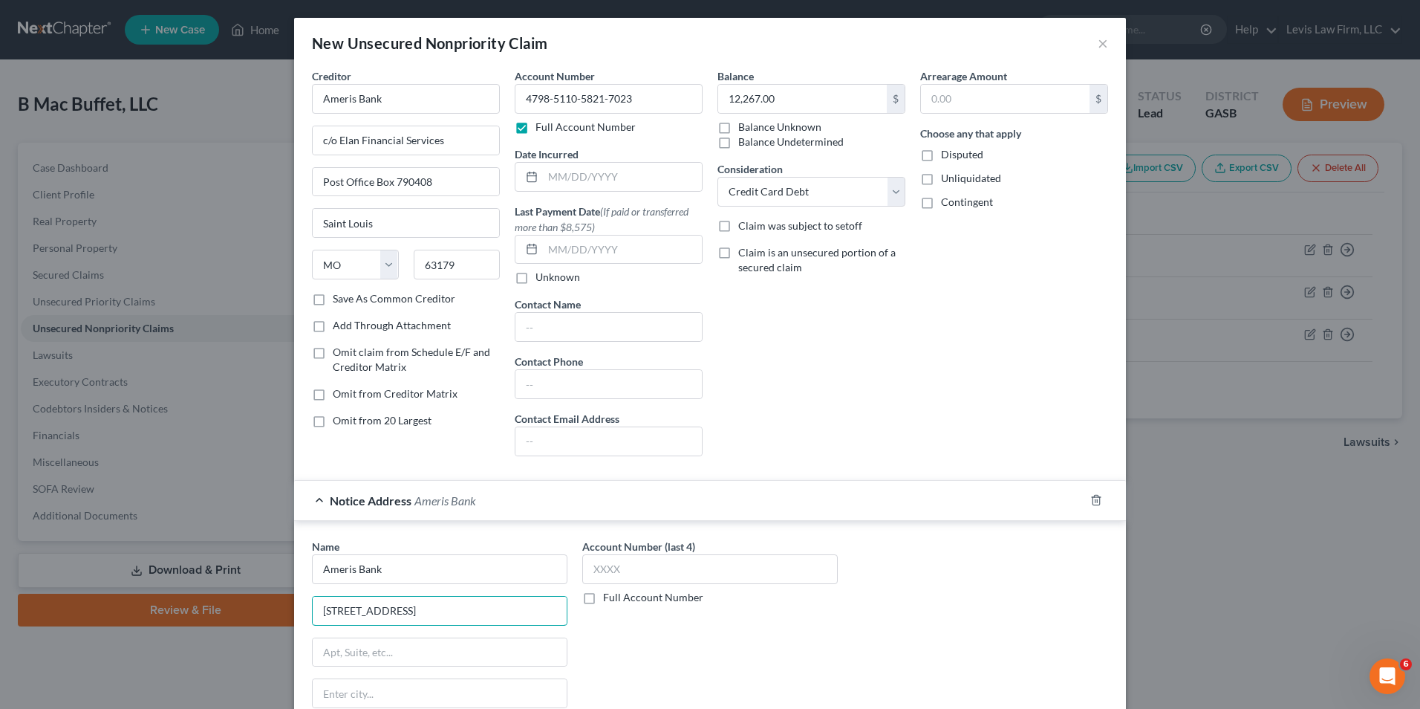
type input "[STREET_ADDRESS]"
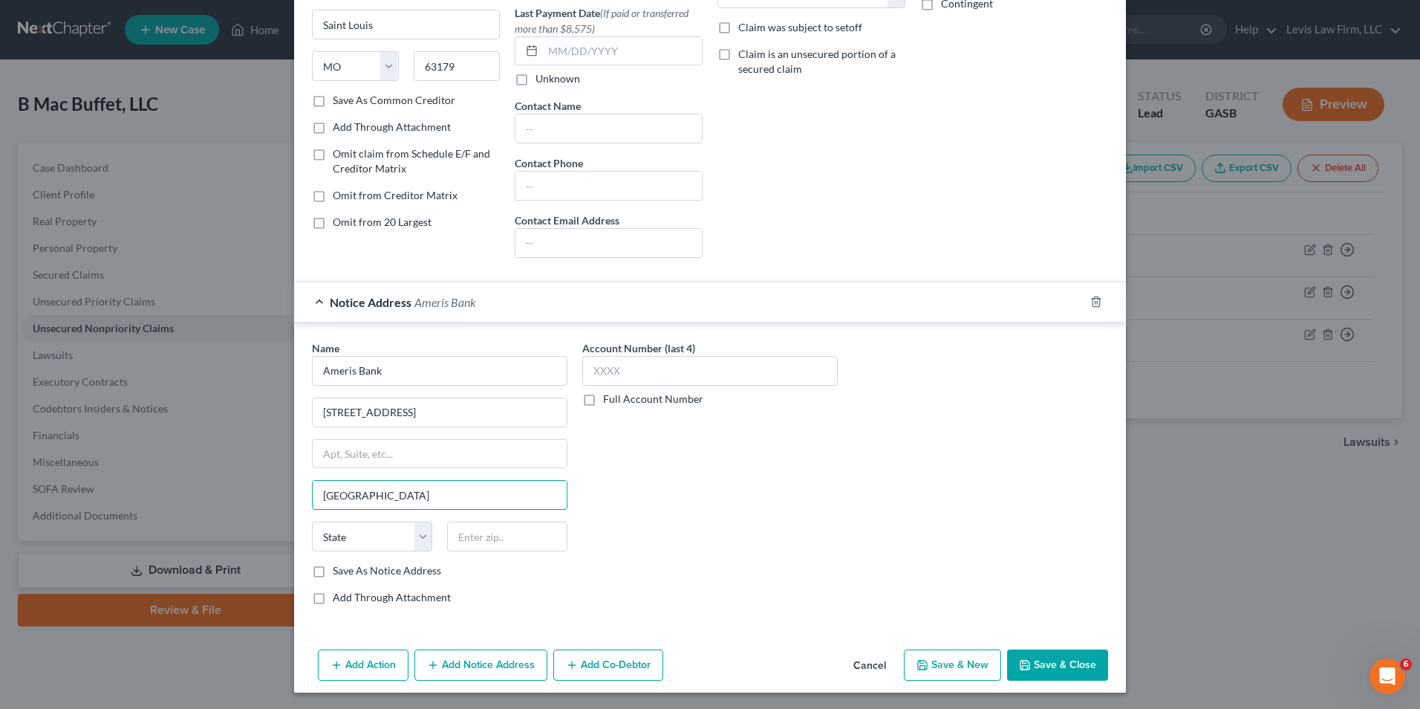
scroll to position [200, 0]
type input "[GEOGRAPHIC_DATA]"
select select "10"
type input "30305"
click at [472, 664] on button "Add Notice Address" at bounding box center [480, 663] width 133 height 31
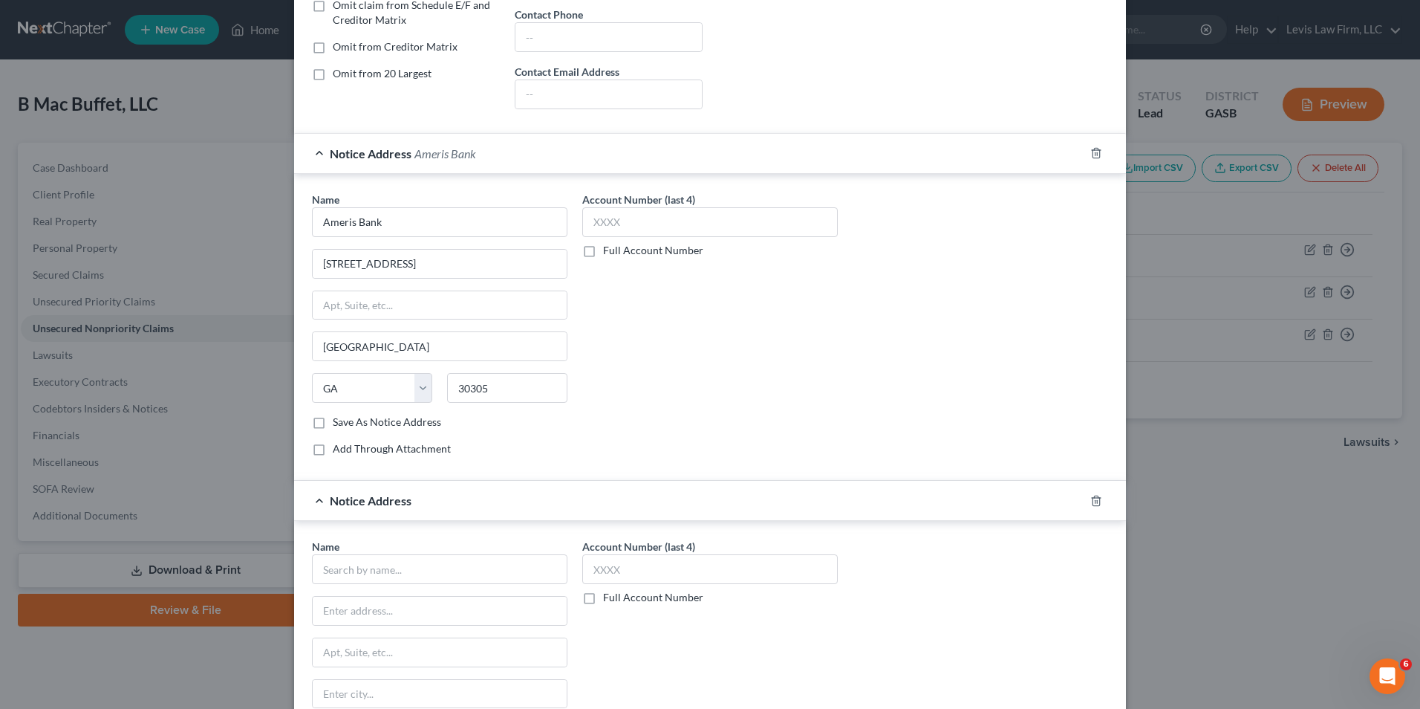
scroll to position [547, 0]
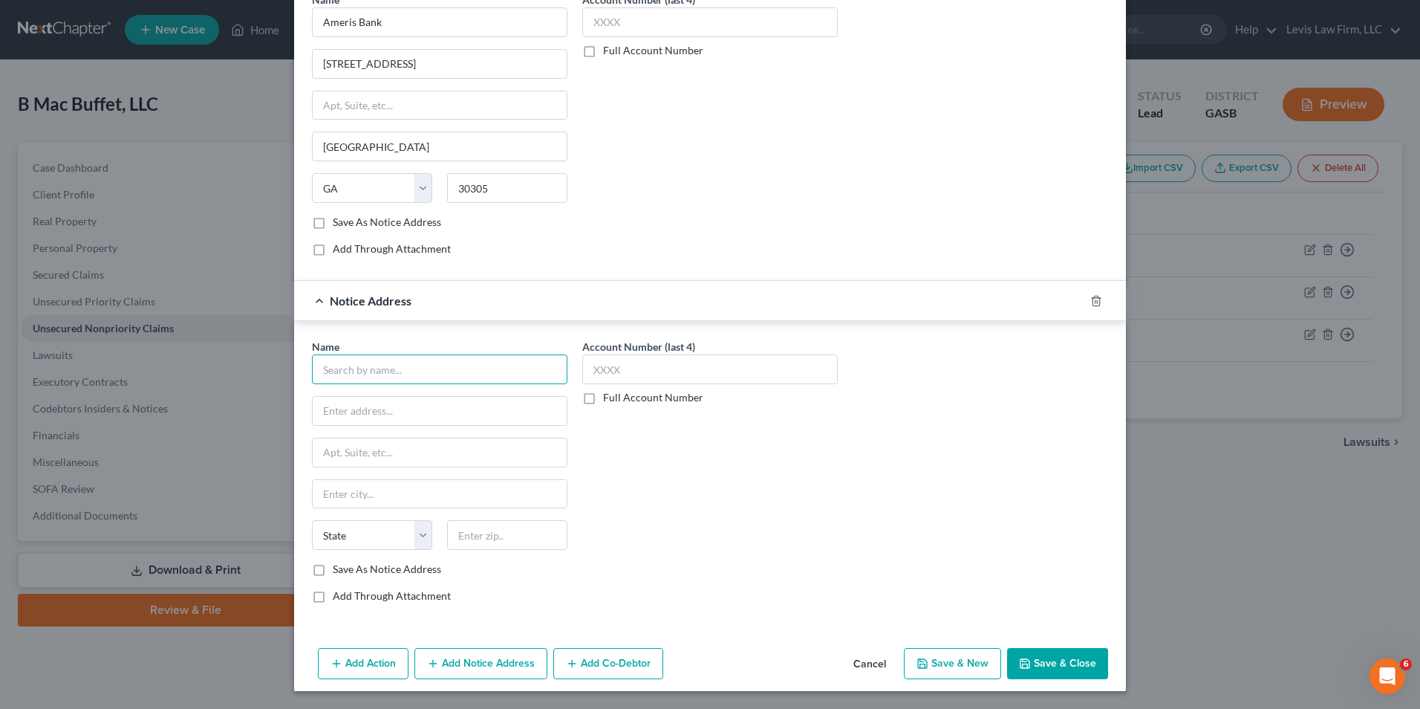
click at [341, 362] on input "text" at bounding box center [440, 369] width 256 height 30
type input "Elan Financial Services"
type input "800 Nicollet Mal"
type input "[GEOGRAPHIC_DATA]"
select select "24"
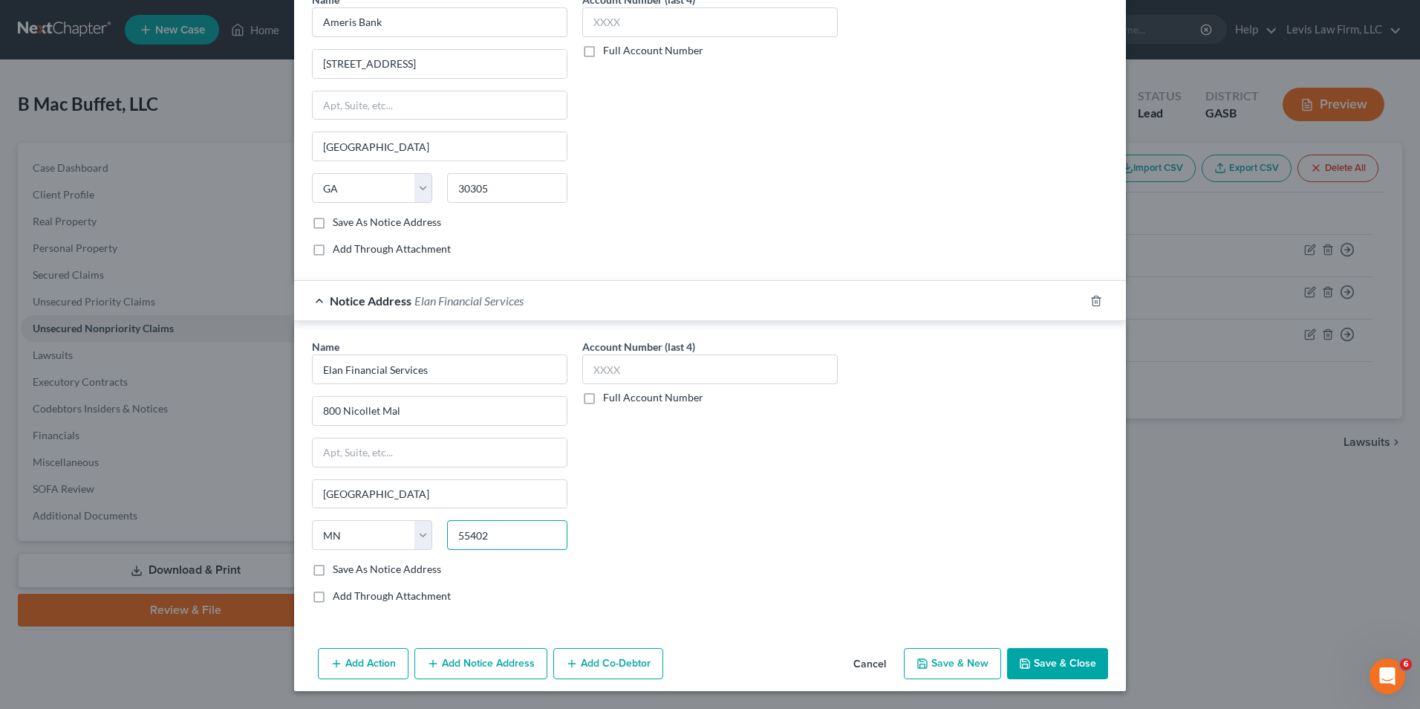
type input "55402"
click at [470, 661] on button "Add Notice Address" at bounding box center [480, 663] width 133 height 31
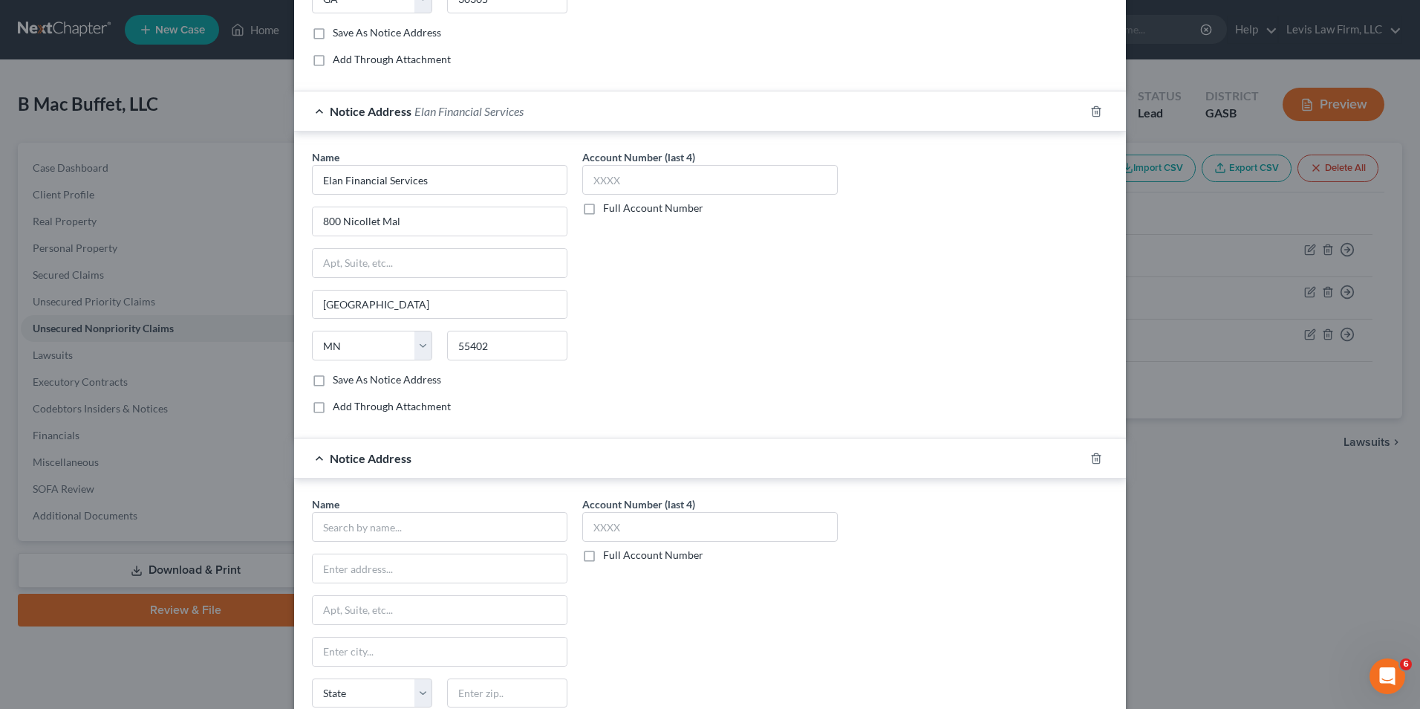
scroll to position [894, 0]
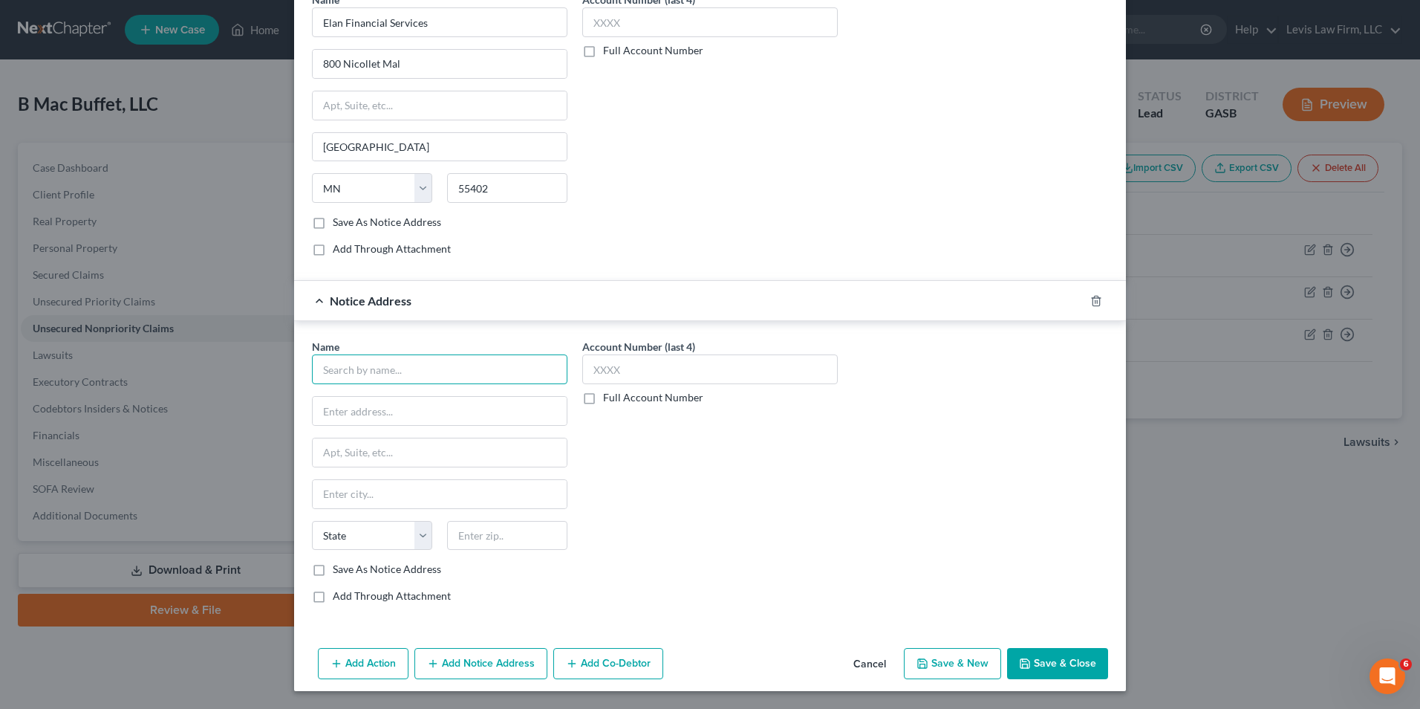
click at [338, 374] on input "text" at bounding box center [440, 369] width 256 height 30
type input "US Bank NA"
type input "[STREET_ADDRESS]"
type input "[GEOGRAPHIC_DATA]"
select select "36"
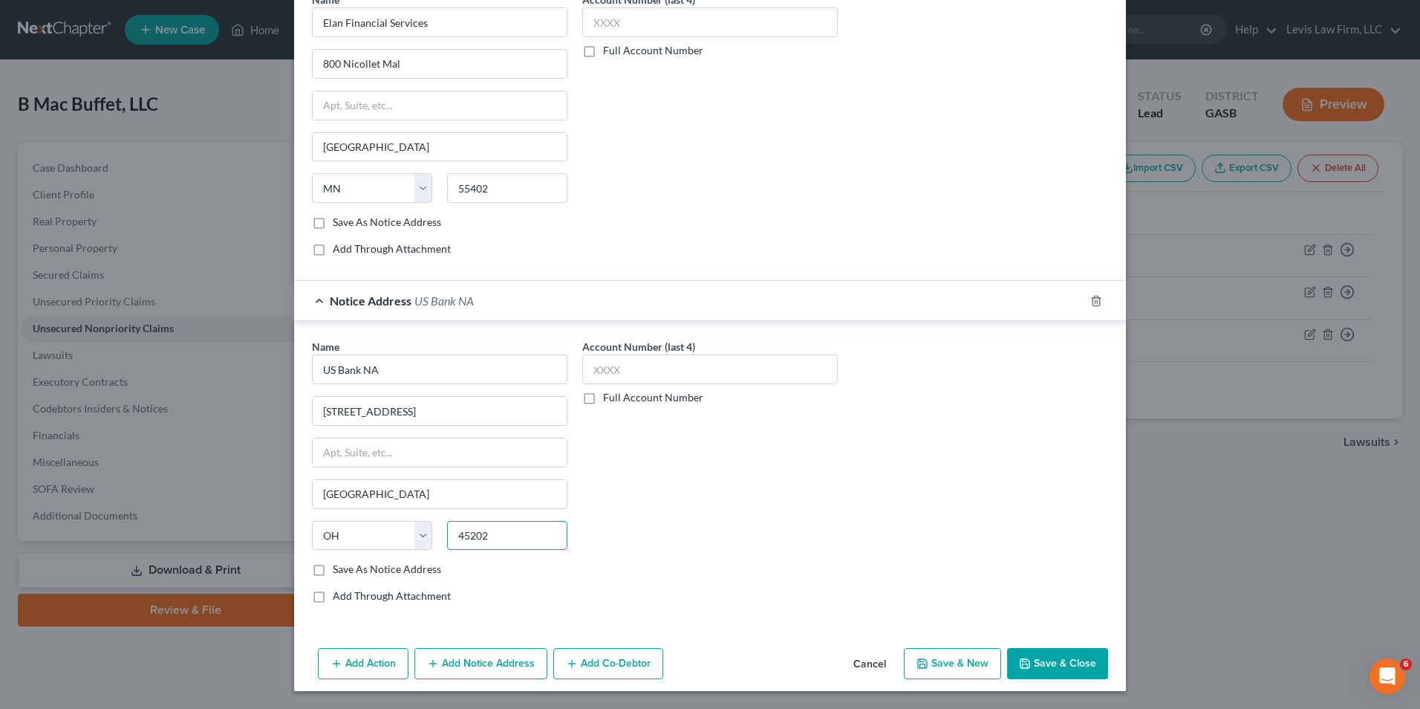
type input "45202"
click at [1035, 659] on button "Save & Close" at bounding box center [1057, 663] width 101 height 31
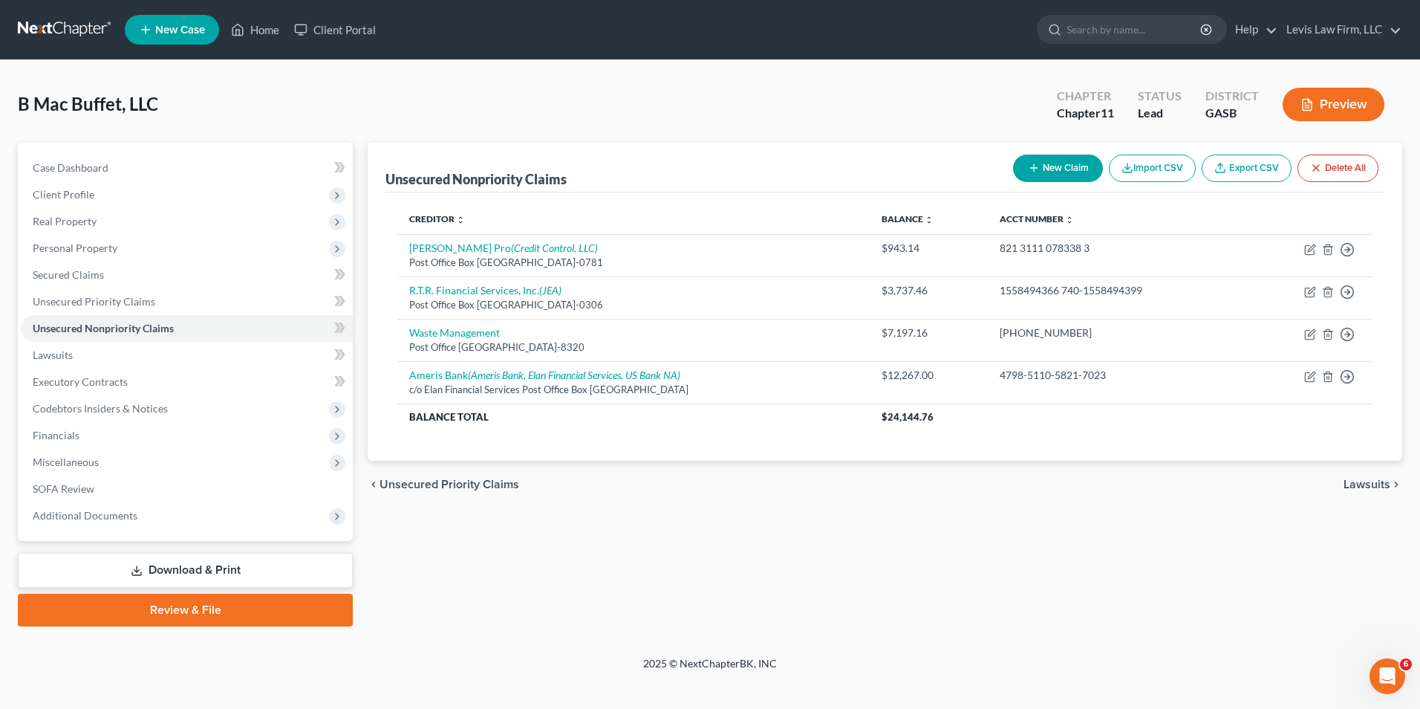
click at [1024, 175] on button "New Claim" at bounding box center [1058, 167] width 90 height 27
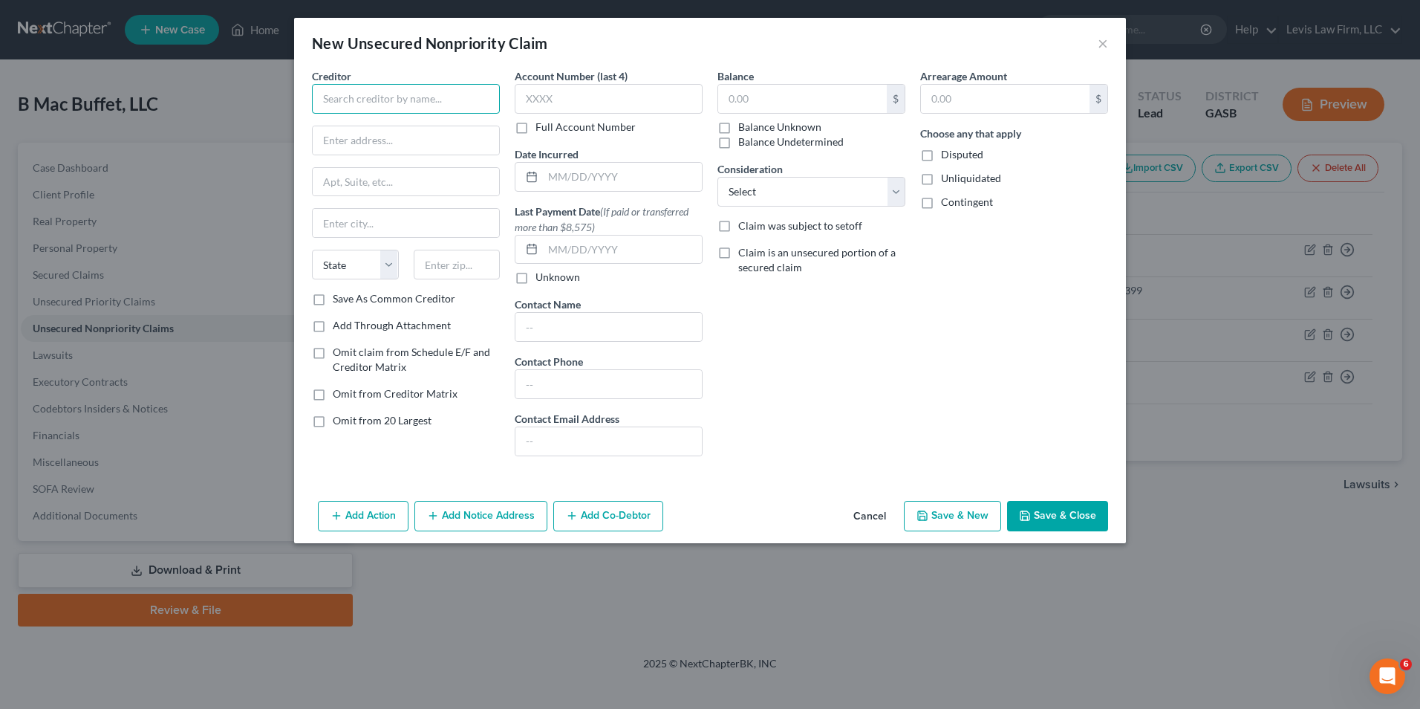
click at [339, 99] on input "text" at bounding box center [406, 99] width 188 height 30
type input "Capri Capital, LLC"
type input "[STREET_ADDRESS]"
type input "Little Ferry"
select select "33"
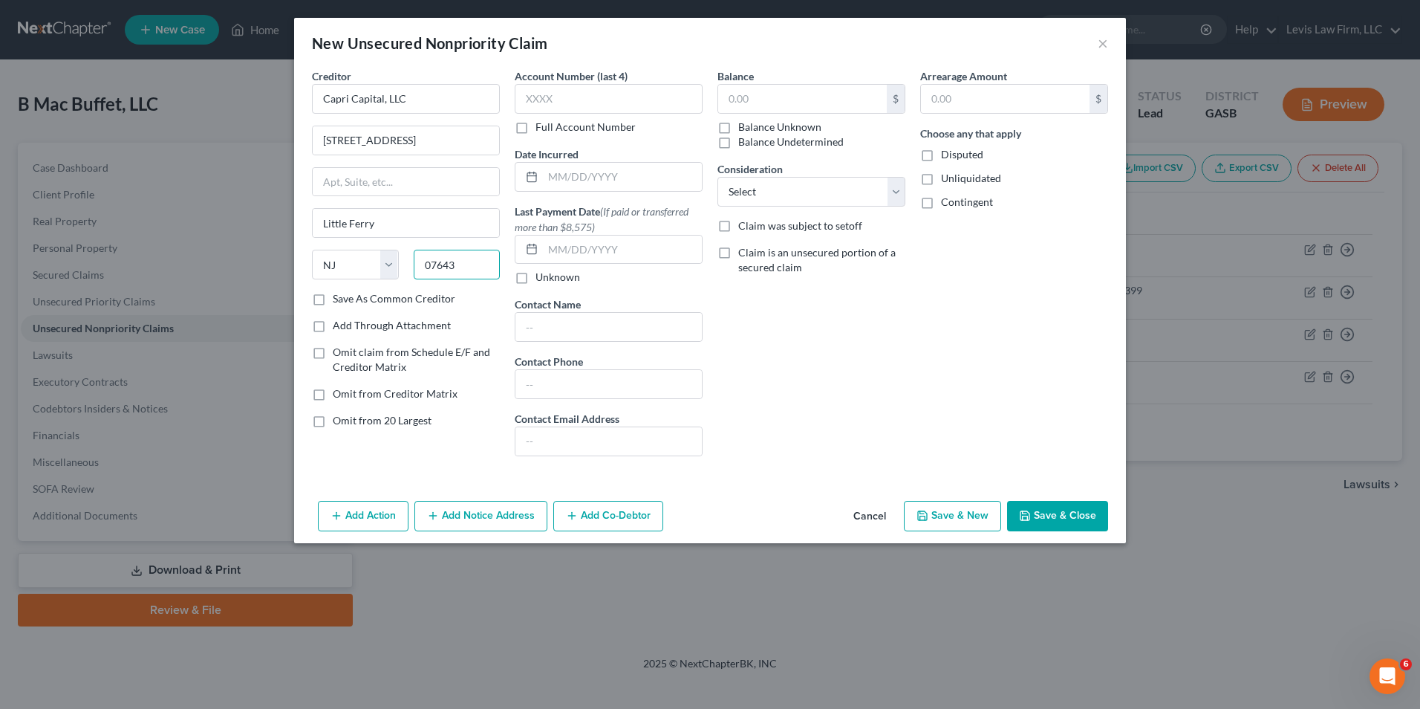
type input "07643"
click at [484, 513] on button "Add Notice Address" at bounding box center [480, 516] width 133 height 31
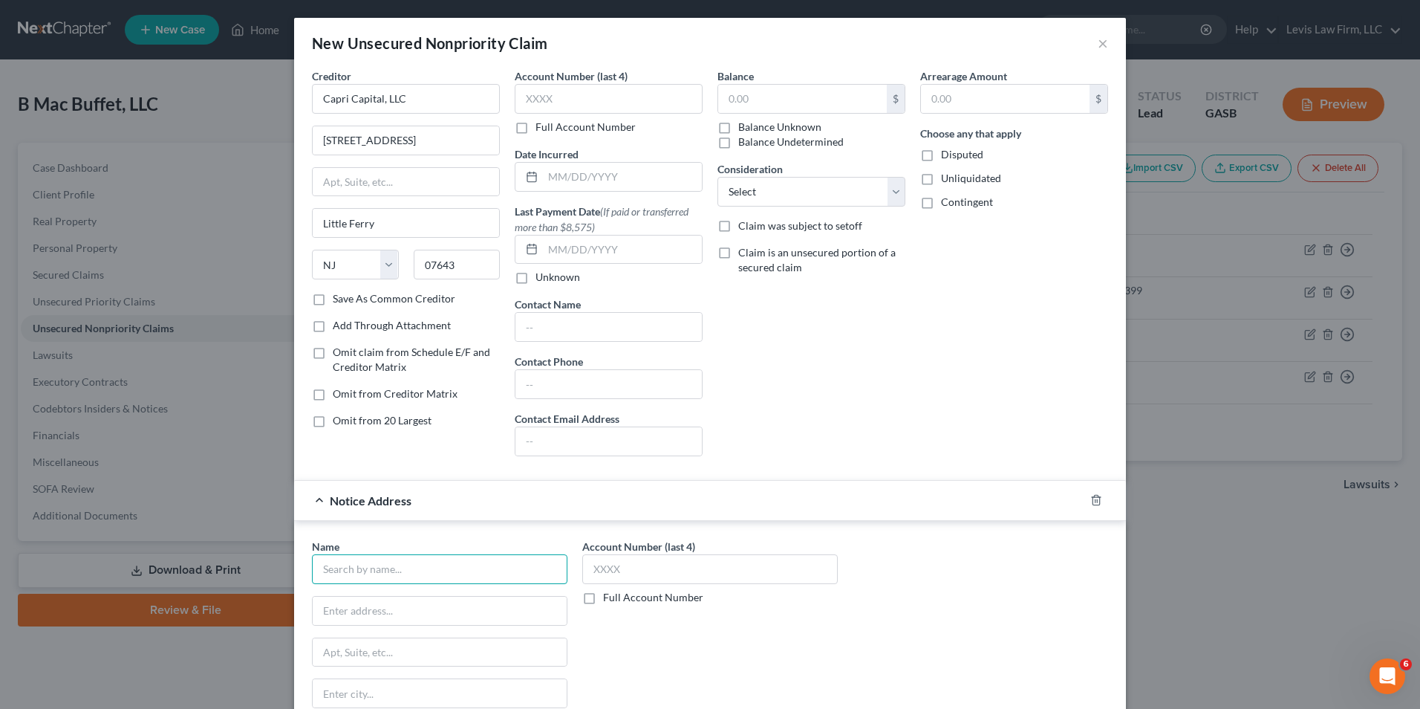
click at [327, 559] on input "text" at bounding box center [440, 569] width 256 height 30
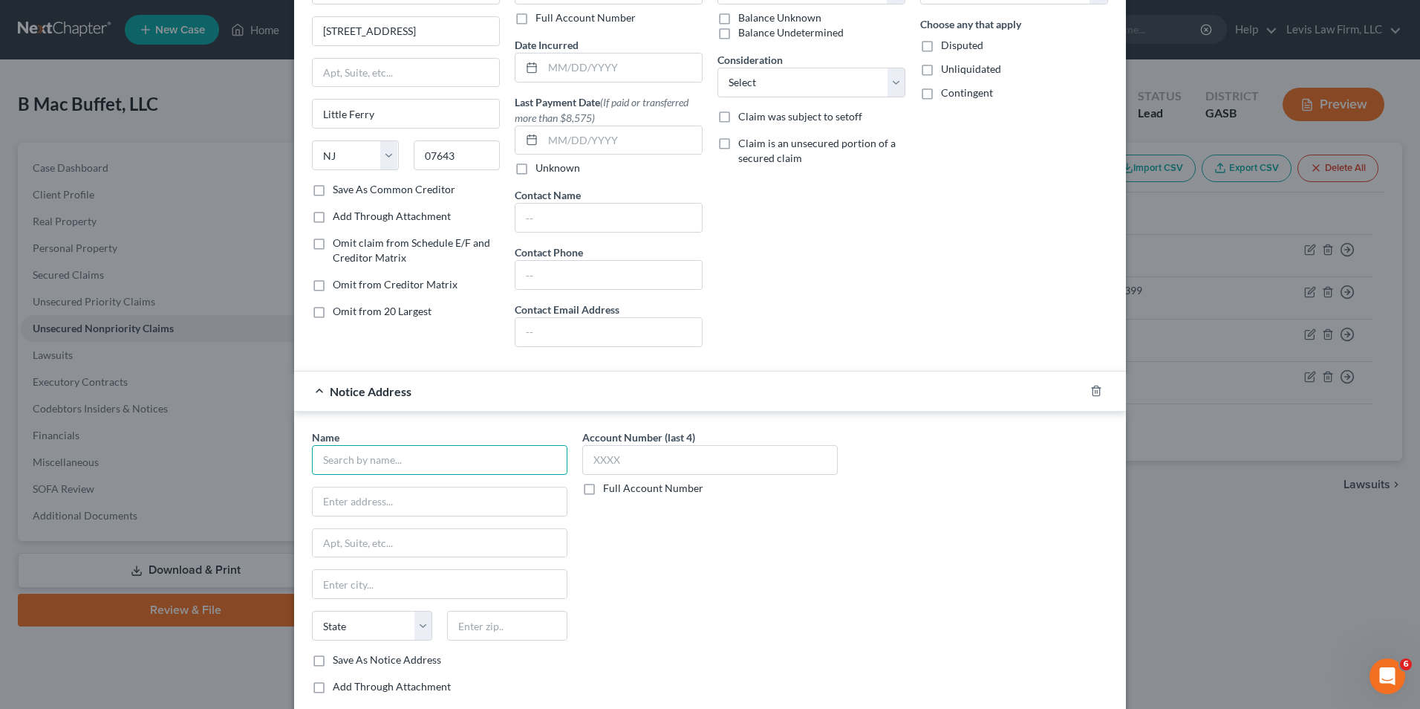
scroll to position [200, 0]
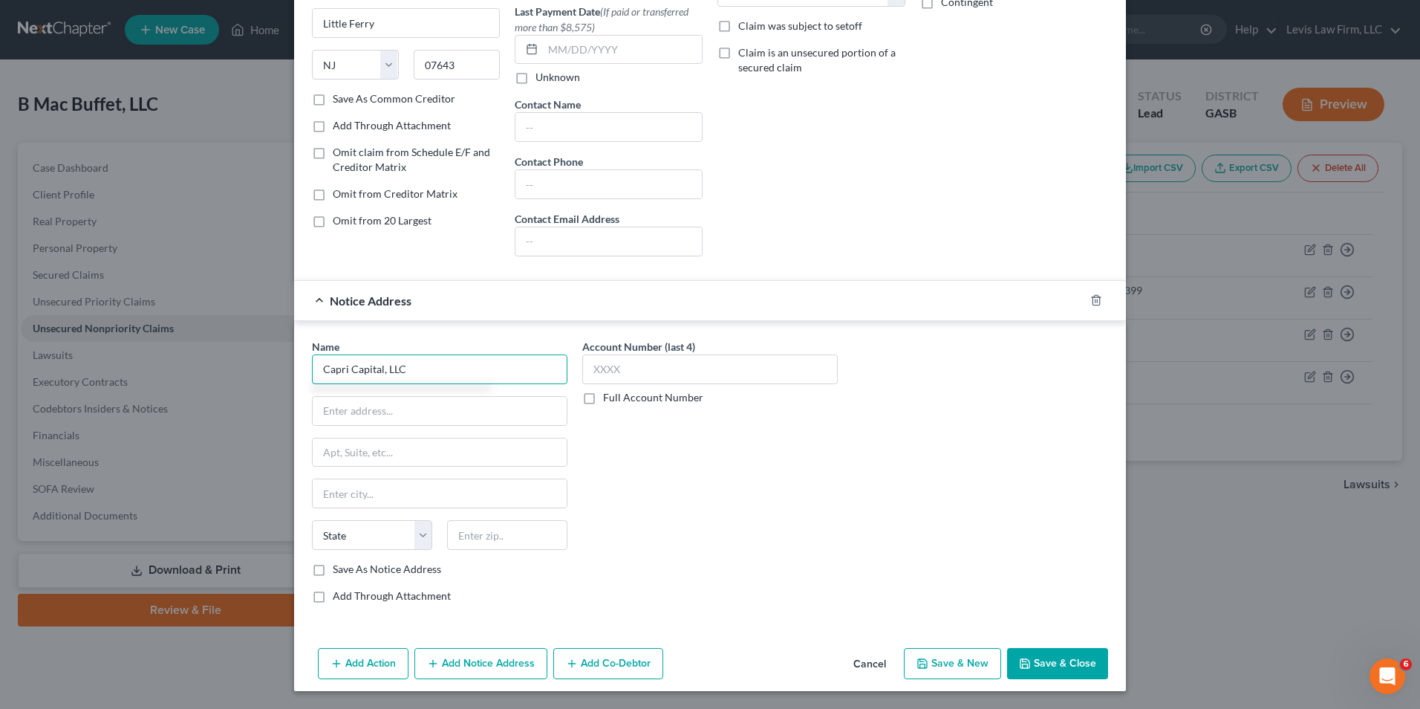
type input "Capri Capital, LLC"
type input "[STREET_ADDRESS][PERSON_NAME]"
type input "Milford"
select select "33"
type input "07646"
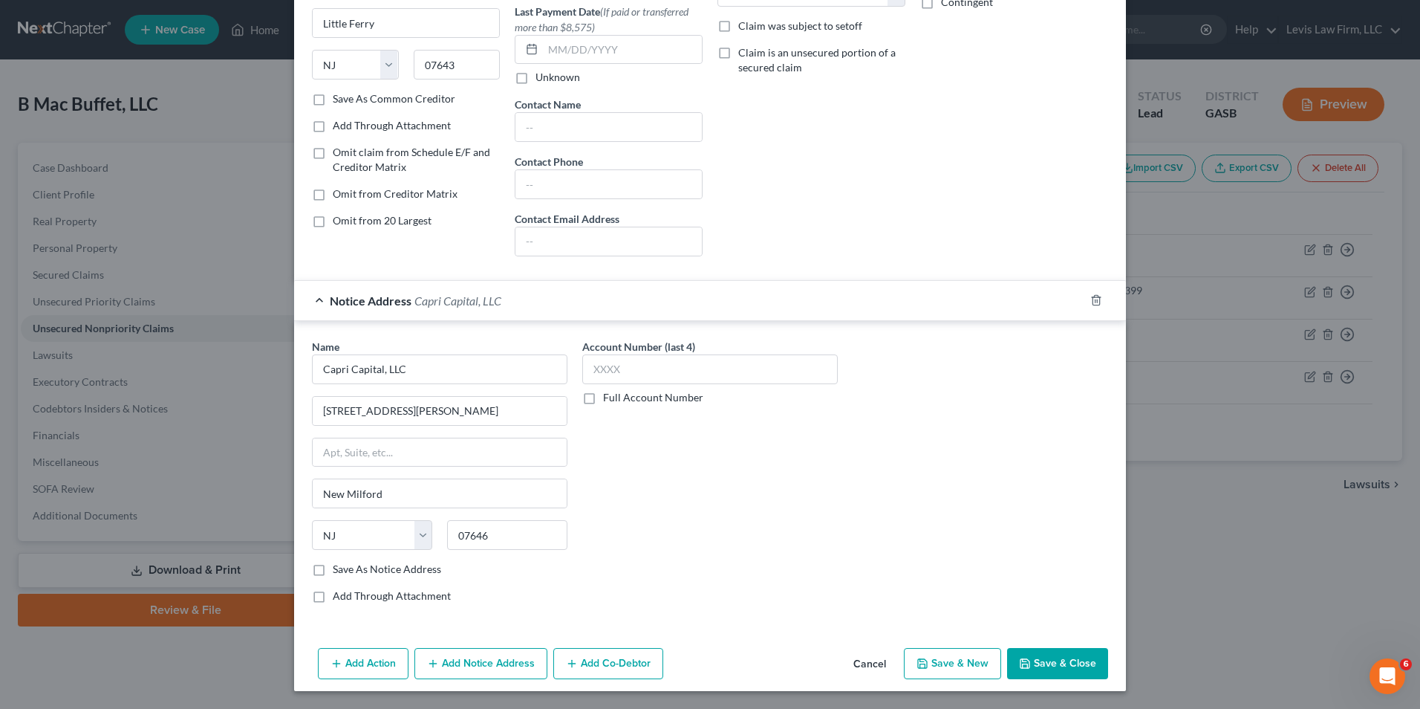
drag, startPoint x: 1036, startPoint y: 660, endPoint x: 1195, endPoint y: 301, distance: 393.1
click at [1195, 301] on div "New Unsecured Nonpriority Claim × Creditor * Capri Capital, LLC [STREET_ADDRESS…" at bounding box center [710, 354] width 1420 height 709
click at [1035, 662] on button "Save & Close" at bounding box center [1057, 663] width 101 height 31
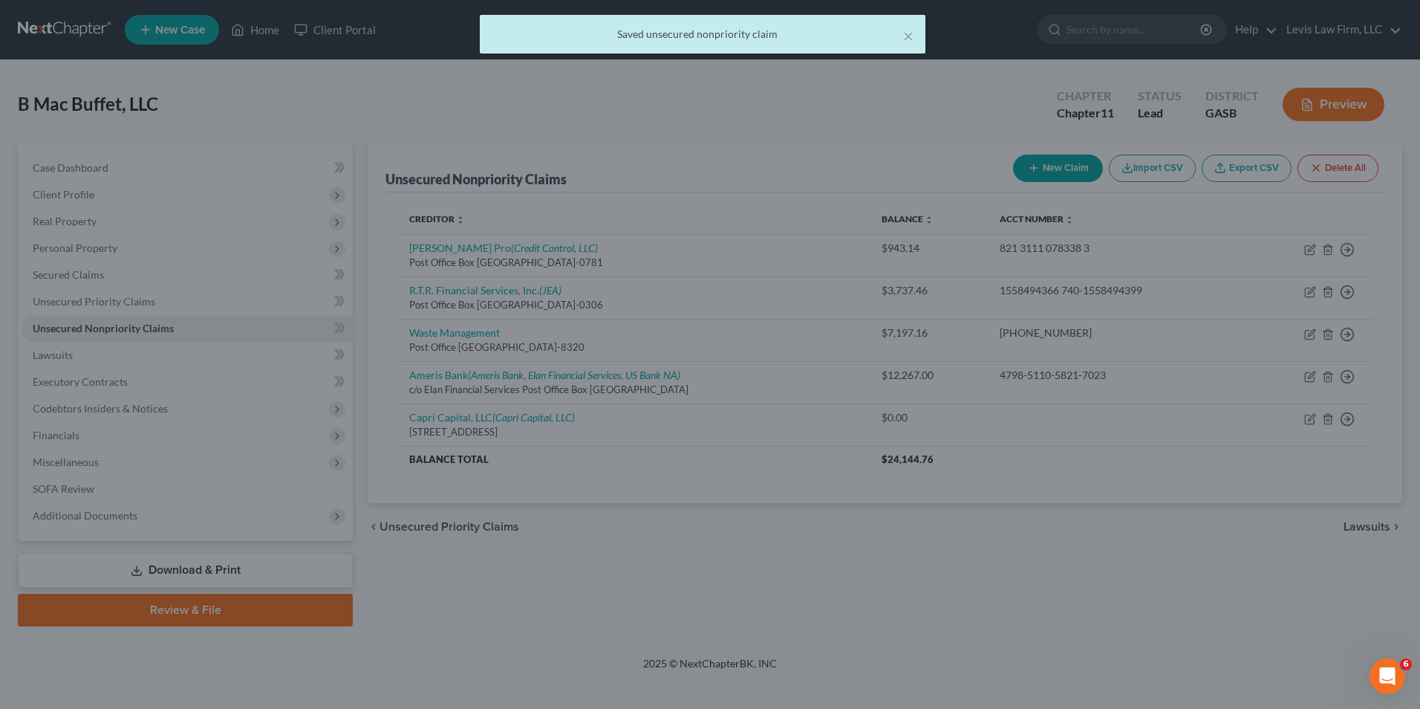
scroll to position [0, 0]
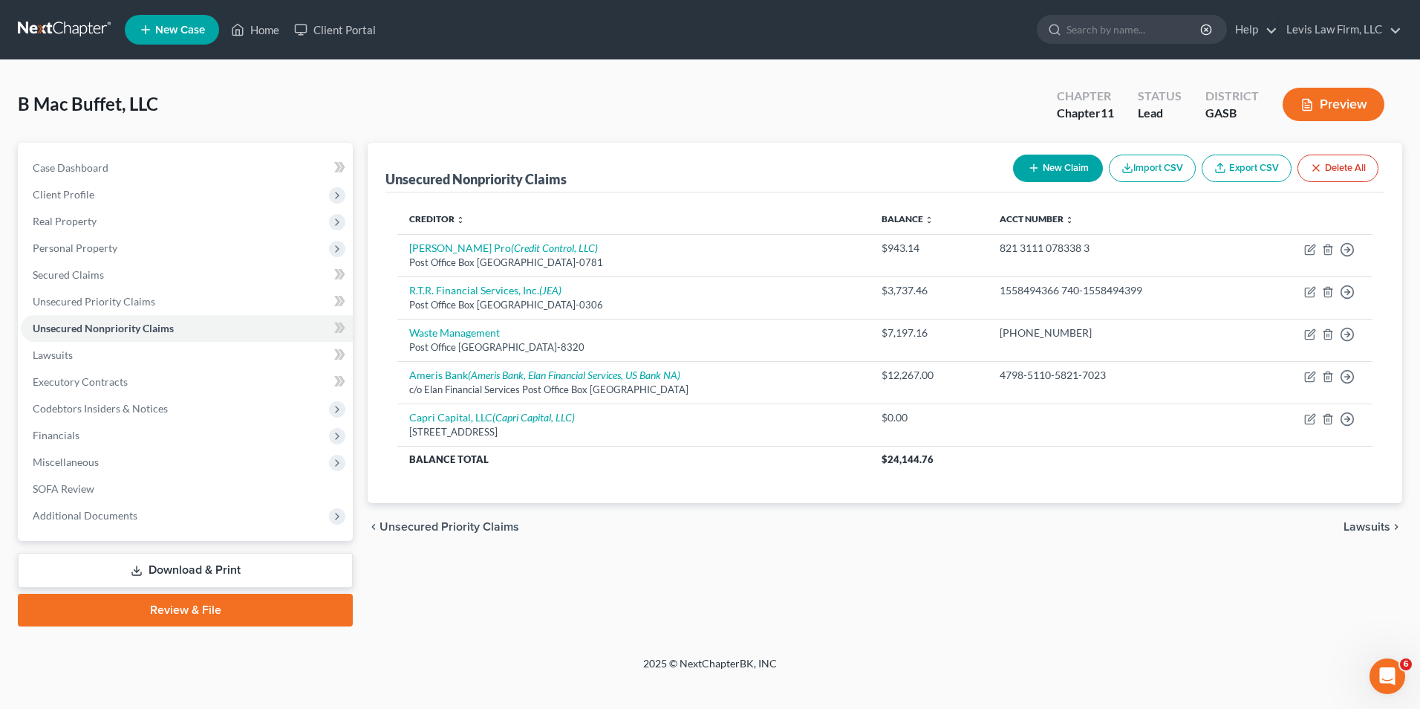
click at [1056, 171] on button "New Claim" at bounding box center [1058, 167] width 90 height 27
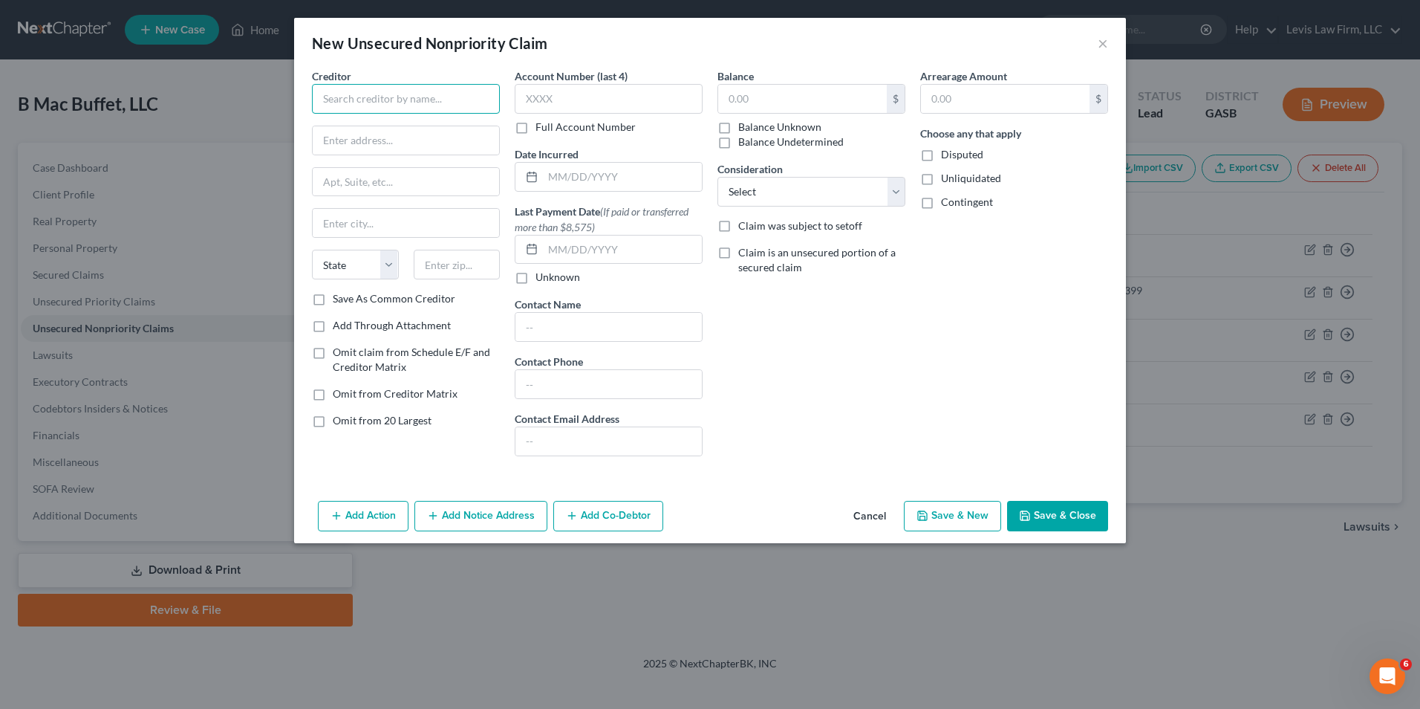
drag, startPoint x: 328, startPoint y: 103, endPoint x: 350, endPoint y: 102, distance: 22.3
click at [328, 103] on input "text" at bounding box center [406, 99] width 188 height 30
click at [726, 103] on input "text" at bounding box center [802, 99] width 169 height 28
click at [1055, 507] on button "Save & Close" at bounding box center [1057, 516] width 101 height 31
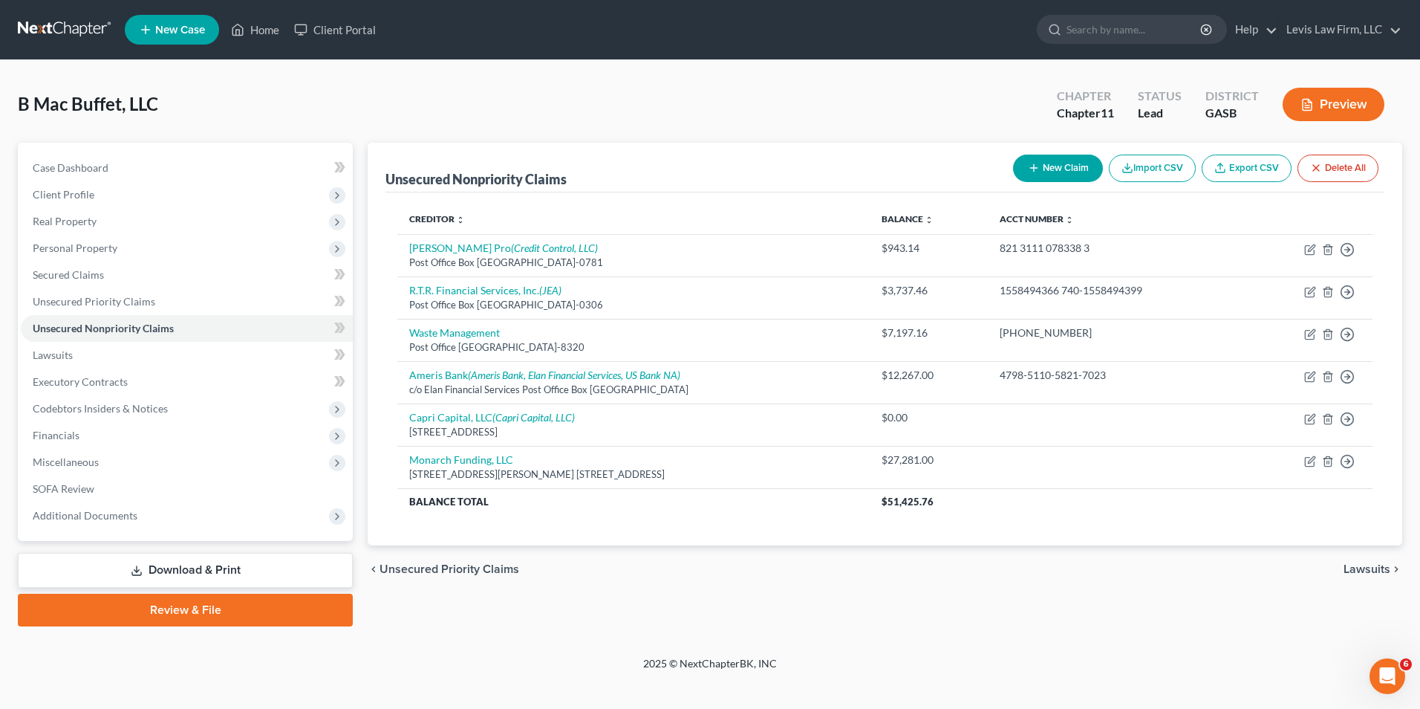
click at [1041, 157] on button "New Claim" at bounding box center [1058, 167] width 90 height 27
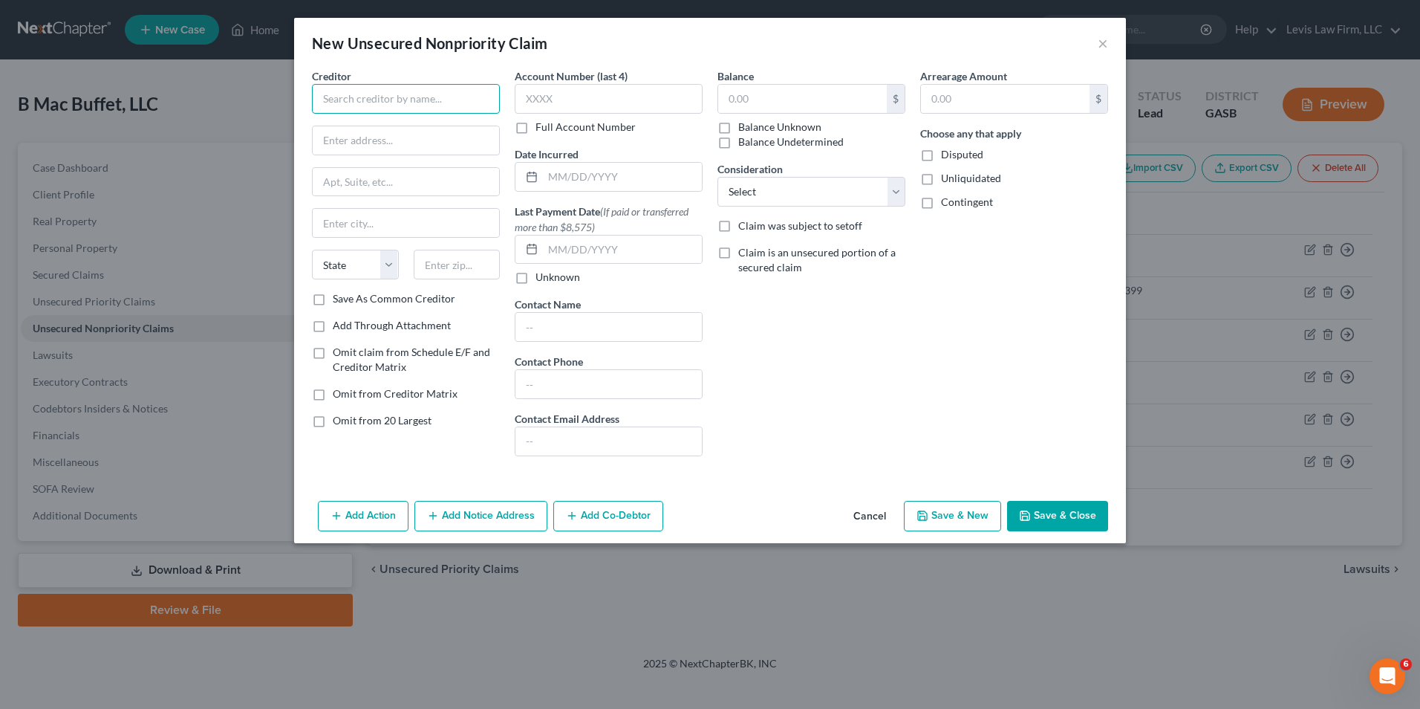
click at [352, 98] on input "text" at bounding box center [406, 99] width 188 height 30
click at [536, 129] on label "Full Account Number" at bounding box center [586, 127] width 100 height 15
click at [541, 129] on input "Full Account Number" at bounding box center [546, 125] width 10 height 10
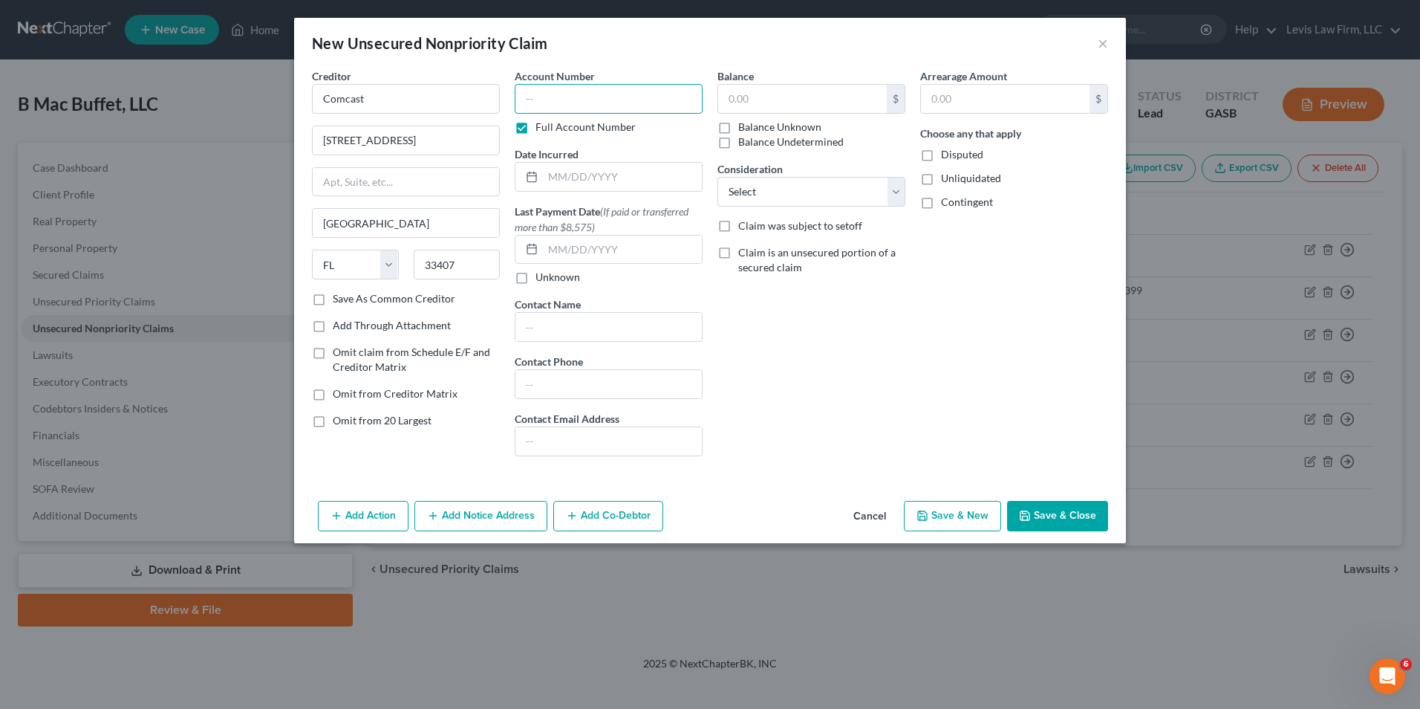
click at [530, 93] on input "text" at bounding box center [609, 99] width 188 height 30
click at [897, 200] on select "Select Cable / Satellite Services Collection Agency Credit Card Debt Debt Couns…" at bounding box center [812, 192] width 188 height 30
click at [718, 177] on select "Select Cable / Satellite Services Collection Agency Credit Card Debt Debt Couns…" at bounding box center [812, 192] width 188 height 30
click at [890, 192] on select "Select Cable / Satellite Services Collection Agency Credit Card Debt Debt Couns…" at bounding box center [812, 192] width 188 height 30
click at [718, 177] on select "Select Cable / Satellite Services Collection Agency Credit Card Debt Debt Couns…" at bounding box center [812, 192] width 188 height 30
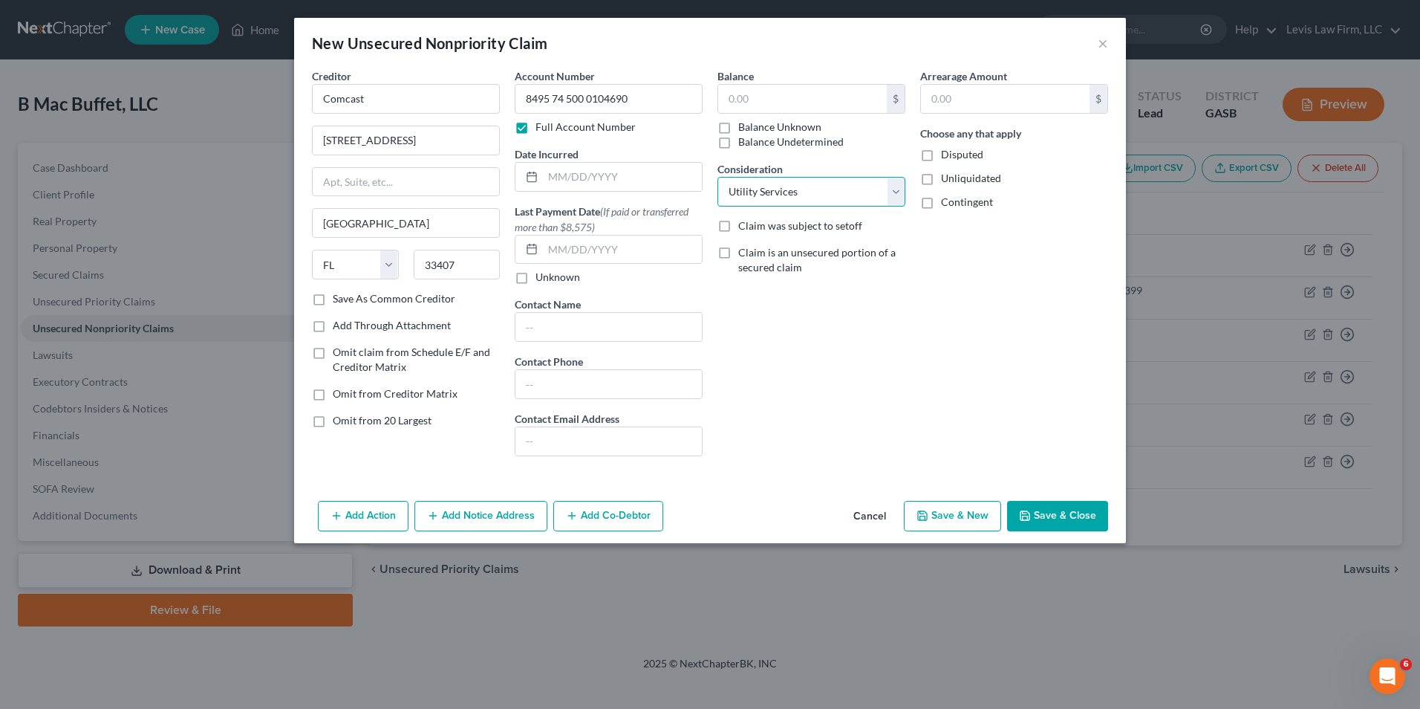
click at [897, 201] on select "Select Cable / Satellite Services Collection Agency Credit Card Debt Debt Couns…" at bounding box center [812, 192] width 188 height 30
click at [718, 177] on select "Select Cable / Satellite Services Collection Agency Credit Card Debt Debt Couns…" at bounding box center [812, 192] width 188 height 30
click at [1065, 513] on button "Save & Close" at bounding box center [1057, 516] width 101 height 31
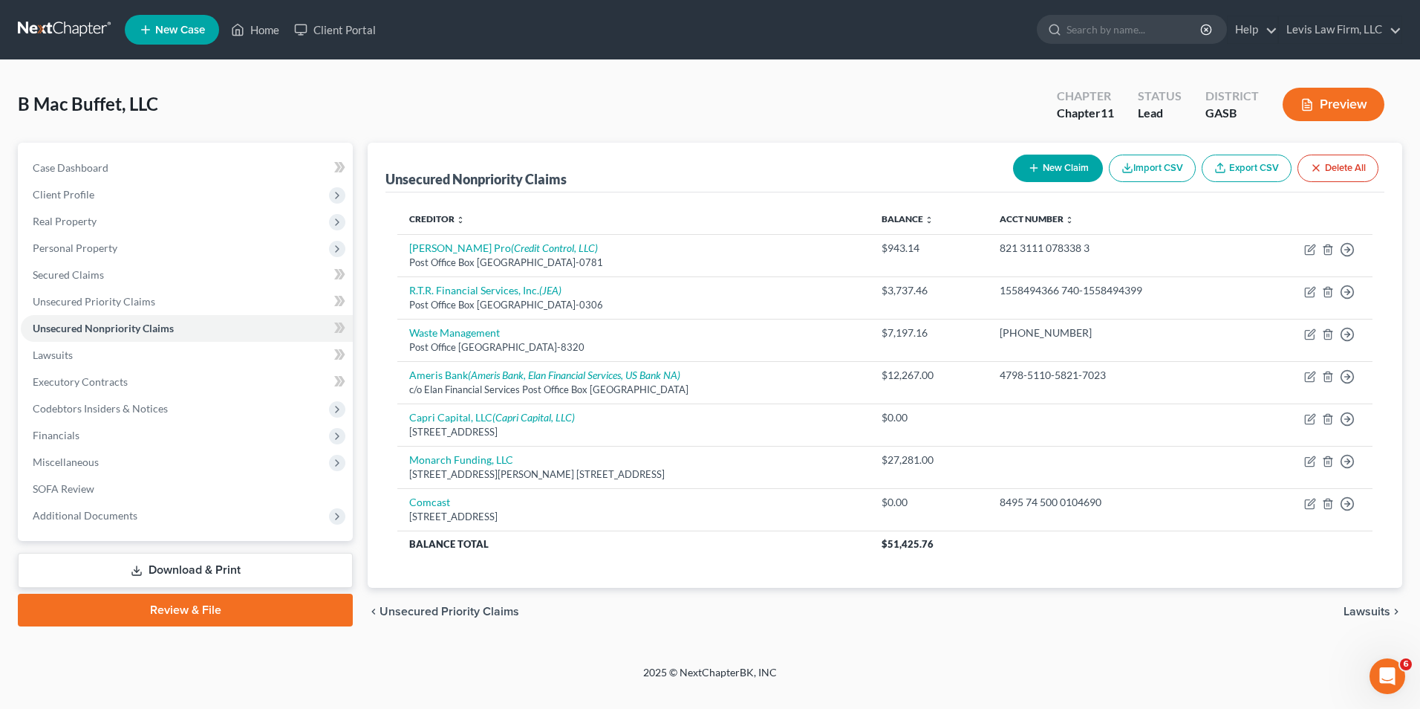
click at [1341, 106] on button "Preview" at bounding box center [1334, 104] width 102 height 33
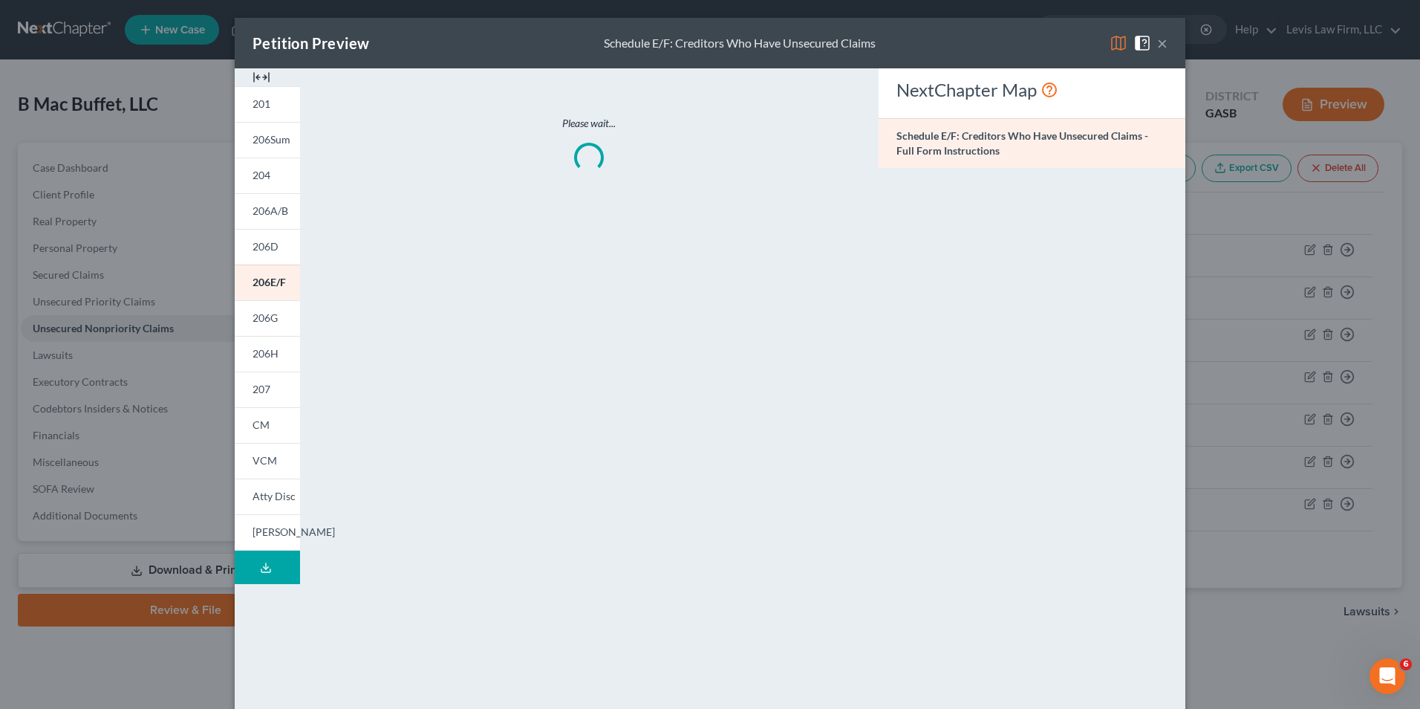
click at [1110, 42] on img at bounding box center [1119, 43] width 18 height 18
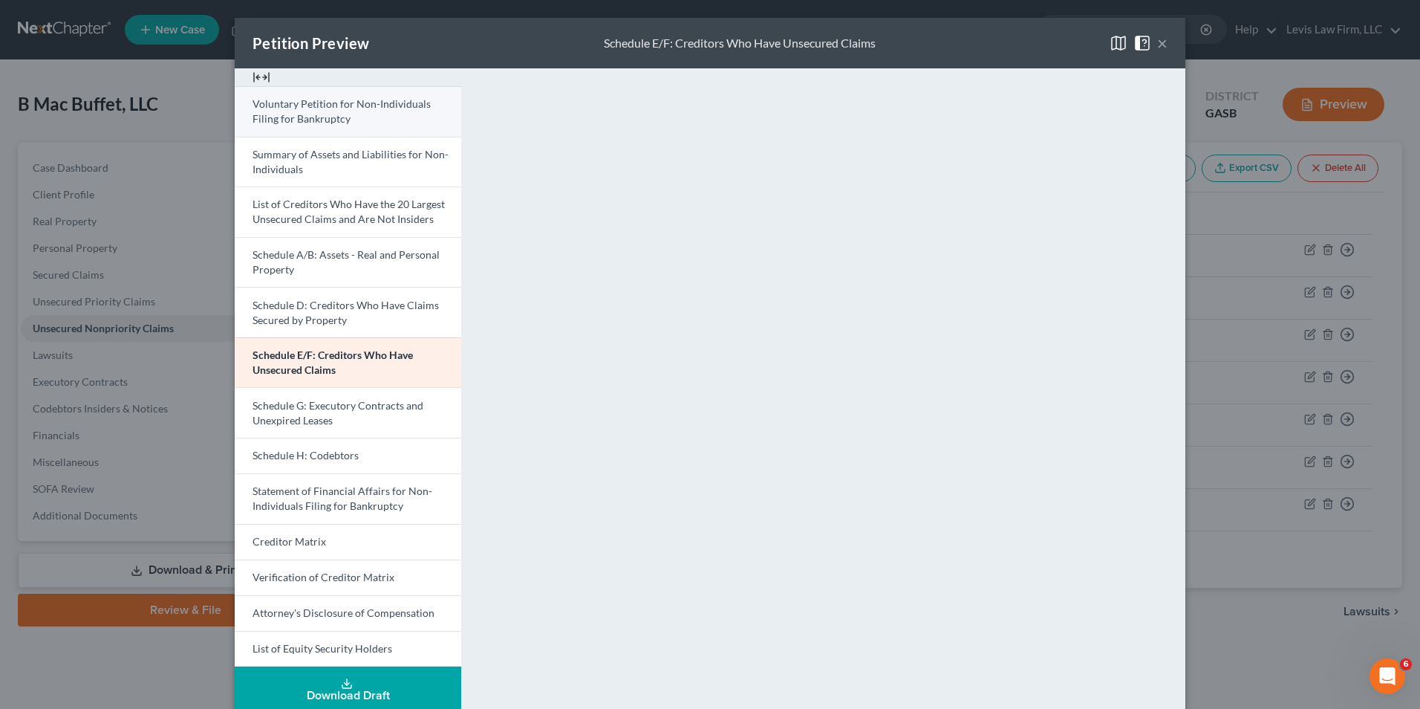
click at [377, 114] on link "Voluntary Petition for Non-Individuals Filing for Bankruptcy" at bounding box center [348, 111] width 227 height 51
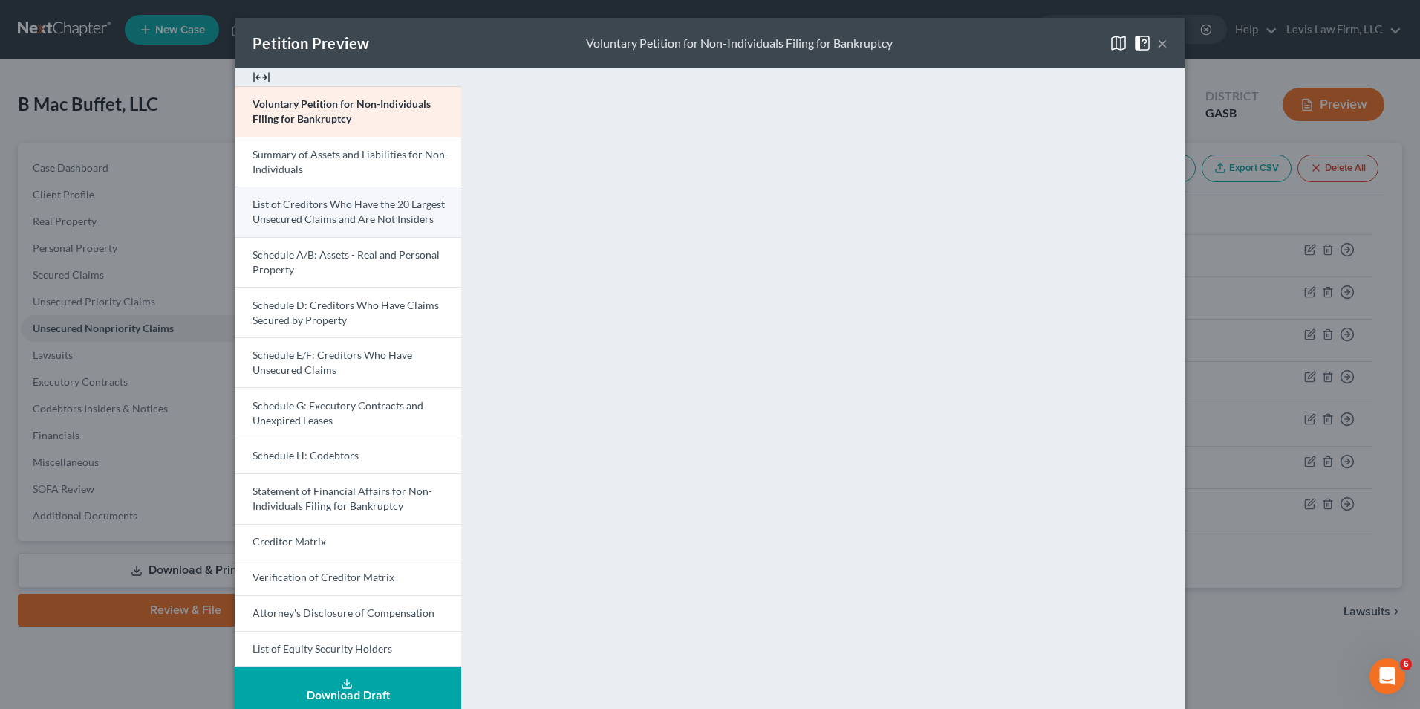
click at [378, 217] on span "List of Creditors Who Have the 20 Largest Unsecured Claims and Are Not Insiders" at bounding box center [349, 211] width 192 height 27
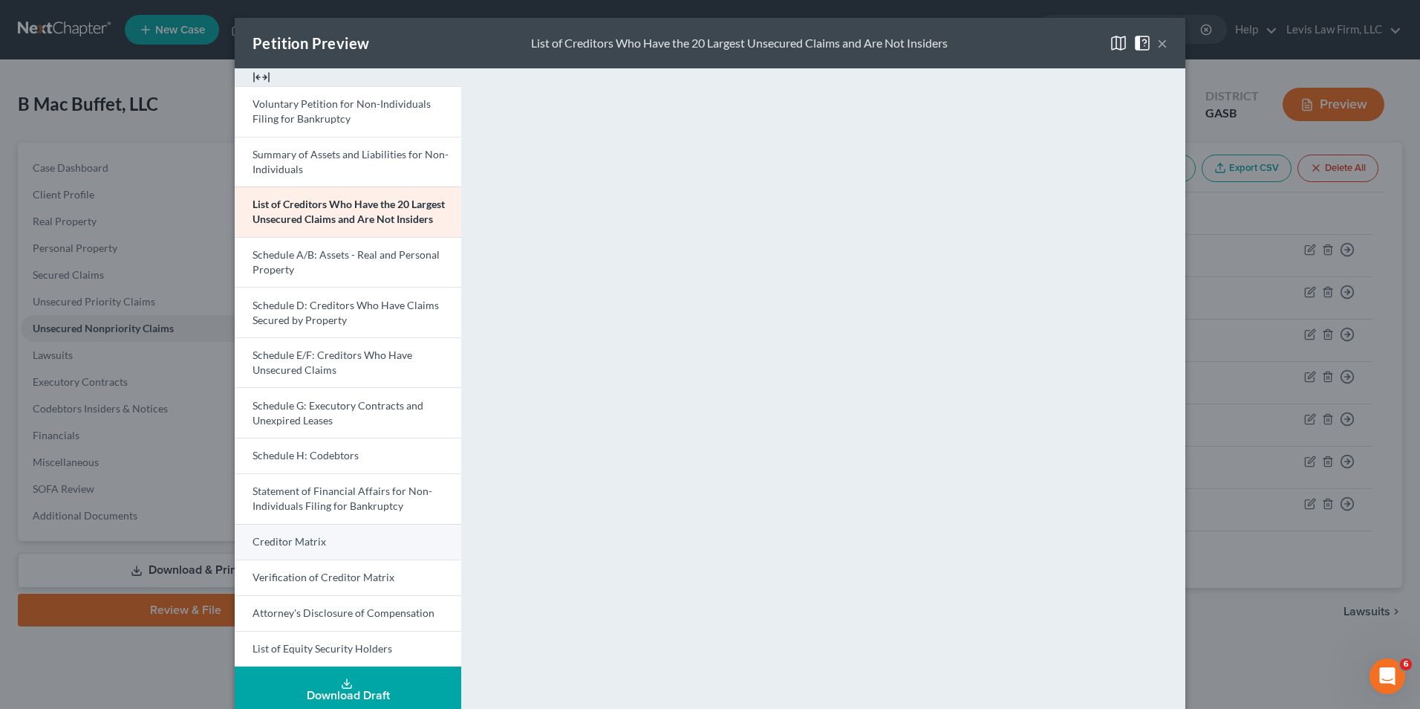
click at [313, 546] on span "Creditor Matrix" at bounding box center [290, 541] width 74 height 13
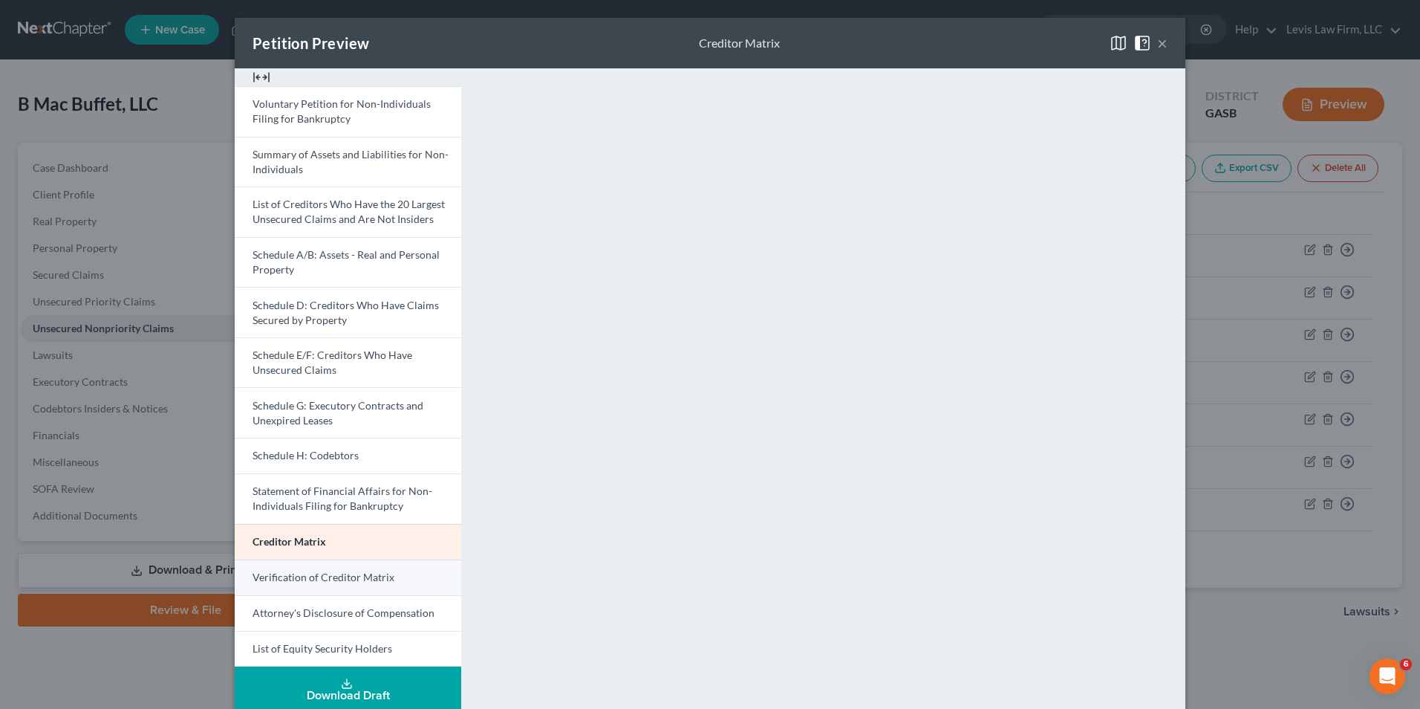
click at [380, 578] on span "Verification of Creditor Matrix" at bounding box center [324, 576] width 142 height 13
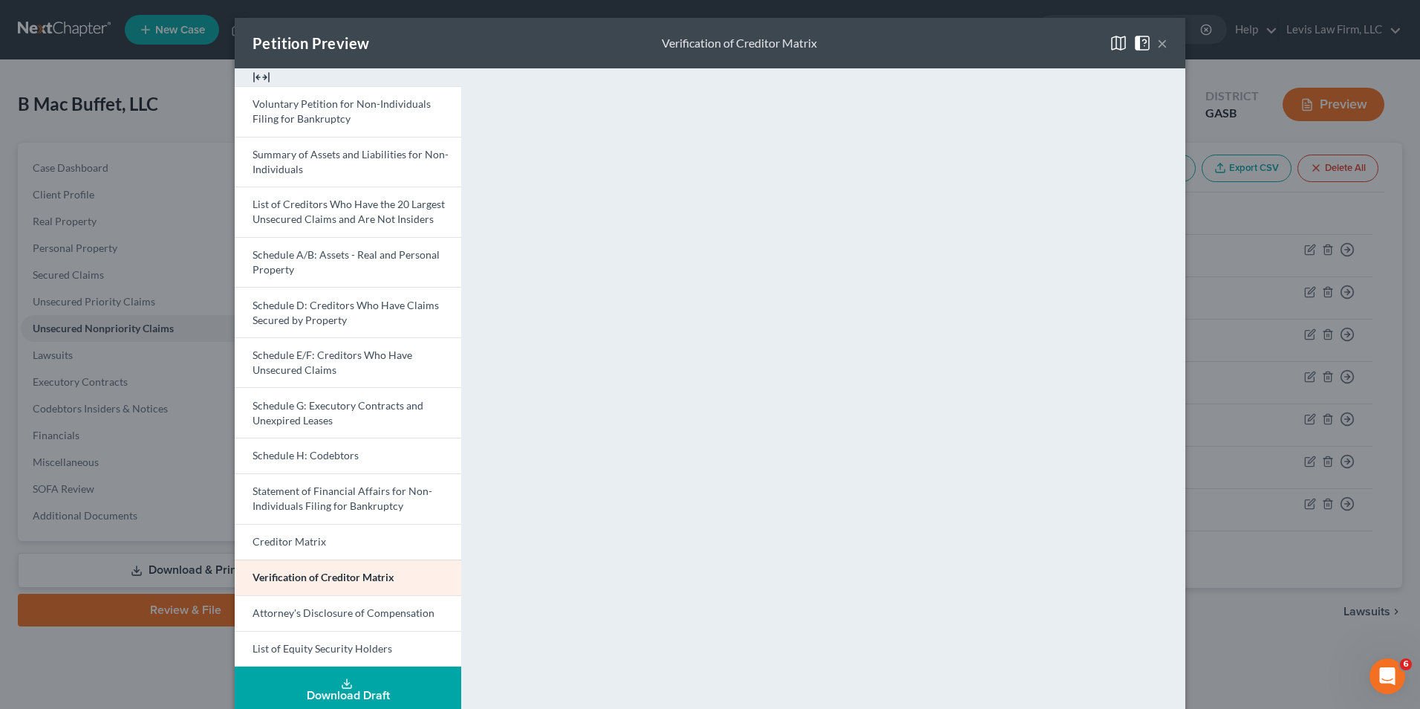
click at [1157, 47] on button "×" at bounding box center [1162, 43] width 10 height 18
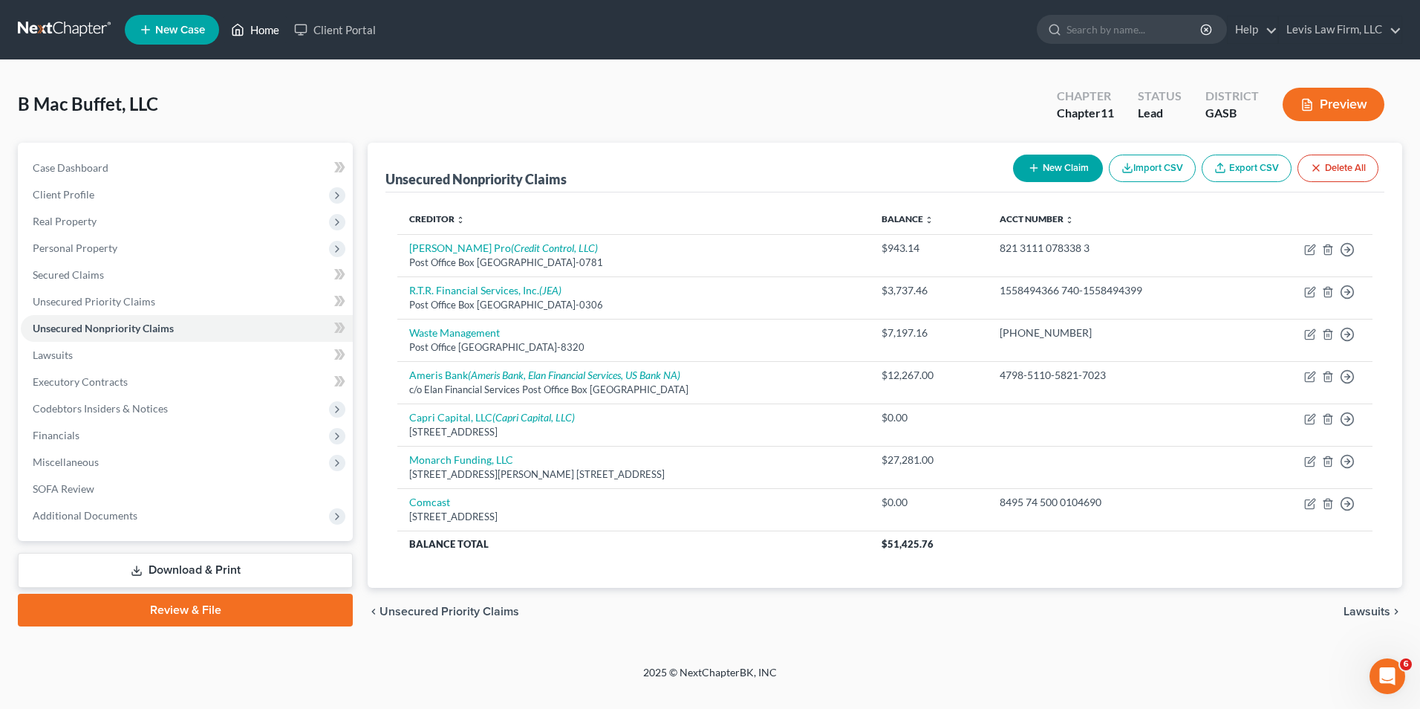
click at [266, 27] on link "Home" at bounding box center [255, 29] width 63 height 27
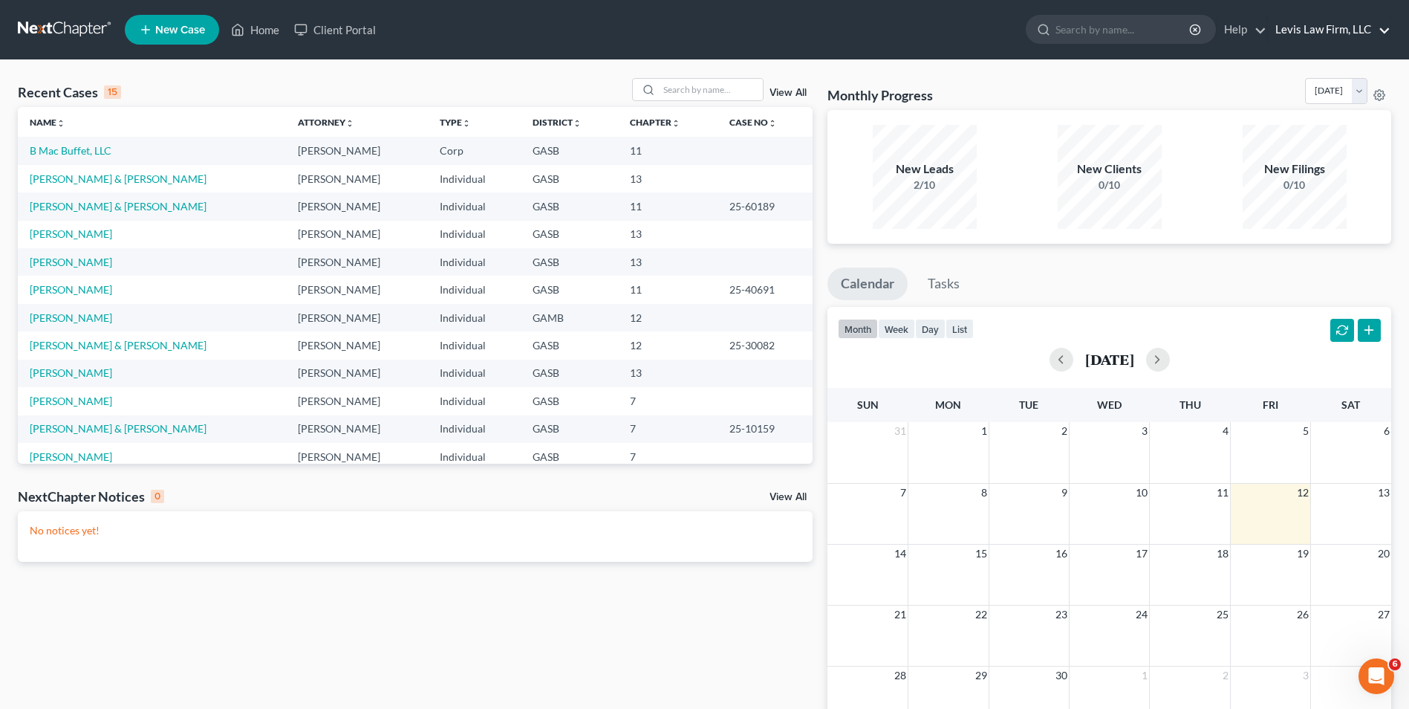
click at [1327, 27] on link "Levis Law Firm, LLC" at bounding box center [1329, 29] width 123 height 27
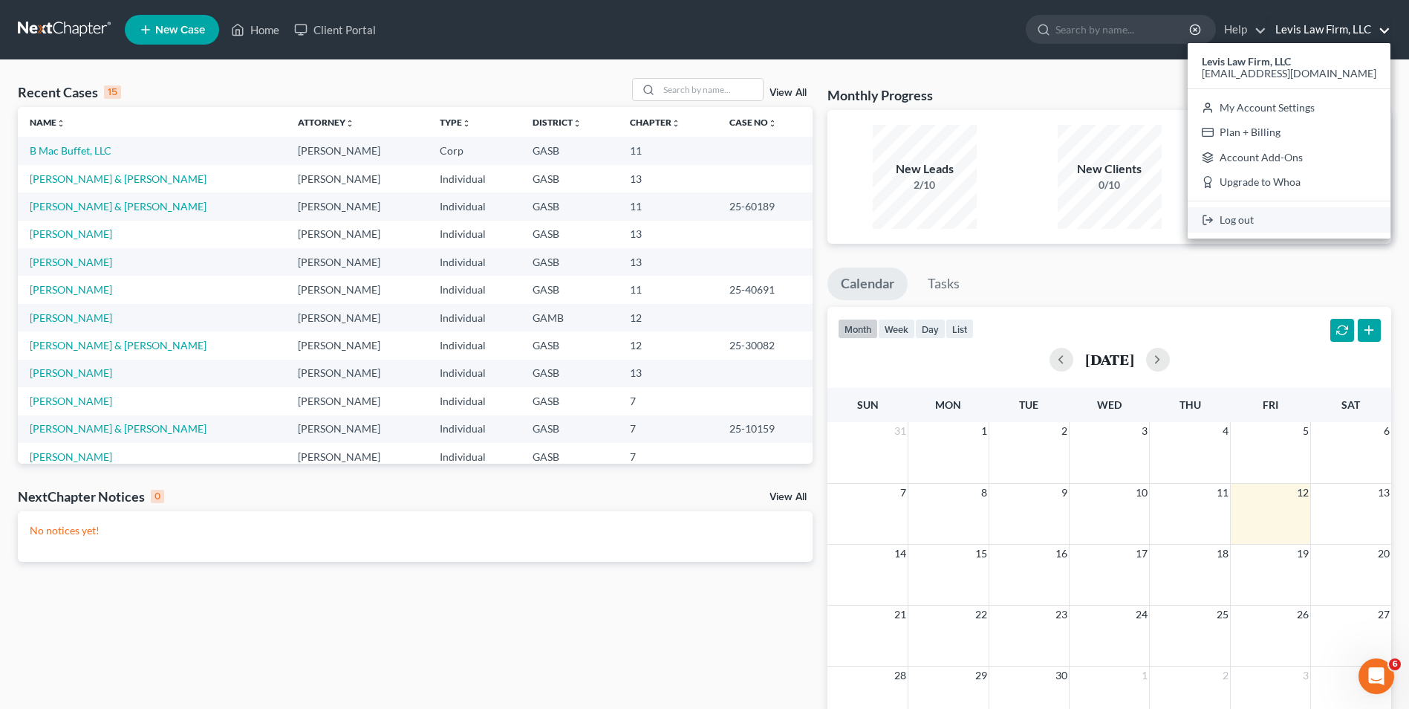
click at [1258, 217] on link "Log out" at bounding box center [1289, 219] width 203 height 25
